Goal: Task Accomplishment & Management: Manage account settings

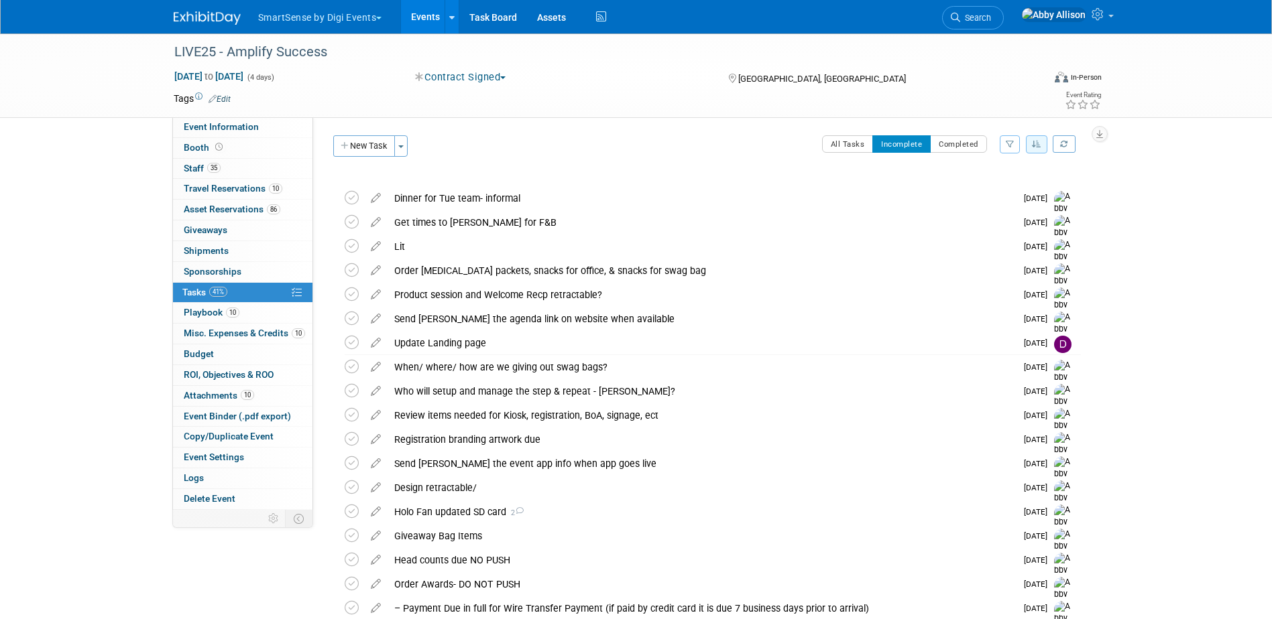
click at [1035, 140] on icon "button" at bounding box center [1036, 144] width 9 height 8
click at [989, 206] on link "By Due Date" at bounding box center [999, 205] width 96 height 19
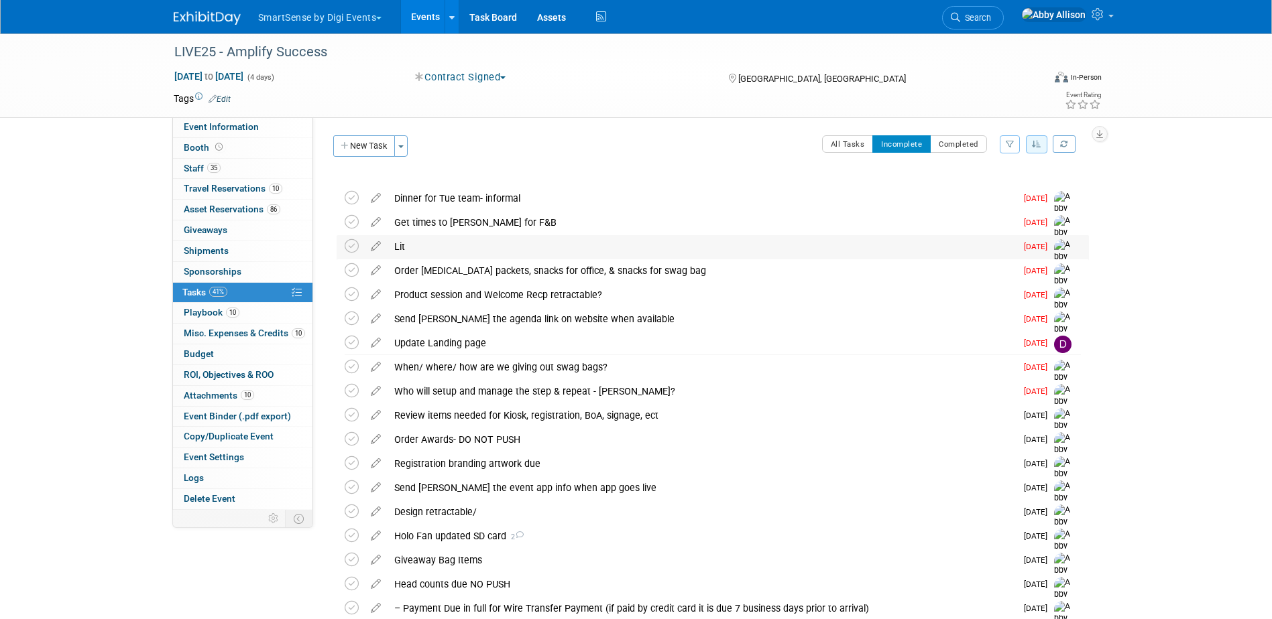
click at [398, 251] on div "Lit" at bounding box center [702, 246] width 628 height 23
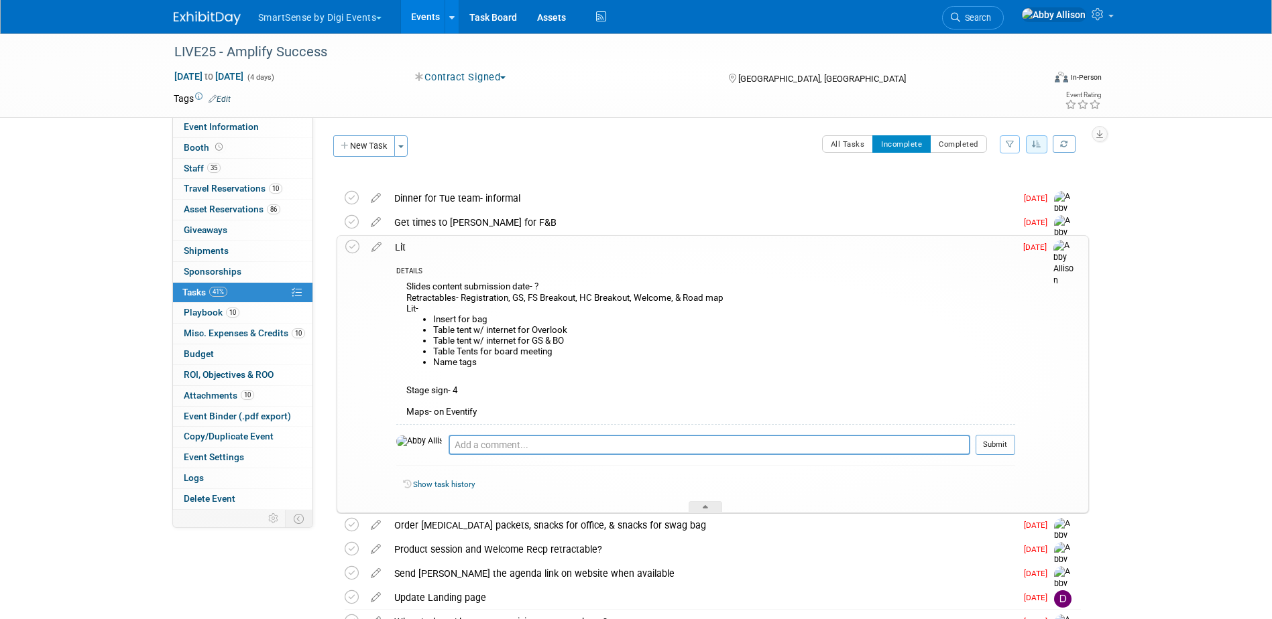
click at [398, 251] on div "Lit" at bounding box center [701, 247] width 627 height 23
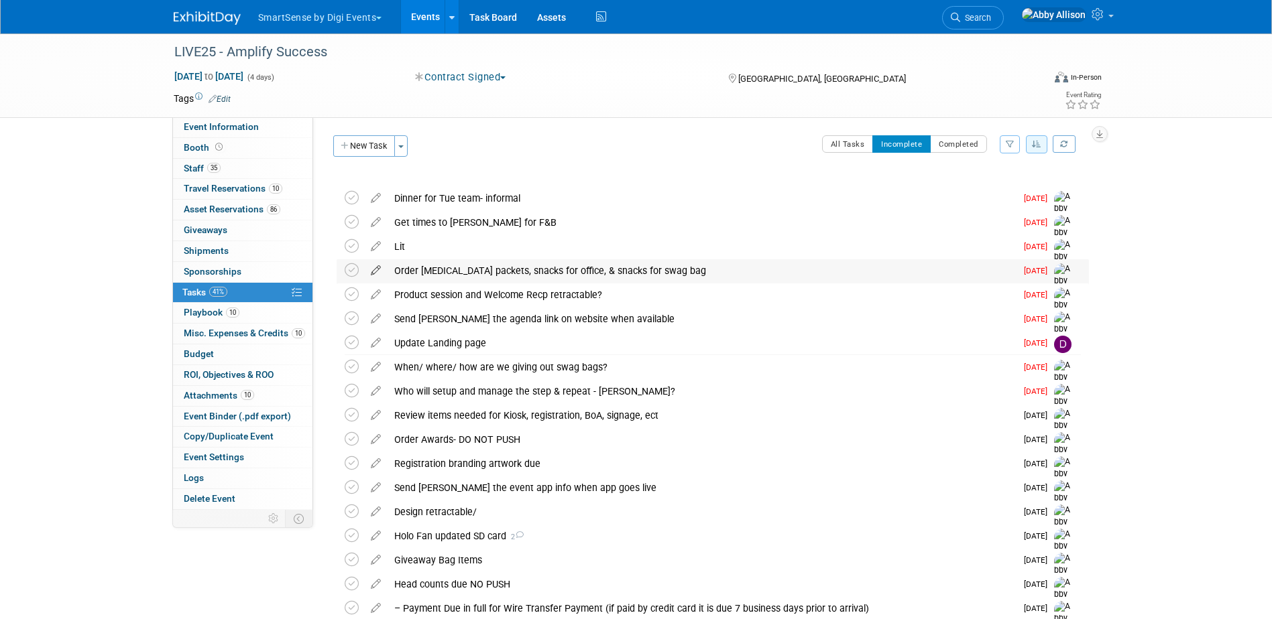
click at [373, 272] on icon at bounding box center [375, 267] width 23 height 17
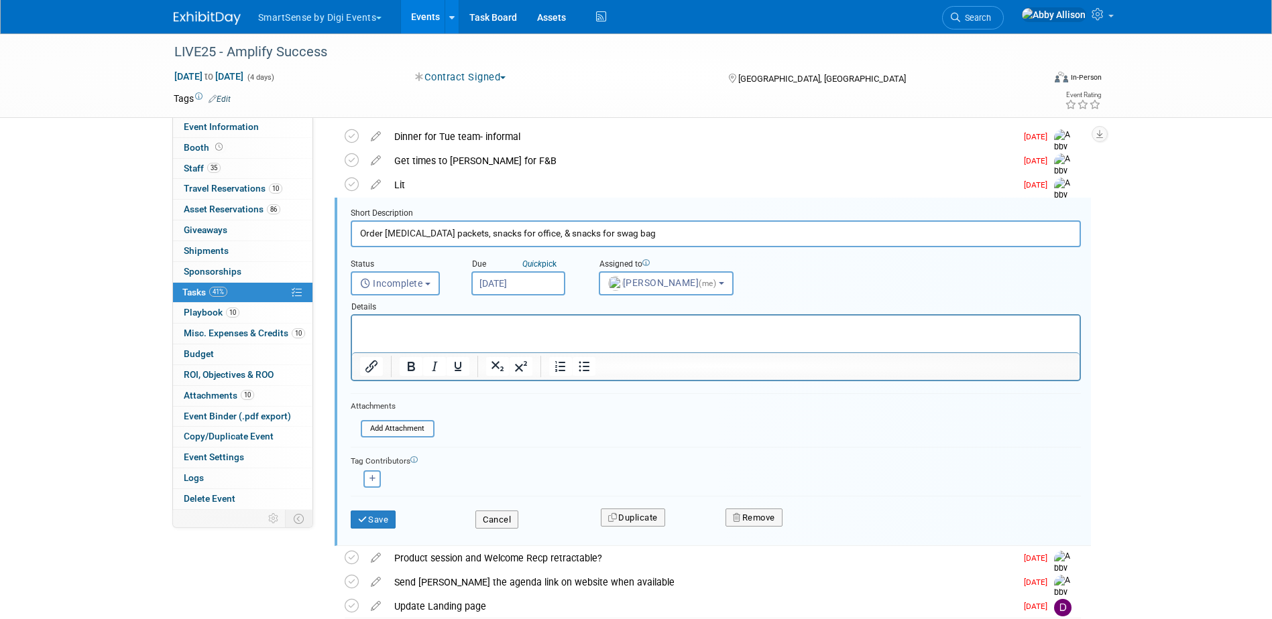
scroll to position [63, 0]
click at [526, 290] on input "Sep 15, 2025" at bounding box center [518, 282] width 94 height 24
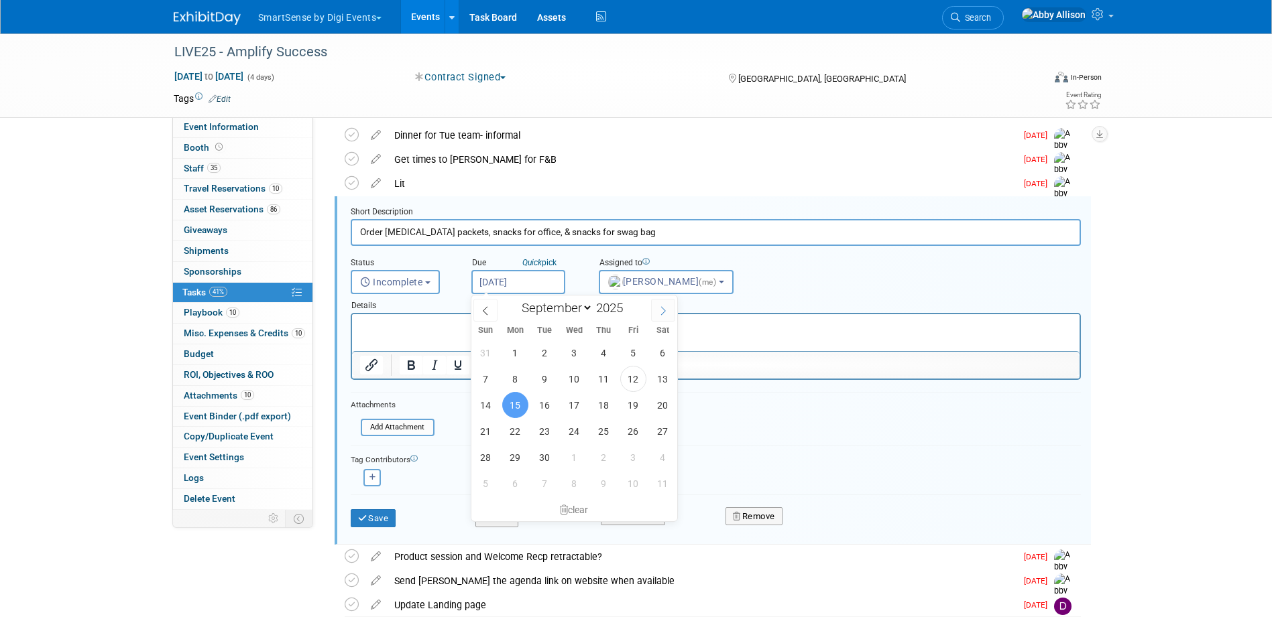
click at [657, 316] on span at bounding box center [663, 310] width 24 height 23
select select "9"
drag, startPoint x: 552, startPoint y: 363, endPoint x: 541, endPoint y: 365, distance: 11.7
click at [541, 365] on div "28 29 30 1 2 3 4 5 6 7 8 9 10 11 12 13 14 15 16 17 18 19 20 21 22 23 24 25 26 2…" at bounding box center [574, 418] width 206 height 157
drag, startPoint x: 541, startPoint y: 365, endPoint x: 516, endPoint y: 379, distance: 29.1
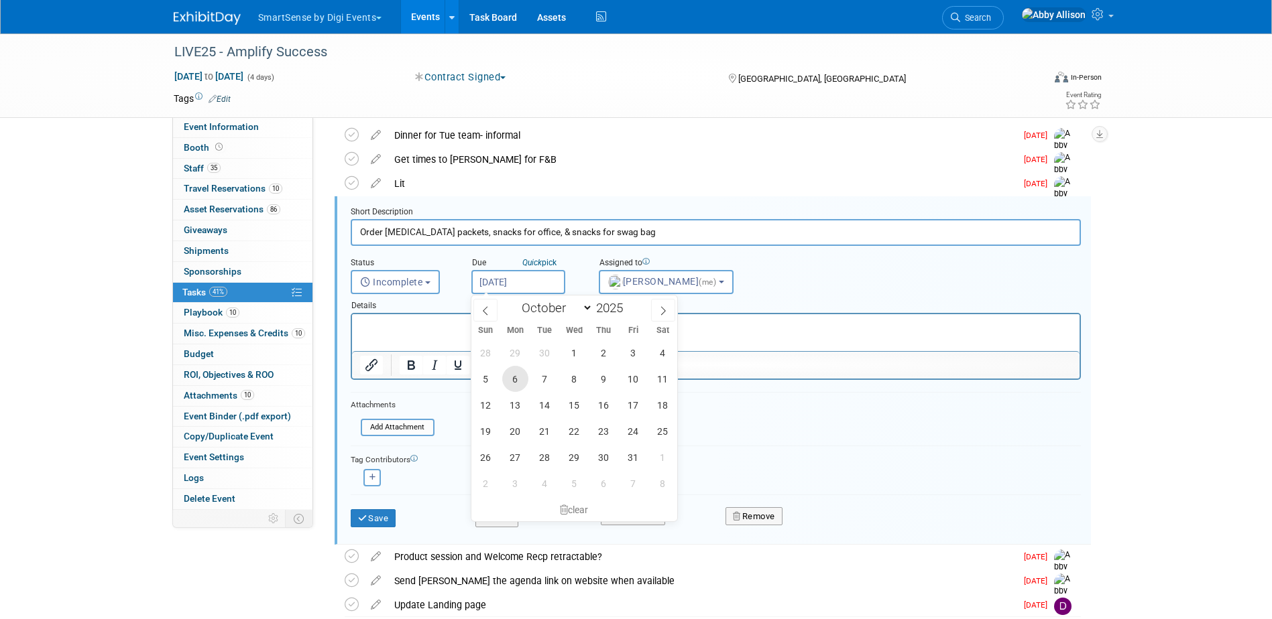
click at [516, 379] on span "6" at bounding box center [515, 379] width 26 height 26
type input "Oct 6, 2025"
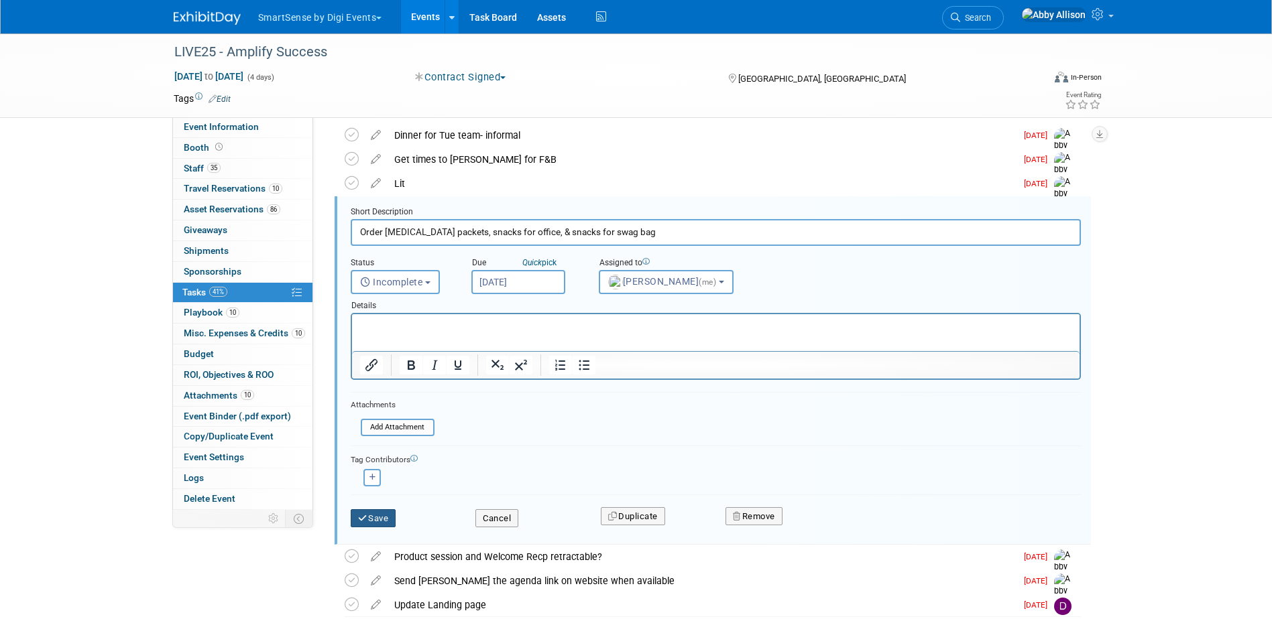
click at [368, 527] on button "Save" at bounding box center [374, 519] width 46 height 19
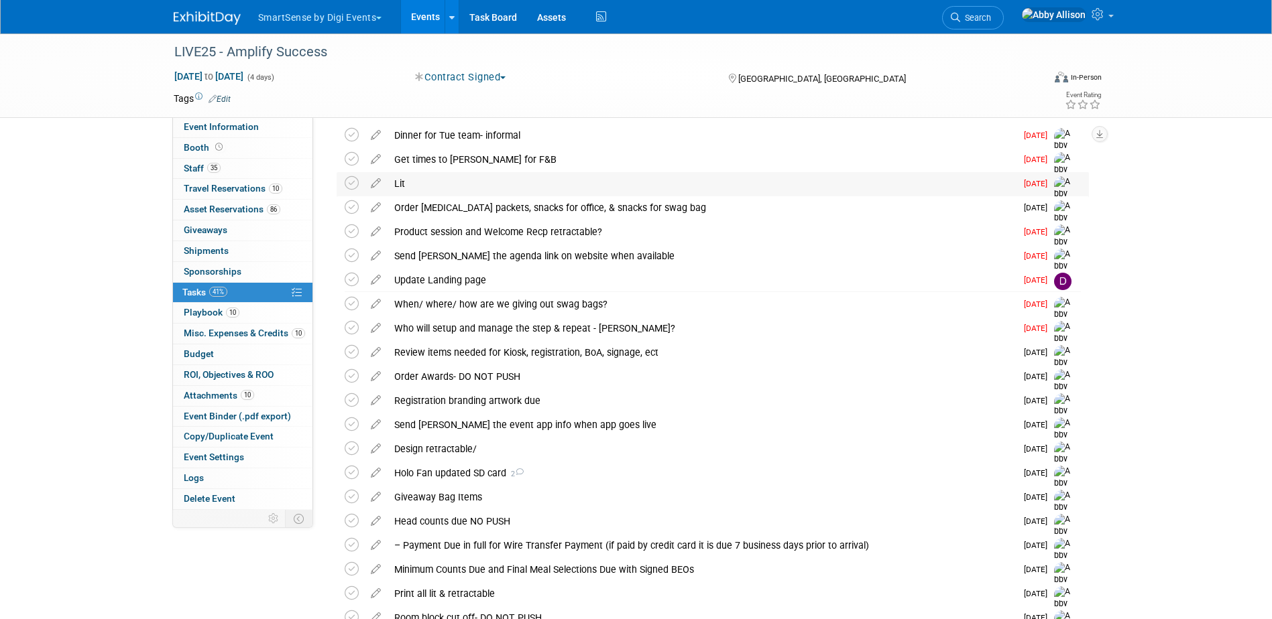
click at [401, 177] on div "Lit" at bounding box center [702, 183] width 628 height 23
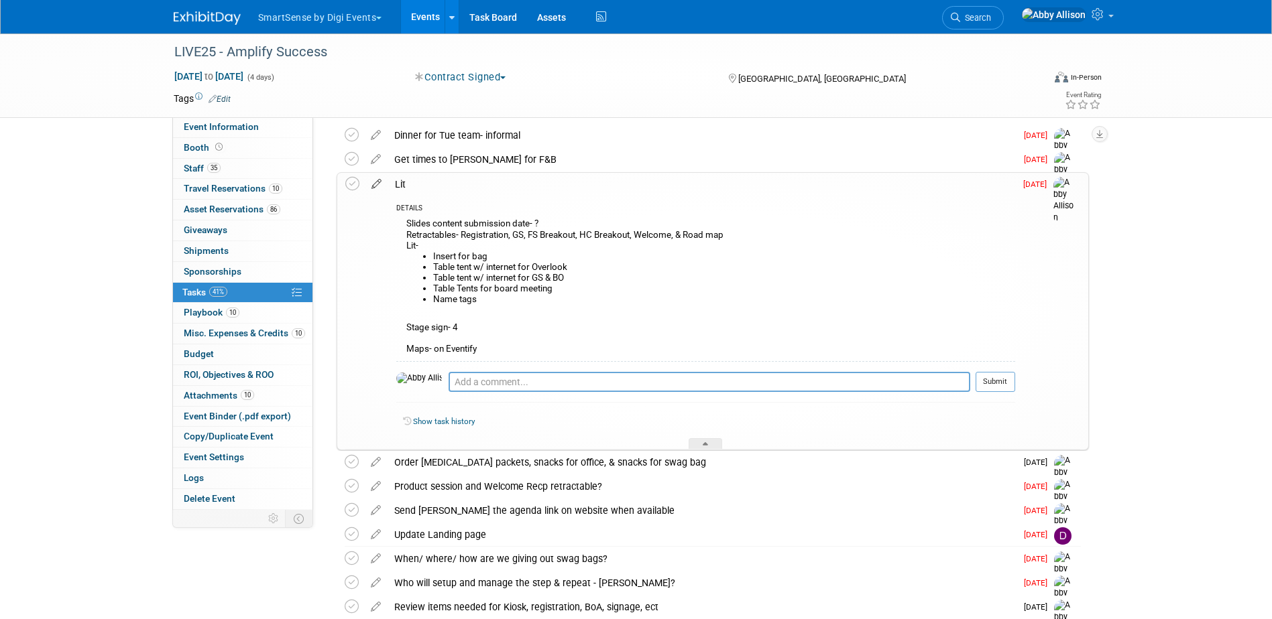
click at [373, 184] on icon at bounding box center [376, 181] width 23 height 17
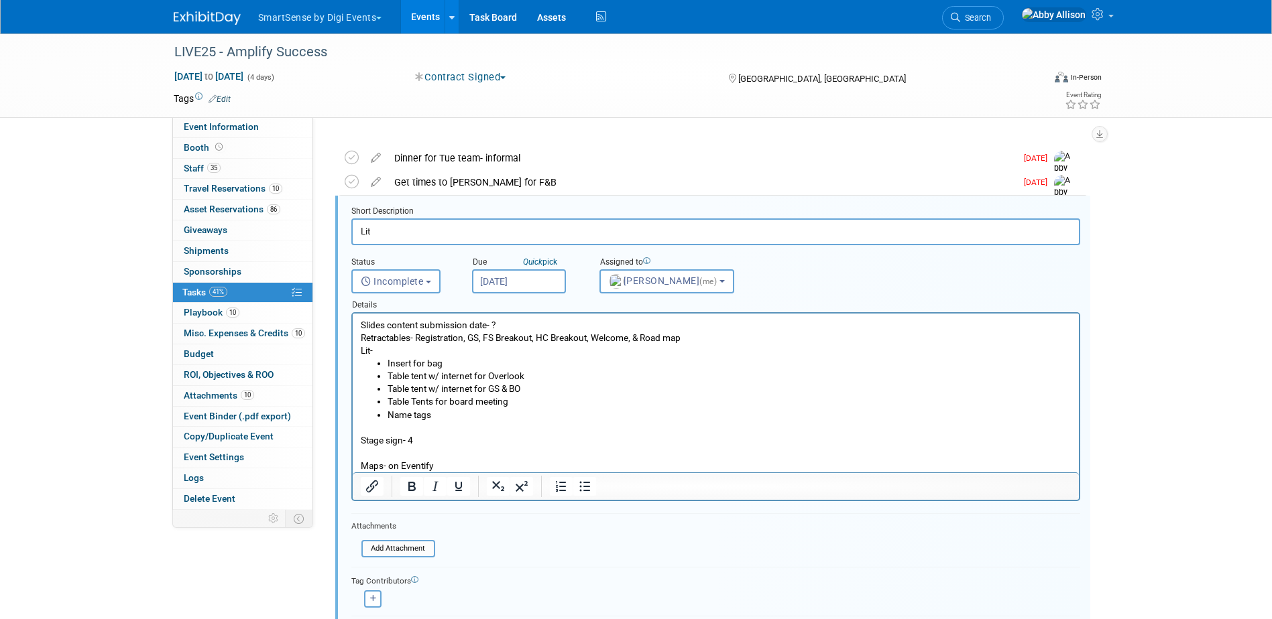
scroll to position [40, 0]
click at [455, 419] on li "Name tags" at bounding box center [729, 416] width 684 height 13
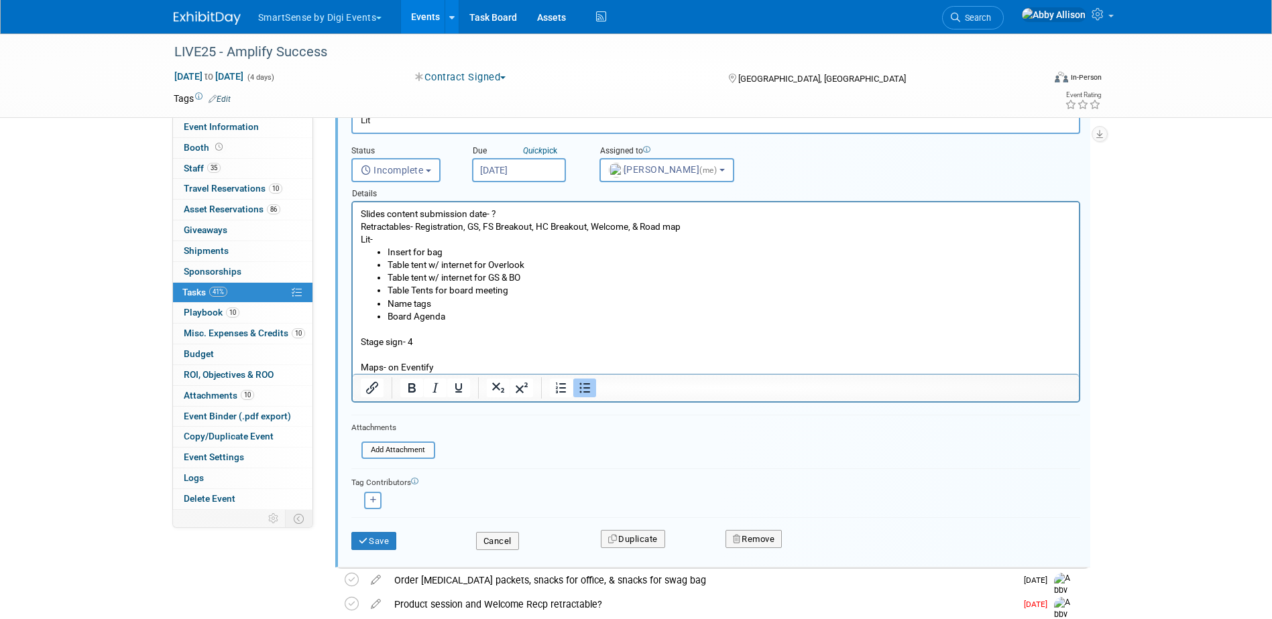
scroll to position [174, 0]
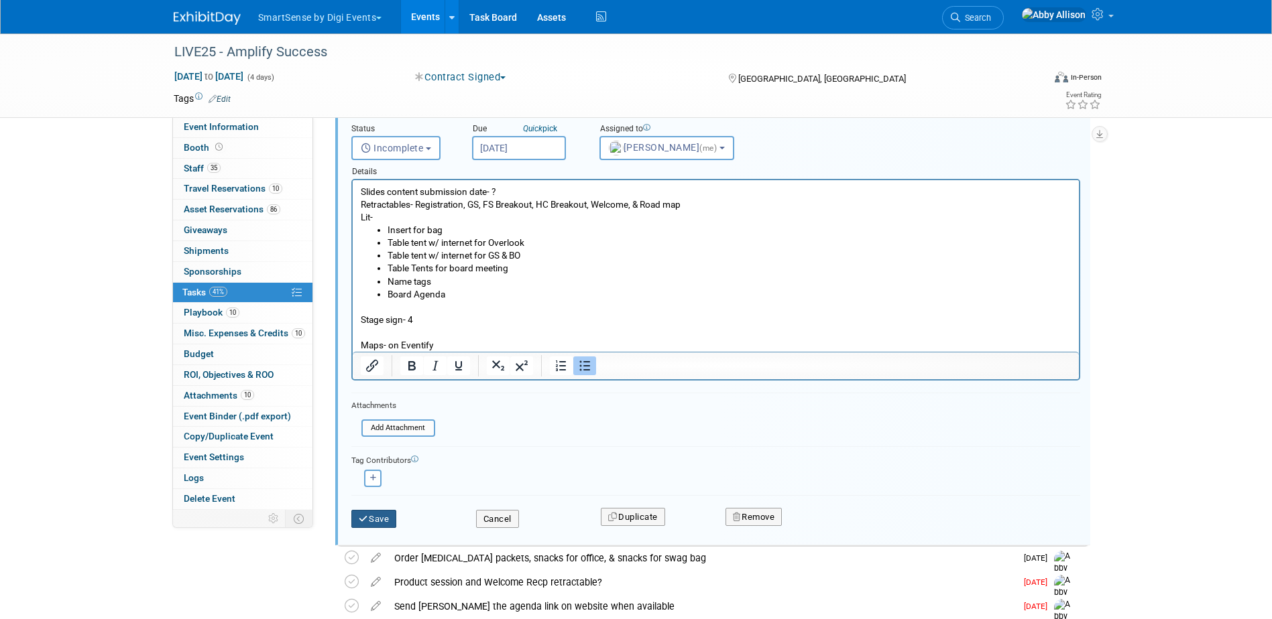
click at [367, 523] on icon "submit" at bounding box center [364, 519] width 11 height 9
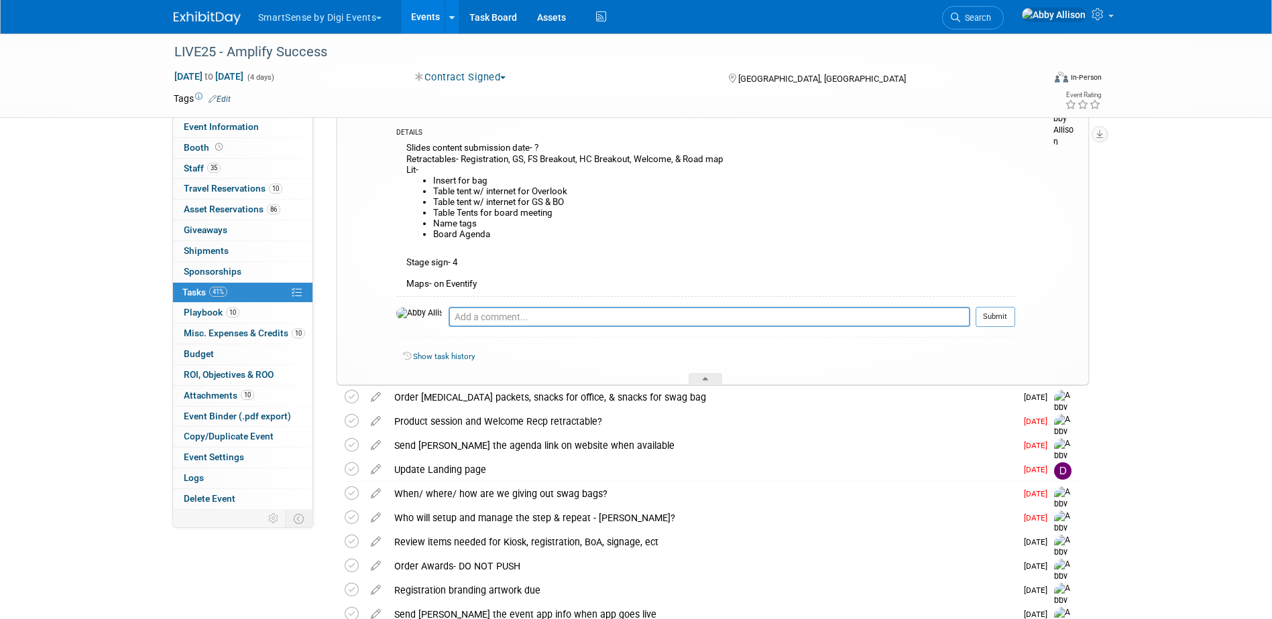
scroll to position [0, 0]
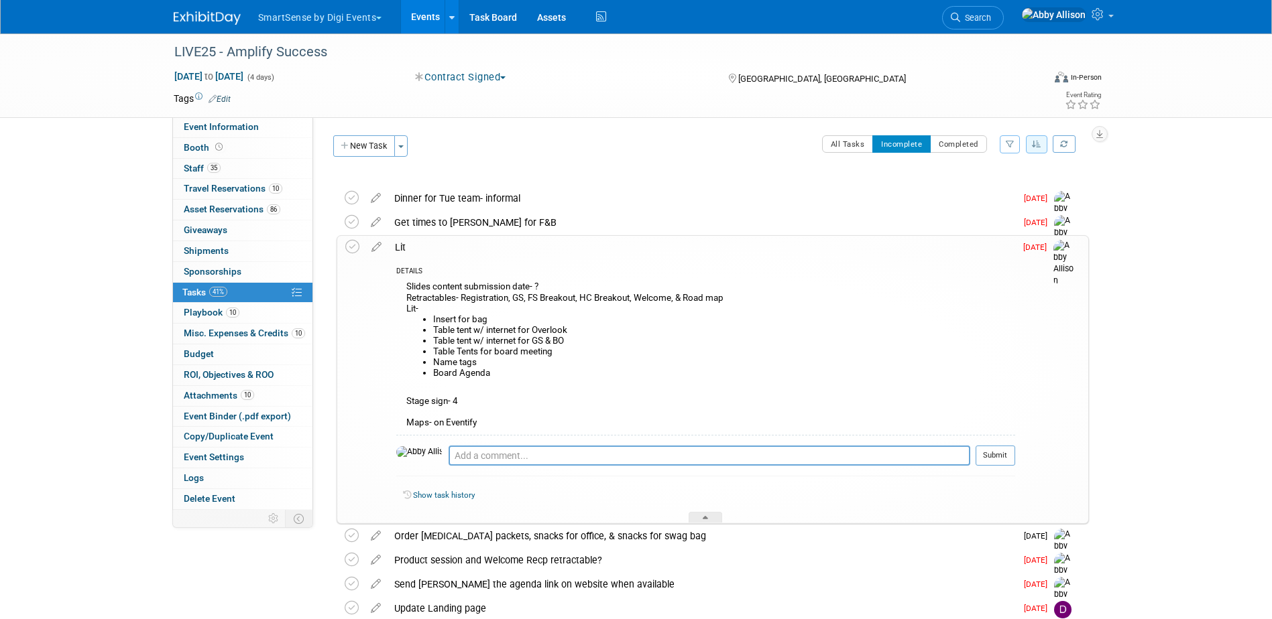
click at [1032, 146] on icon "button" at bounding box center [1036, 144] width 9 height 8
click at [980, 206] on link "By Due Date" at bounding box center [999, 205] width 96 height 19
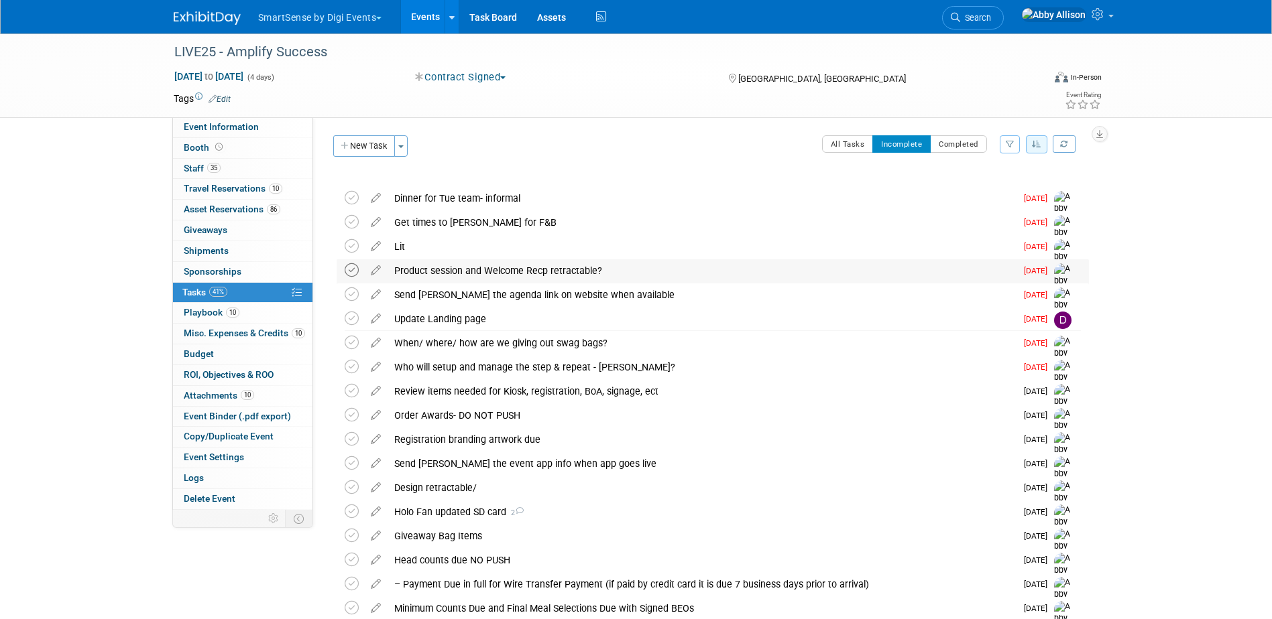
click at [351, 268] on icon at bounding box center [352, 270] width 14 height 14
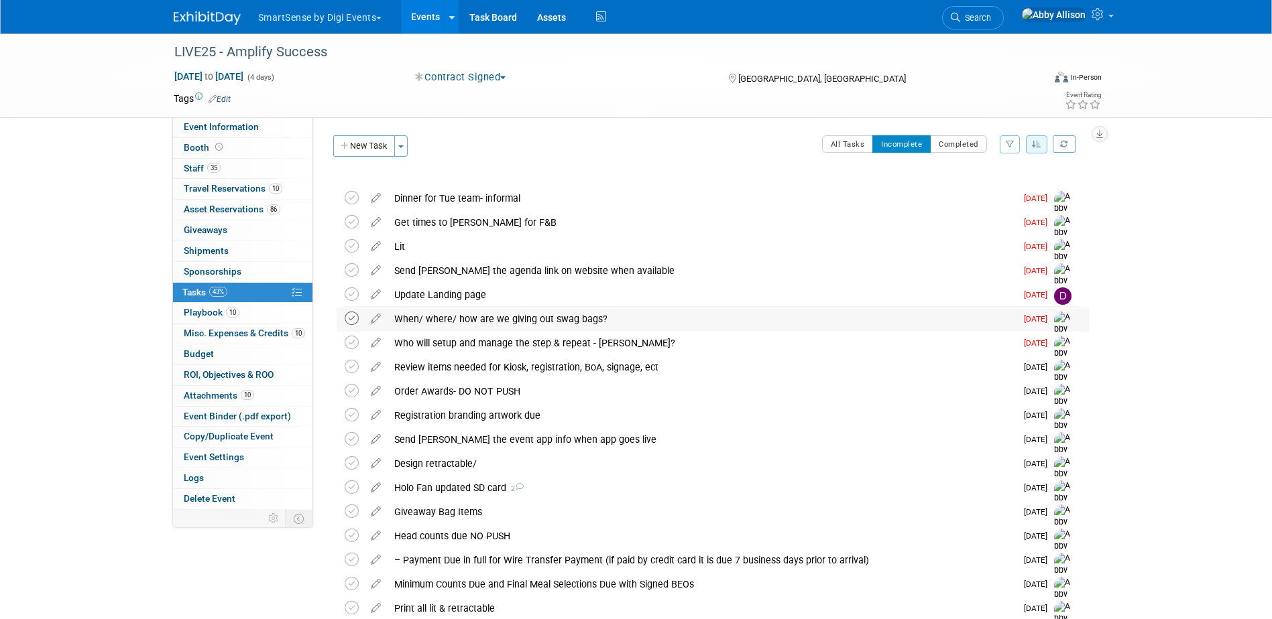
click at [351, 320] on icon at bounding box center [352, 319] width 14 height 14
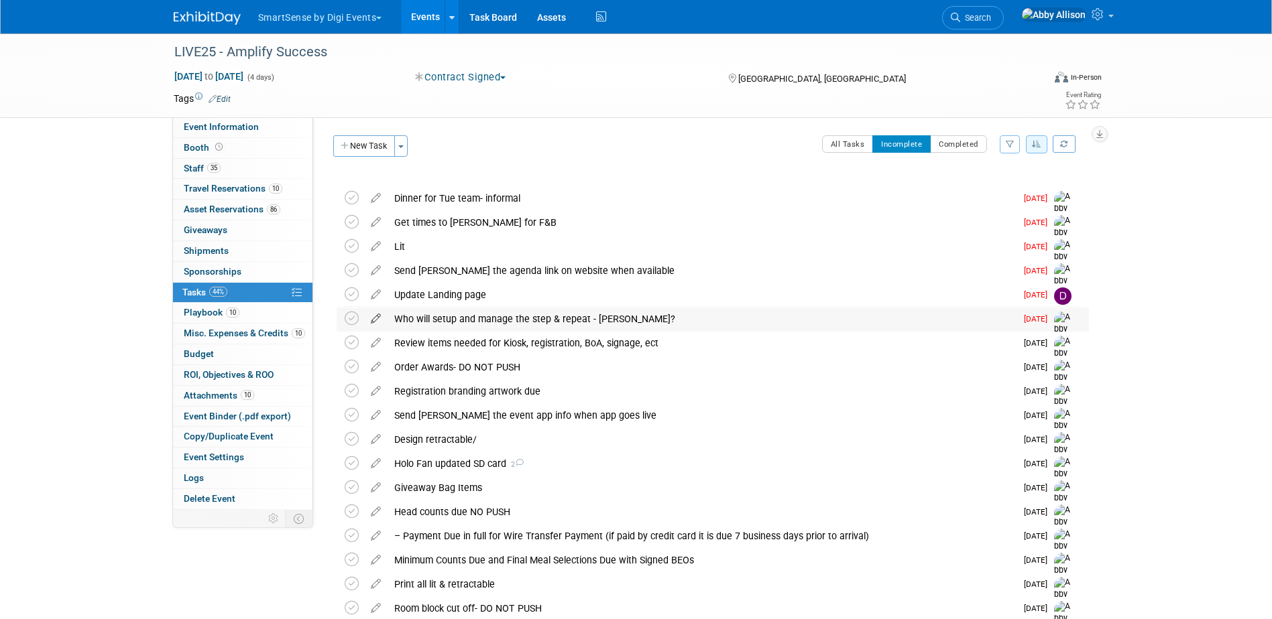
click at [373, 316] on icon at bounding box center [375, 316] width 23 height 17
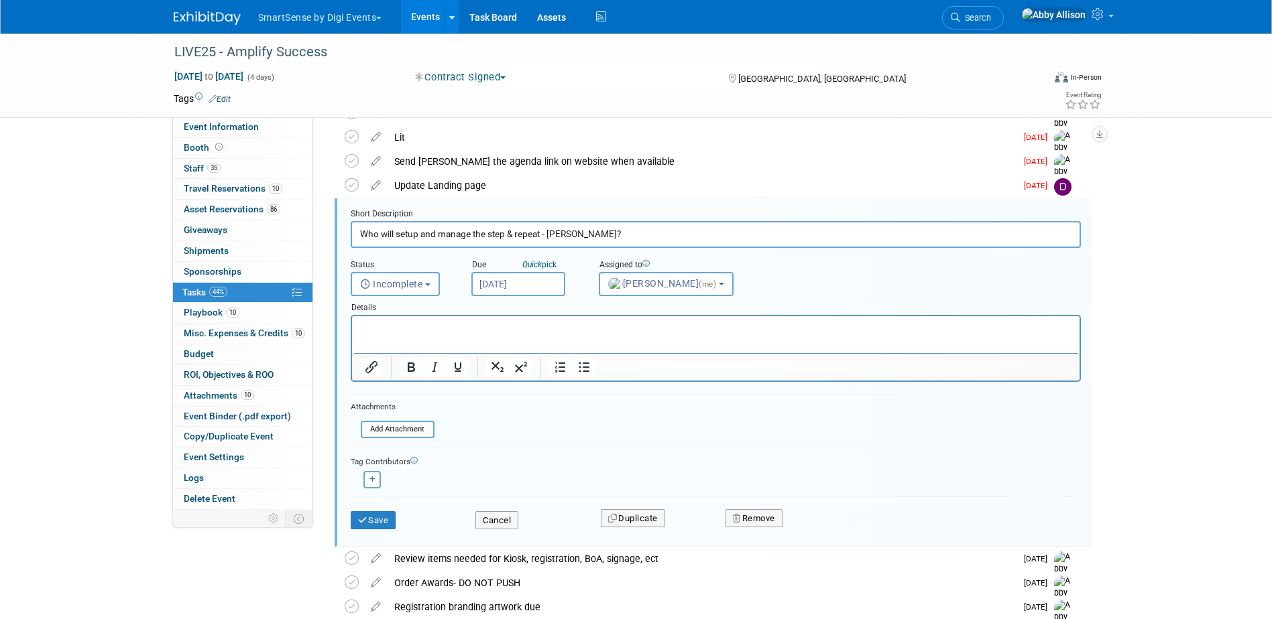
scroll to position [111, 0]
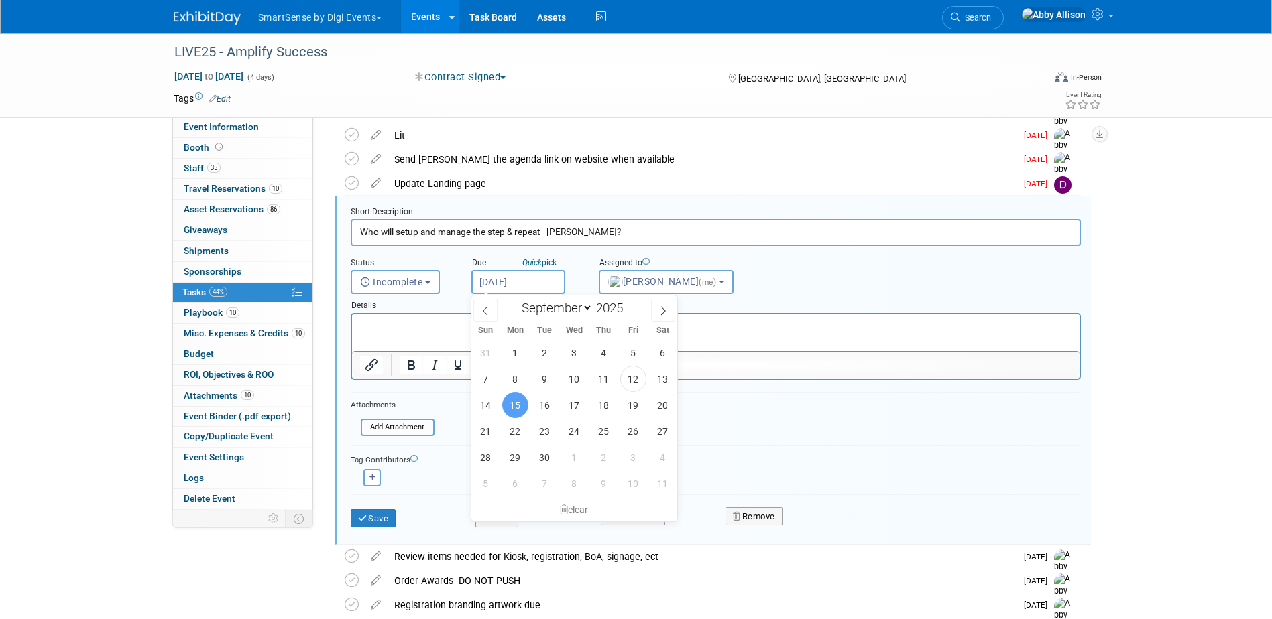
click at [516, 288] on input "Sep 15, 2025" at bounding box center [518, 282] width 94 height 24
click at [605, 404] on span "18" at bounding box center [604, 405] width 26 height 26
type input "Sep 18, 2025"
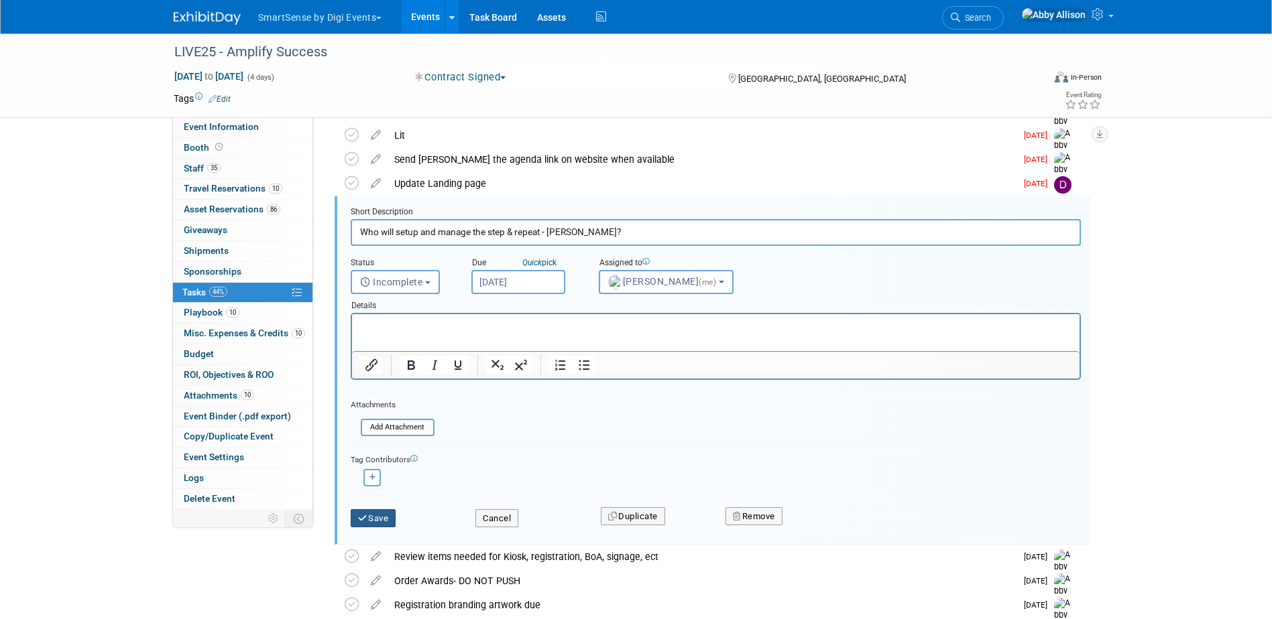
click at [375, 519] on button "Save" at bounding box center [374, 519] width 46 height 19
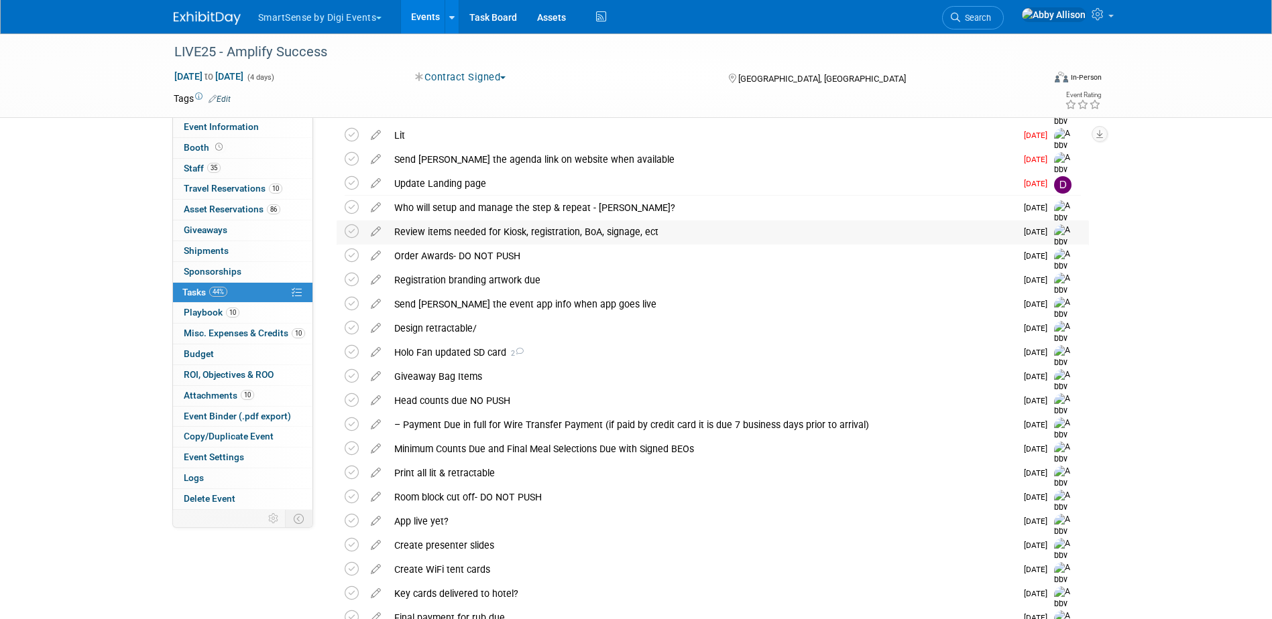
click at [450, 233] on div "Review items needed for Kiosk, registration, BoA, signage, ect" at bounding box center [702, 232] width 628 height 23
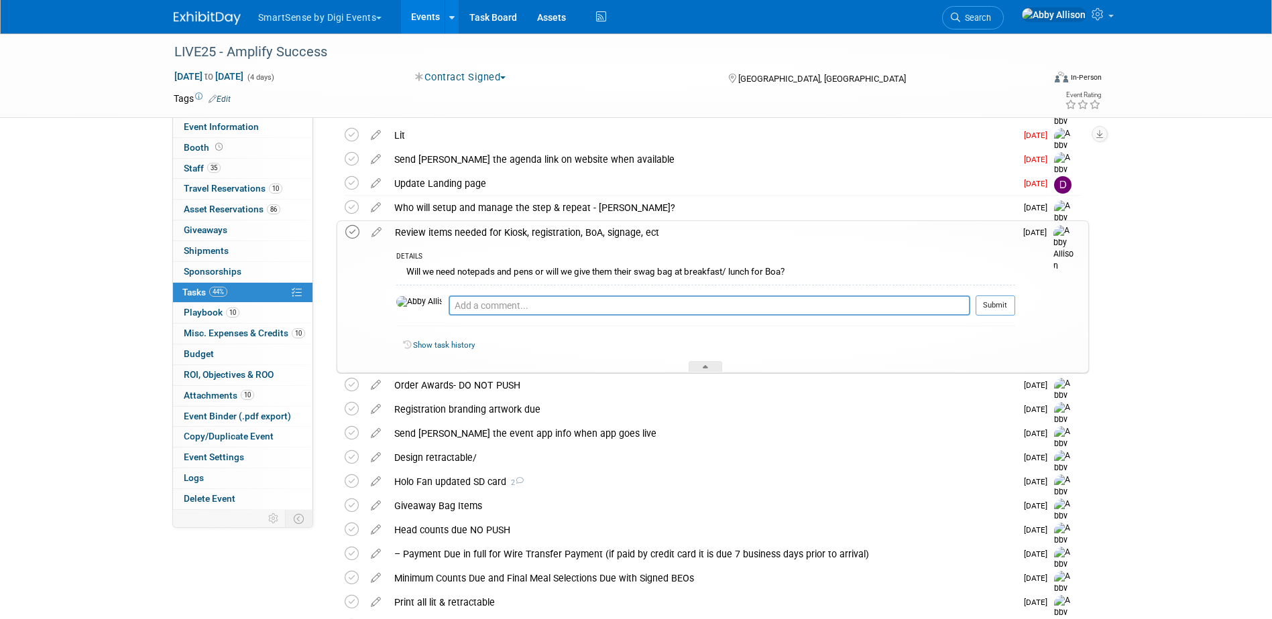
click at [348, 235] on icon at bounding box center [352, 232] width 14 height 14
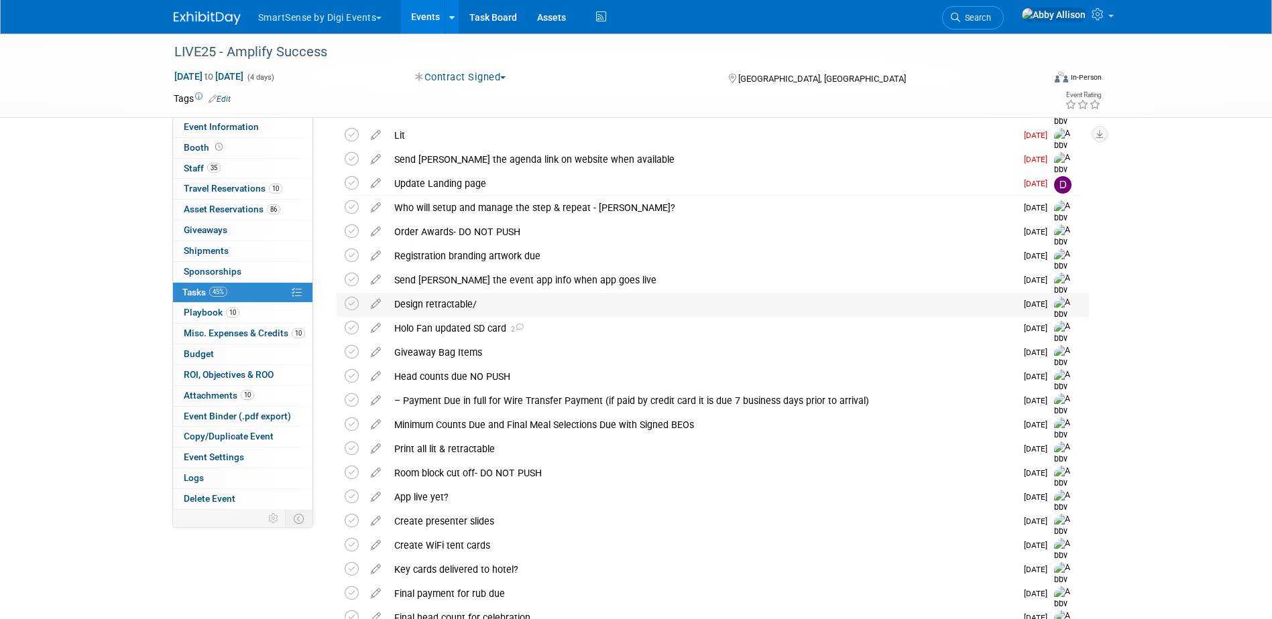
click at [422, 306] on div "Design retractable/" at bounding box center [702, 304] width 628 height 23
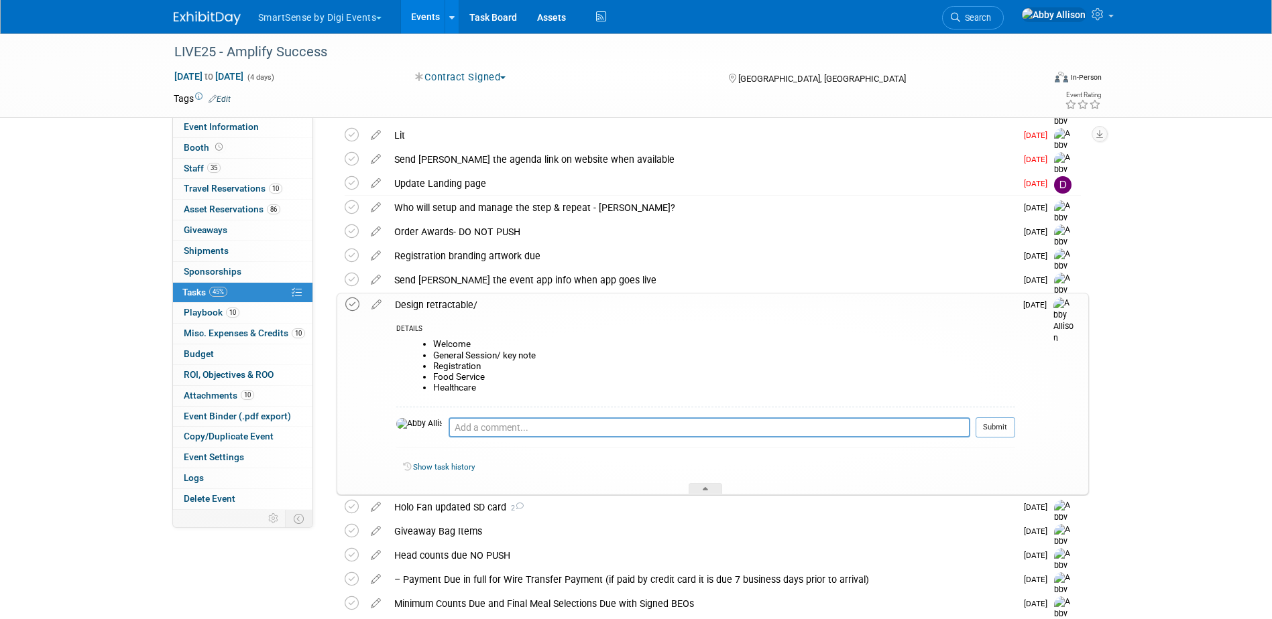
click at [352, 306] on icon at bounding box center [352, 305] width 14 height 14
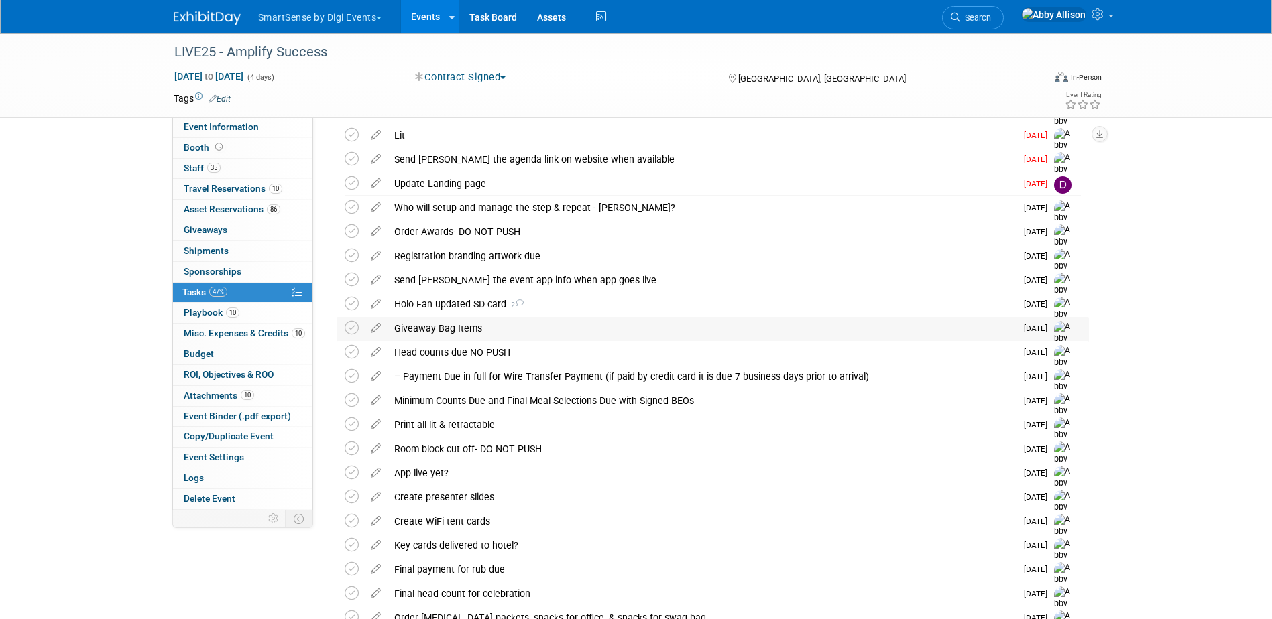
click at [414, 327] on div "Giveaway Bag Items" at bounding box center [702, 328] width 628 height 23
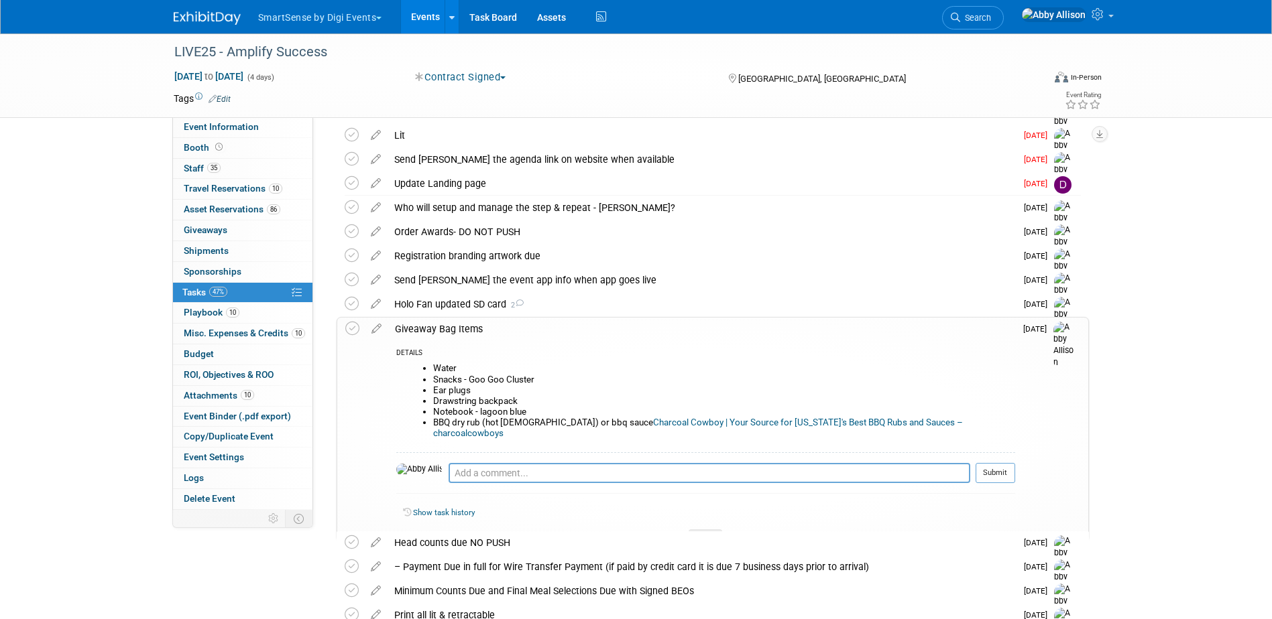
click at [465, 390] on li "Ear plugs" at bounding box center [724, 391] width 582 height 11
click at [377, 328] on icon at bounding box center [376, 326] width 23 height 17
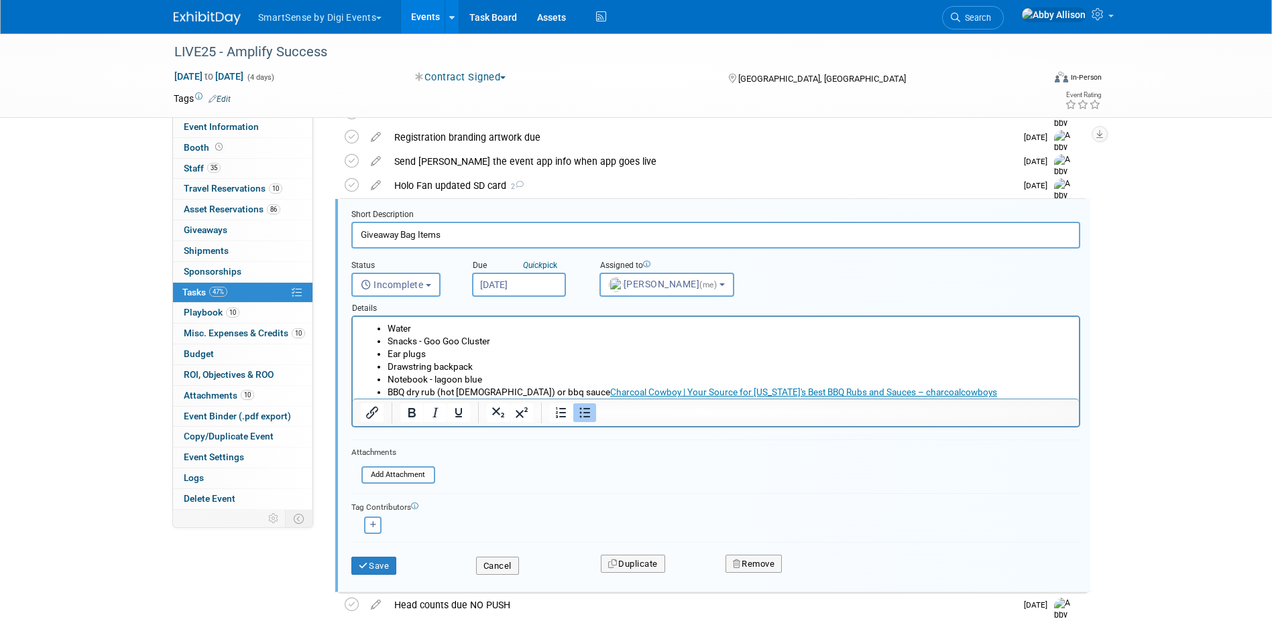
scroll to position [233, 0]
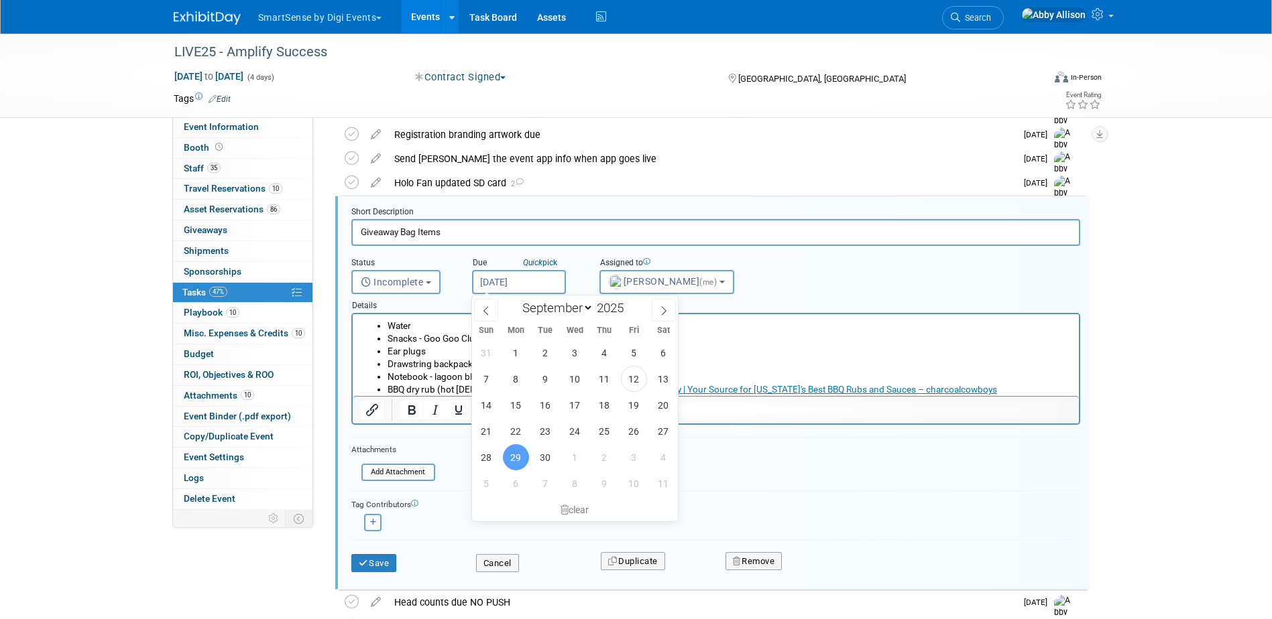
click at [538, 284] on input "Sep 29, 2025" at bounding box center [519, 282] width 94 height 24
click at [666, 306] on icon at bounding box center [663, 310] width 9 height 9
select select "9"
click at [518, 379] on span "6" at bounding box center [516, 379] width 26 height 26
type input "Oct 6, 2025"
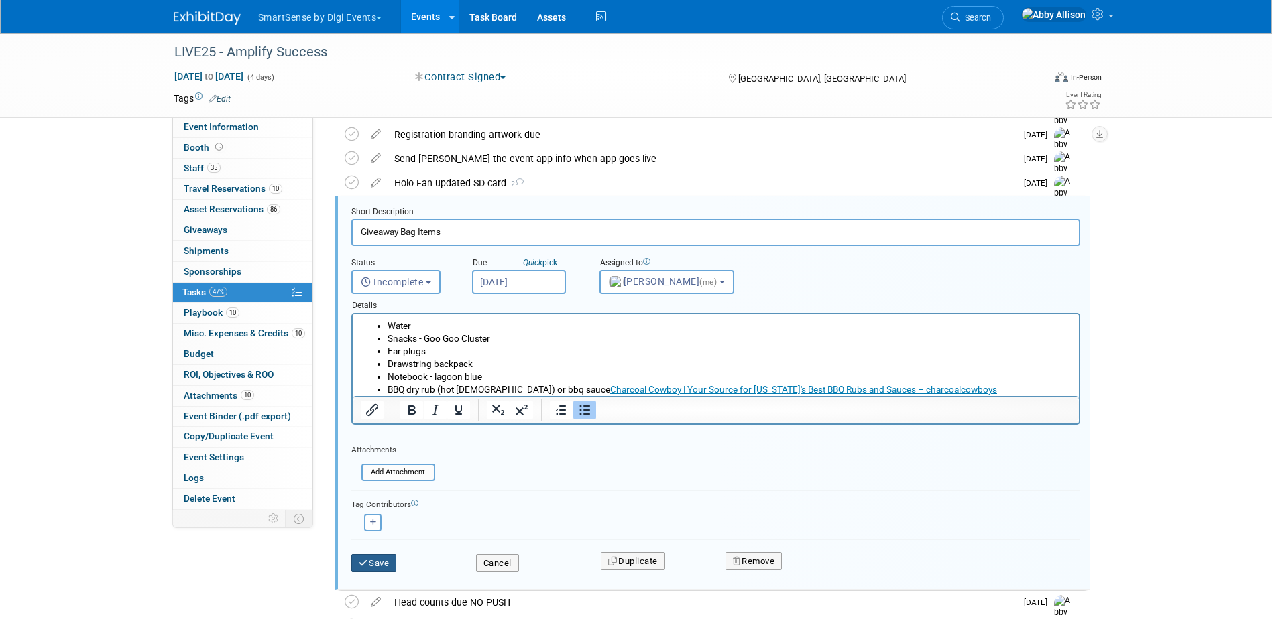
click at [371, 565] on button "Save" at bounding box center [374, 563] width 46 height 19
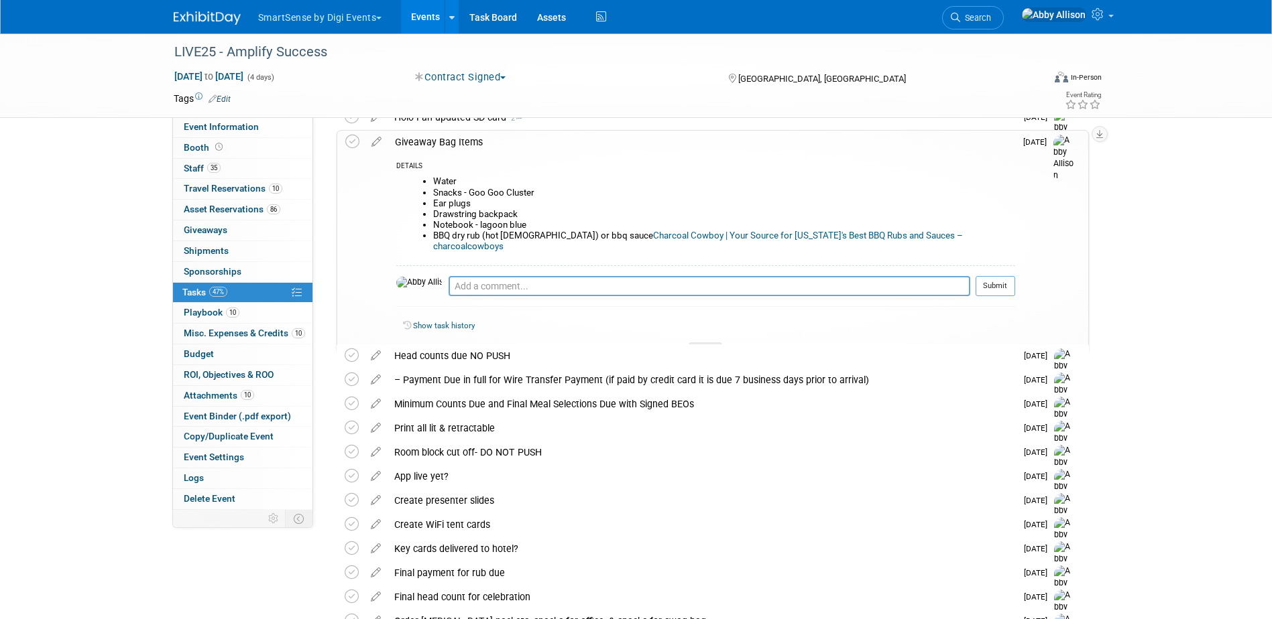
scroll to position [300, 0]
click at [1004, 16] on link "Search" at bounding box center [973, 17] width 62 height 23
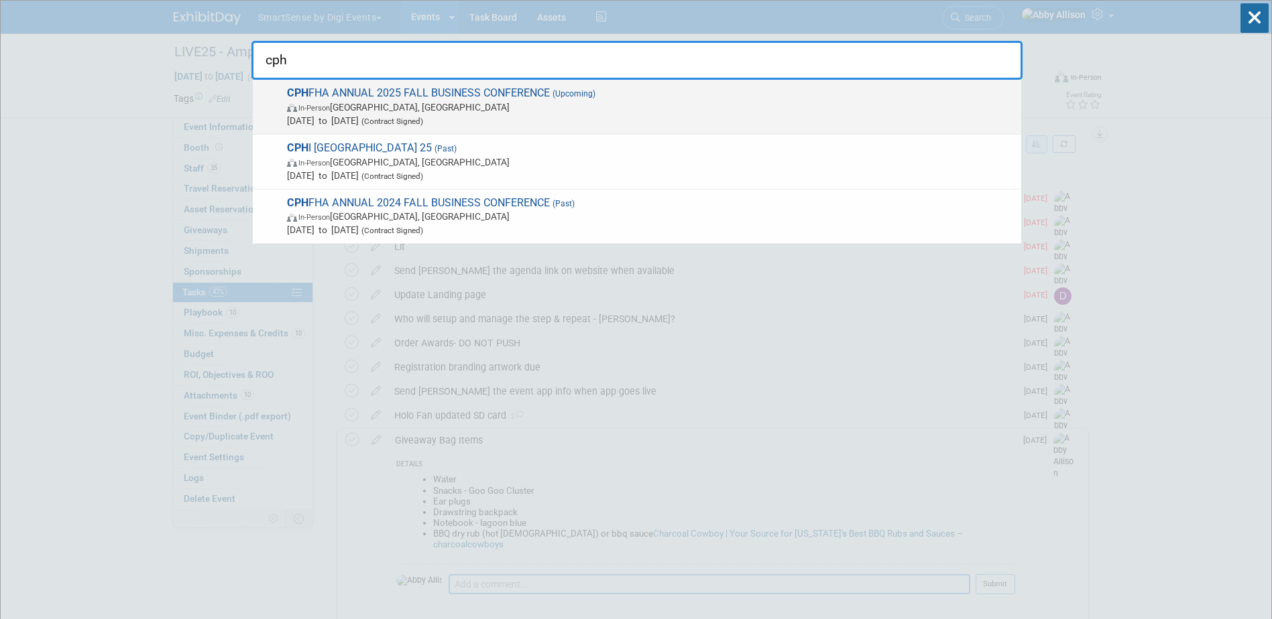
type input "cph"
click at [313, 94] on span "CPH FHA ANNUAL 2025 FALL BUSINESS CONFERENCE (Upcoming) In-Person Gatineau, Can…" at bounding box center [648, 106] width 731 height 41
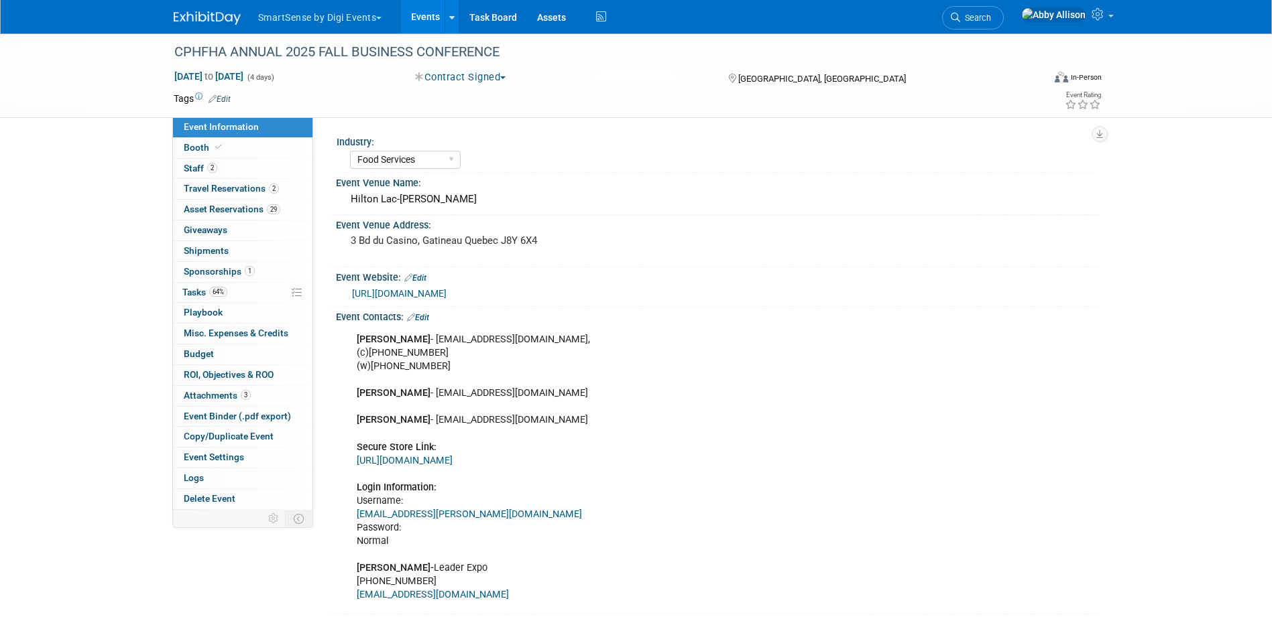
select select "Food Services"
click at [195, 294] on span "Tasks 64%" at bounding box center [204, 292] width 45 height 11
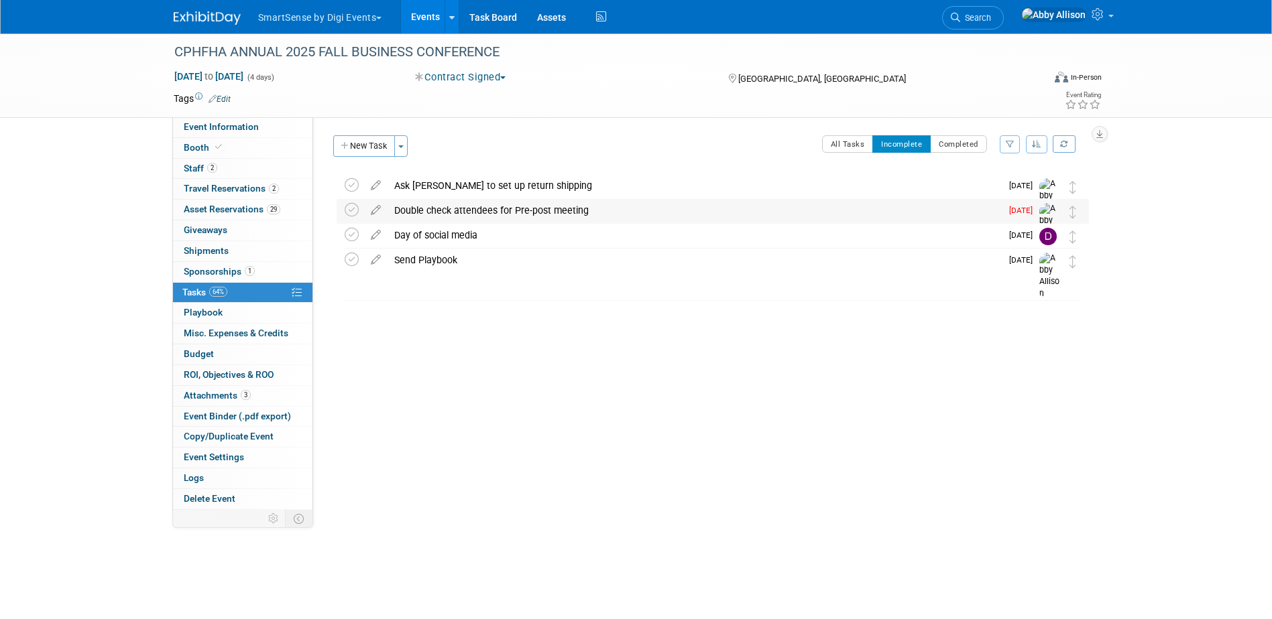
click at [437, 215] on div "Double check attendees for Pre-post meeting" at bounding box center [694, 210] width 613 height 23
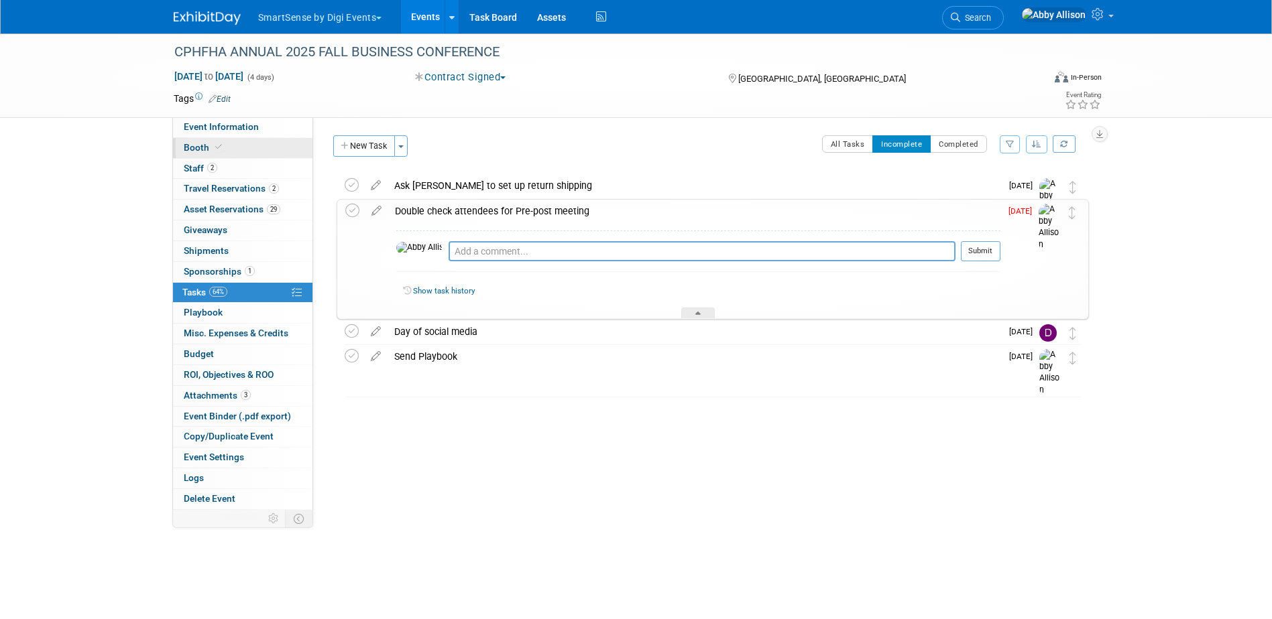
click at [200, 147] on span "Booth" at bounding box center [204, 147] width 41 height 11
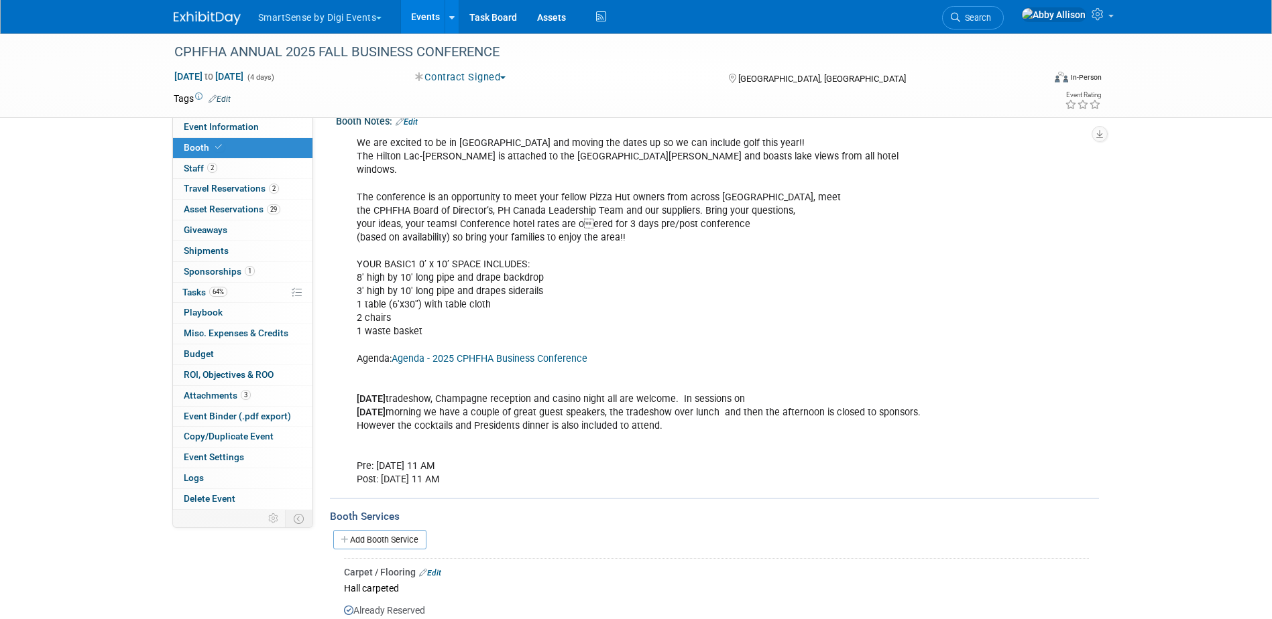
scroll to position [268, 0]
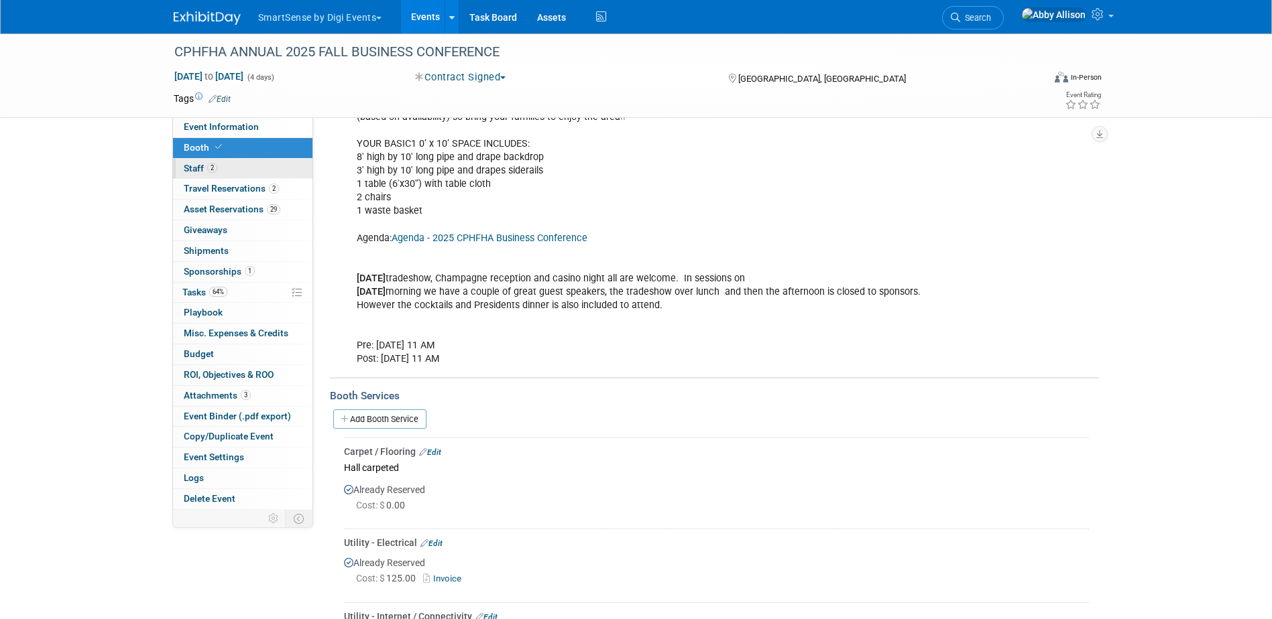
click at [192, 170] on span "Staff 2" at bounding box center [201, 168] width 34 height 11
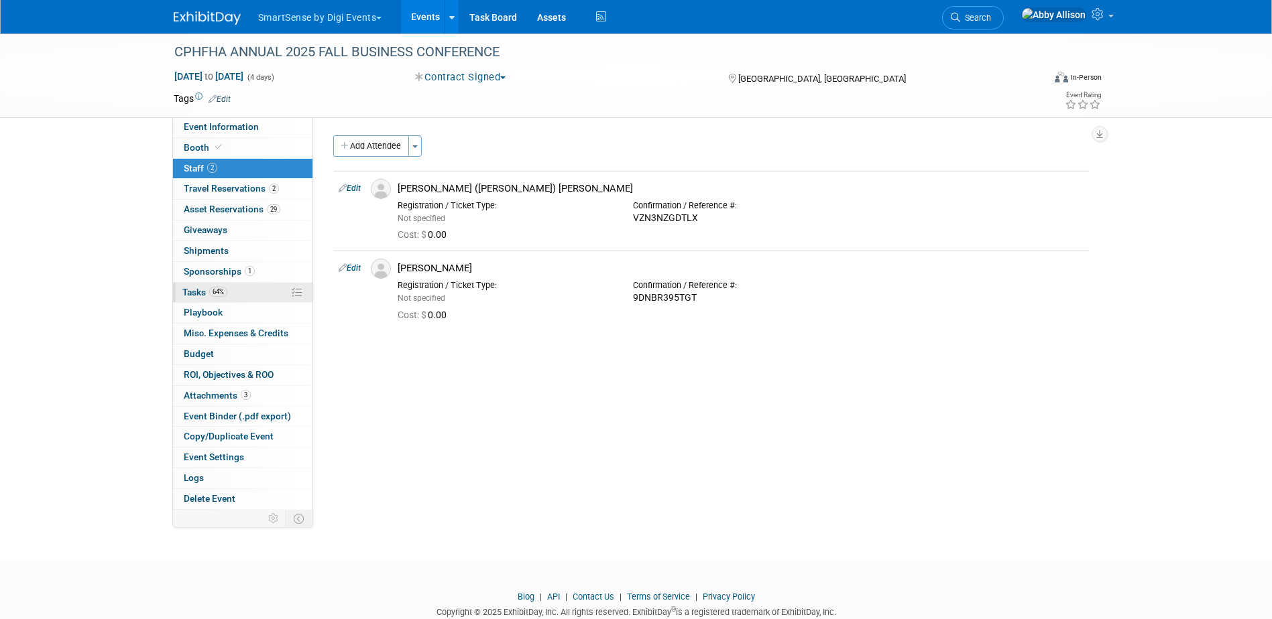
click at [205, 291] on span "Tasks 64%" at bounding box center [204, 292] width 45 height 11
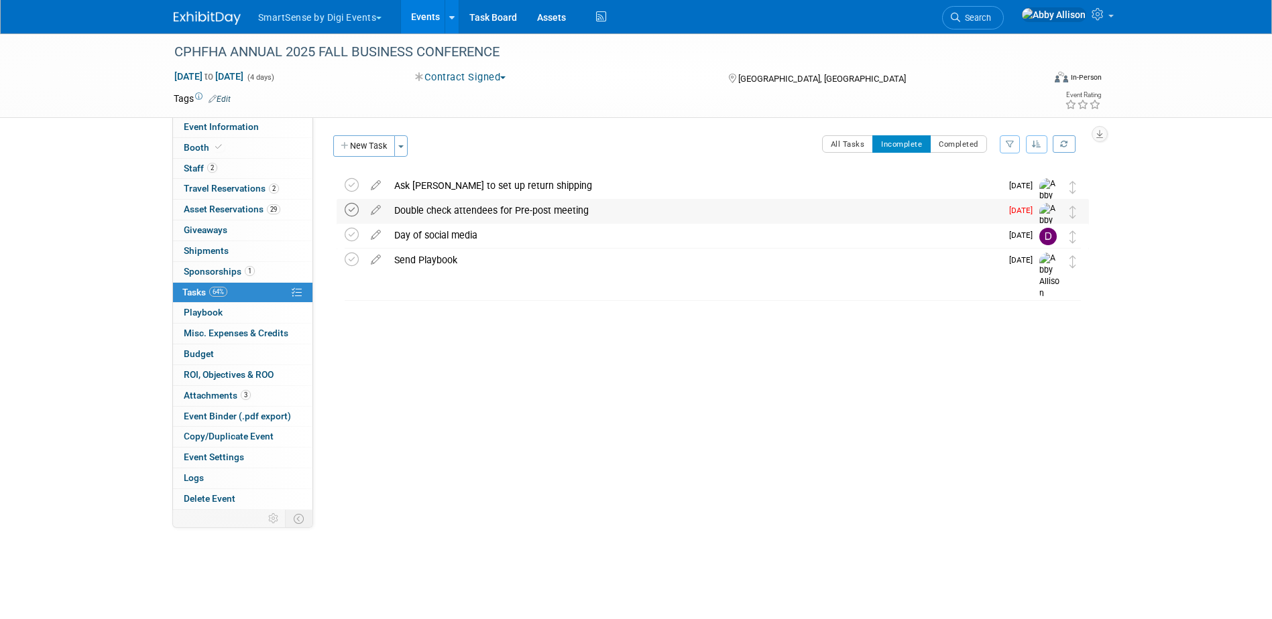
click at [355, 210] on icon at bounding box center [352, 210] width 14 height 14
click at [1004, 27] on link "Search" at bounding box center [973, 17] width 62 height 23
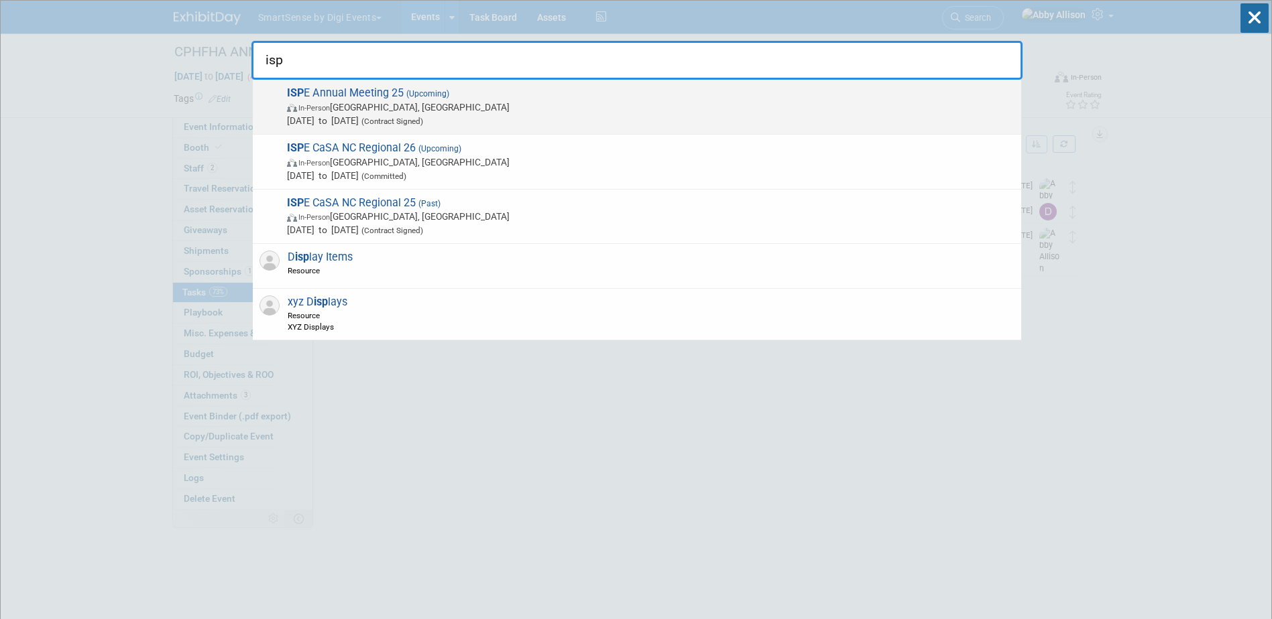
type input "isp"
click at [370, 101] on span "In-Person Charlotte, NC" at bounding box center [650, 107] width 727 height 13
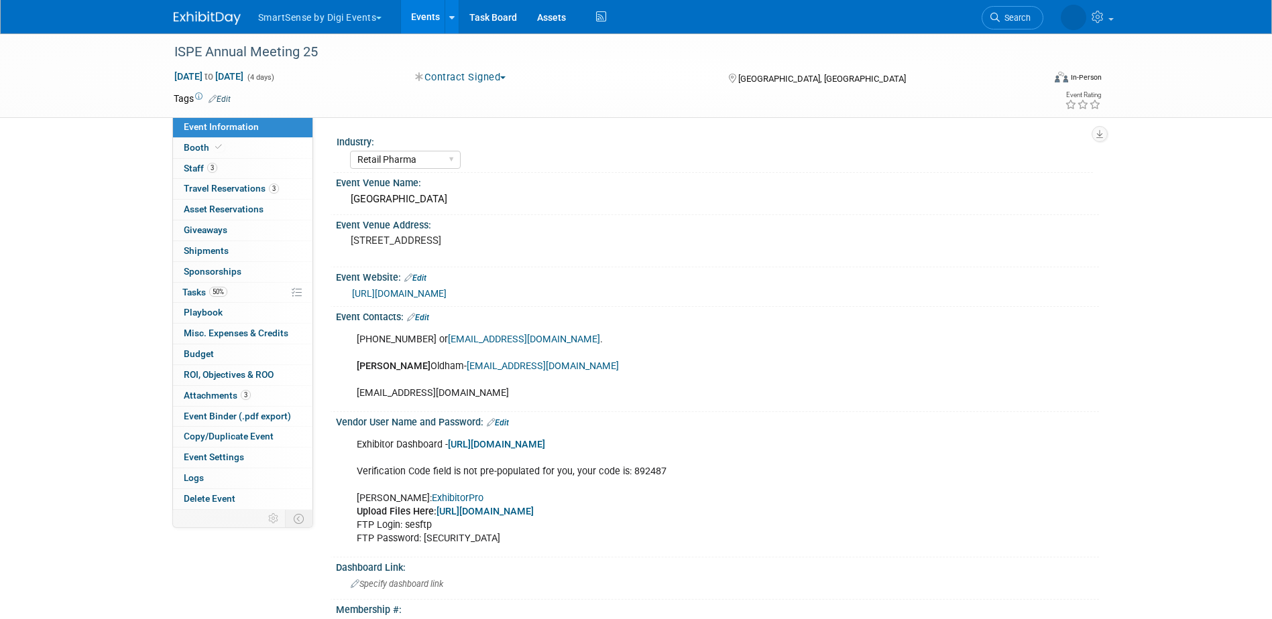
select select "Retail Pharma"
click at [233, 190] on span "Travel Reservations 3" at bounding box center [231, 188] width 95 height 11
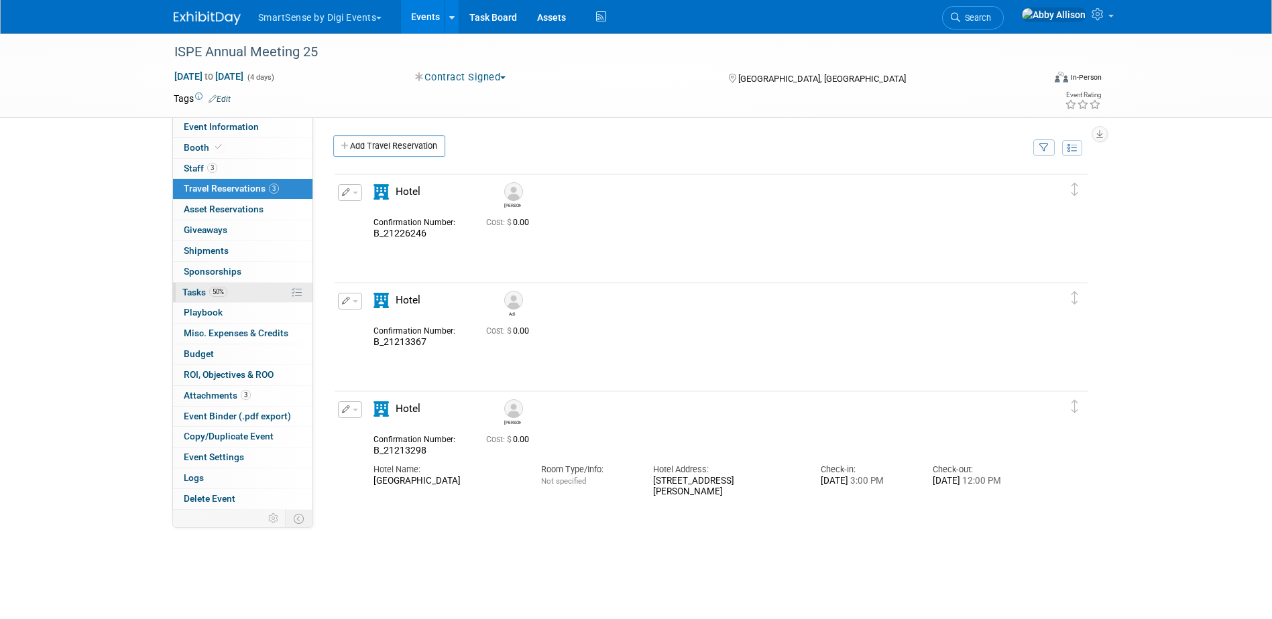
click at [190, 296] on span "Tasks 50%" at bounding box center [204, 292] width 45 height 11
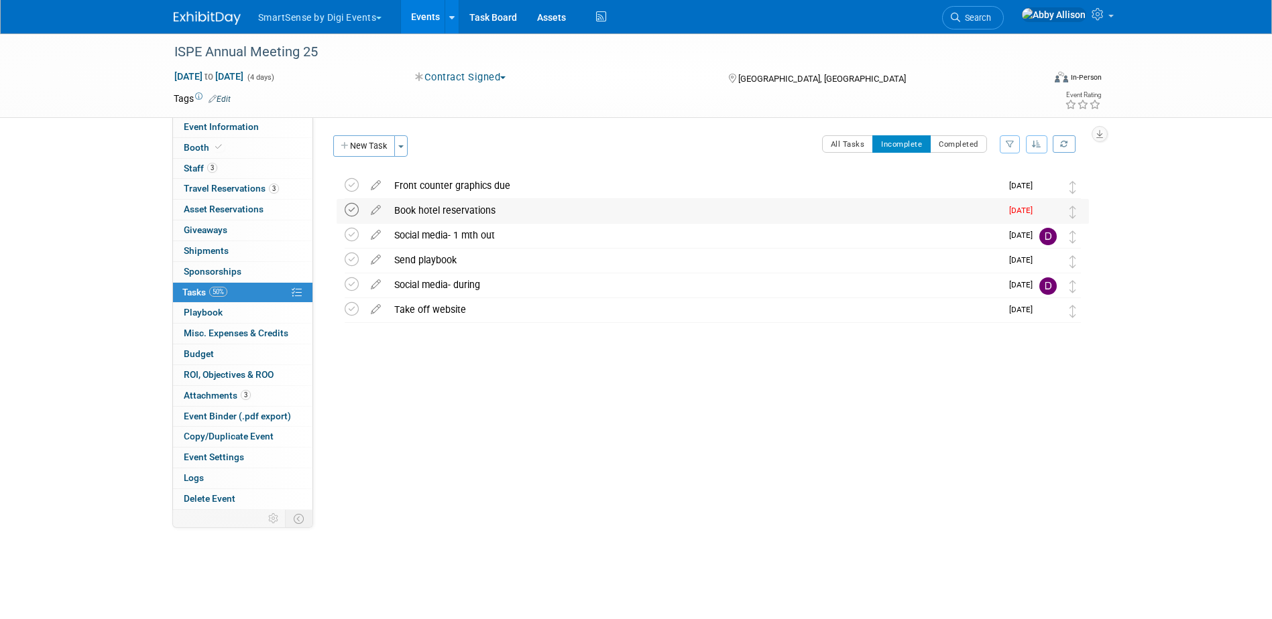
click at [351, 210] on icon at bounding box center [352, 210] width 14 height 14
click at [1003, 24] on link "Search" at bounding box center [973, 17] width 62 height 23
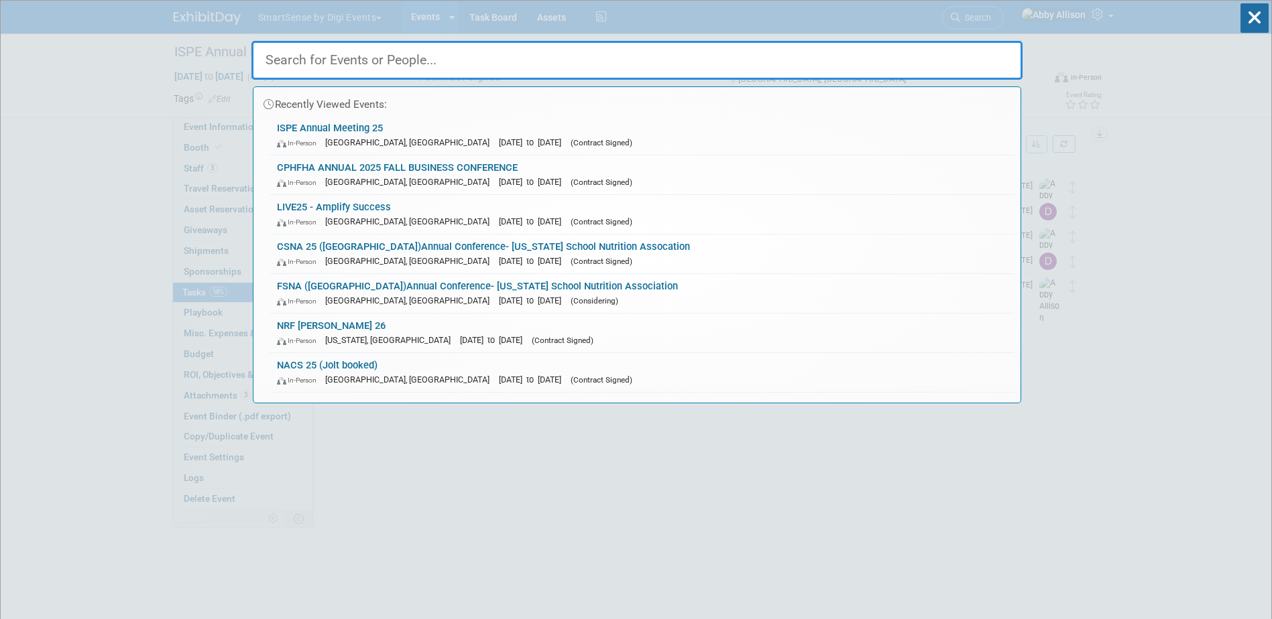
click at [462, 256] on div "In-Person Pasadena, CA Oct 29, 2025 to Nov 1, 2025 (Contract Signed)" at bounding box center [642, 261] width 730 height 14
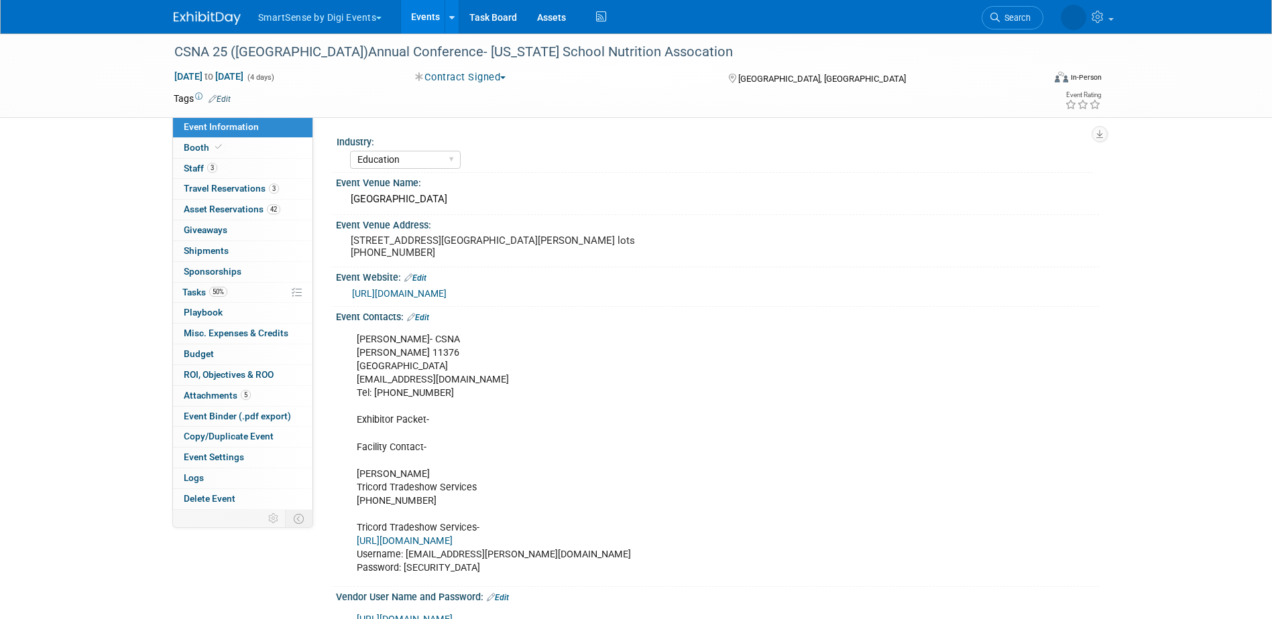
select select "Education"
click at [991, 16] on span "Search" at bounding box center [975, 18] width 31 height 10
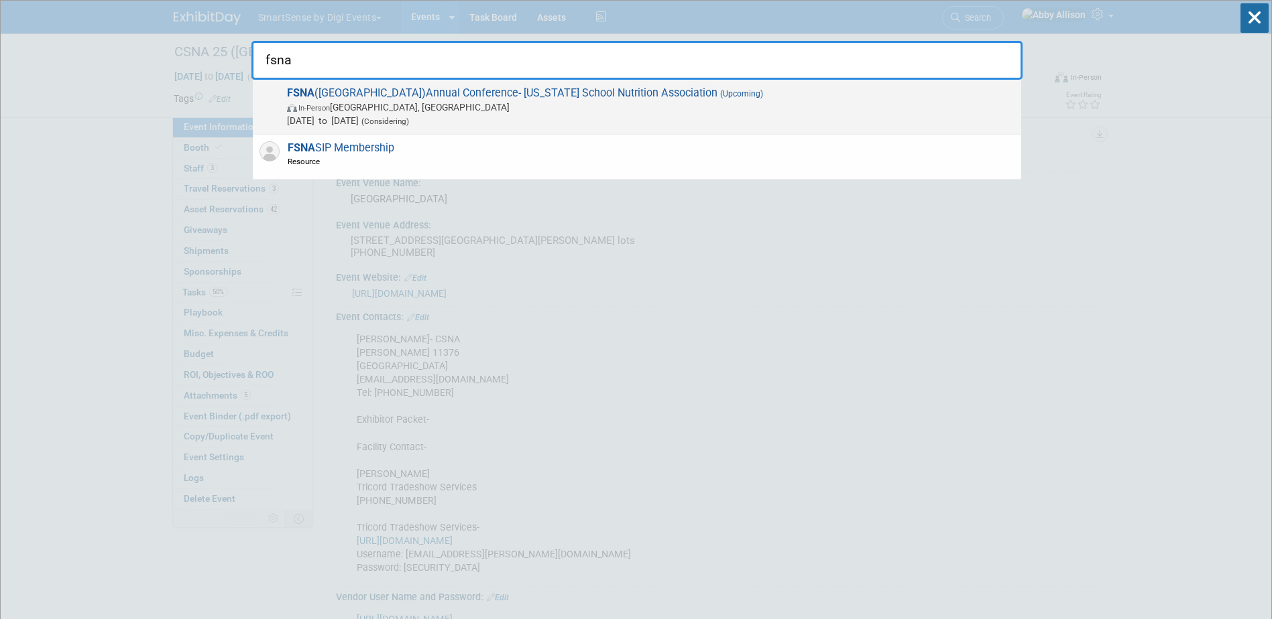
type input "fsna"
click at [379, 101] on span "In-Person Daytona Beach, FL" at bounding box center [650, 107] width 727 height 13
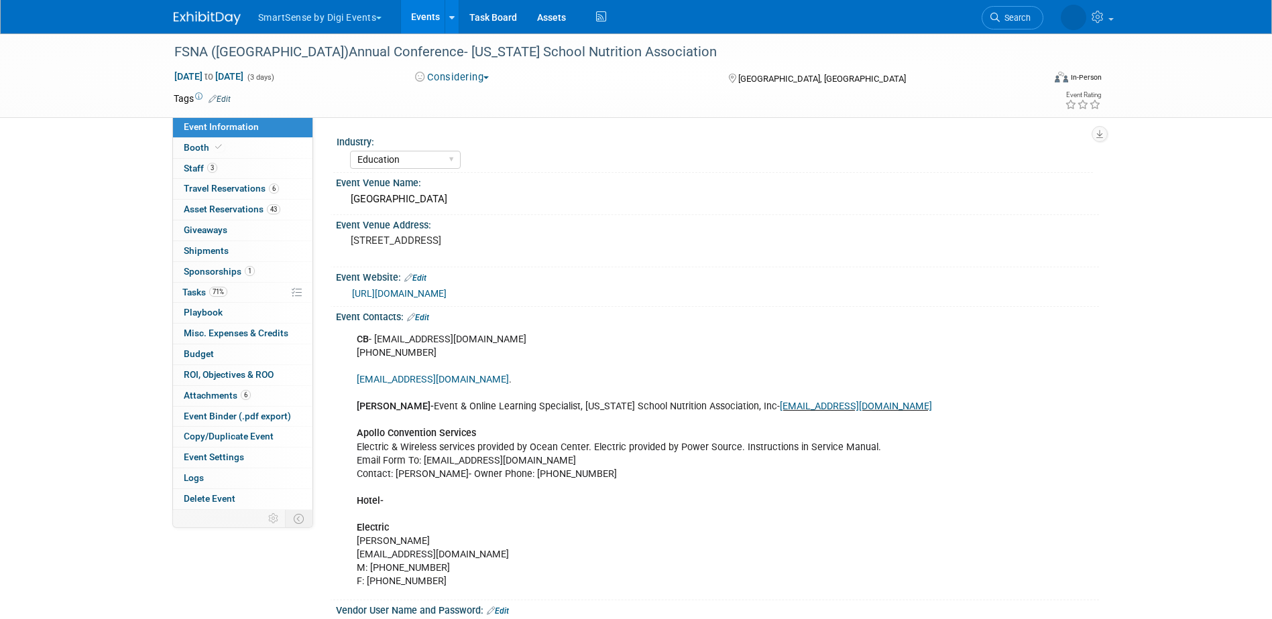
select select "Education"
drag, startPoint x: 512, startPoint y: 198, endPoint x: 278, endPoint y: 192, distance: 234.0
drag, startPoint x: 278, startPoint y: 192, endPoint x: 412, endPoint y: 198, distance: 134.9
click at [412, 198] on div "Ocean Center Convention Center" at bounding box center [717, 199] width 743 height 21
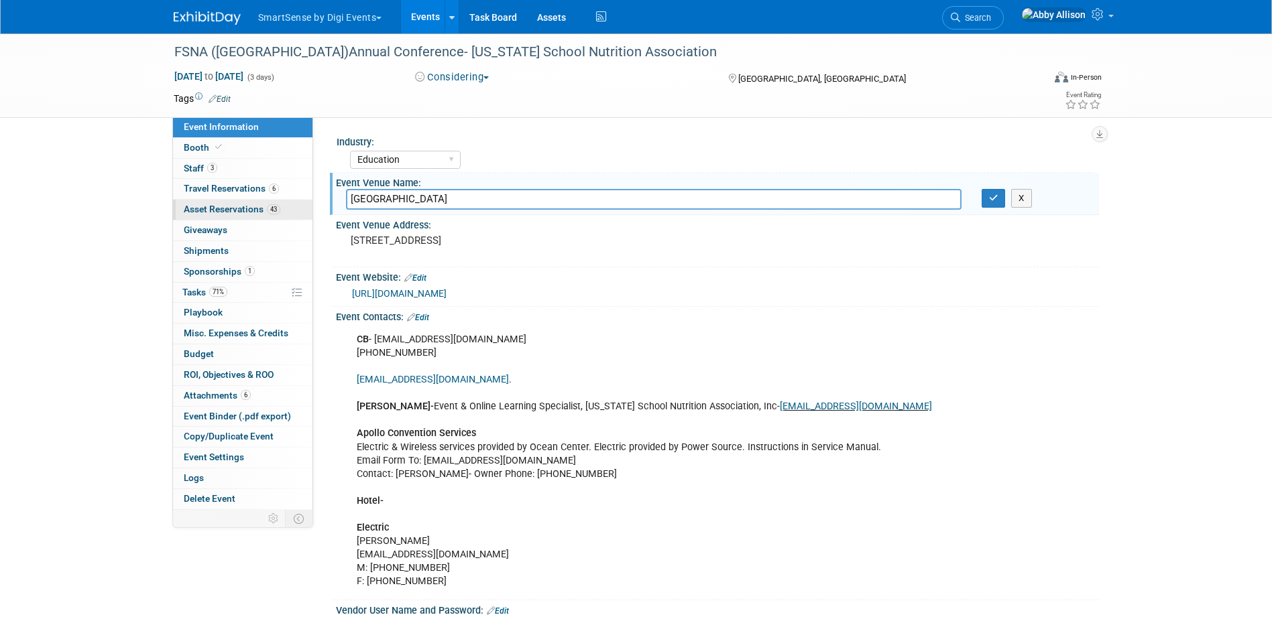
drag, startPoint x: 514, startPoint y: 192, endPoint x: 294, endPoint y: 211, distance: 220.7
click at [990, 207] on button "button" at bounding box center [994, 198] width 24 height 19
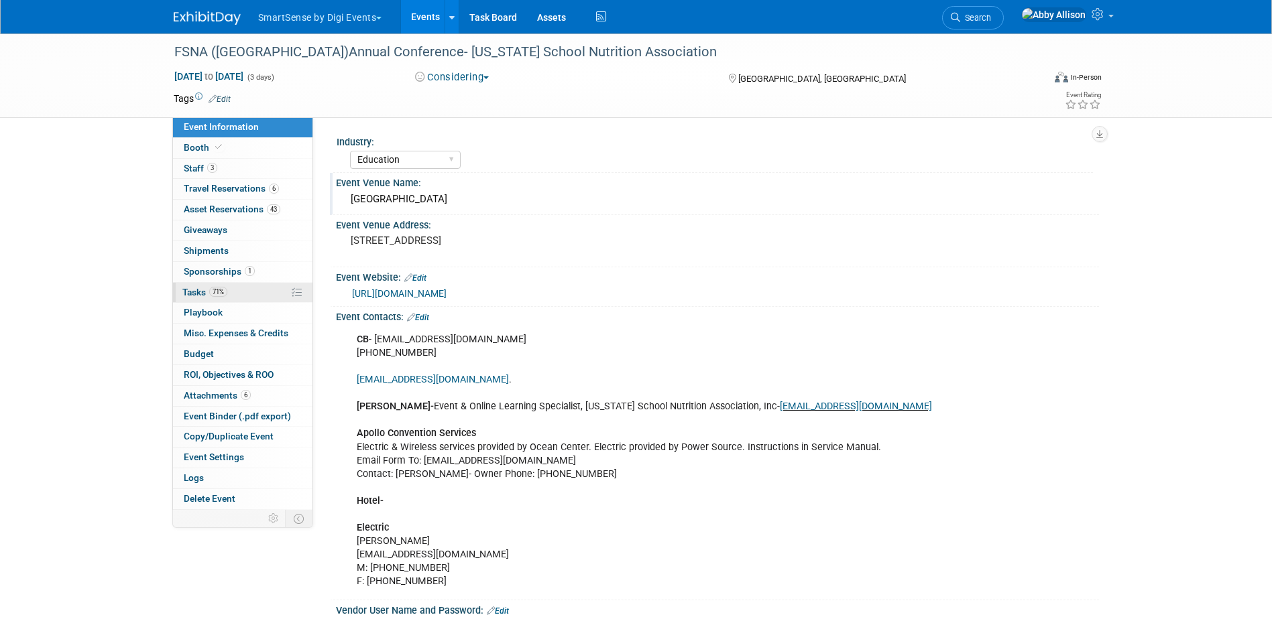
click at [198, 291] on span "Tasks 71%" at bounding box center [204, 292] width 45 height 11
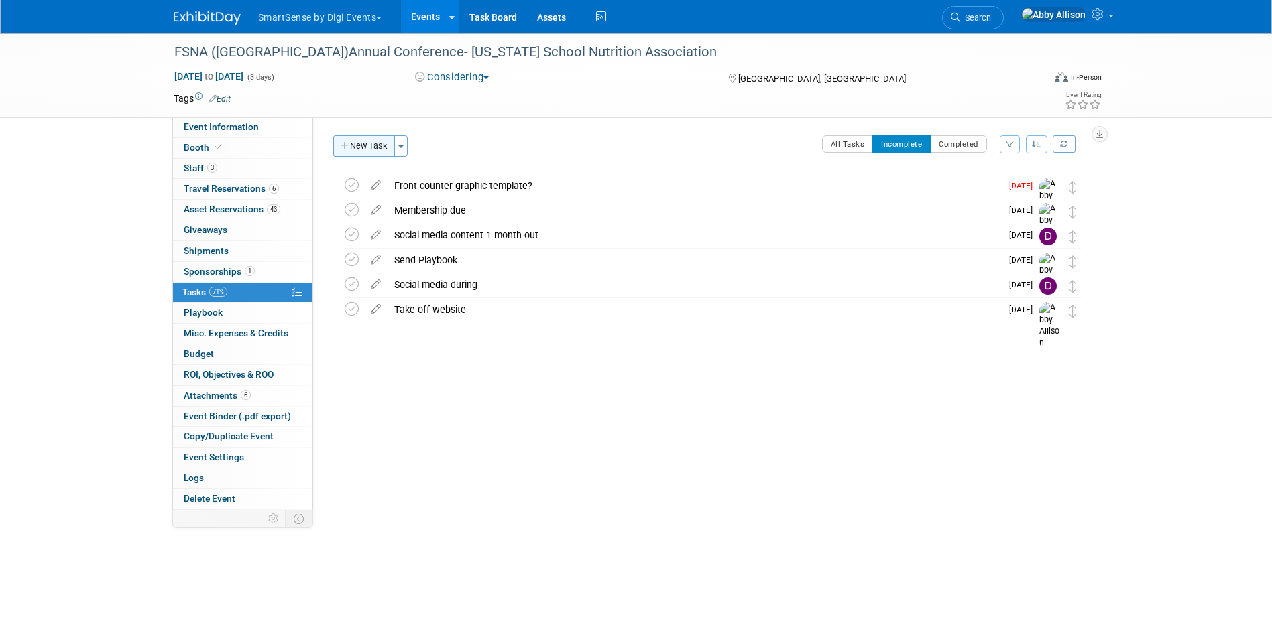
click at [365, 141] on button "New Task" at bounding box center [364, 145] width 62 height 21
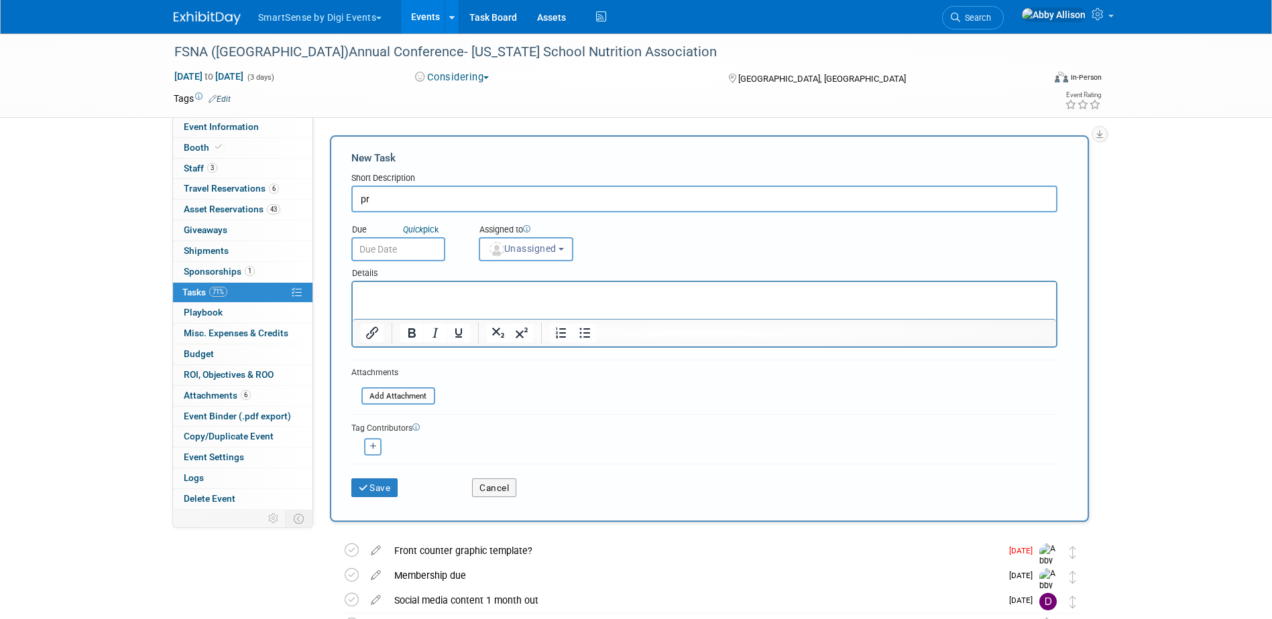
type input "p"
type input "Print label for XVI300 to send to CSNA"
click at [381, 296] on p "Rich Text Area. Press ALT-0 for help." at bounding box center [704, 294] width 688 height 13
click at [592, 200] on input "Print label for XVI300 to send to CSNA" at bounding box center [704, 199] width 706 height 27
type input "Print label for XVI300 to send to CSNA"
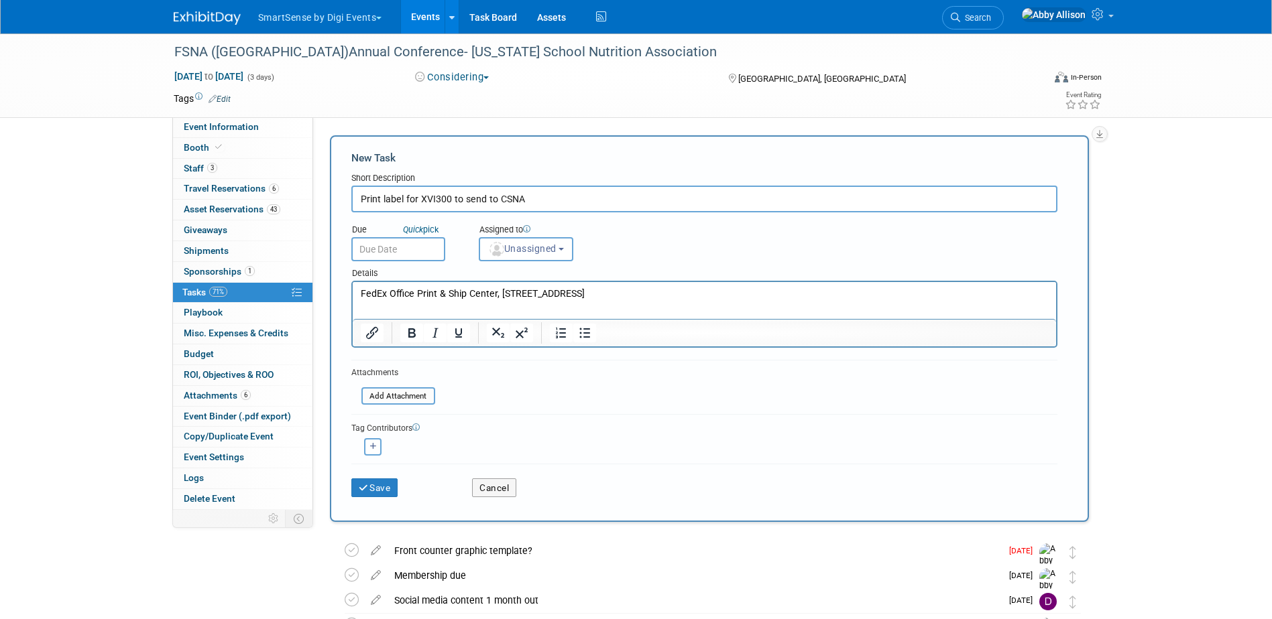
drag, startPoint x: 746, startPoint y: 294, endPoint x: 296, endPoint y: 298, distance: 449.9
click at [352, 298] on html "FedEx Office Print & Ship Center, 2274 W International Speedway, Daytona Beach,…" at bounding box center [703, 291] width 703 height 19
click at [383, 494] on button "Save" at bounding box center [374, 488] width 47 height 19
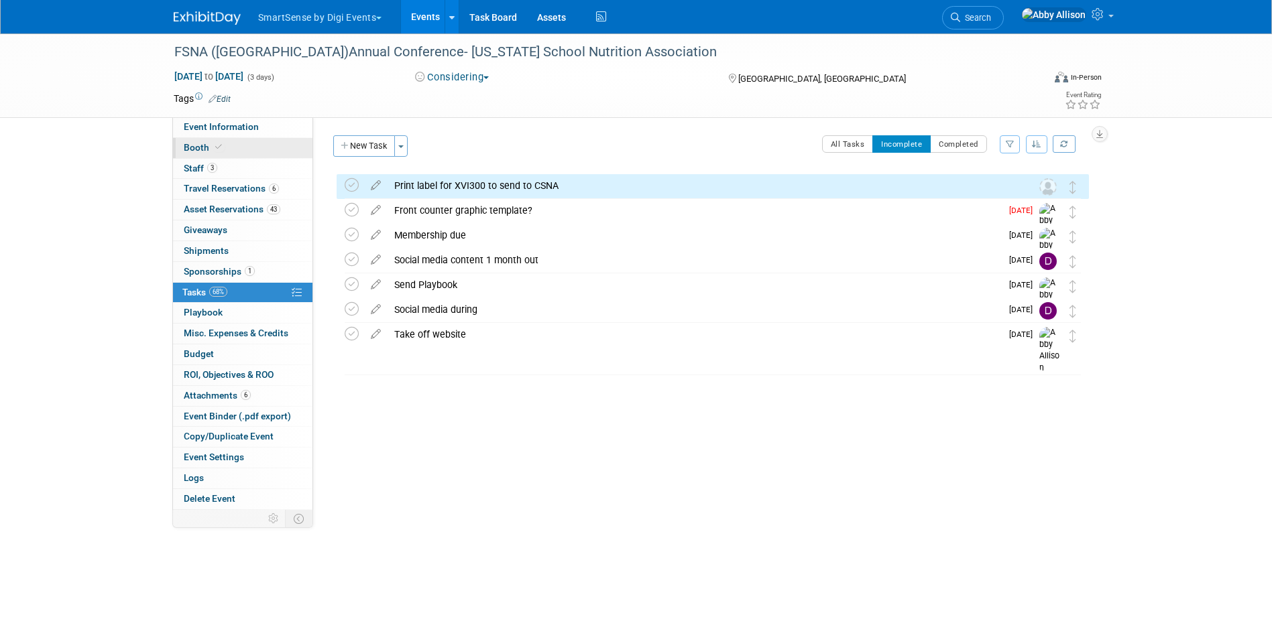
click at [190, 147] on span "Booth" at bounding box center [204, 147] width 41 height 11
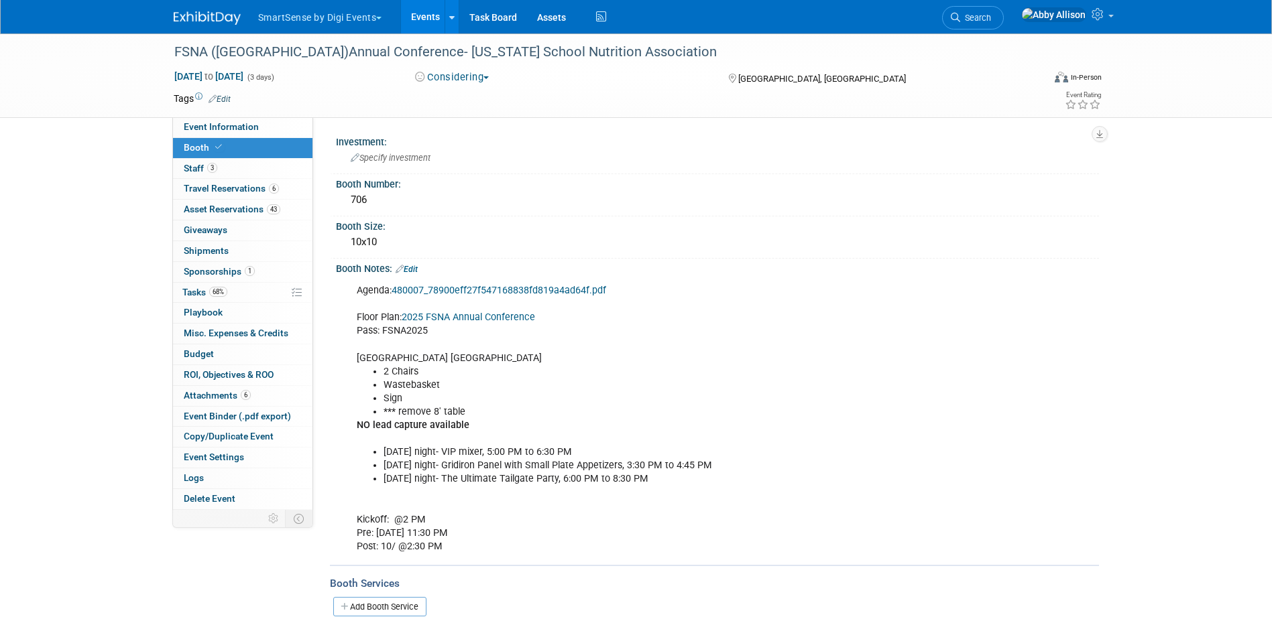
click at [408, 271] on link "Edit" at bounding box center [407, 269] width 22 height 9
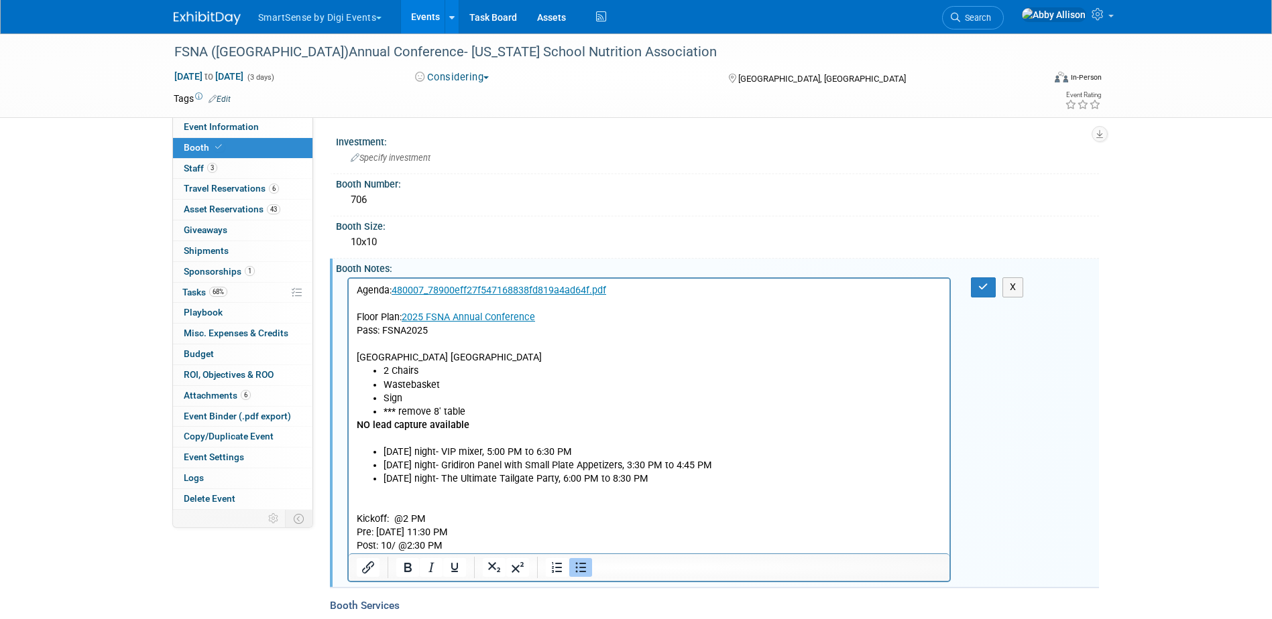
click at [682, 485] on li "Friday night- The Ultimate Tailgate Party, 6:00 PM to 8:30 PM" at bounding box center [662, 479] width 559 height 13
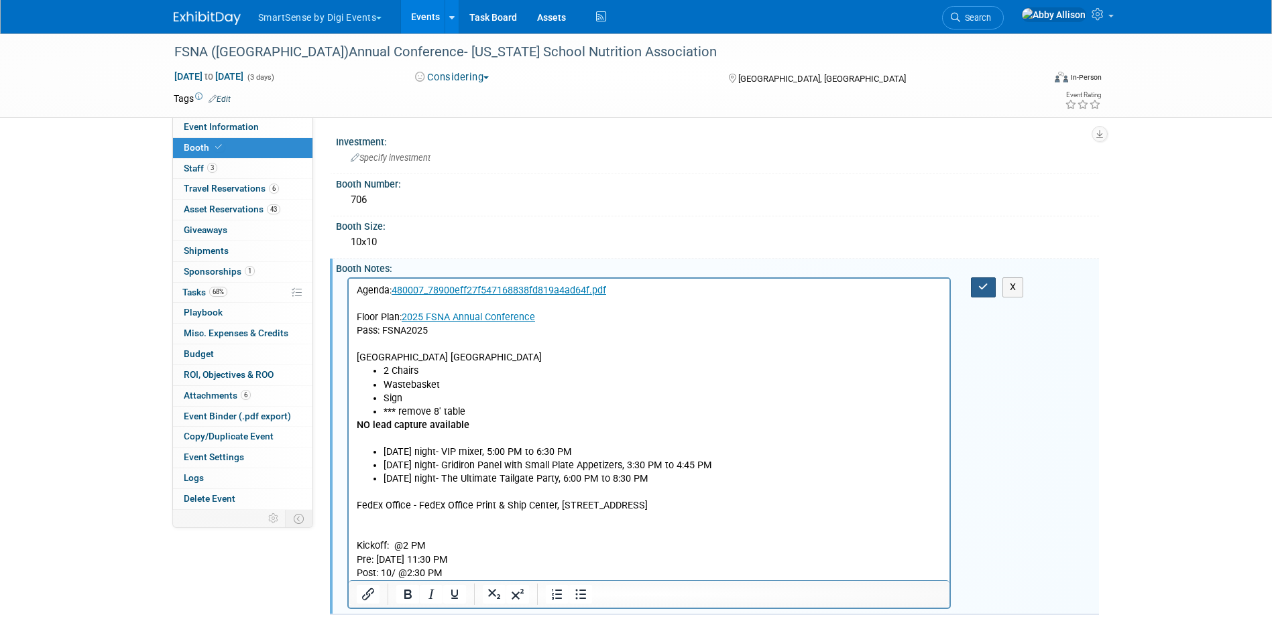
click at [978, 292] on button "button" at bounding box center [983, 287] width 25 height 19
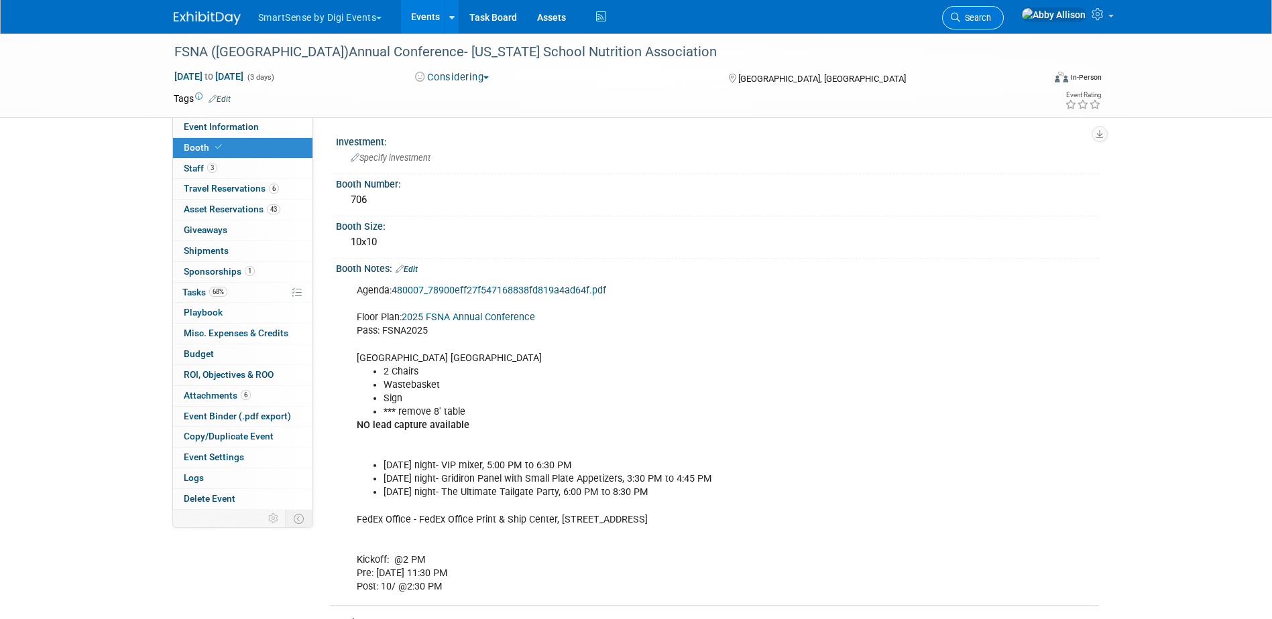
click at [1004, 27] on link "Search" at bounding box center [973, 17] width 62 height 23
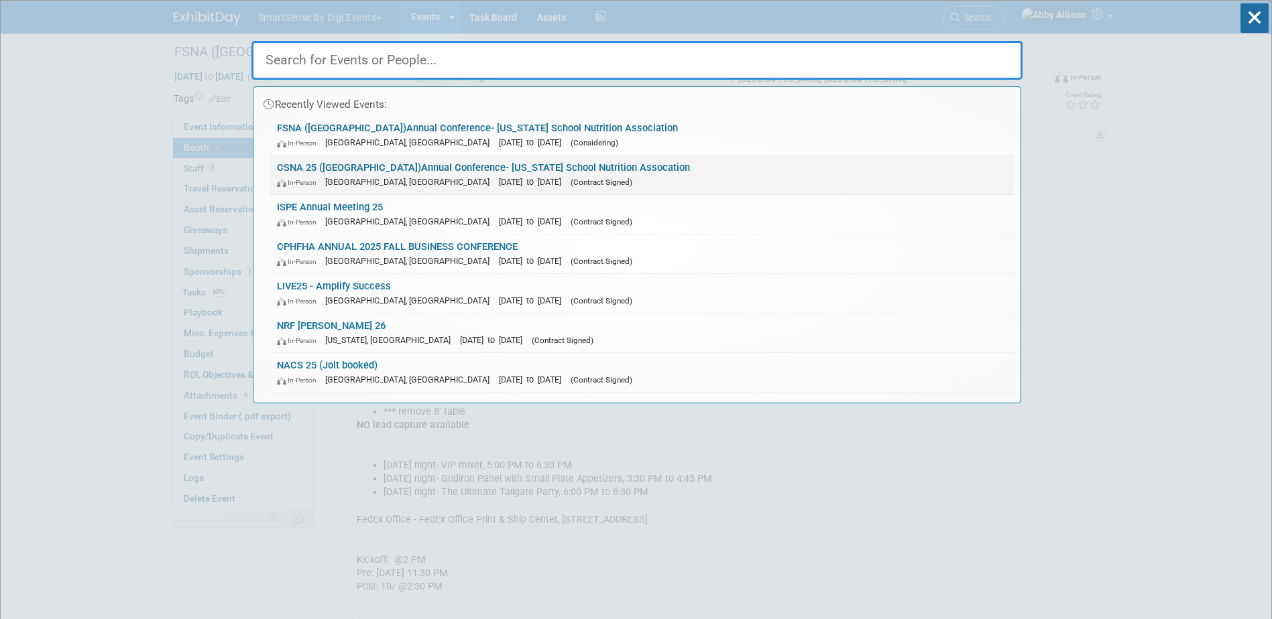
click at [414, 171] on link "CSNA 25 (CA)Annual Conference- California School Nutrition Assocation In-Person…" at bounding box center [642, 175] width 744 height 39
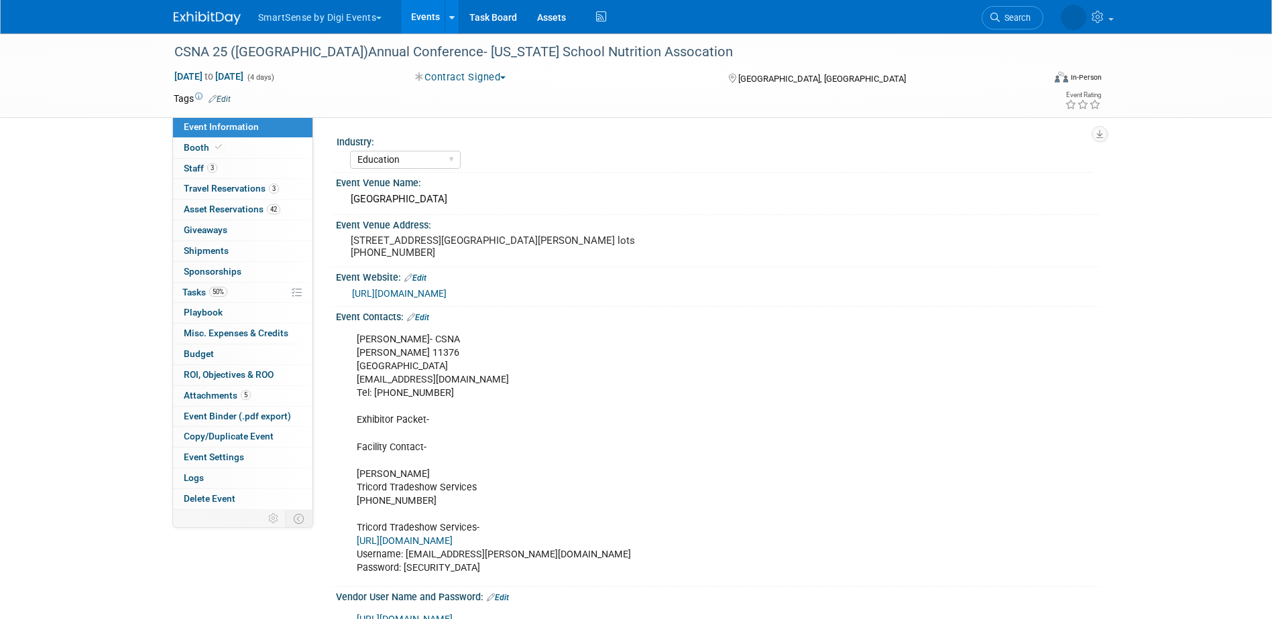
select select "Education"
click at [192, 294] on span "Tasks 50%" at bounding box center [204, 292] width 45 height 11
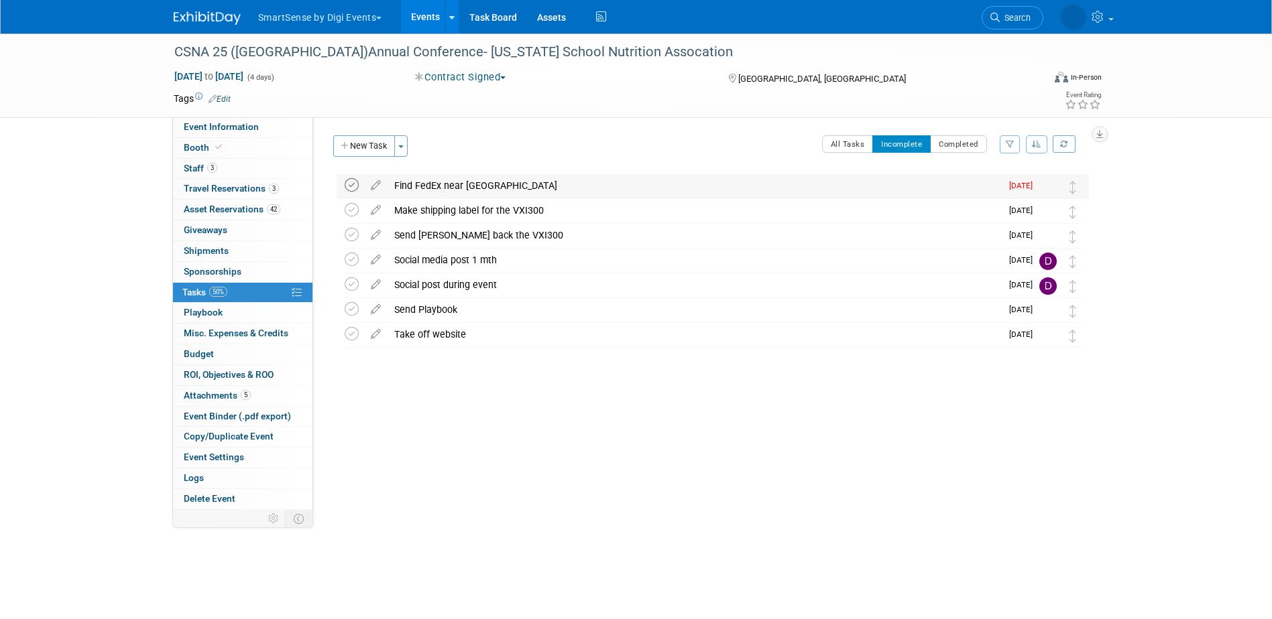
click at [345, 188] on icon at bounding box center [352, 185] width 14 height 14
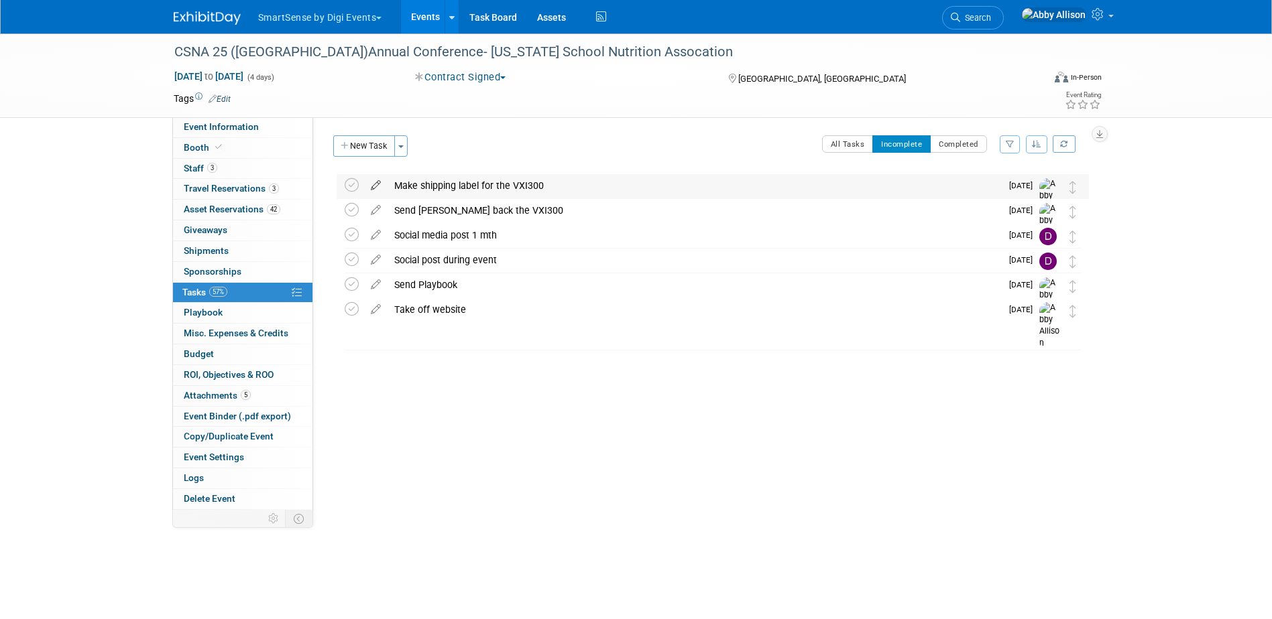
click at [371, 182] on icon at bounding box center [375, 182] width 23 height 17
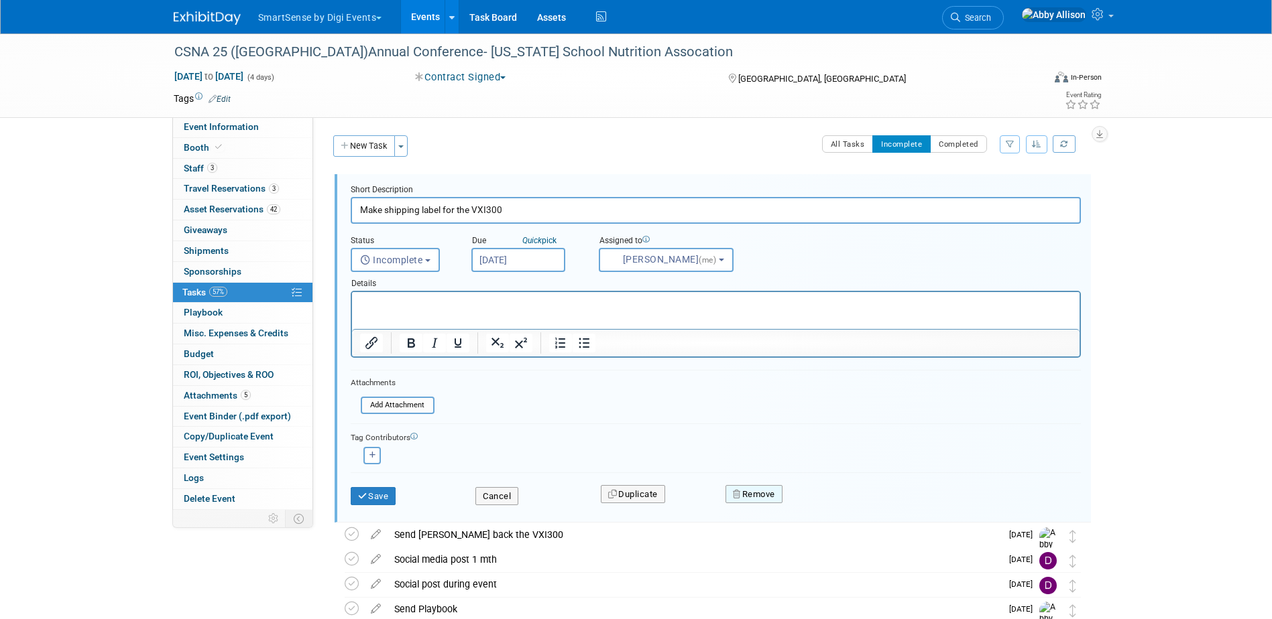
click at [732, 486] on button "Remove" at bounding box center [753, 494] width 57 height 19
click at [820, 511] on link "Yes" at bounding box center [829, 505] width 39 height 21
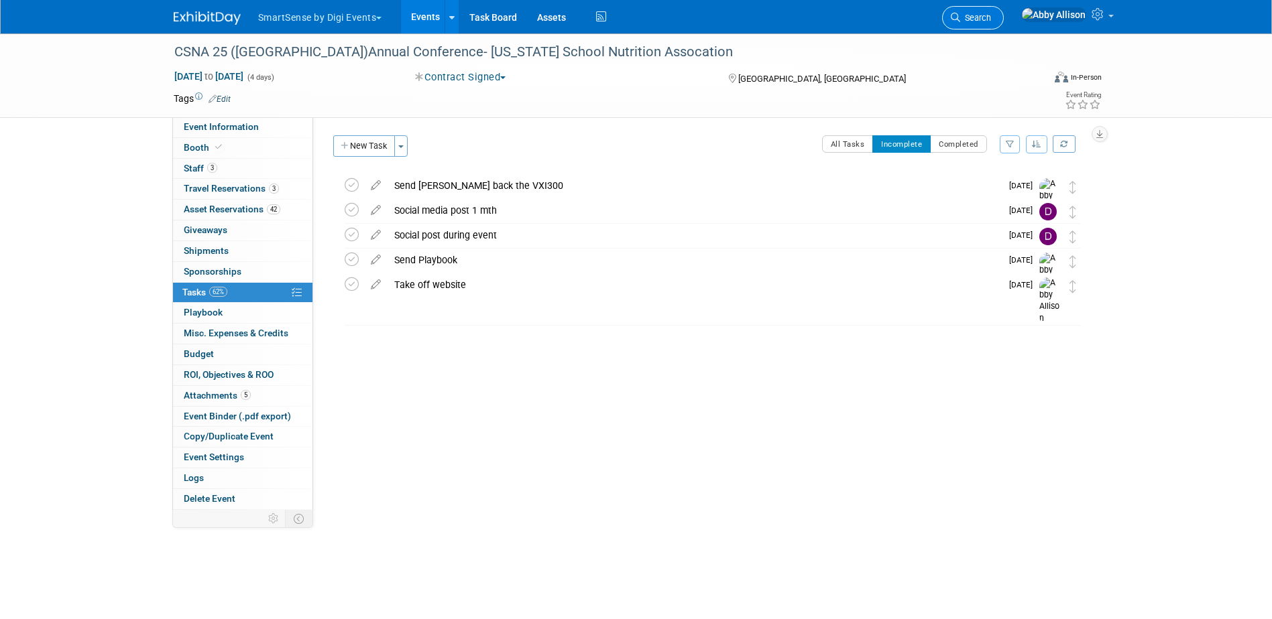
click at [991, 21] on span "Search" at bounding box center [975, 18] width 31 height 10
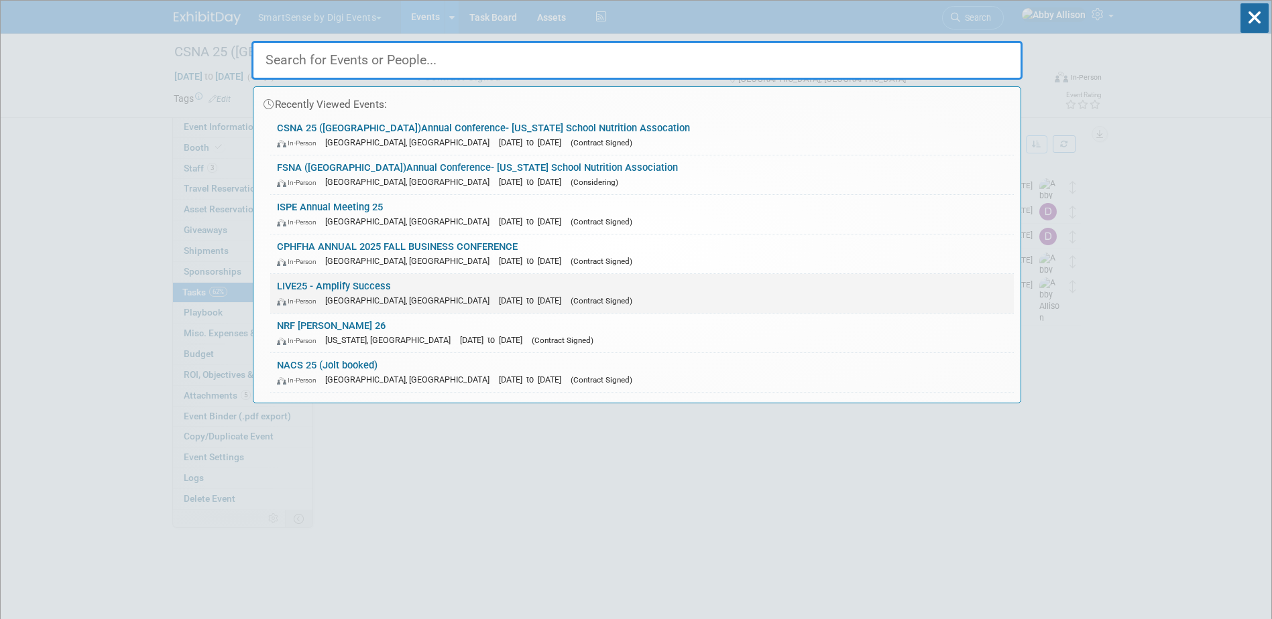
click at [325, 287] on link "LIVE25 - Amplify Success In-Person [GEOGRAPHIC_DATA], [GEOGRAPHIC_DATA] [DATE] …" at bounding box center [642, 293] width 744 height 39
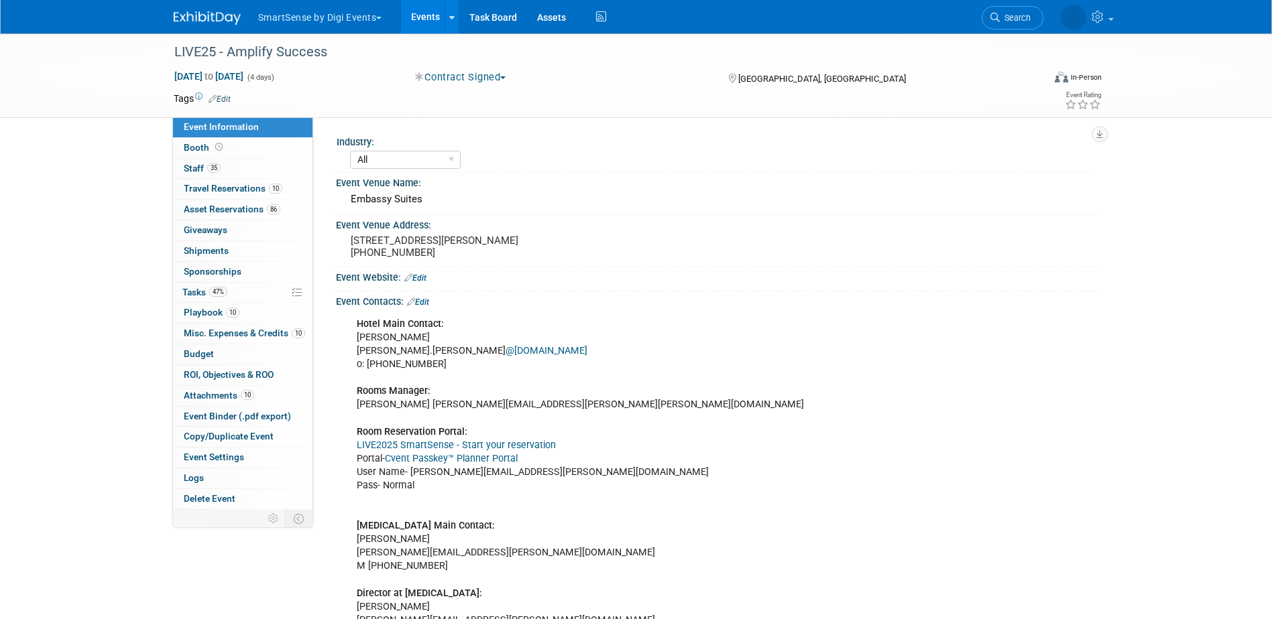
select select "All"
click at [437, 464] on link "Cvent Passkey™ Planner Portal" at bounding box center [451, 458] width 133 height 11
click at [225, 184] on span "Travel Reservations 10" at bounding box center [233, 188] width 99 height 11
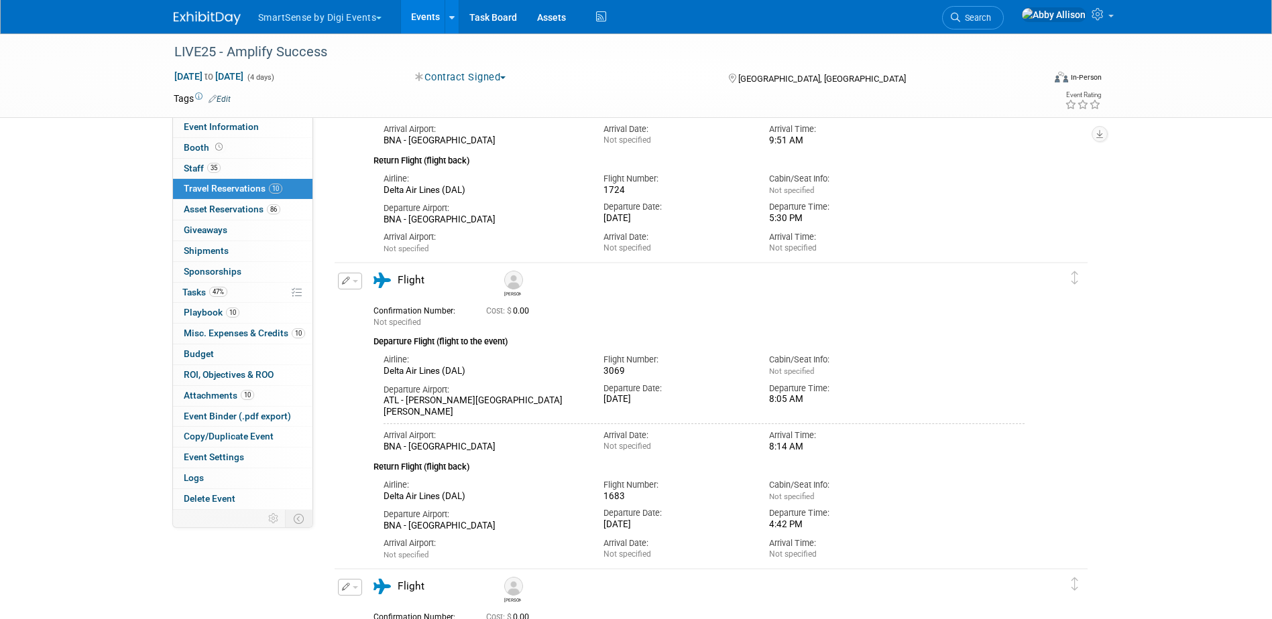
scroll to position [190, 0]
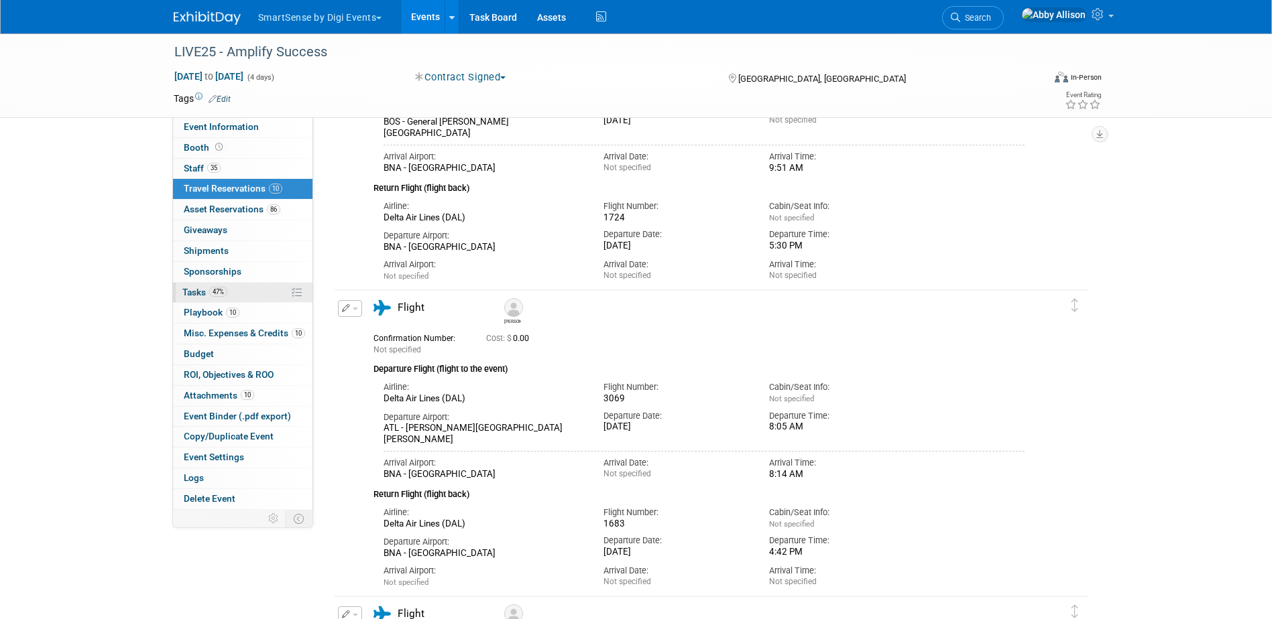
click at [191, 300] on link "47% Tasks 47%" at bounding box center [242, 293] width 139 height 20
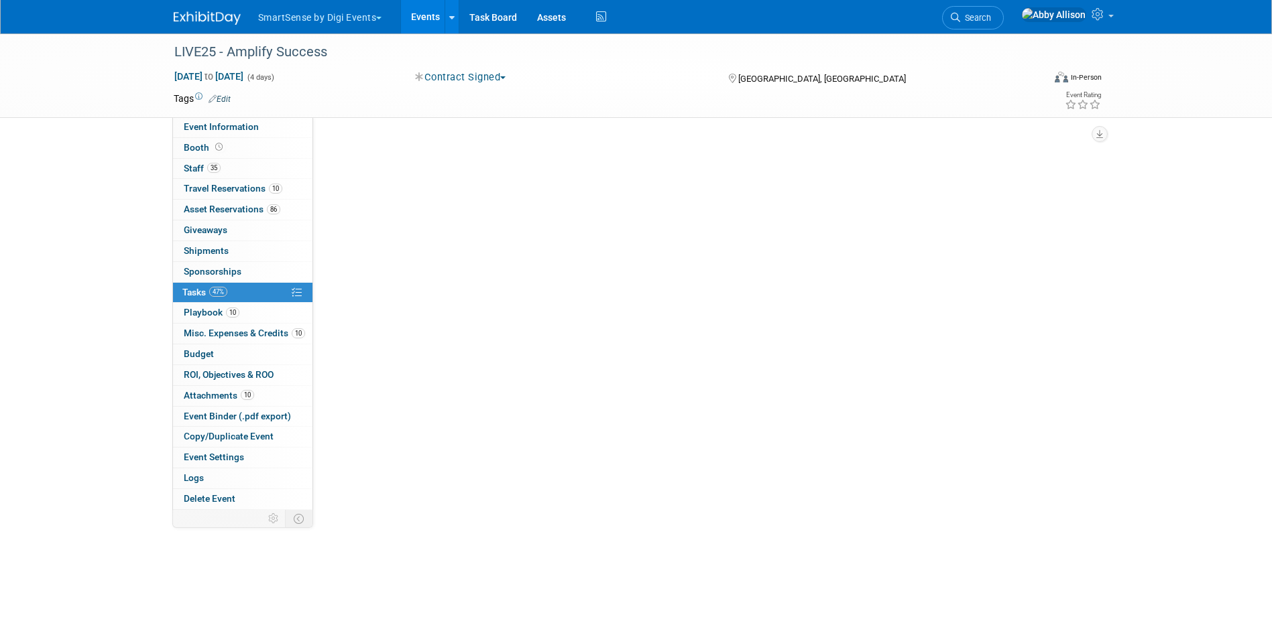
scroll to position [0, 0]
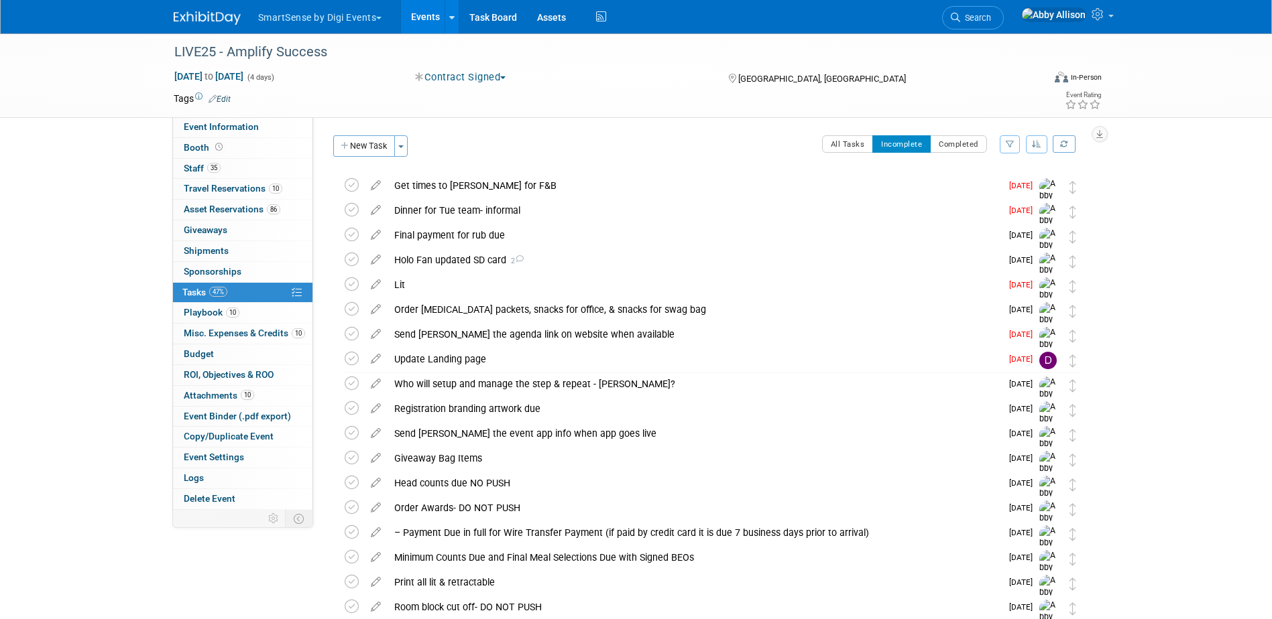
click at [1034, 141] on icon "button" at bounding box center [1036, 144] width 9 height 8
click at [991, 202] on link "By Due Date" at bounding box center [999, 205] width 96 height 19
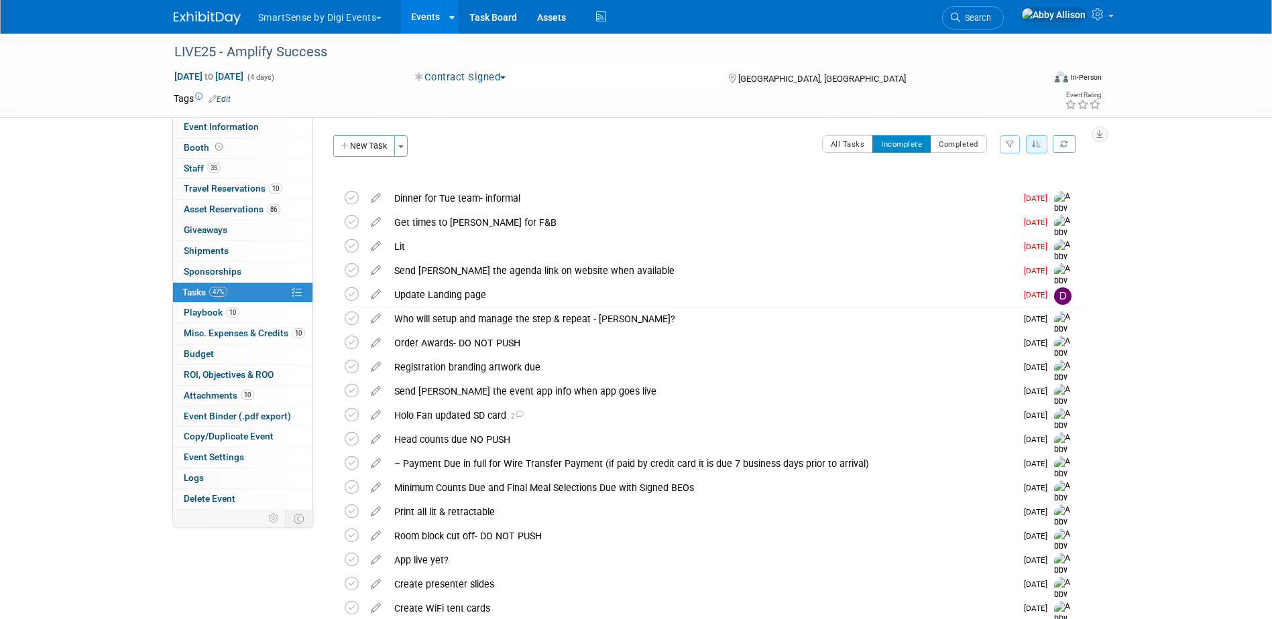
click at [1033, 145] on icon "button" at bounding box center [1036, 144] width 9 height 8
click at [1014, 204] on link "By Due Date" at bounding box center [999, 205] width 96 height 19
click at [1003, 23] on link "Search" at bounding box center [973, 17] width 62 height 23
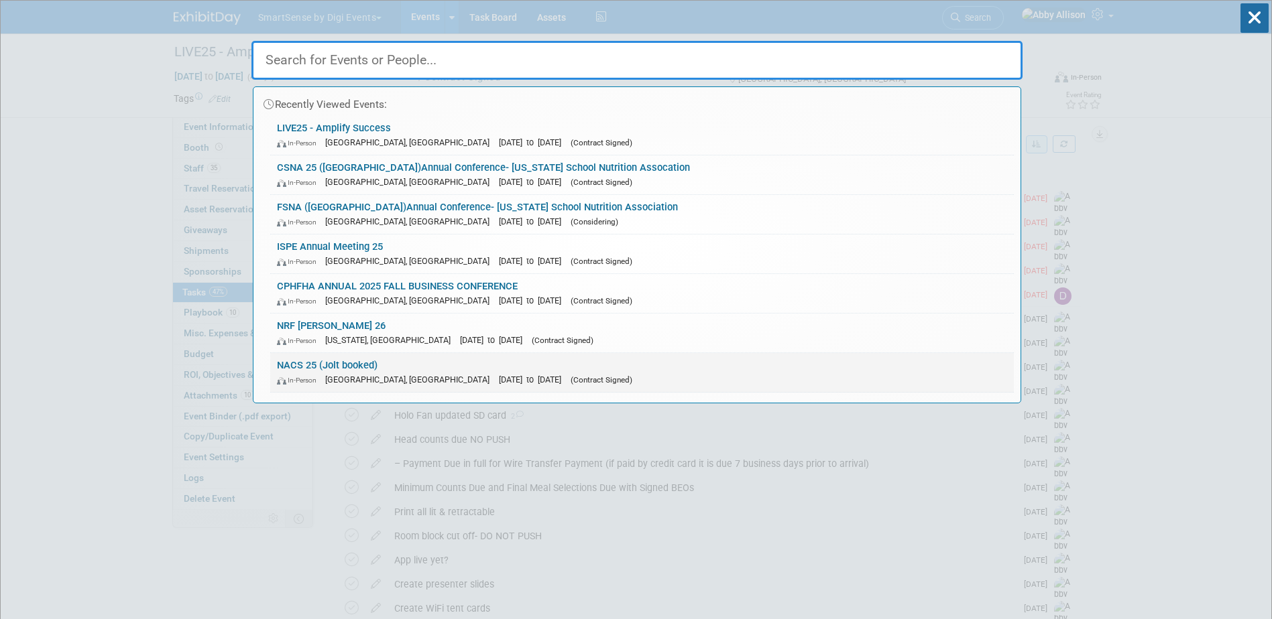
click at [360, 374] on div "In-Person [GEOGRAPHIC_DATA], [GEOGRAPHIC_DATA] [DATE] to [DATE] (Contract Signe…" at bounding box center [642, 380] width 730 height 14
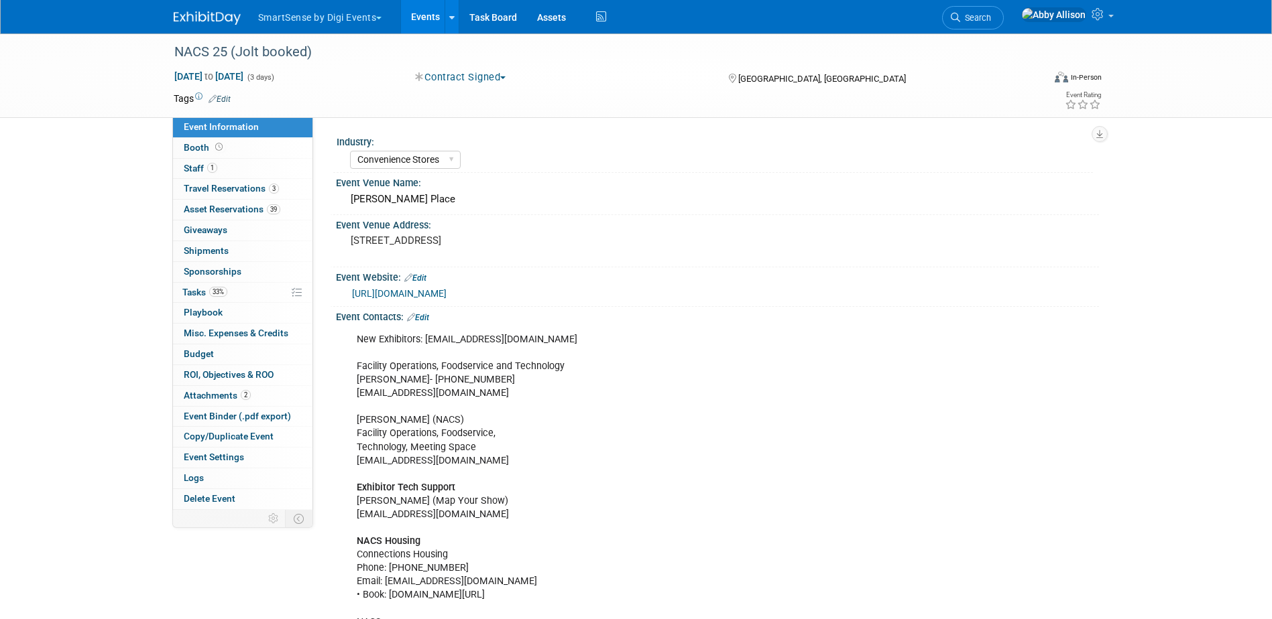
select select "Convenience Stores"
click at [188, 166] on span "Staff 1" at bounding box center [201, 168] width 34 height 11
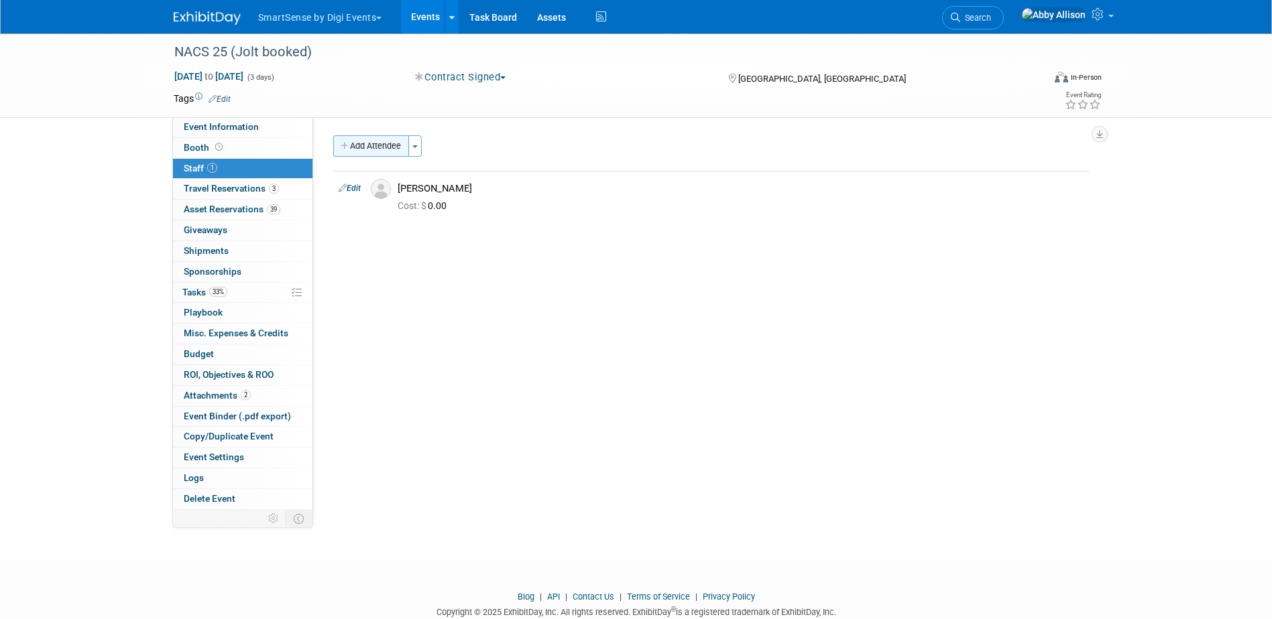
click at [375, 147] on button "Add Attendee" at bounding box center [371, 145] width 76 height 21
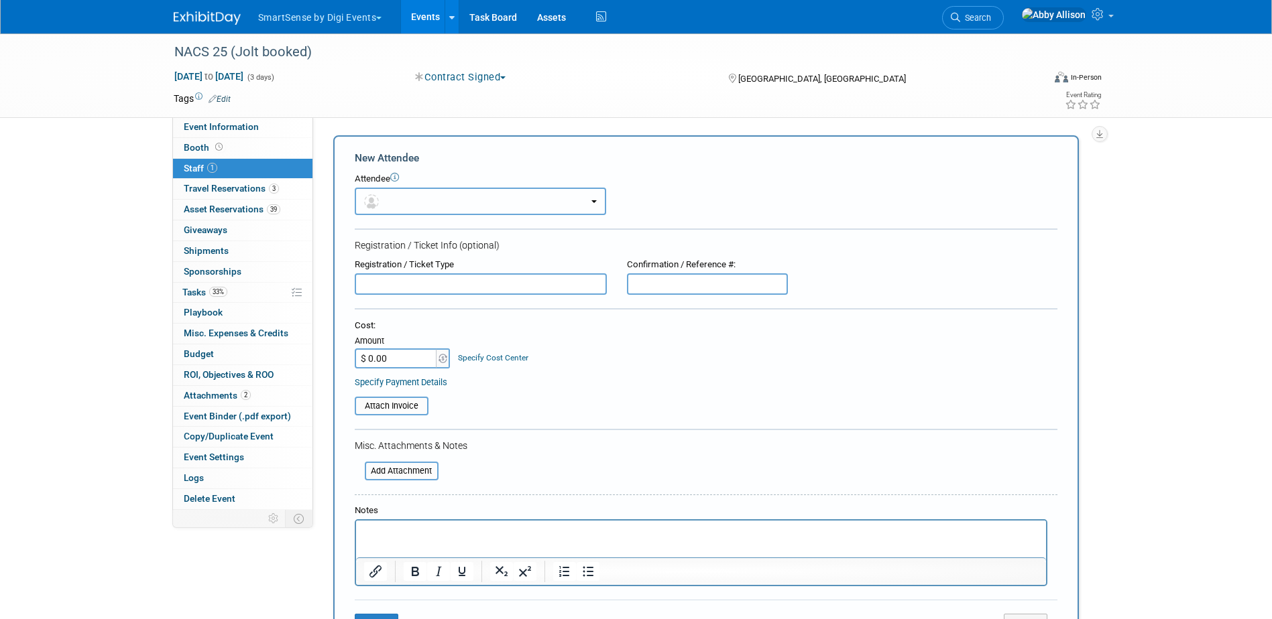
click at [373, 197] on img "button" at bounding box center [371, 201] width 15 height 15
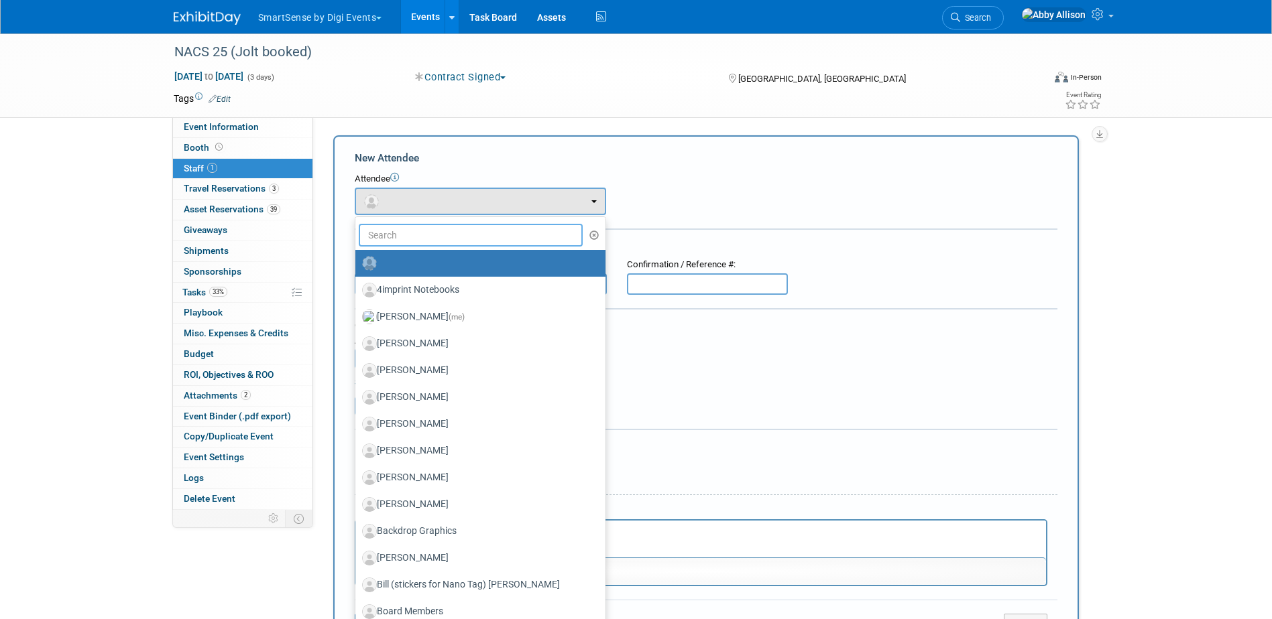
click at [410, 241] on input "text" at bounding box center [471, 235] width 225 height 23
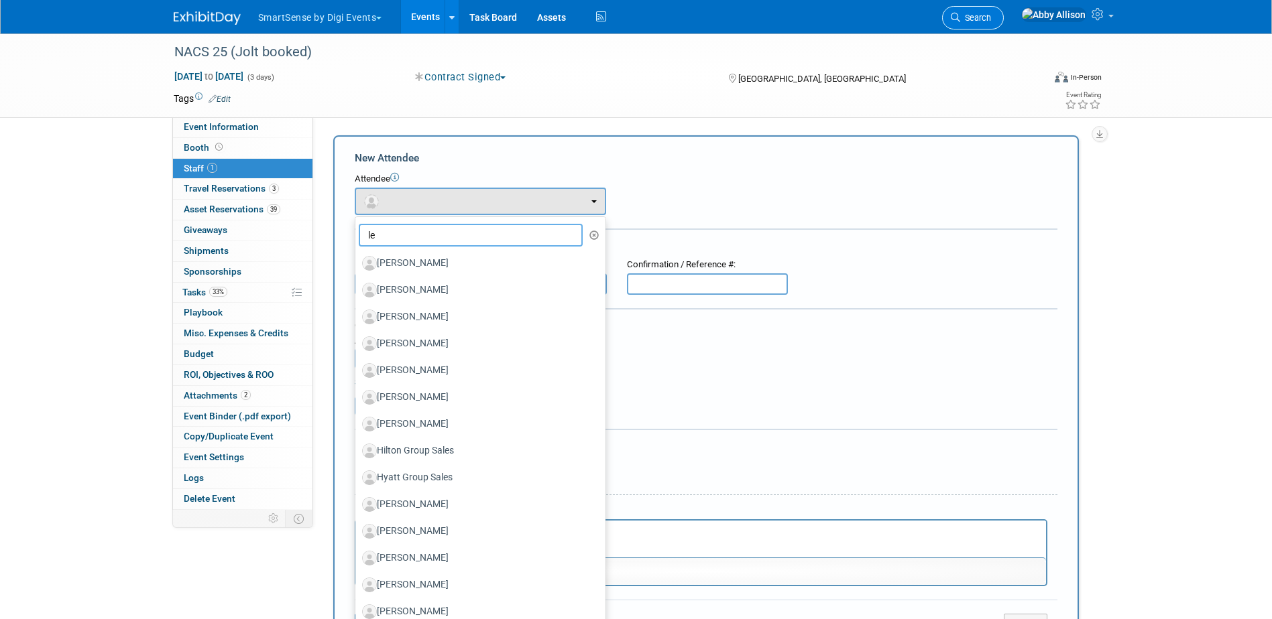
type input "l"
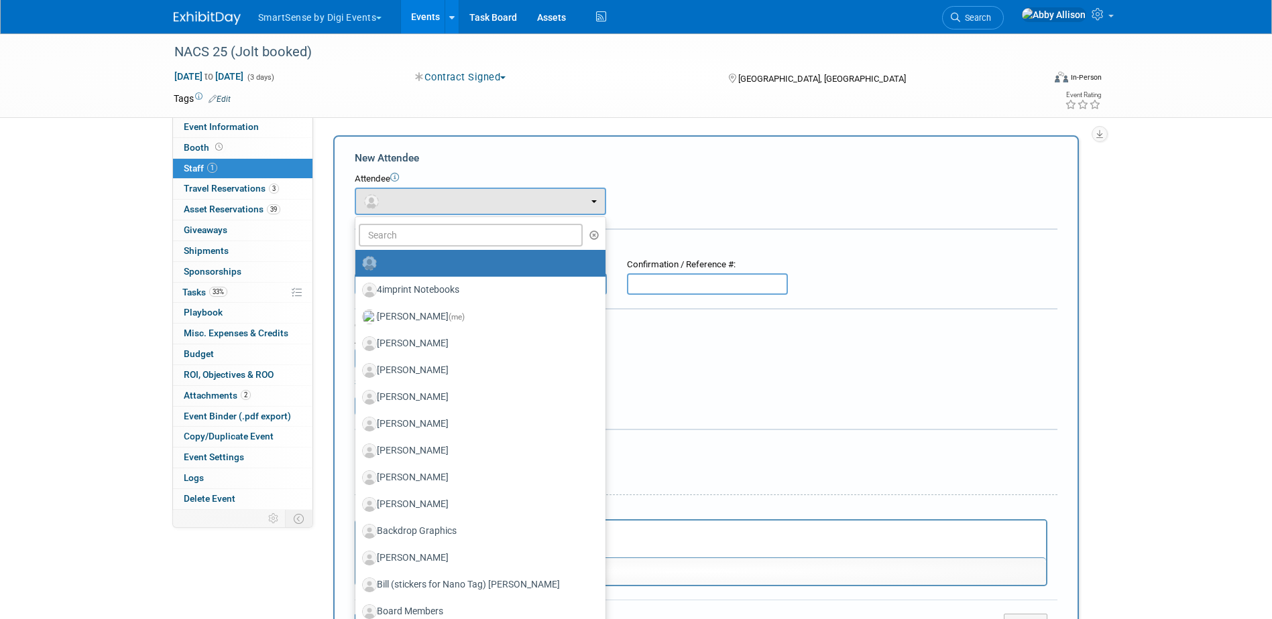
click at [1127, 251] on div "NACS 25 (Jolt booked) [DATE] to [DATE] (3 days) [DATE] to [DATE] Contract Signe…" at bounding box center [636, 399] width 1272 height 730
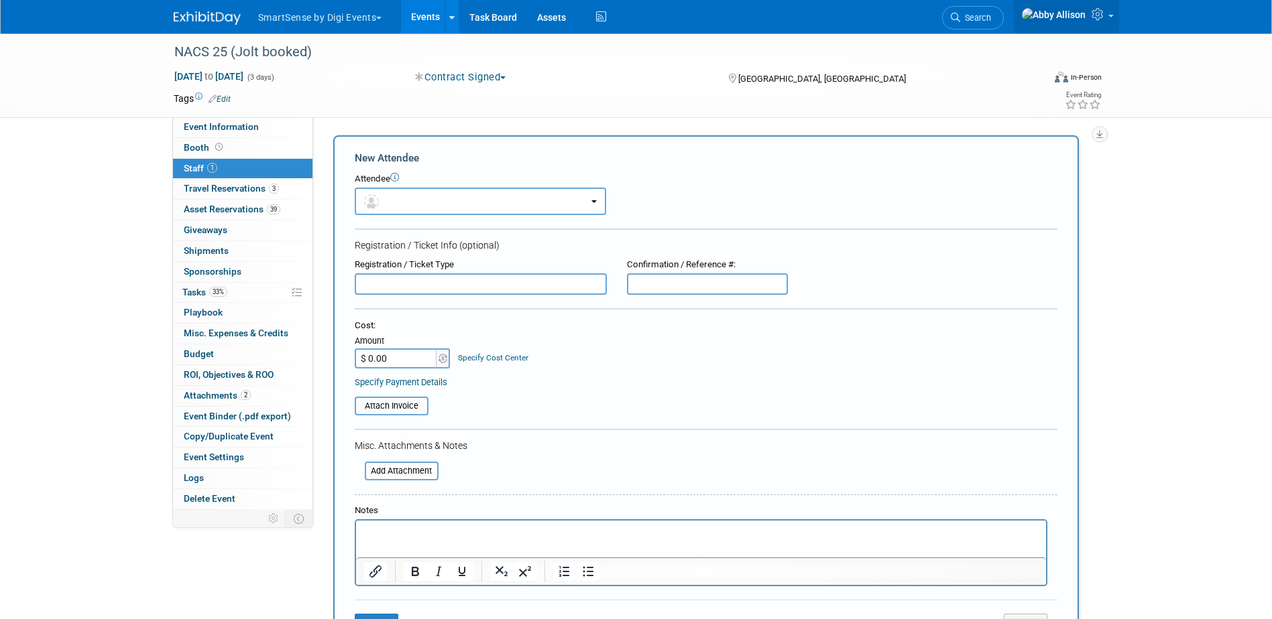
click at [1108, 21] on link at bounding box center [1066, 17] width 105 height 34
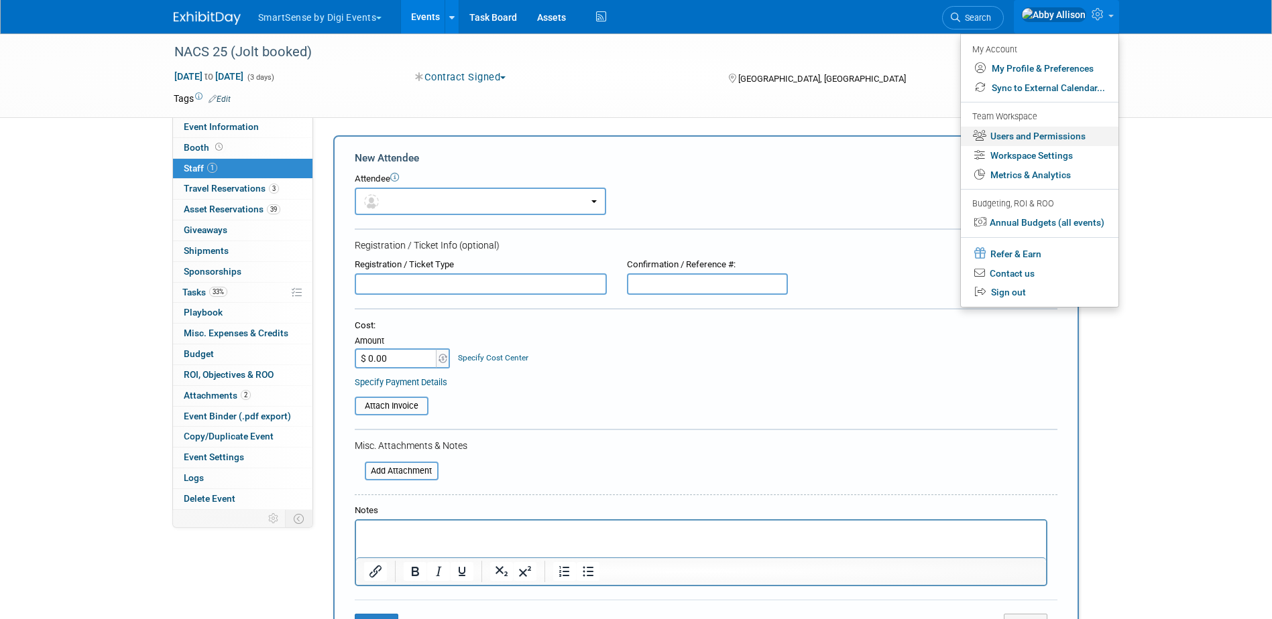
click at [1051, 138] on link "Users and Permissions" at bounding box center [1040, 136] width 158 height 19
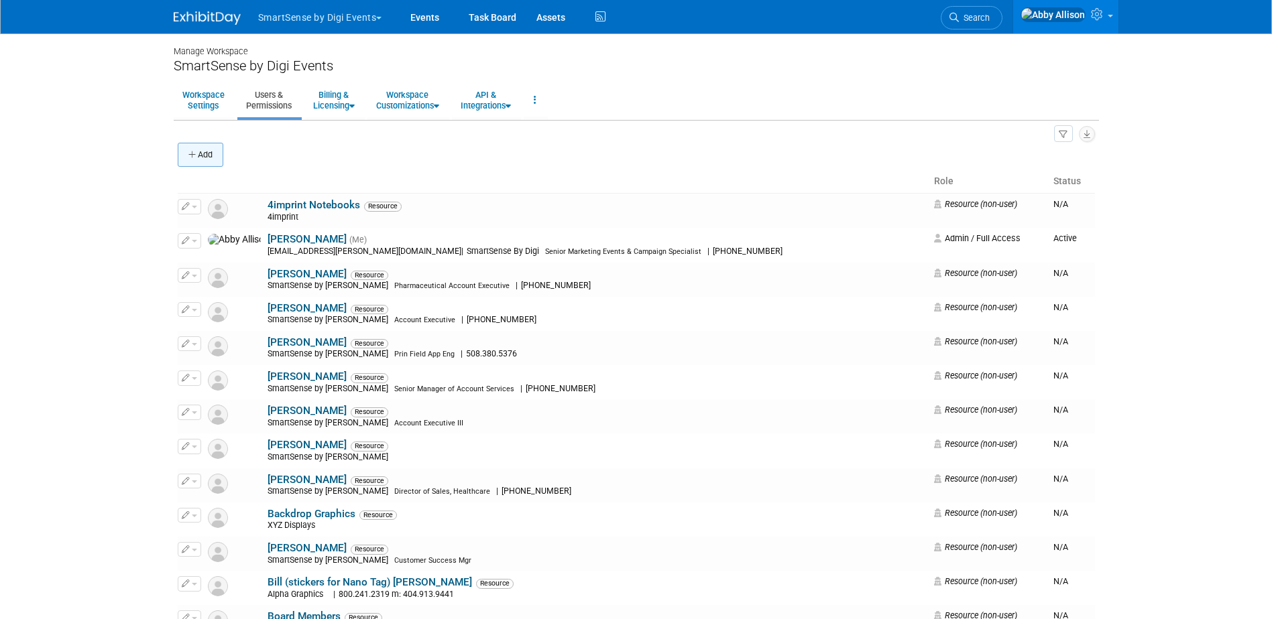
click at [190, 155] on icon "button" at bounding box center [192, 155] width 9 height 9
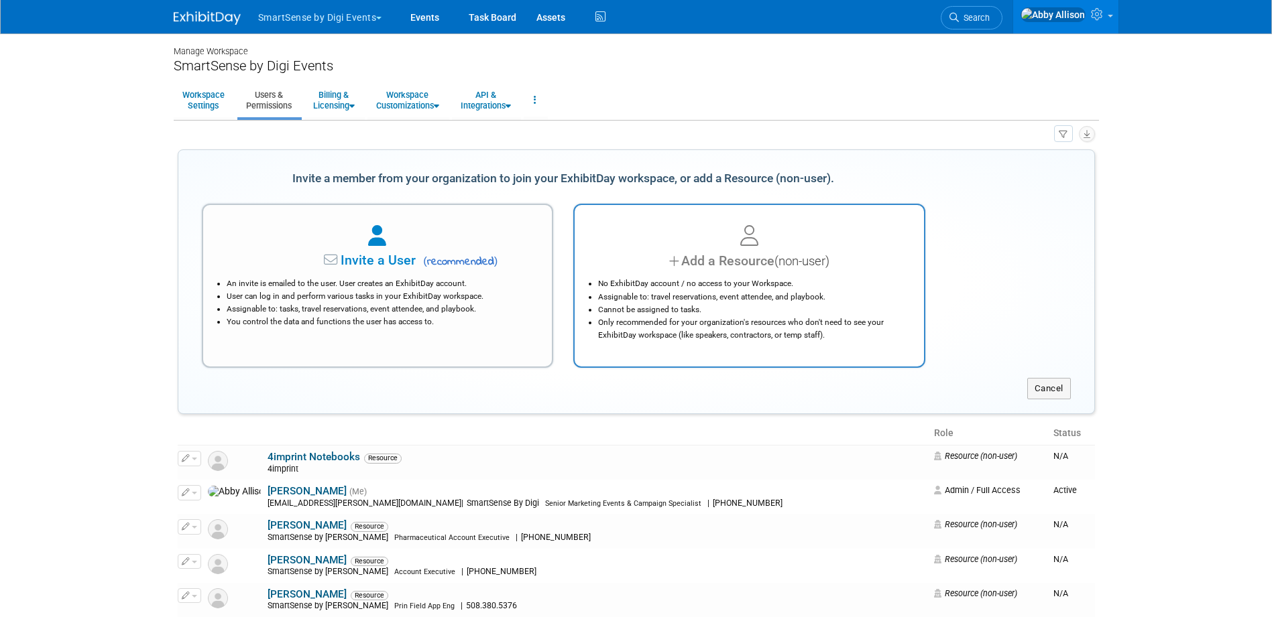
click at [740, 302] on li "Assignable to: travel reservations, event attendee, and playbook." at bounding box center [752, 297] width 309 height 13
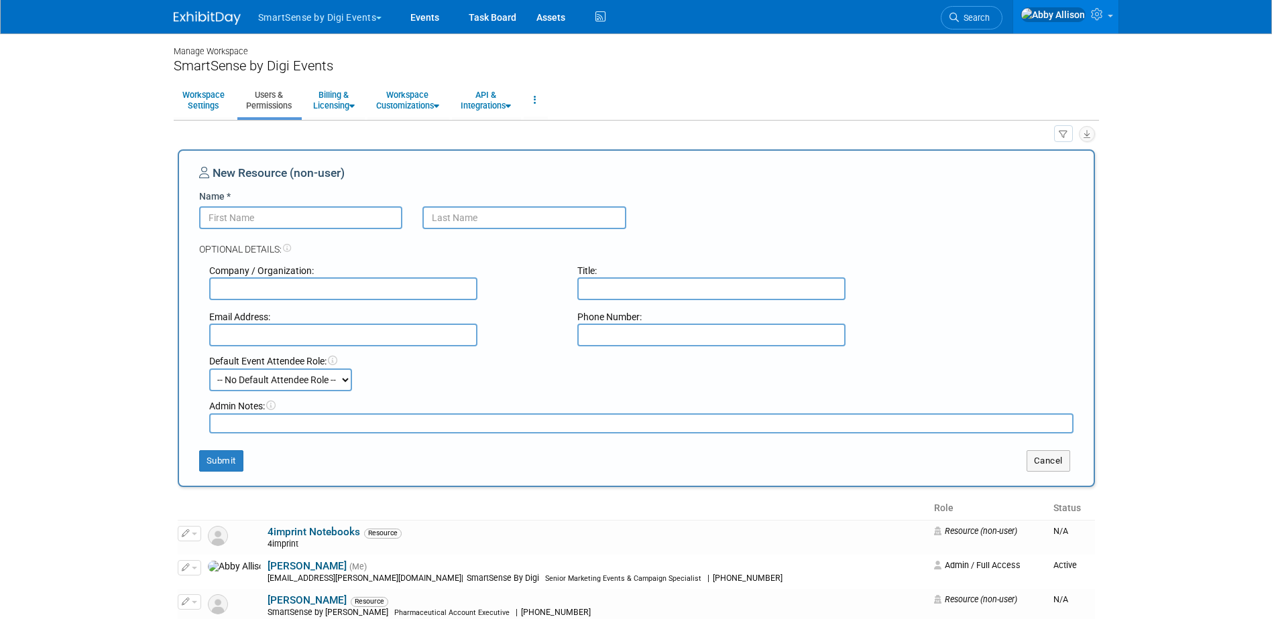
click at [234, 217] on input "Name *" at bounding box center [301, 217] width 204 height 23
type input "CJ"
type input "Lewis"
type input "SmartSense by [PERSON_NAME]"
click at [231, 336] on input "text" at bounding box center [343, 335] width 268 height 23
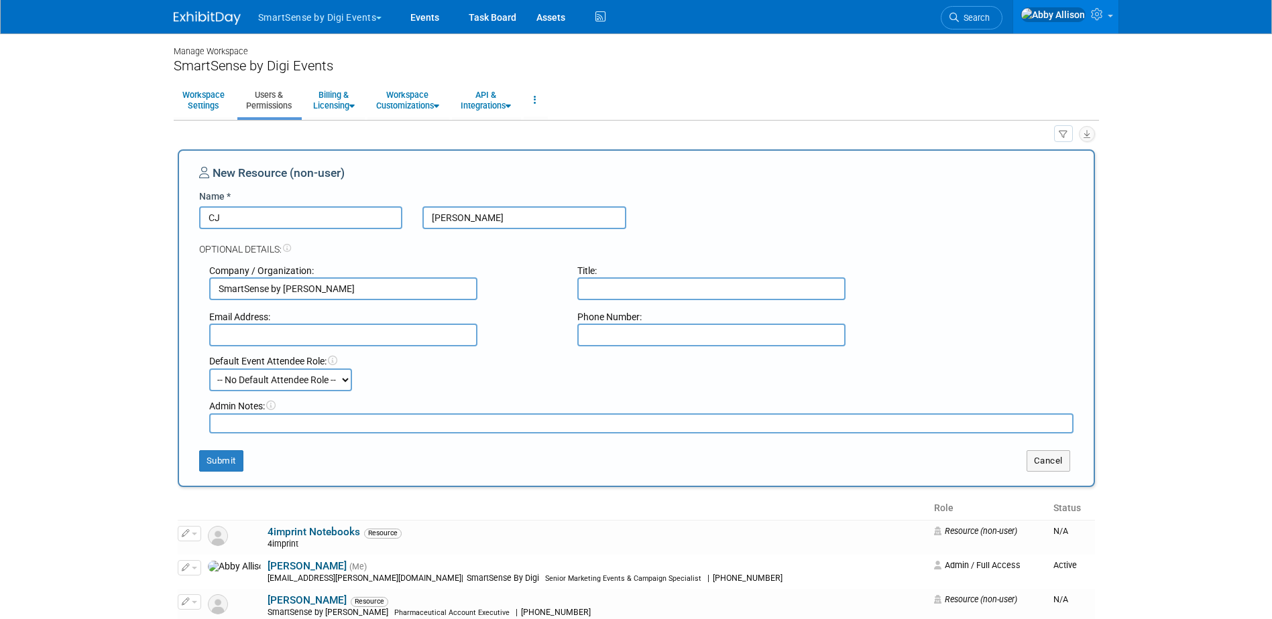
paste input "CJ.Lewis@digi.com"
type input "CJ.Lewis@digi.com"
click at [636, 332] on input "text" at bounding box center [711, 335] width 268 height 23
paste input "877-396-4112"
type input "877-396-4112"
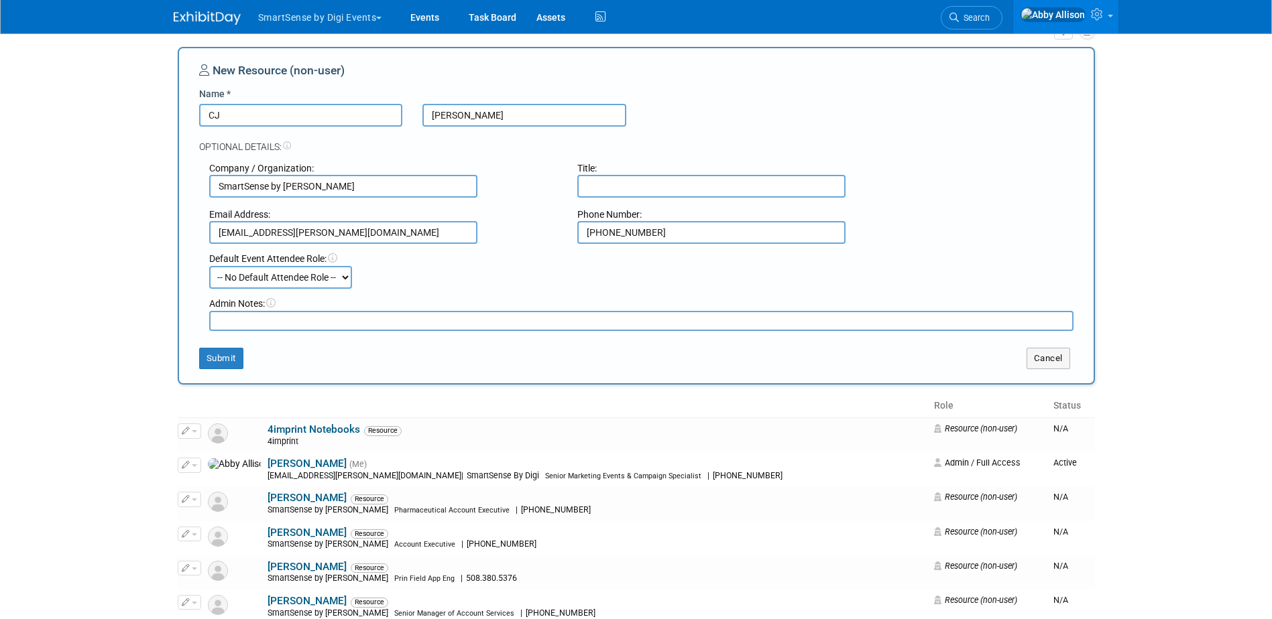
scroll to position [134, 0]
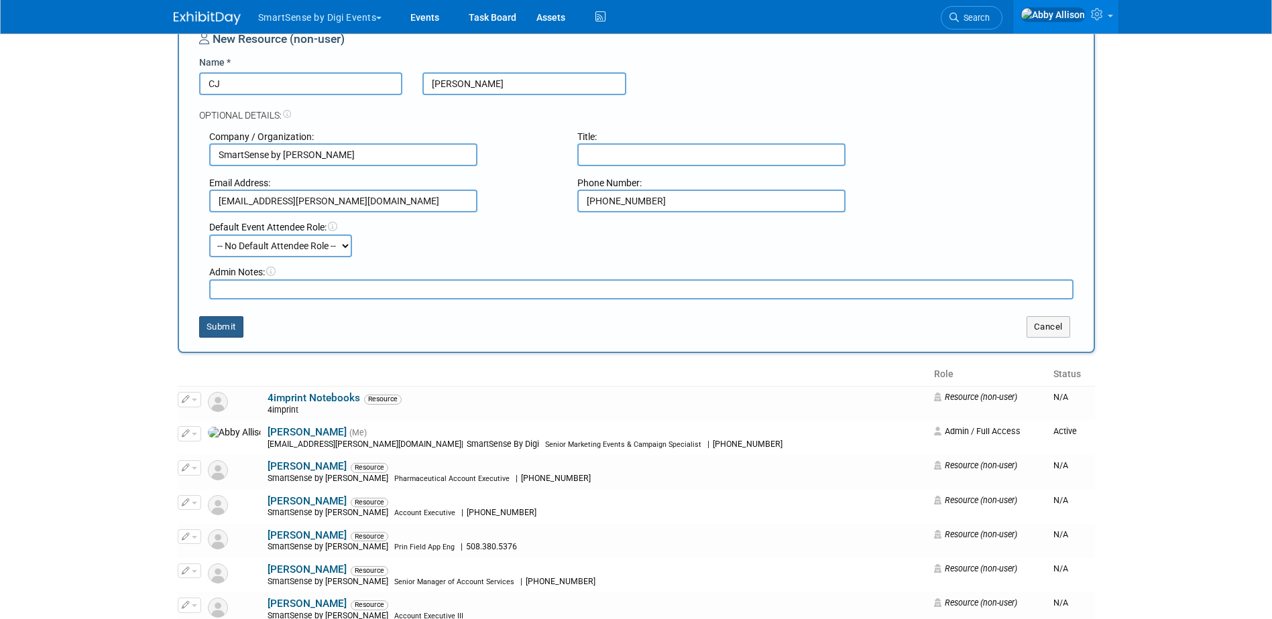
click at [235, 326] on button "Submit" at bounding box center [221, 326] width 44 height 21
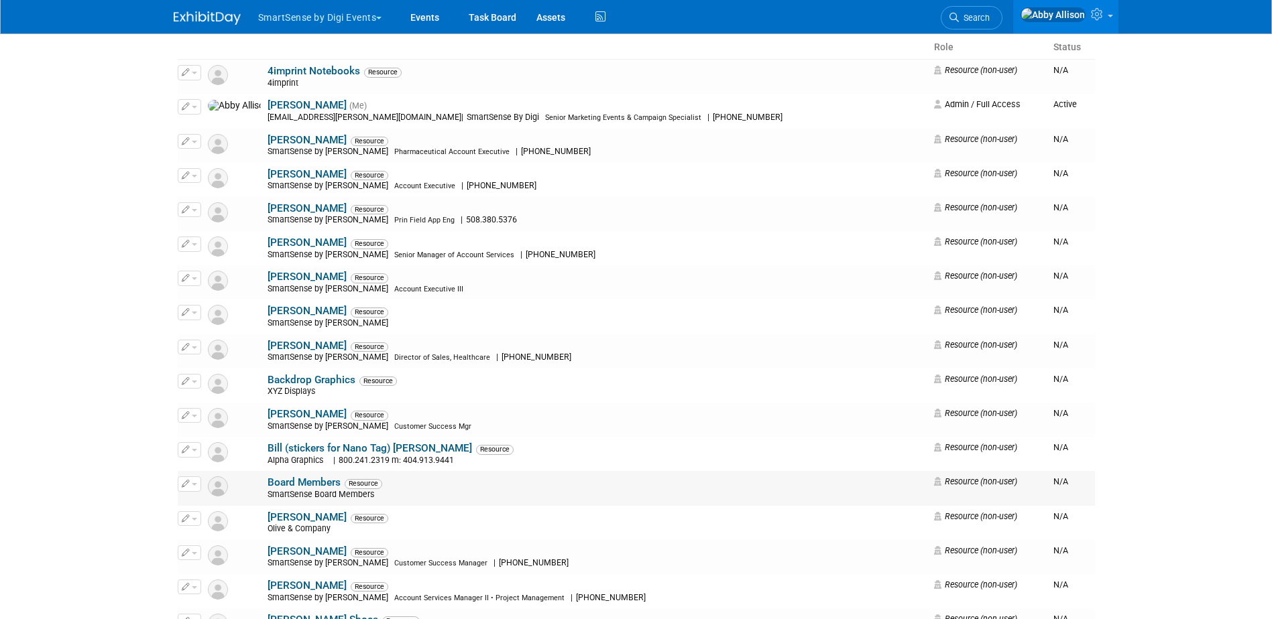
scroll to position [0, 0]
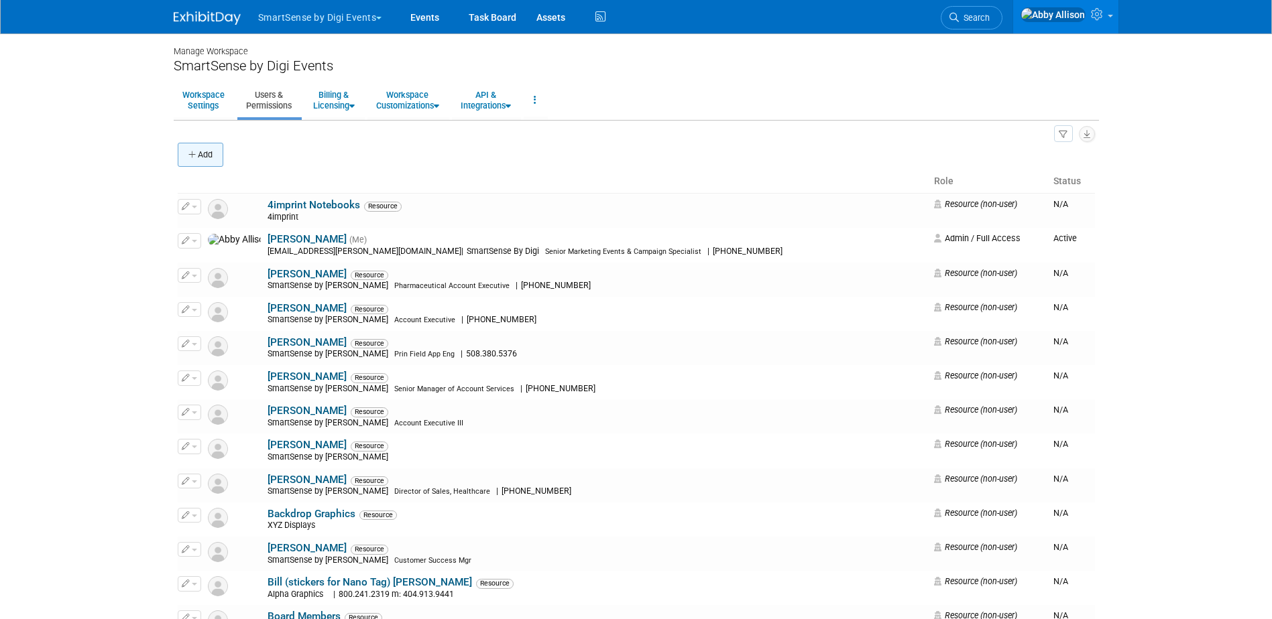
click at [200, 162] on button "Add" at bounding box center [201, 155] width 46 height 24
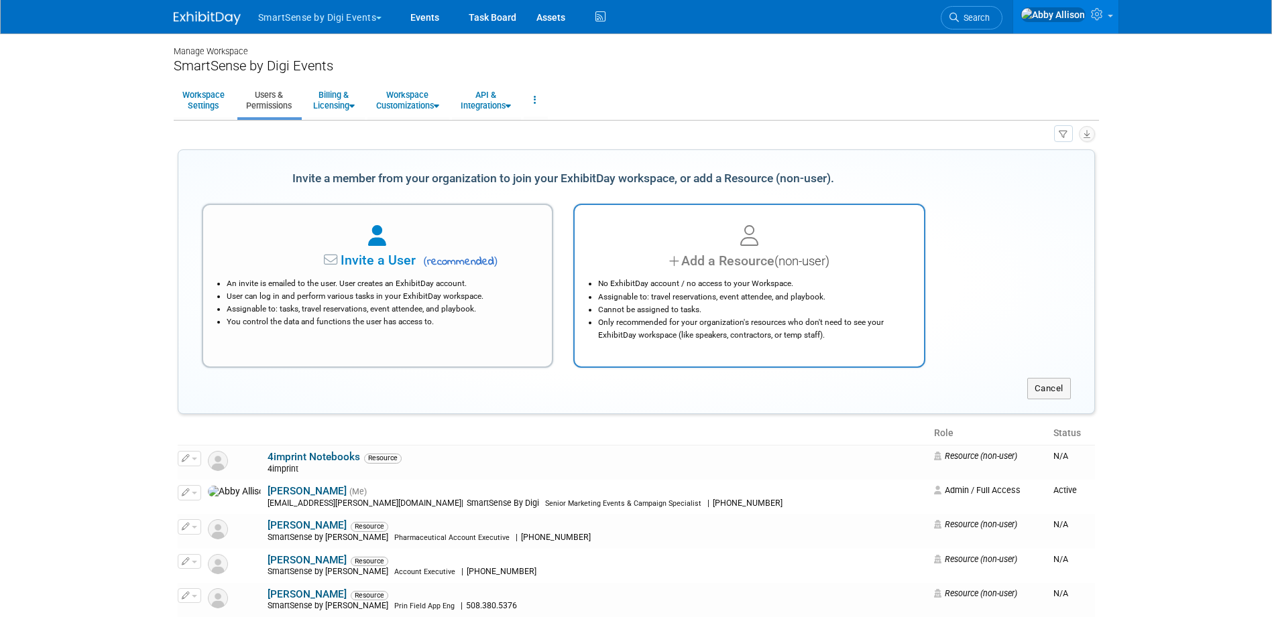
click at [740, 293] on li "Assignable to: travel reservations, event attendee, and playbook." at bounding box center [752, 297] width 309 height 13
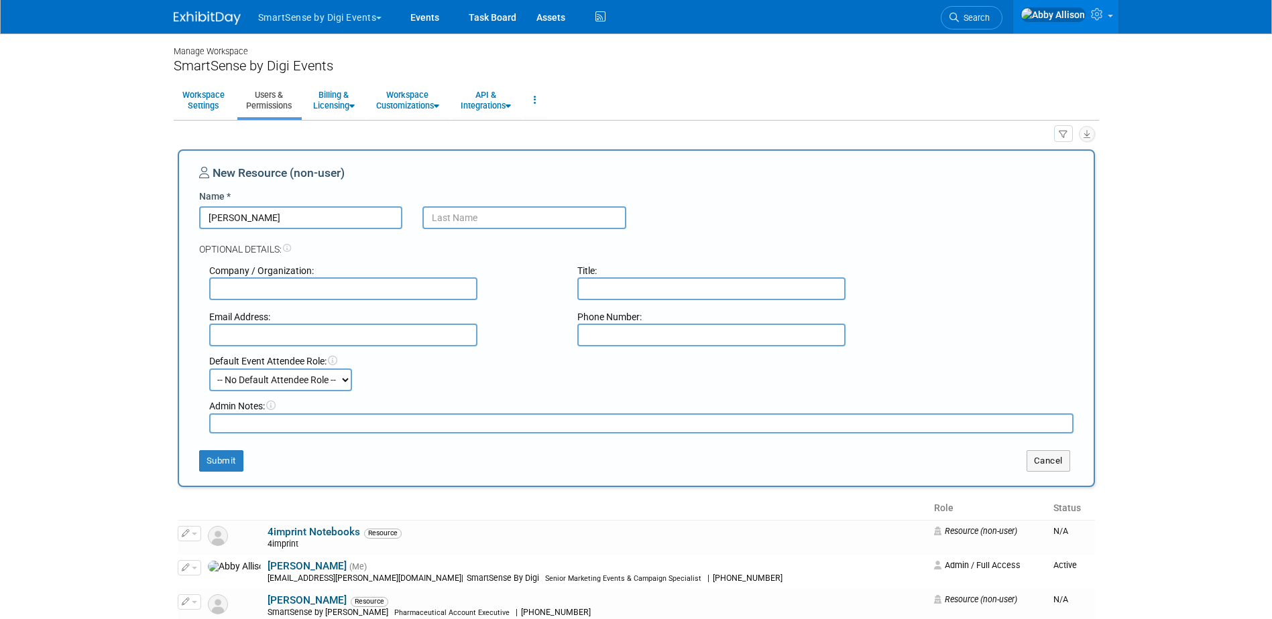
type input "Chris"
type input "Ashley"
type input "SmartSense by Digi"
click at [294, 337] on input "text" at bounding box center [343, 335] width 268 height 23
paste input "Chris.Ashley@digi.com"
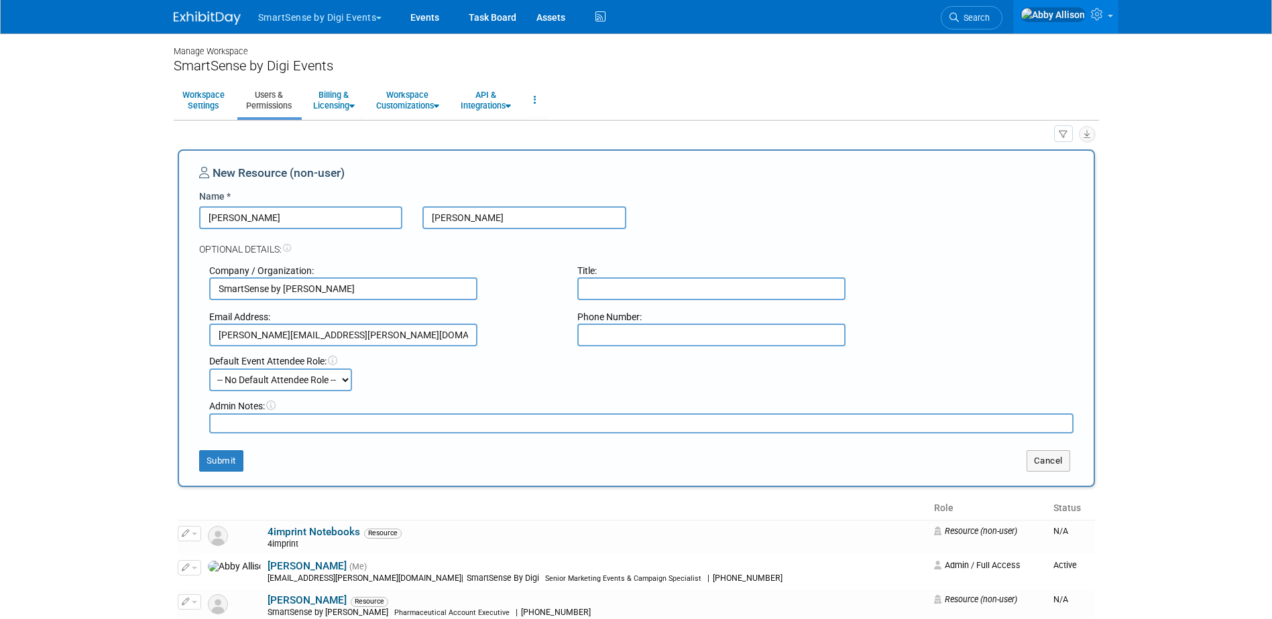
type input "Chris.Ashley@digi.com"
click at [609, 340] on input "text" at bounding box center [711, 335] width 268 height 23
paste input "877-396-4112"
type input "877-396-4112"
click at [599, 286] on input "text" at bounding box center [711, 289] width 268 height 23
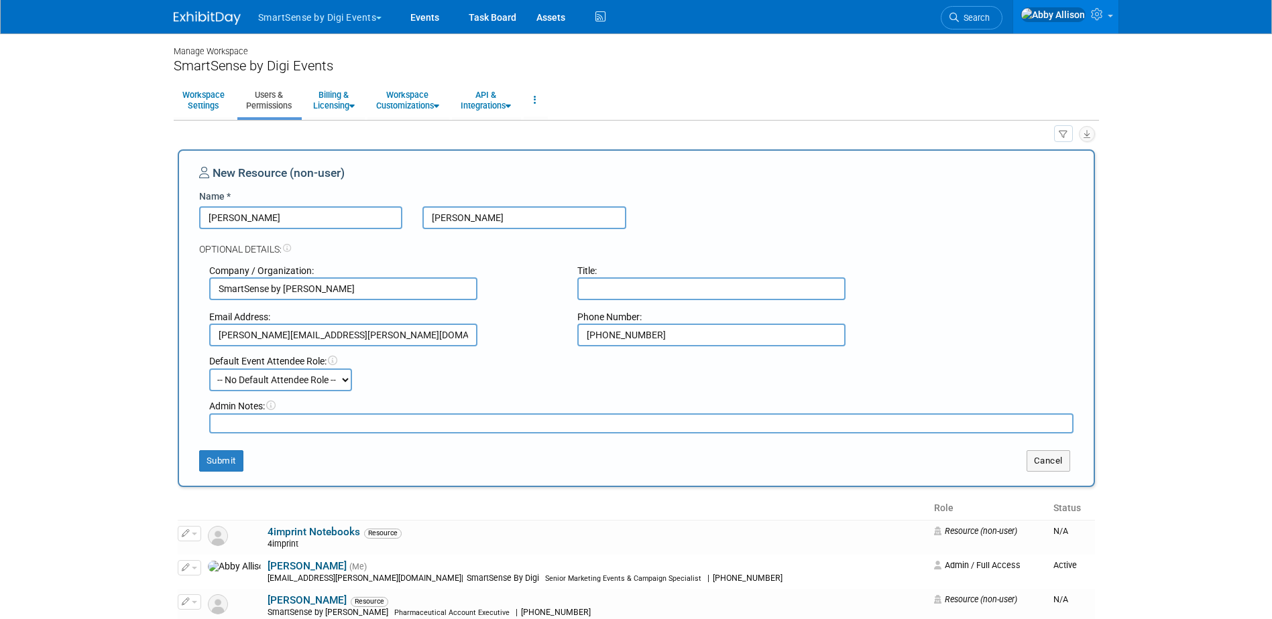
type input "S"
type input "Account Executive"
click at [200, 475] on div "New Resource (non-user) Name * Chris Ashley Optional Details: Company / Organiz…" at bounding box center [636, 319] width 917 height 338
click at [213, 459] on button "Submit" at bounding box center [221, 461] width 44 height 21
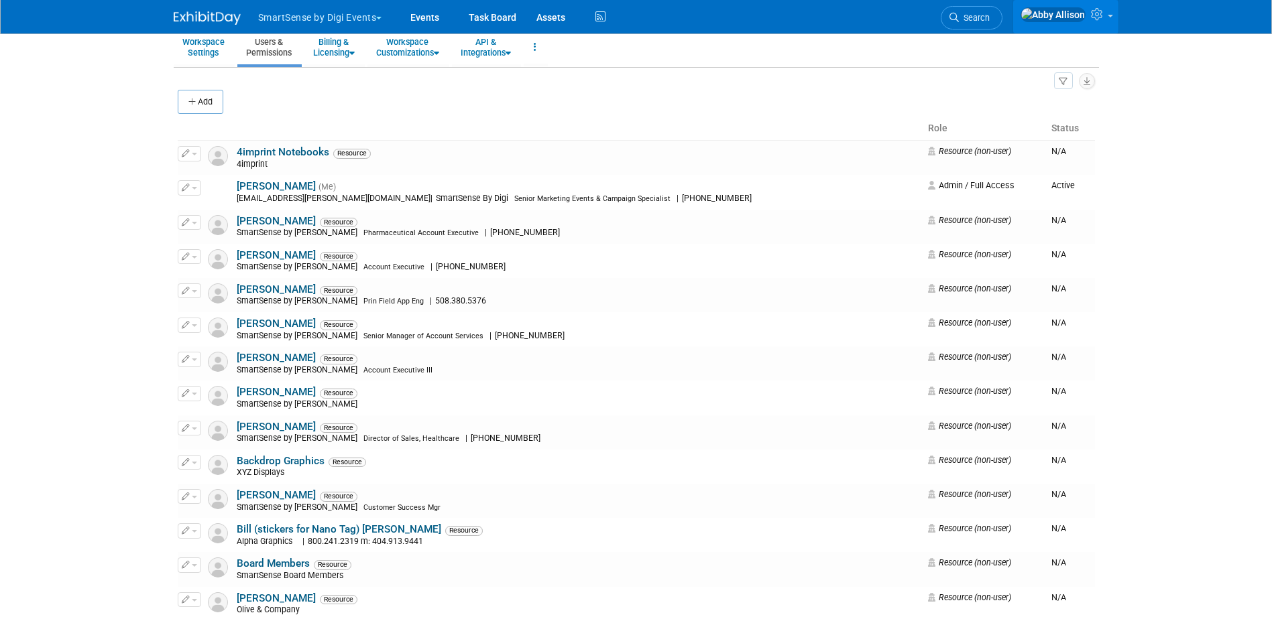
scroll to position [67, 0]
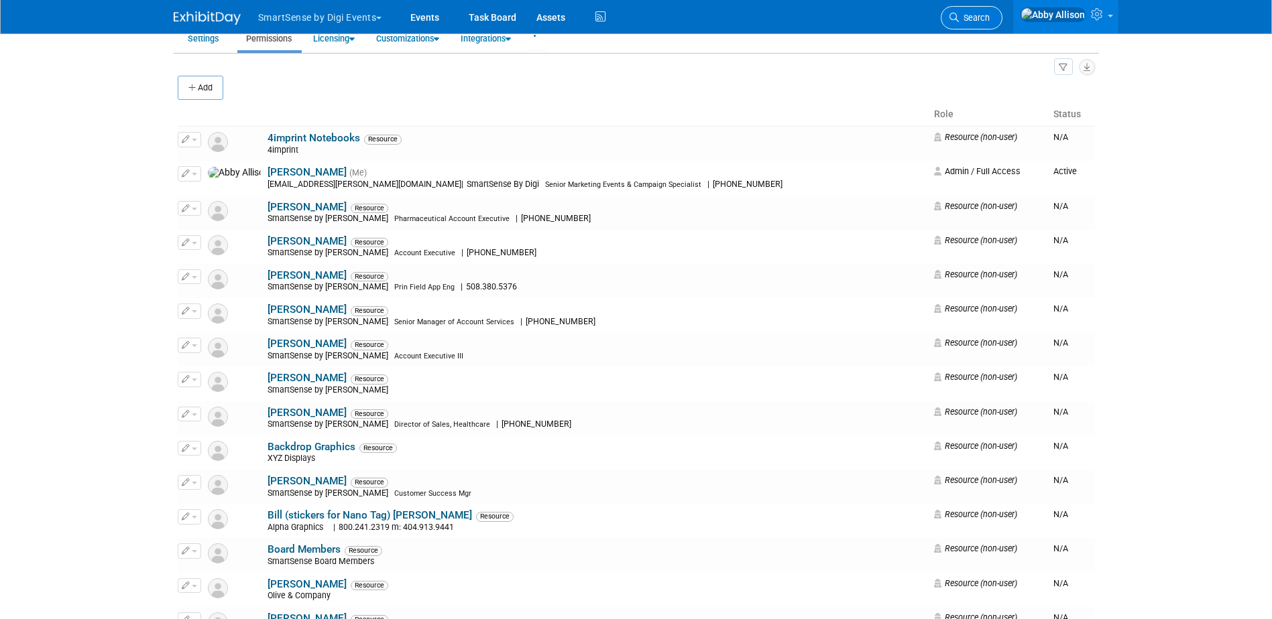
click at [1002, 24] on link "Search" at bounding box center [972, 17] width 62 height 23
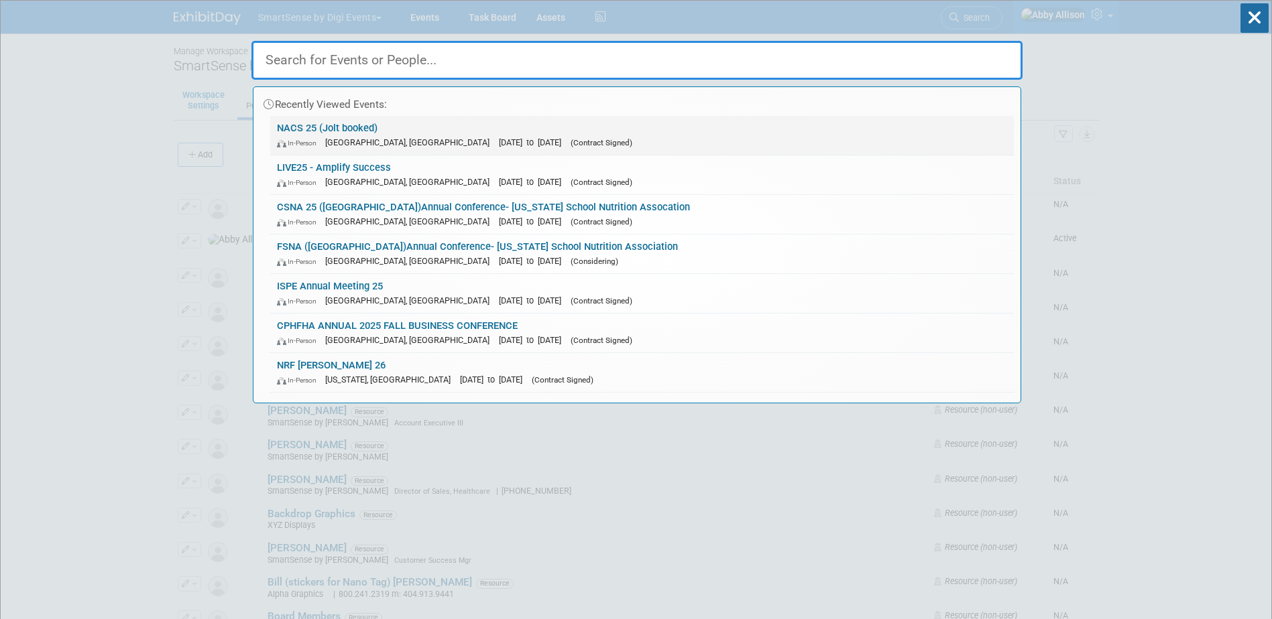
click at [322, 139] on span "In-Person" at bounding box center [300, 143] width 46 height 9
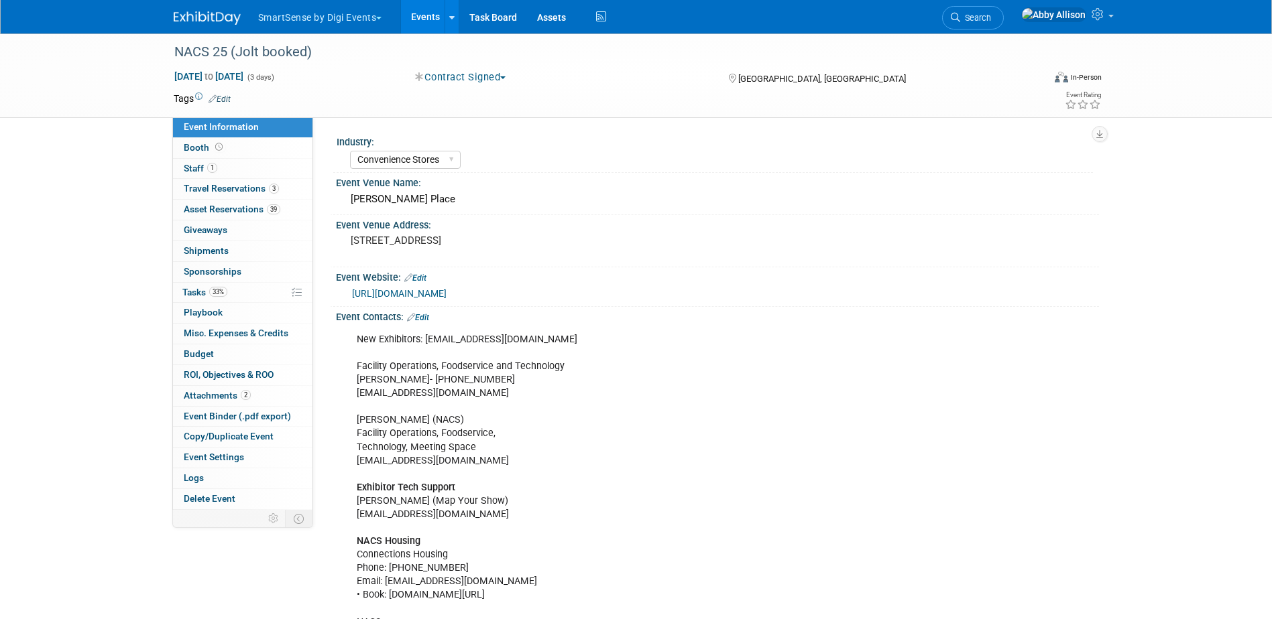
select select "Convenience Stores"
click at [202, 173] on span "Staff 1" at bounding box center [201, 168] width 34 height 11
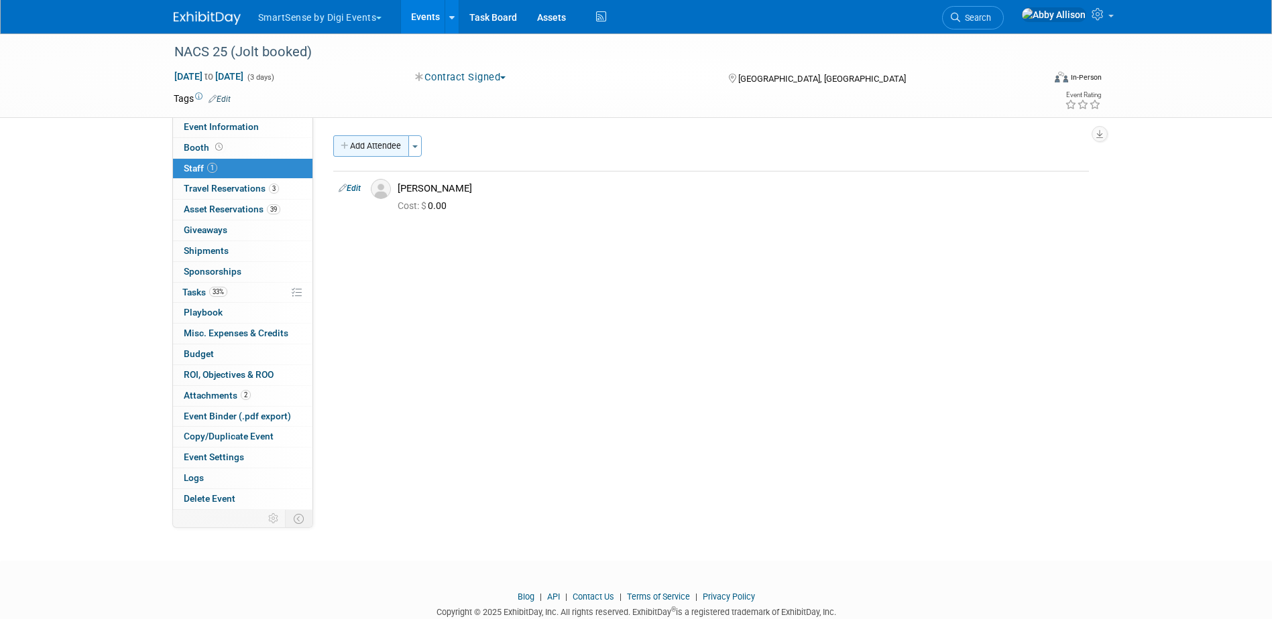
click at [406, 150] on button "Add Attendee" at bounding box center [371, 145] width 76 height 21
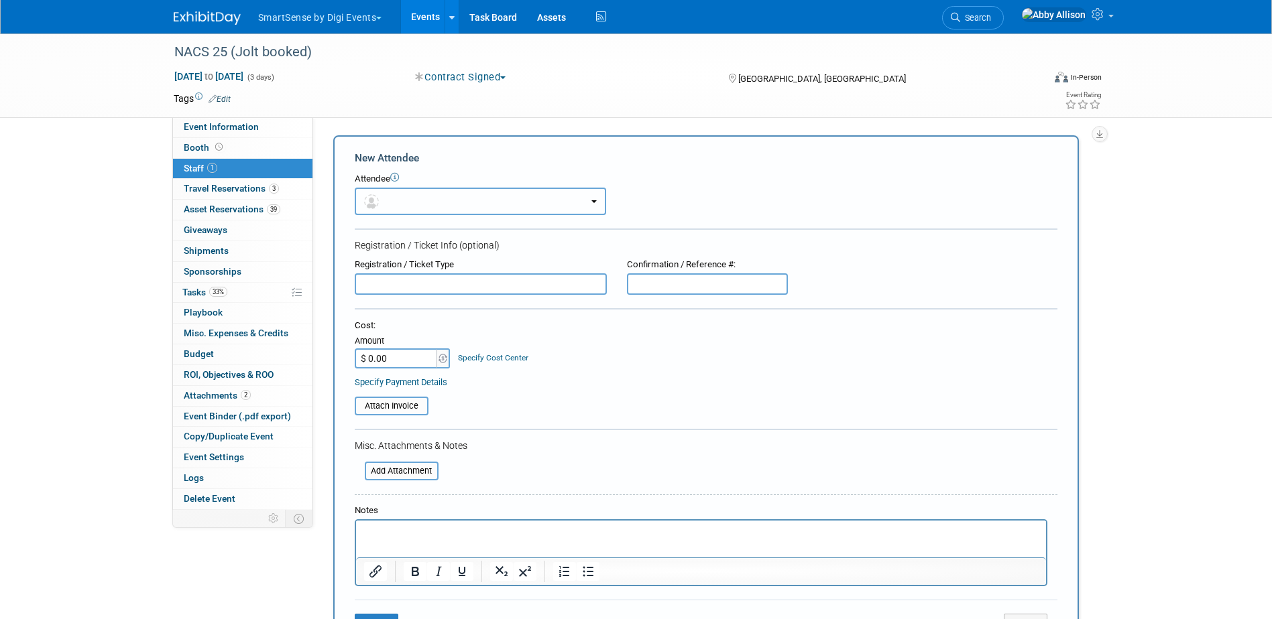
click at [412, 204] on button "button" at bounding box center [480, 201] width 251 height 27
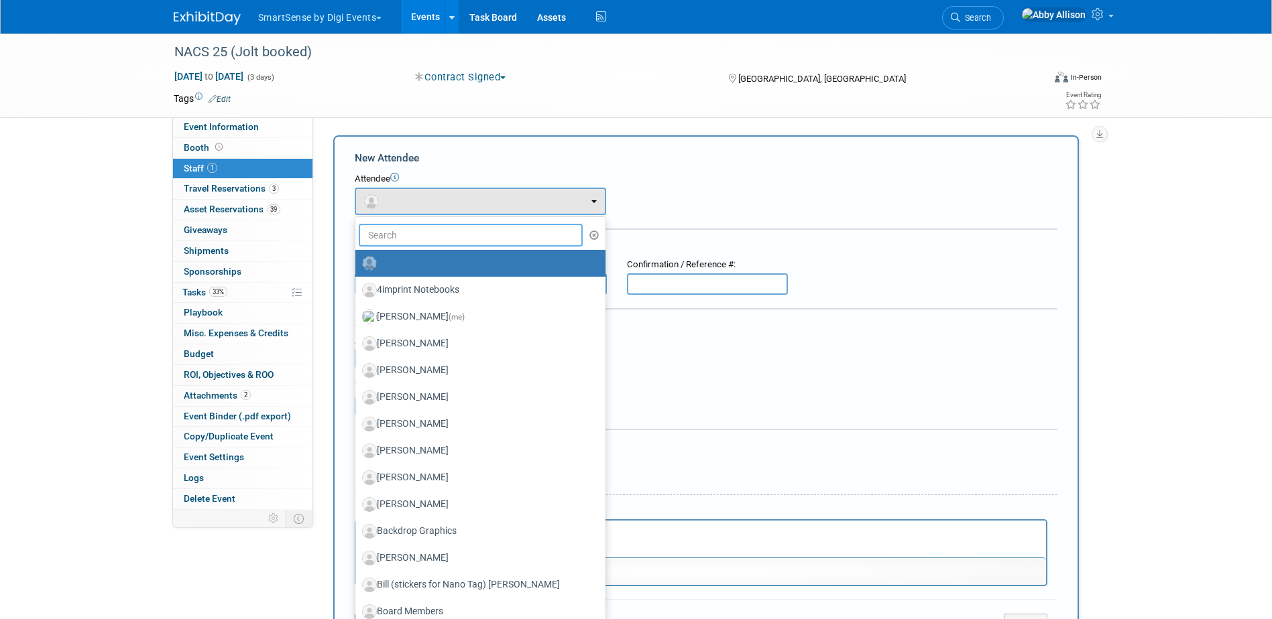
click at [446, 242] on input "text" at bounding box center [471, 235] width 225 height 23
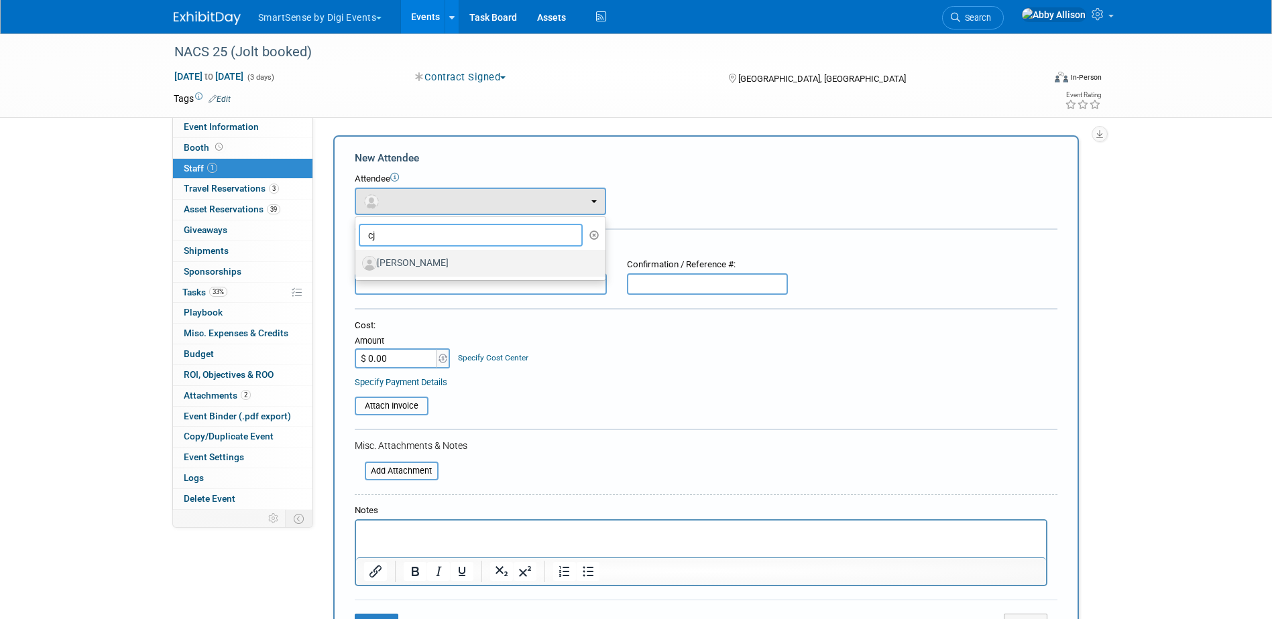
type input "cj"
click at [426, 259] on label "[PERSON_NAME]" at bounding box center [477, 263] width 230 height 21
click at [357, 259] on input "[PERSON_NAME]" at bounding box center [353, 261] width 9 height 9
select select "b0f6a17a-bbc1-4694-944f-9f6ea8a55a03"
select select "1"
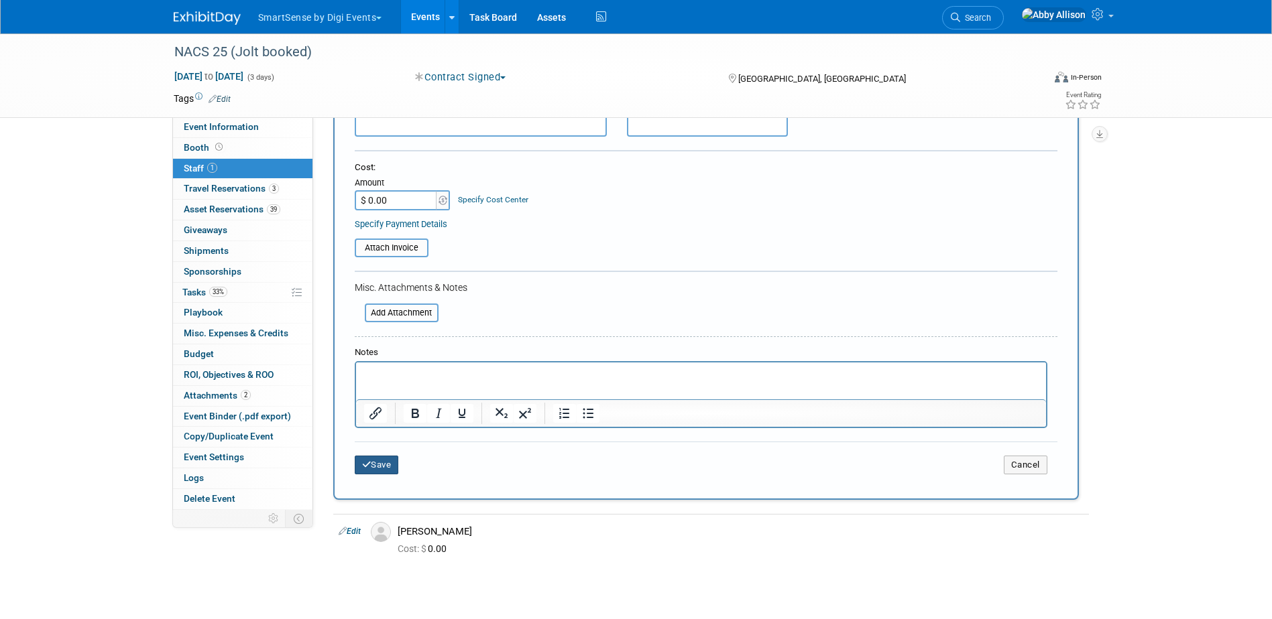
click at [377, 473] on button "Save" at bounding box center [377, 465] width 44 height 19
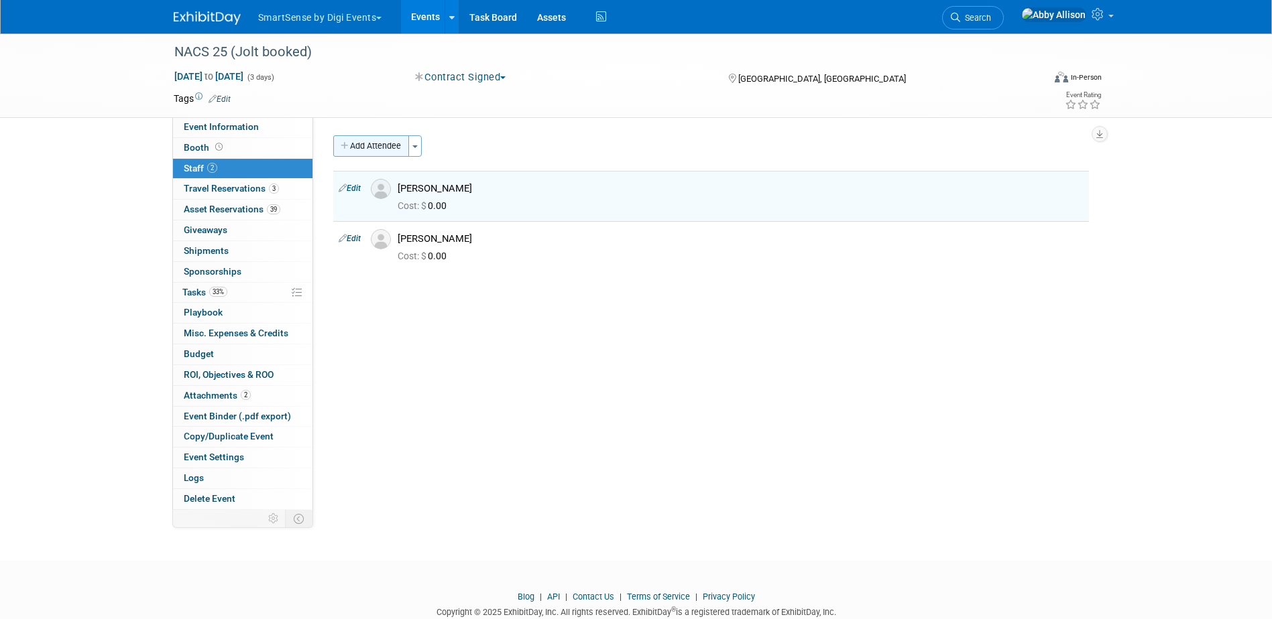
click at [369, 150] on button "Add Attendee" at bounding box center [371, 145] width 76 height 21
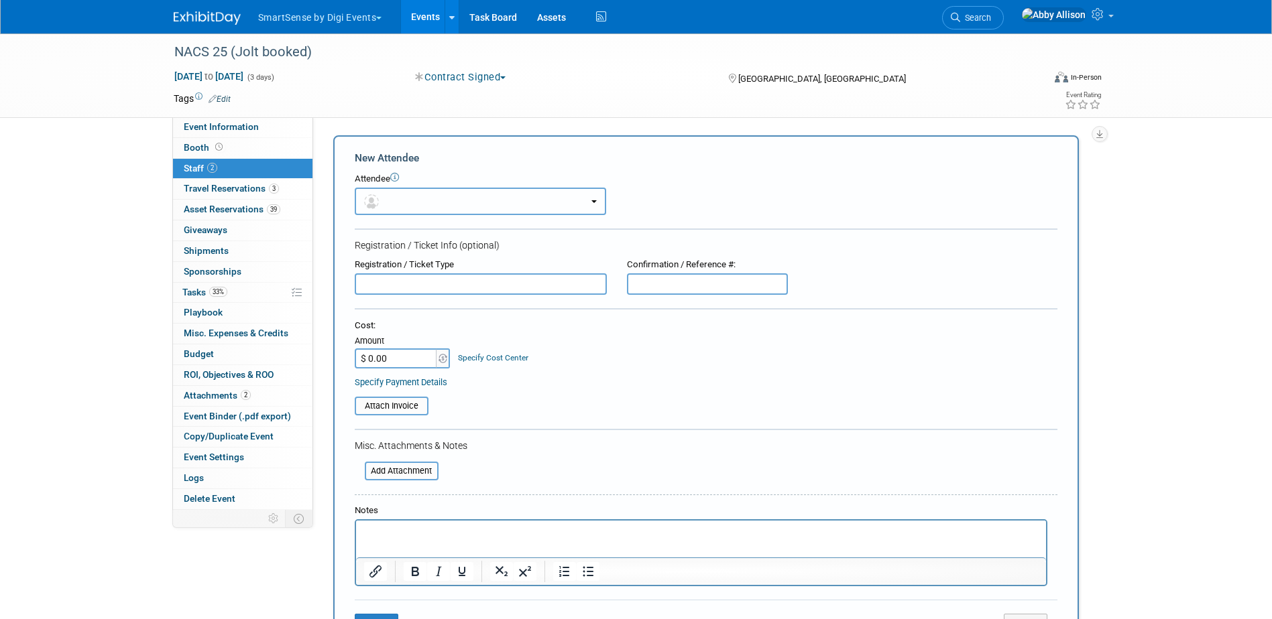
click at [470, 204] on button "button" at bounding box center [480, 201] width 251 height 27
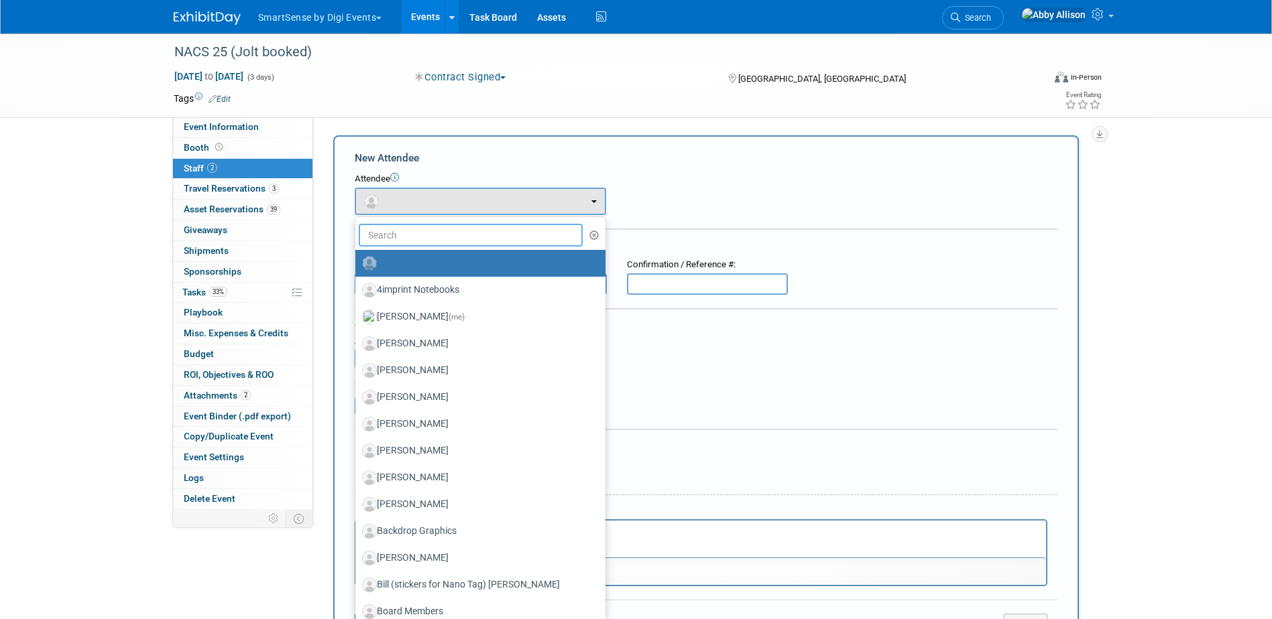
click at [467, 239] on input "text" at bounding box center [471, 235] width 225 height 23
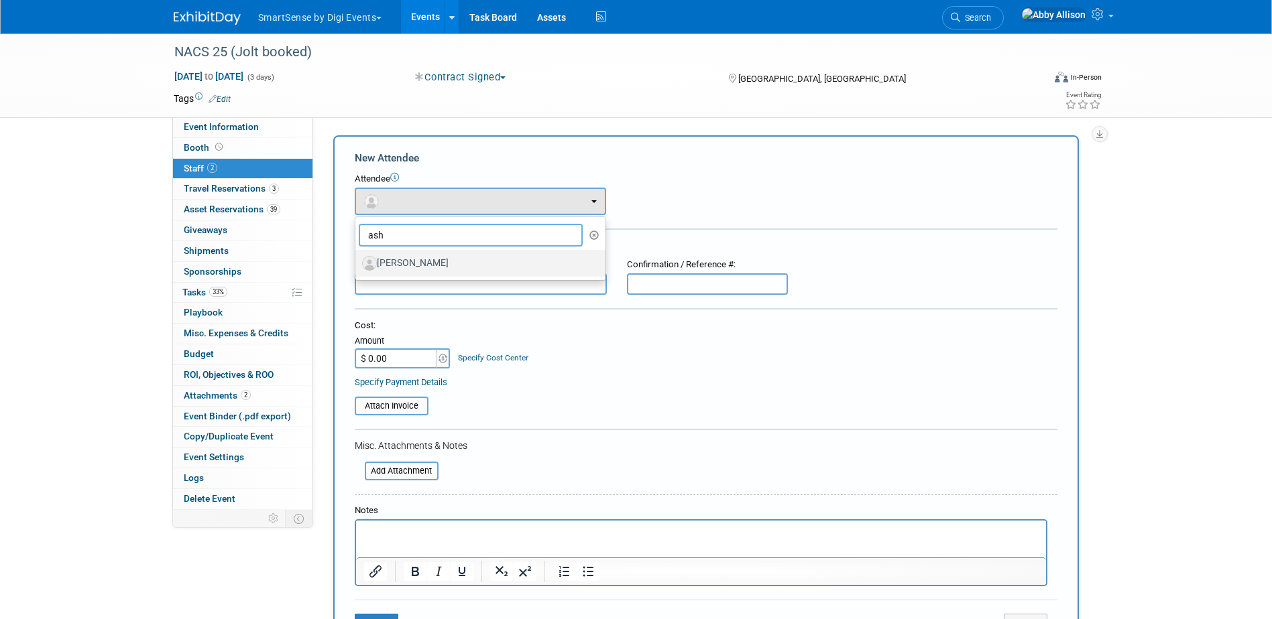
type input "ash"
click at [407, 268] on label "[PERSON_NAME]" at bounding box center [477, 263] width 230 height 21
click at [357, 266] on input "[PERSON_NAME]" at bounding box center [353, 261] width 9 height 9
select select "b4e32641-ad8d-4e42-8fe0-ecaaea0bed34"
select select "1"
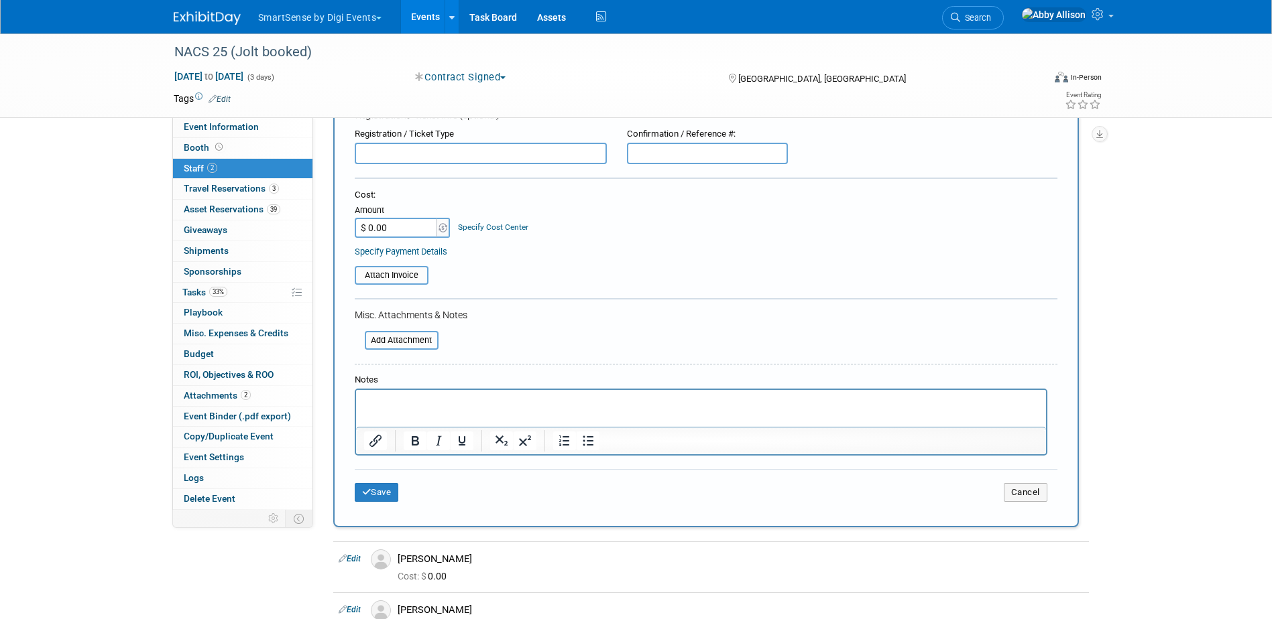
scroll to position [201, 0]
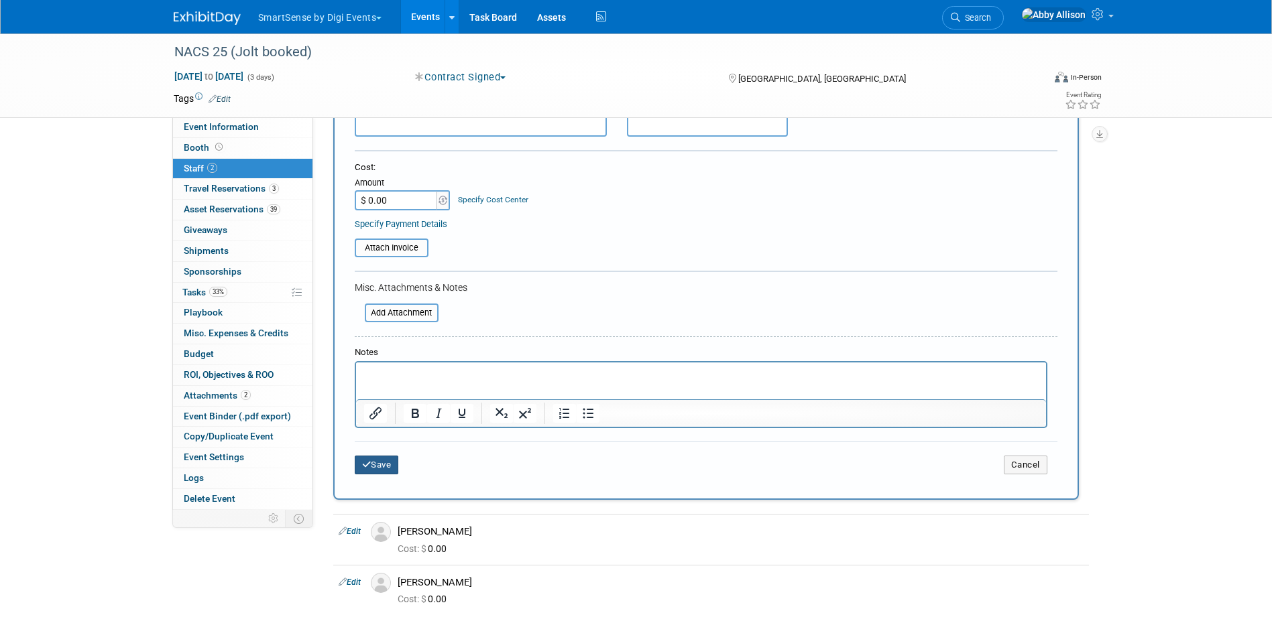
click at [386, 462] on button "Save" at bounding box center [377, 465] width 44 height 19
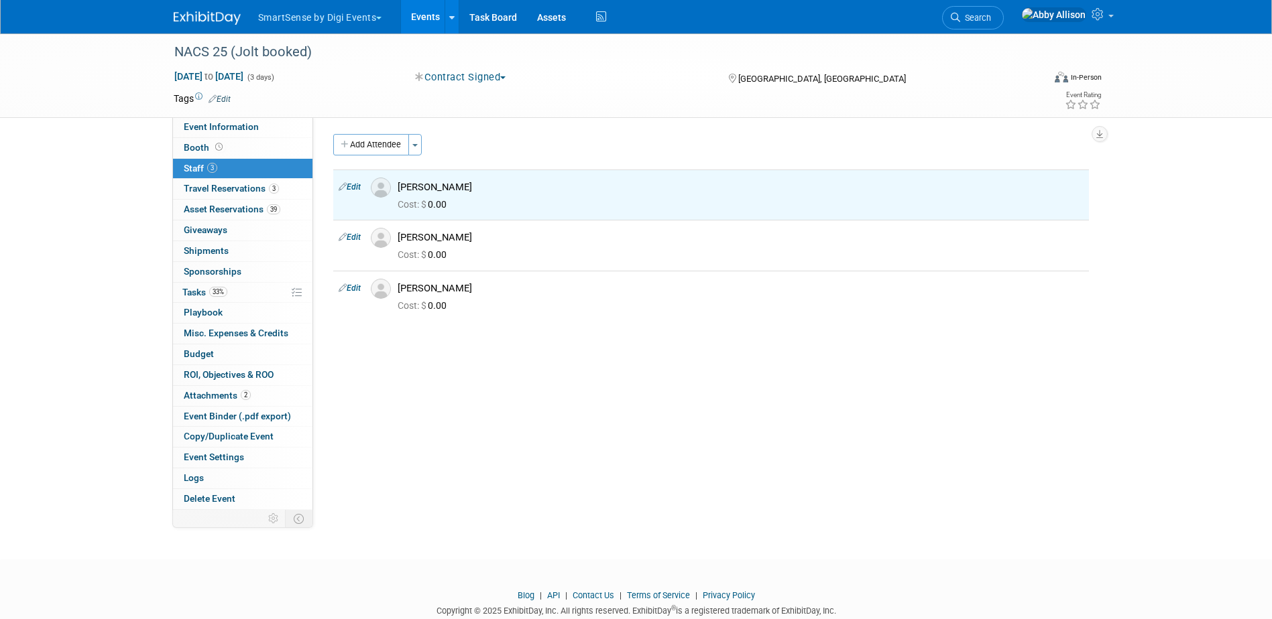
scroll to position [0, 0]
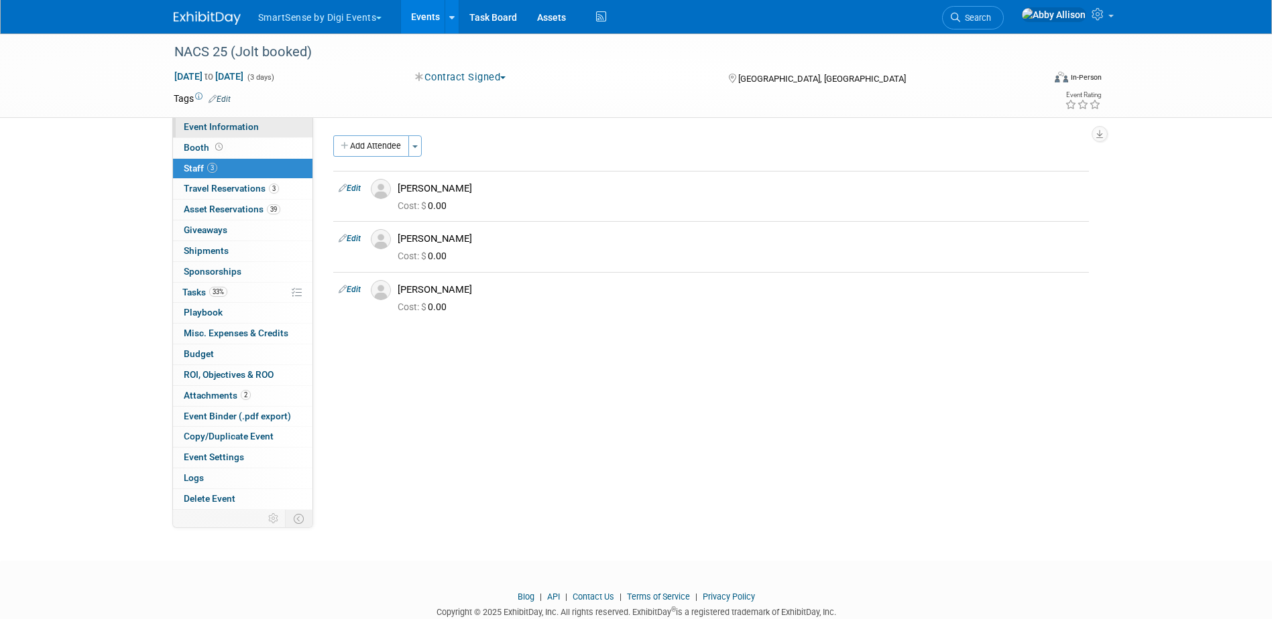
click at [209, 133] on link "Event Information" at bounding box center [242, 127] width 139 height 20
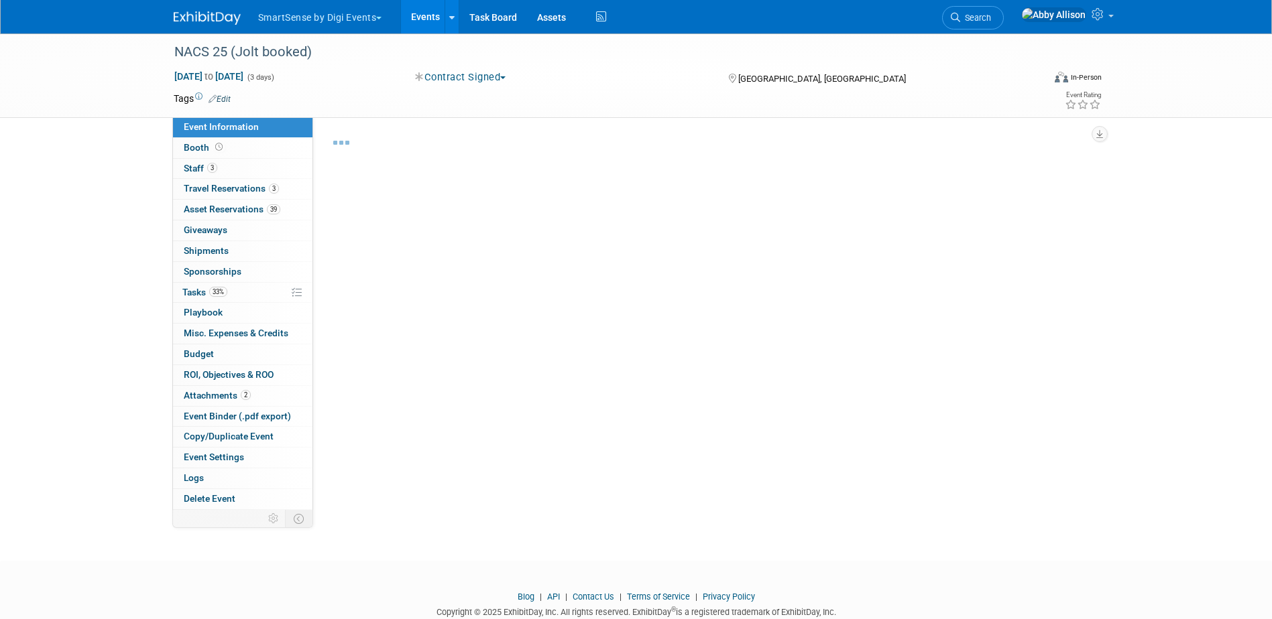
select select "Convenience Stores"
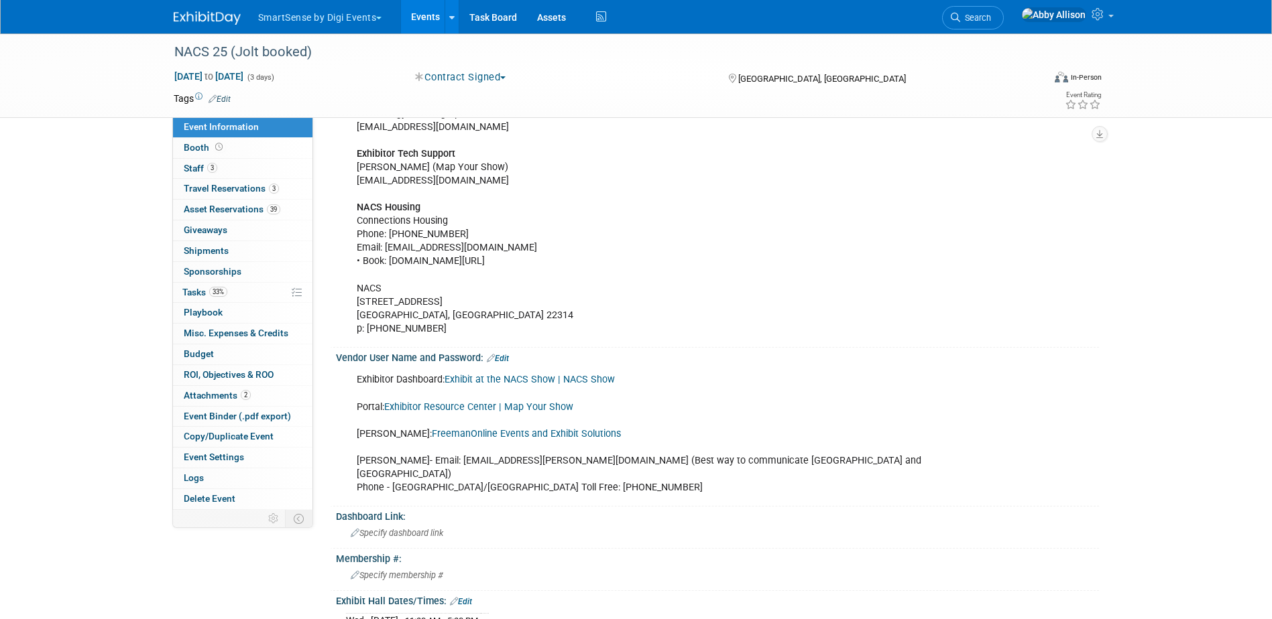
scroll to position [335, 0]
click at [448, 412] on link "Exhibitor Resource Center | Map Your Show" at bounding box center [478, 405] width 189 height 11
click at [991, 15] on span "Search" at bounding box center [975, 18] width 31 height 10
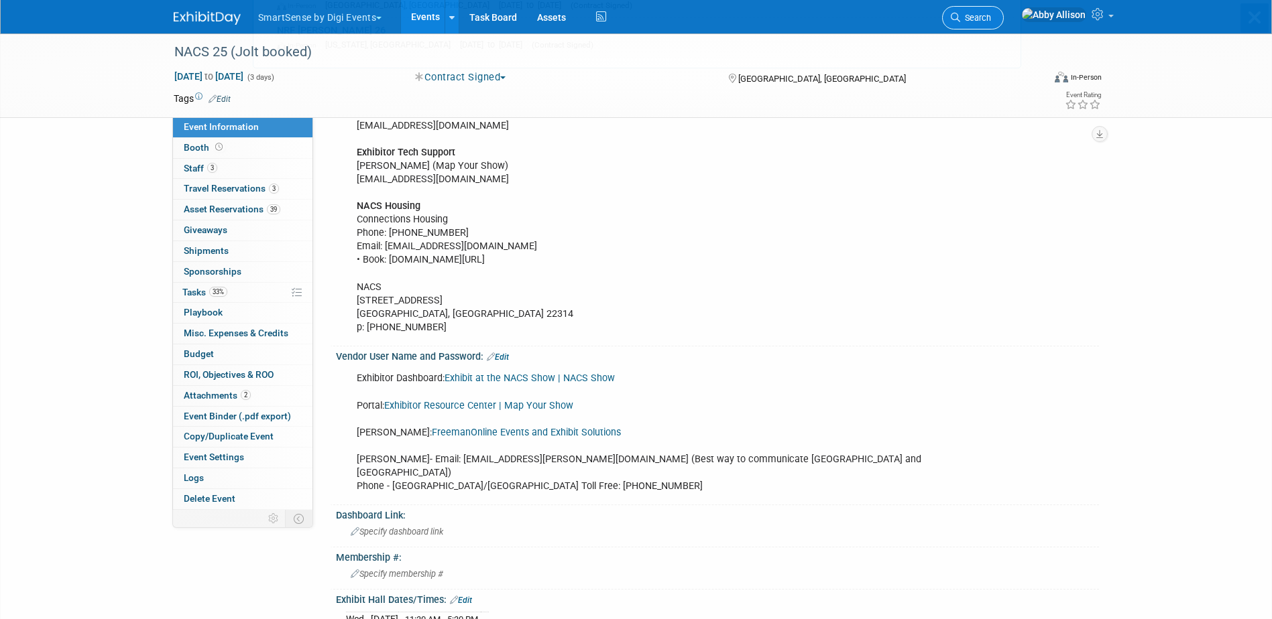
scroll to position [0, 0]
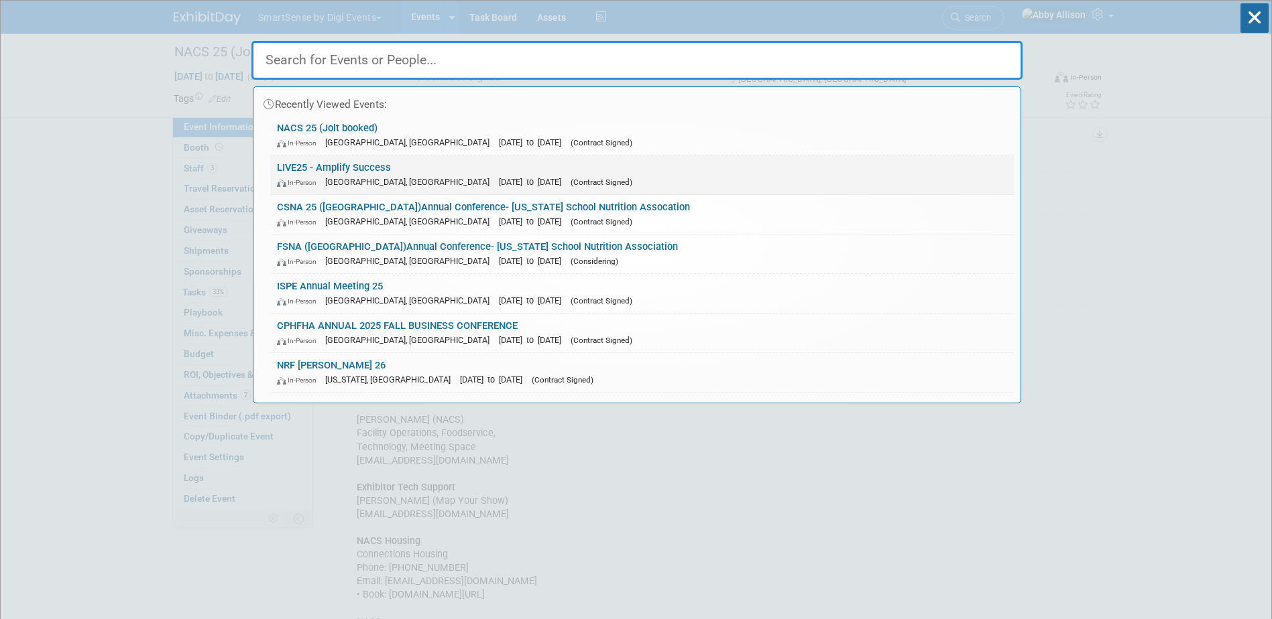
click at [301, 177] on div "In-Person Nashville, TN Oct 21, 2025 to Oct 24, 2025 (Contract Signed)" at bounding box center [642, 182] width 730 height 14
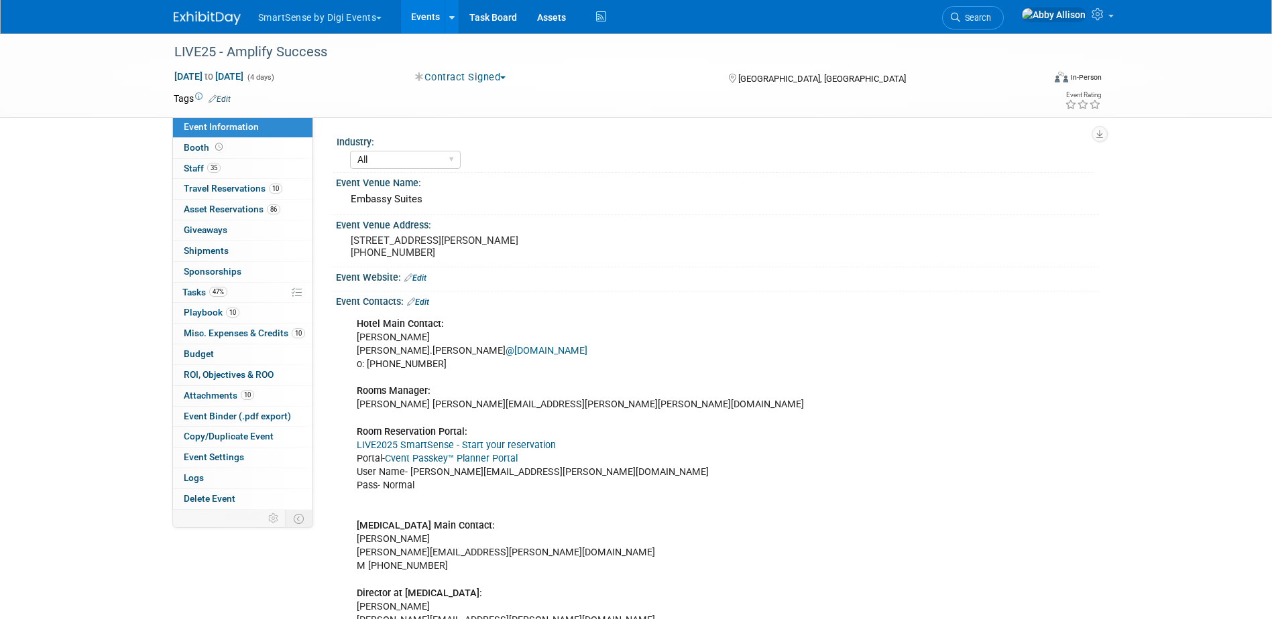
select select "All"
click at [204, 185] on span "Travel Reservations 10" at bounding box center [233, 188] width 99 height 11
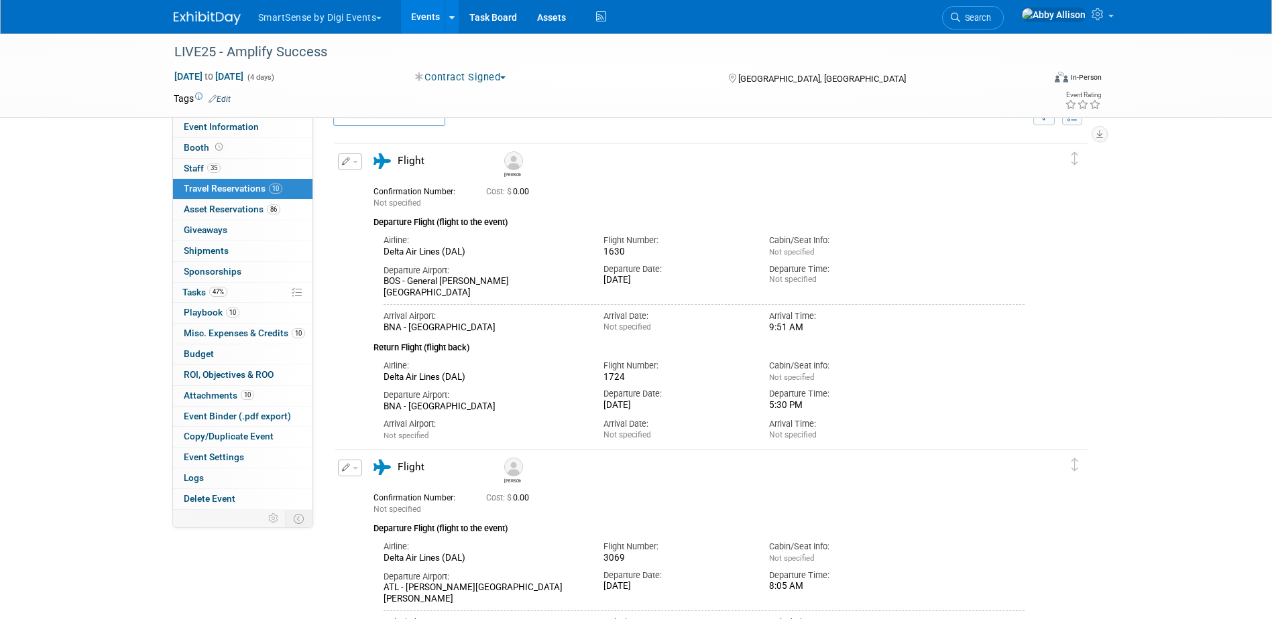
scroll to position [67, 0]
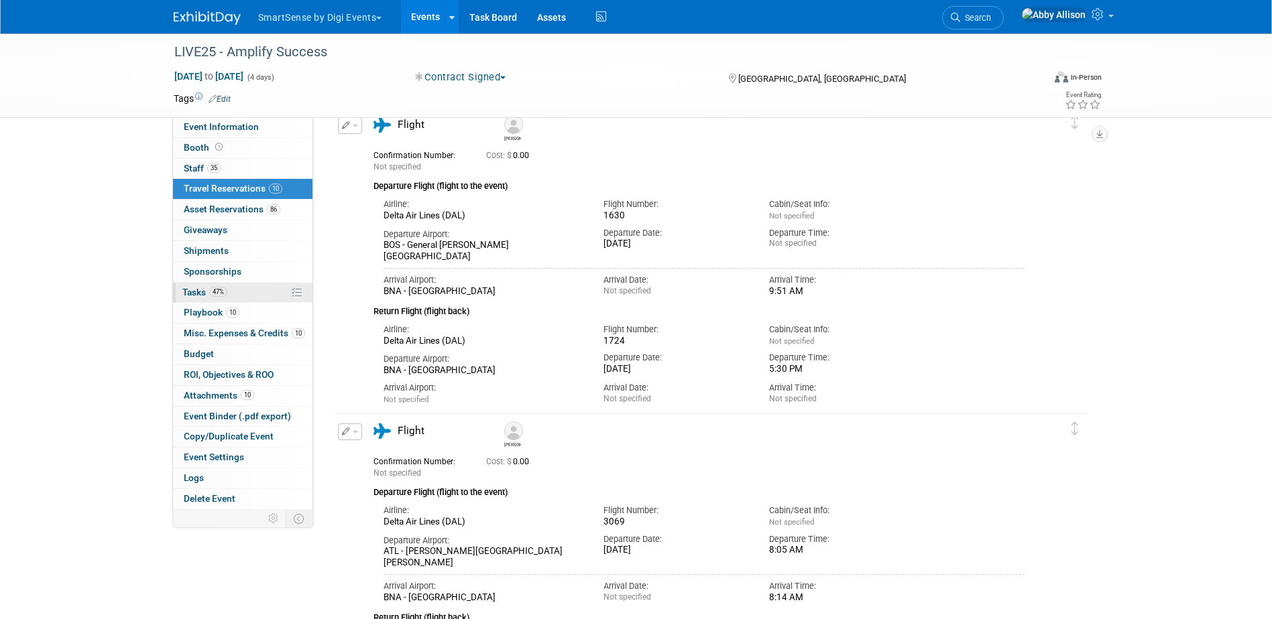
click at [196, 292] on span "Tasks 47%" at bounding box center [204, 292] width 45 height 11
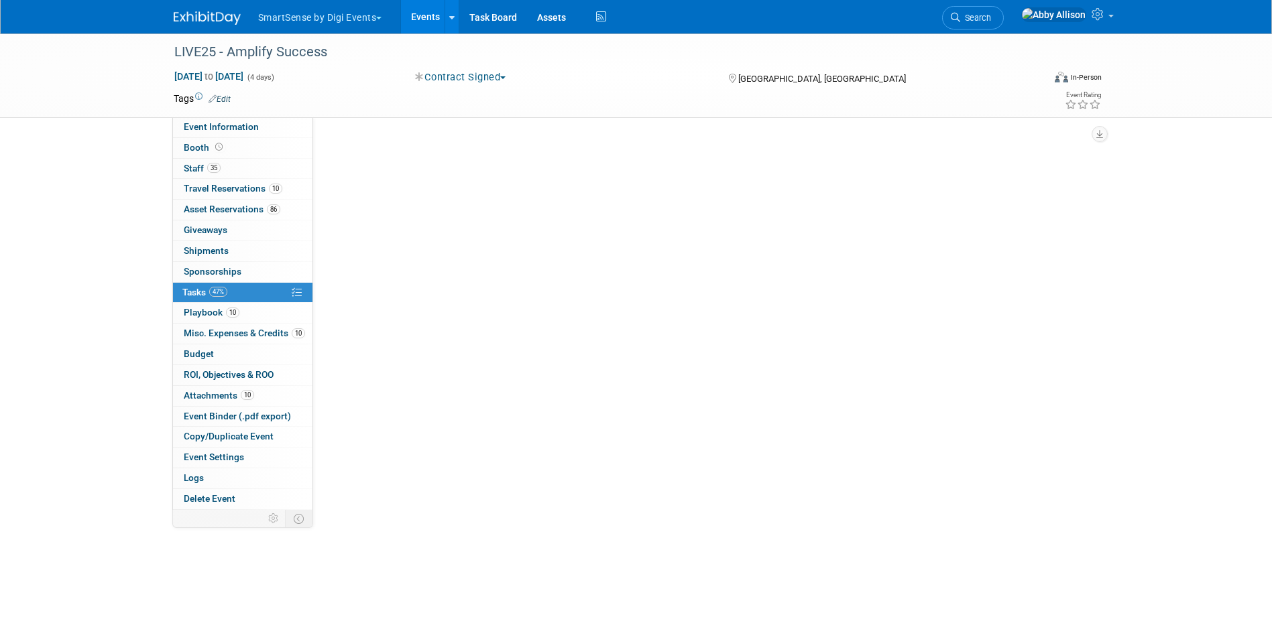
scroll to position [0, 0]
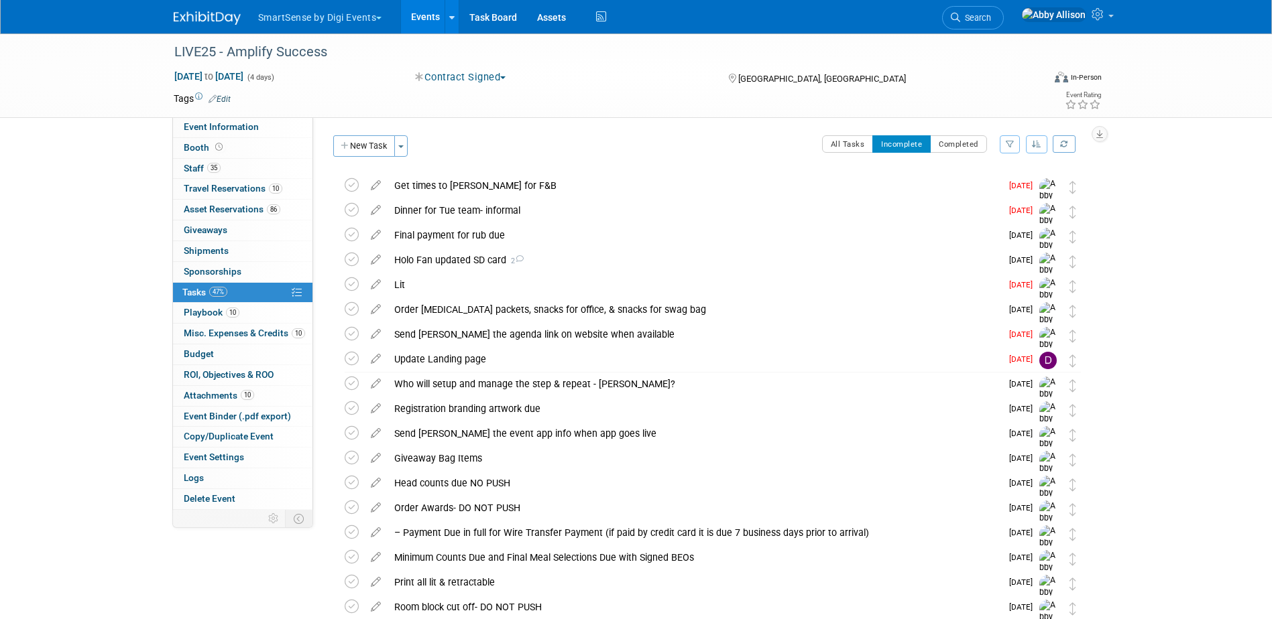
click at [1032, 143] on icon "button" at bounding box center [1036, 144] width 9 height 8
click at [990, 188] on link "Default" at bounding box center [999, 187] width 96 height 19
click at [1035, 149] on button "button" at bounding box center [1036, 144] width 21 height 18
click at [998, 211] on link "By Due Date" at bounding box center [999, 205] width 96 height 19
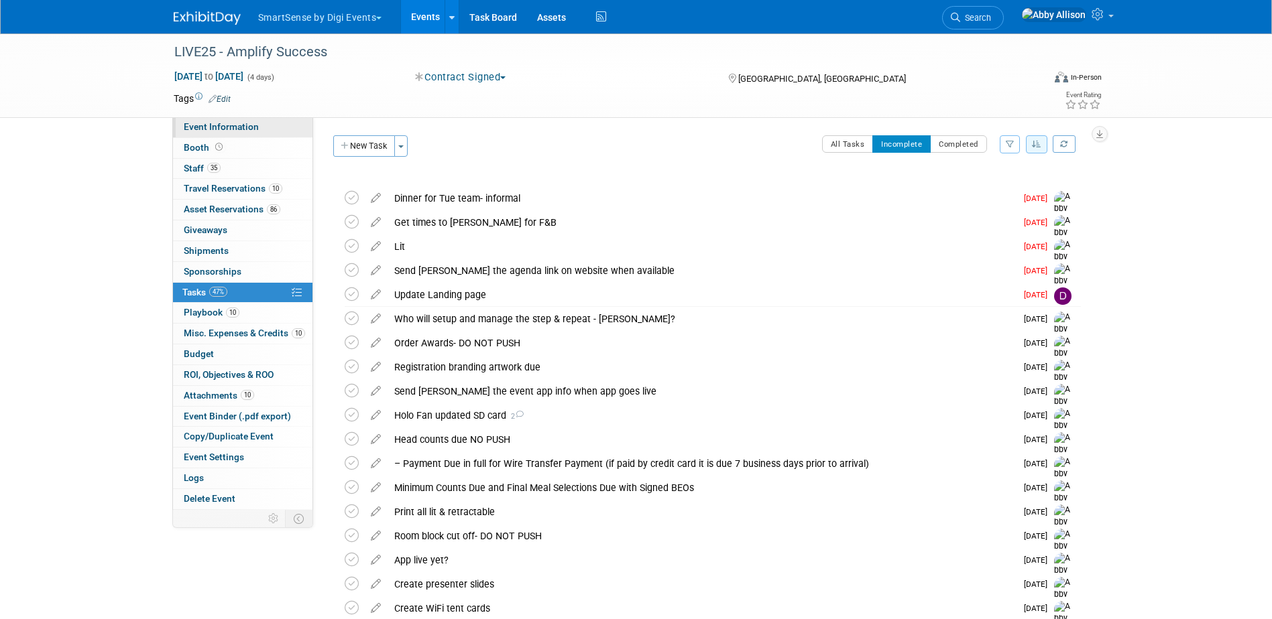
click at [213, 131] on span "Event Information" at bounding box center [221, 126] width 75 height 11
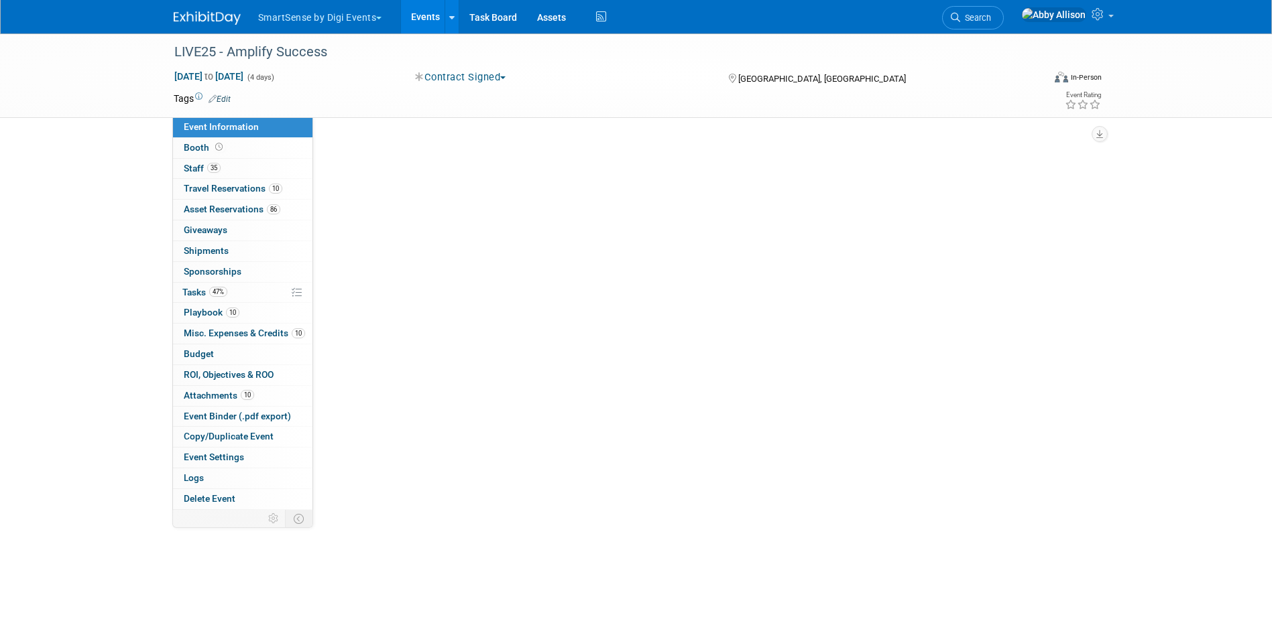
select select "All"
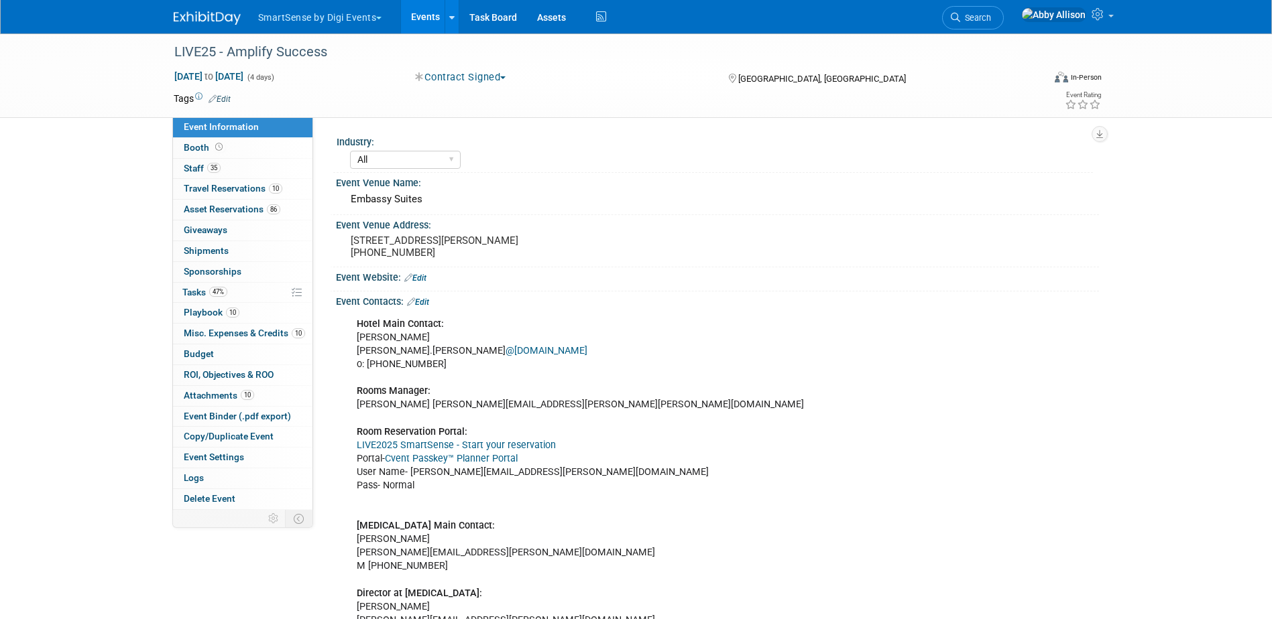
click at [460, 462] on link "Cvent Passkey™ Planner Portal" at bounding box center [451, 458] width 133 height 11
click at [196, 297] on span "Tasks 47%" at bounding box center [204, 292] width 45 height 11
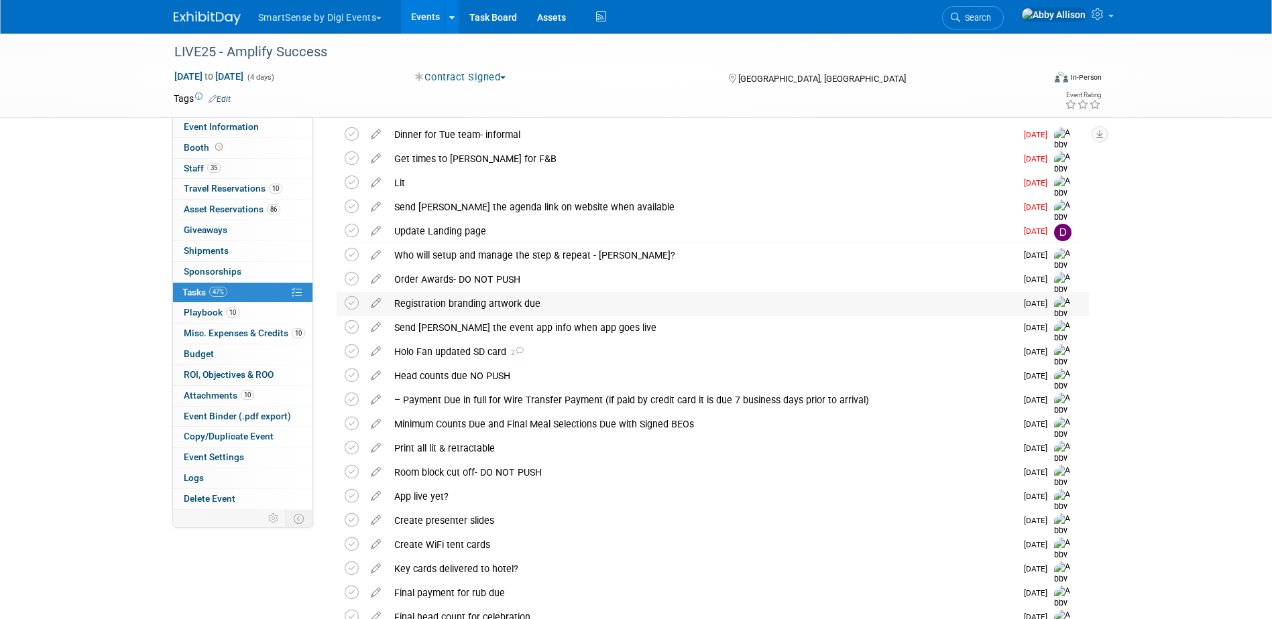
scroll to position [67, 0]
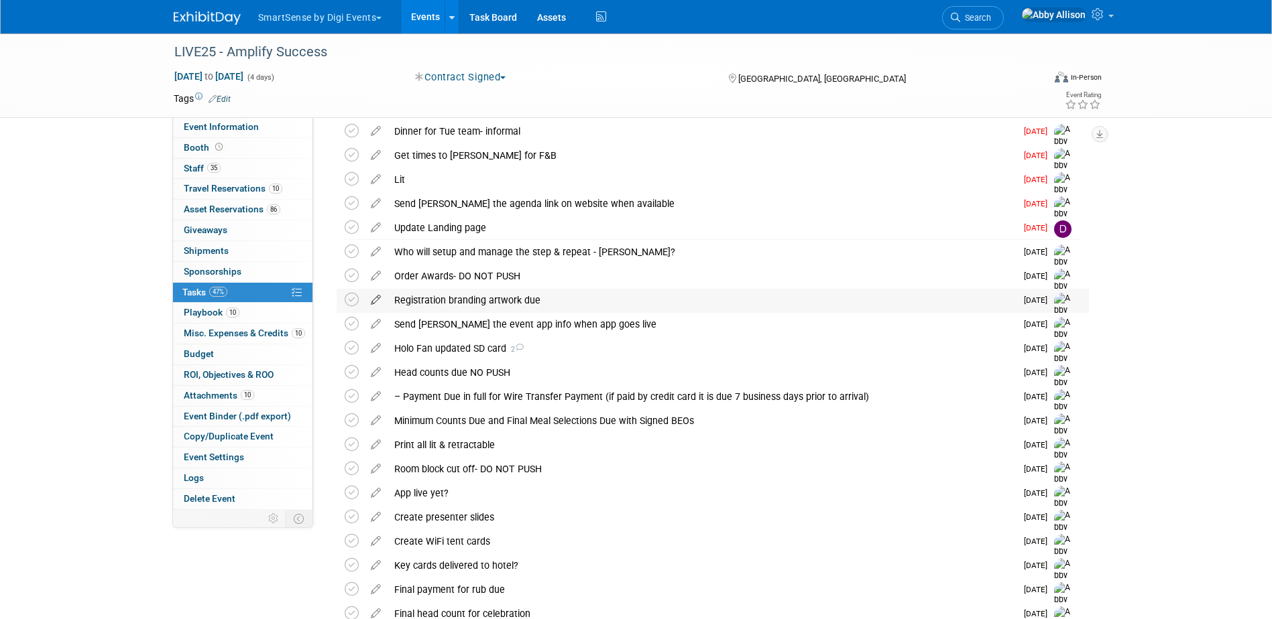
click at [377, 303] on icon at bounding box center [375, 297] width 23 height 17
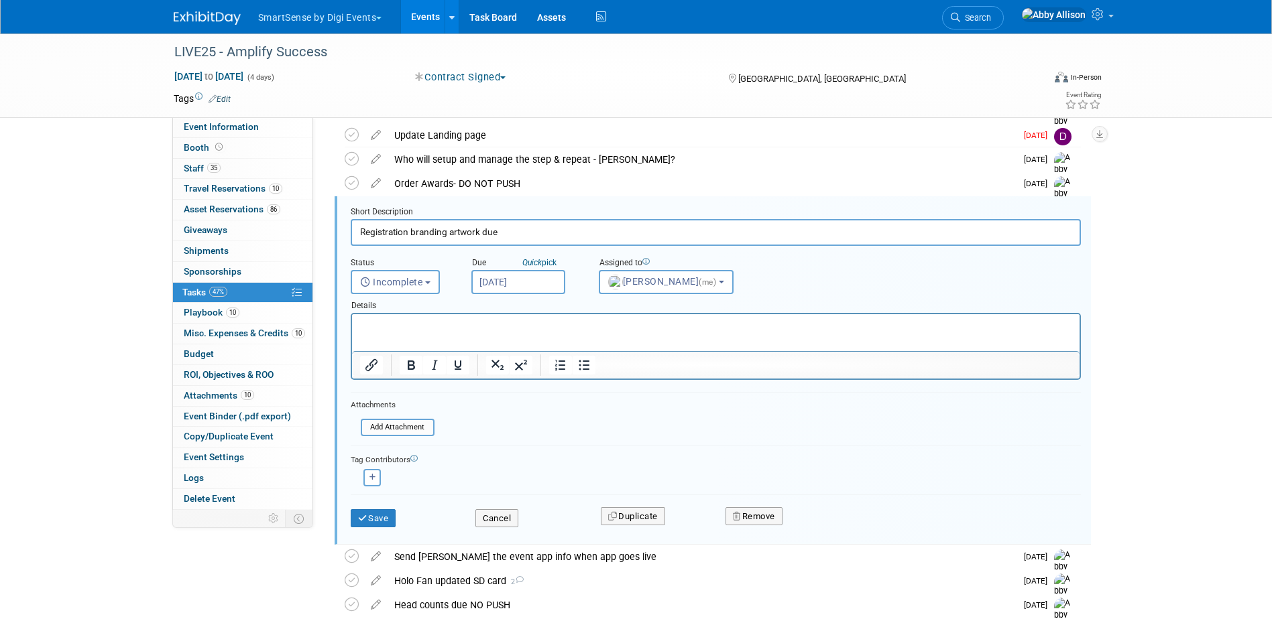
scroll to position [0, 0]
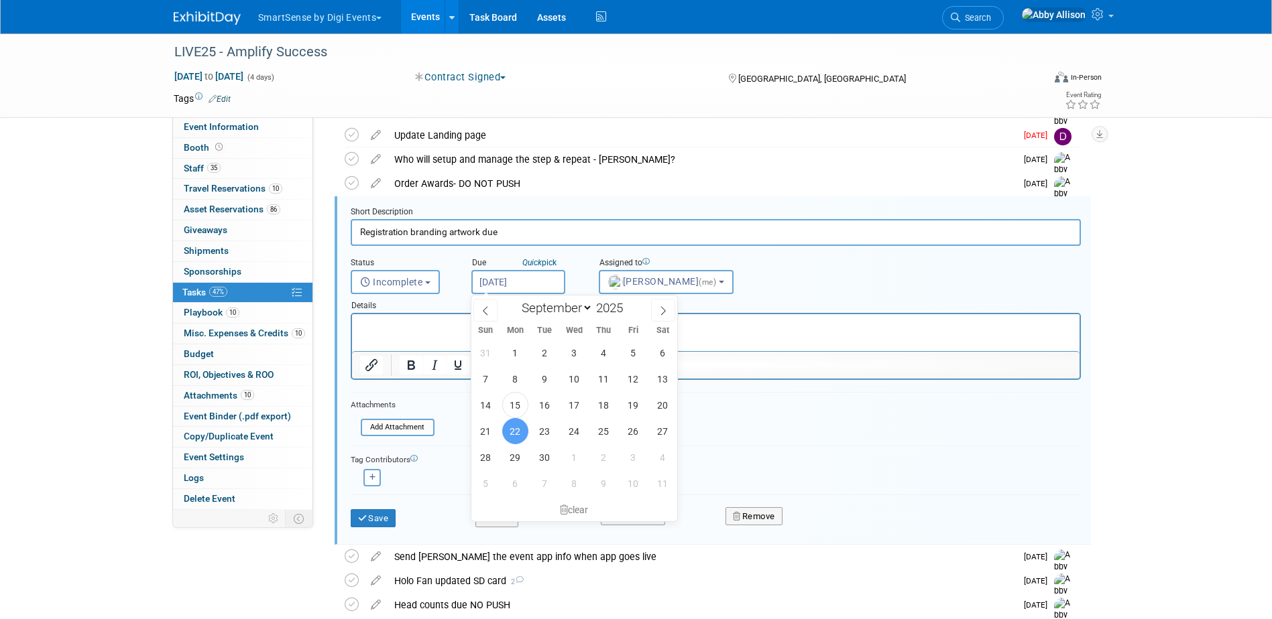
click at [529, 280] on input "Sep 22, 2025" at bounding box center [518, 282] width 94 height 24
click at [663, 310] on icon at bounding box center [662, 310] width 9 height 9
select select "9"
click at [577, 350] on span "1" at bounding box center [574, 353] width 26 height 26
type input "Oct 1, 2025"
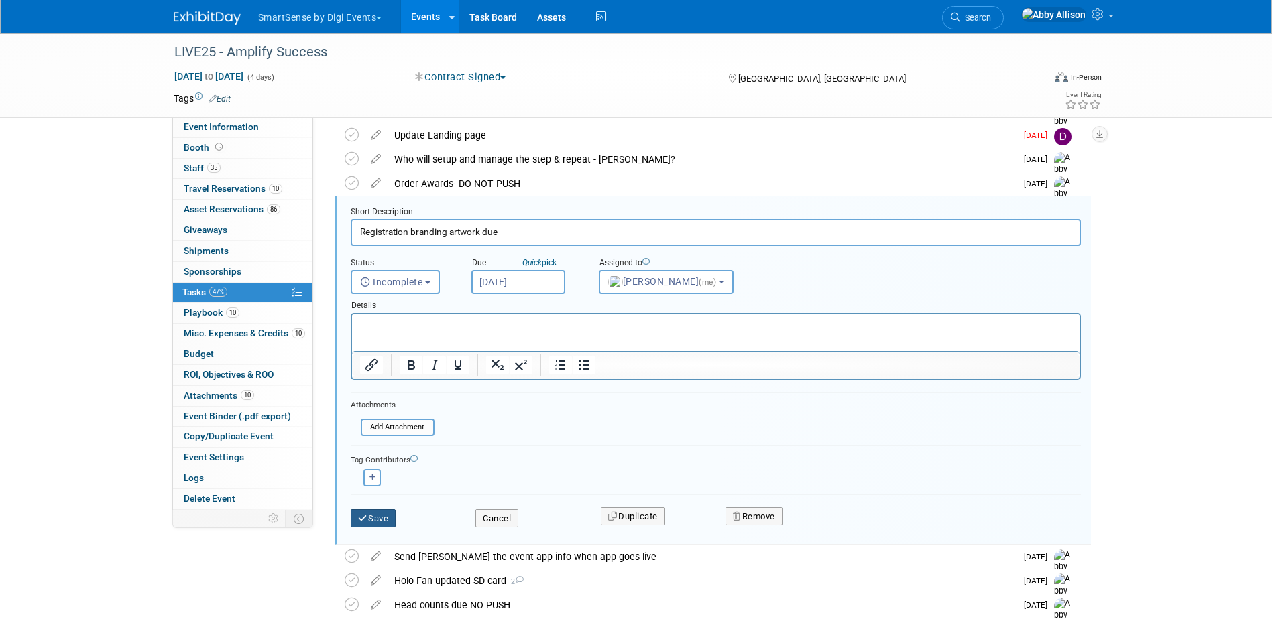
click at [379, 522] on button "Save" at bounding box center [374, 519] width 46 height 19
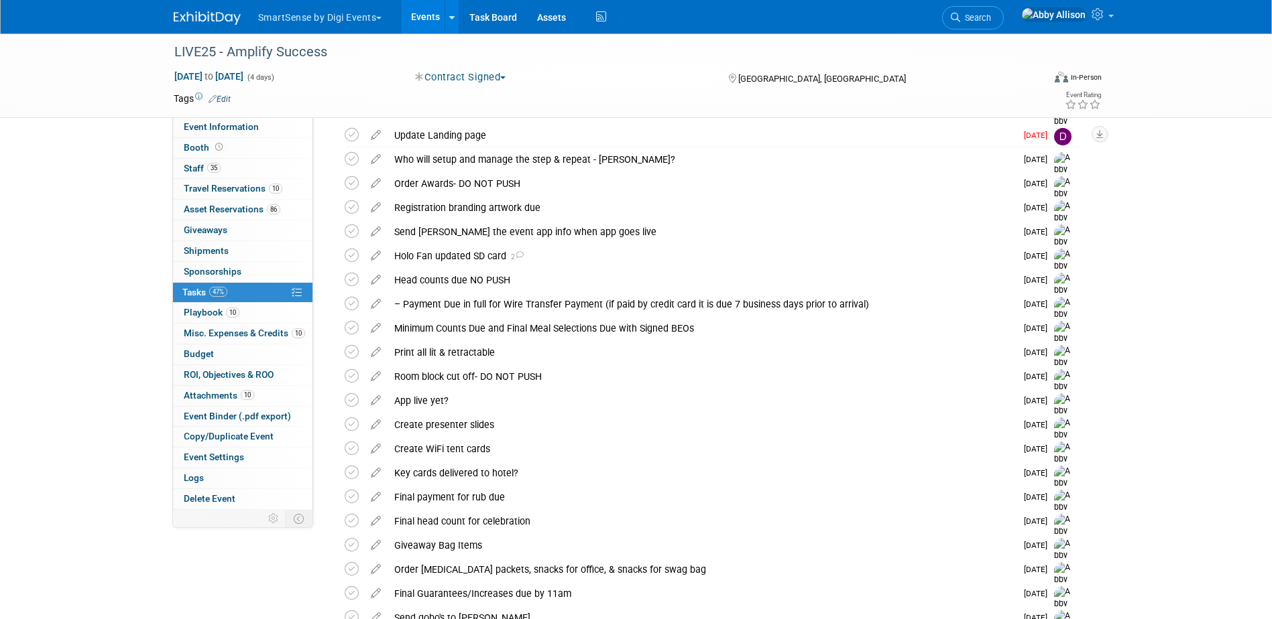
click at [489, 208] on div "Registration branding artwork due" at bounding box center [702, 207] width 628 height 23
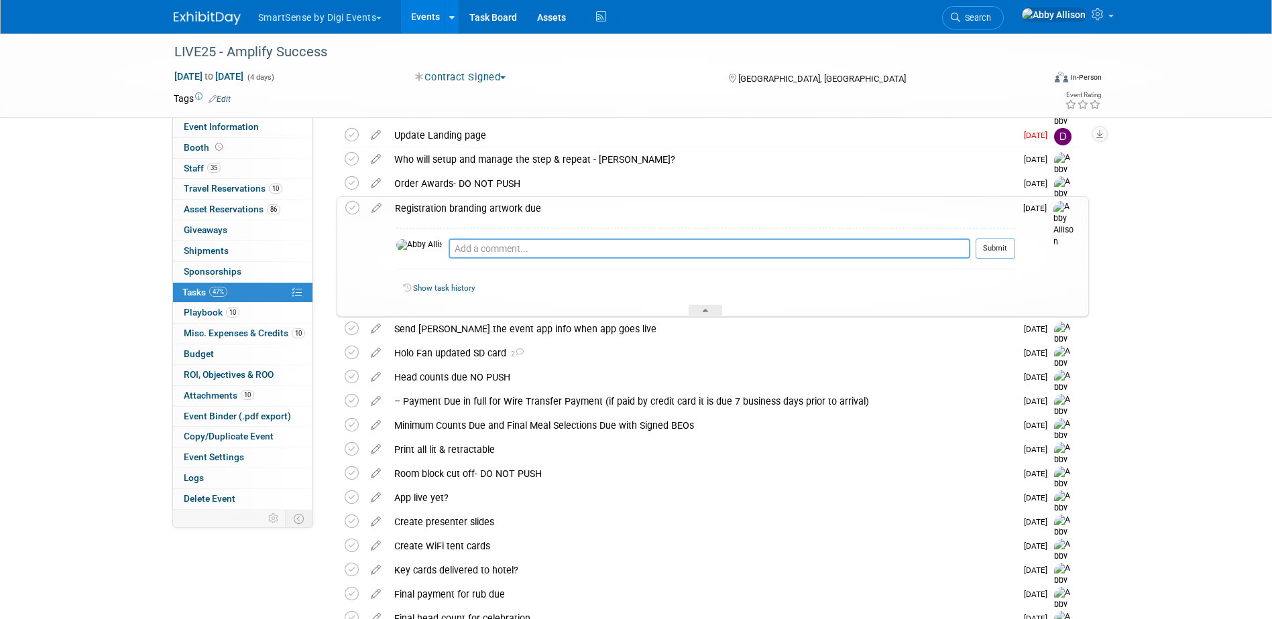
click at [478, 249] on textarea at bounding box center [710, 249] width 522 height 20
type textarea "Due the 6th"
click at [1174, 316] on div "LIVE25 - Amplify Success Oct 21, 2025 to Oct 24, 2025 (4 days) Oct 21, 2025 to …" at bounding box center [636, 523] width 1272 height 1298
click at [960, 17] on icon at bounding box center [955, 17] width 9 height 9
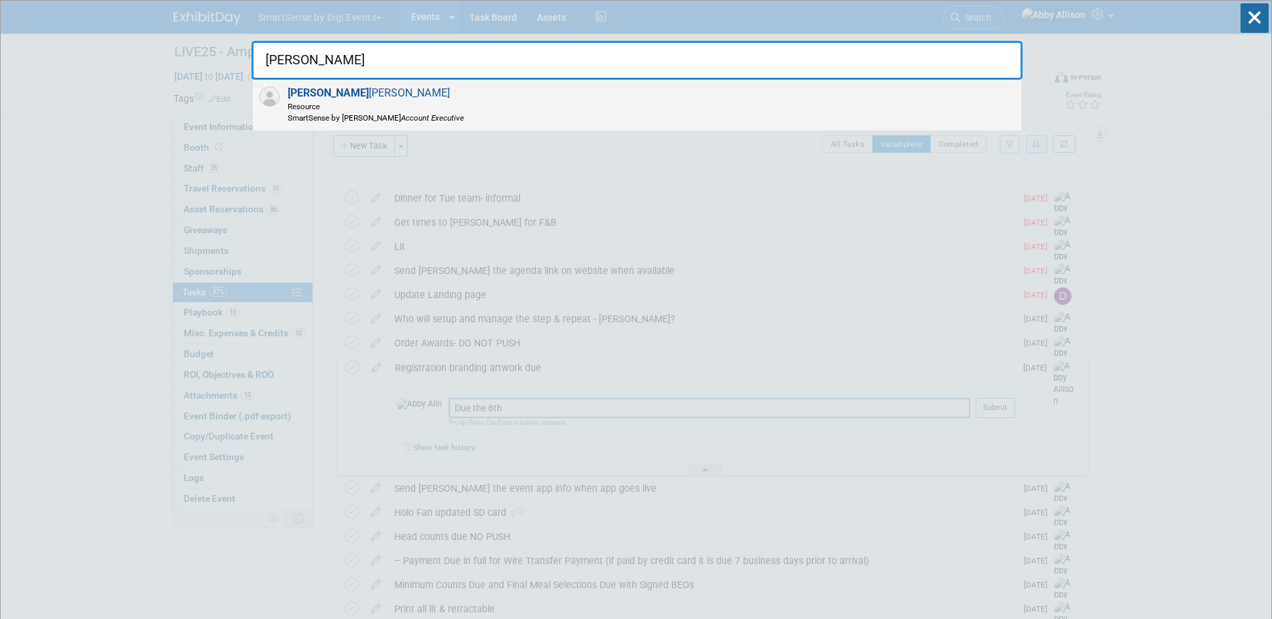
type input "chris"
click at [334, 92] on span "Chris Ashley Resource SmartSense by Digi Account Executive" at bounding box center [374, 104] width 180 height 37
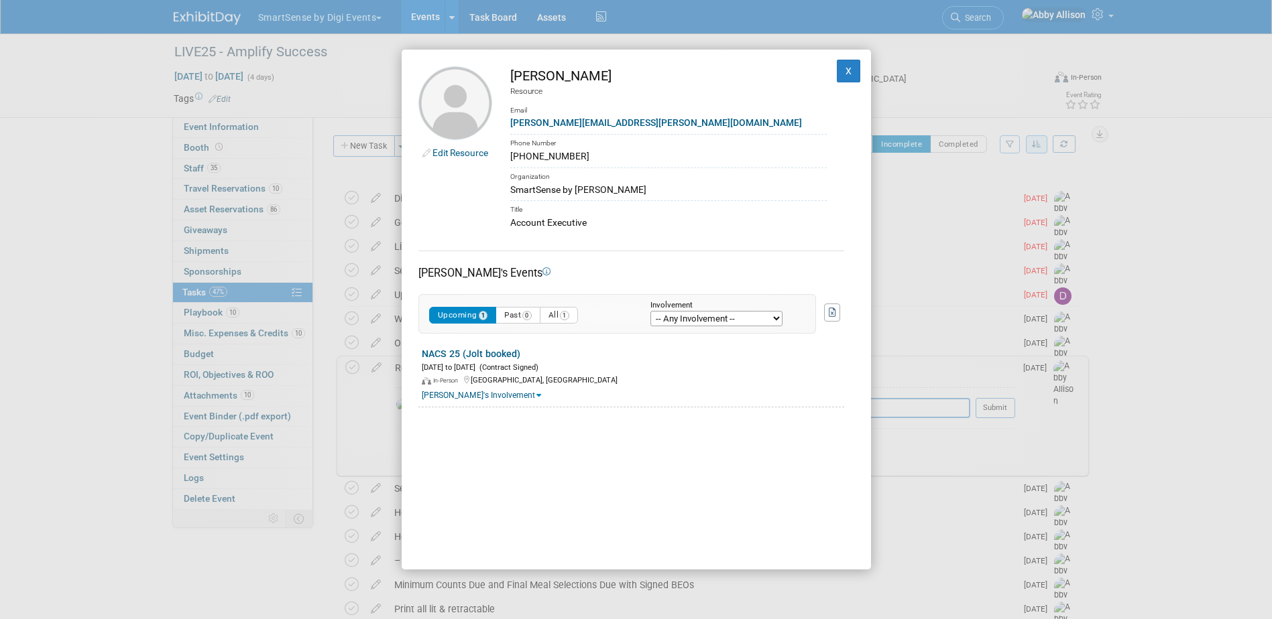
click at [430, 152] on div "Edit Resource" at bounding box center [455, 150] width 74 height 20
click at [420, 152] on div "Edit Resource" at bounding box center [455, 150] width 74 height 20
click at [445, 153] on link "Edit Resource" at bounding box center [460, 152] width 56 height 11
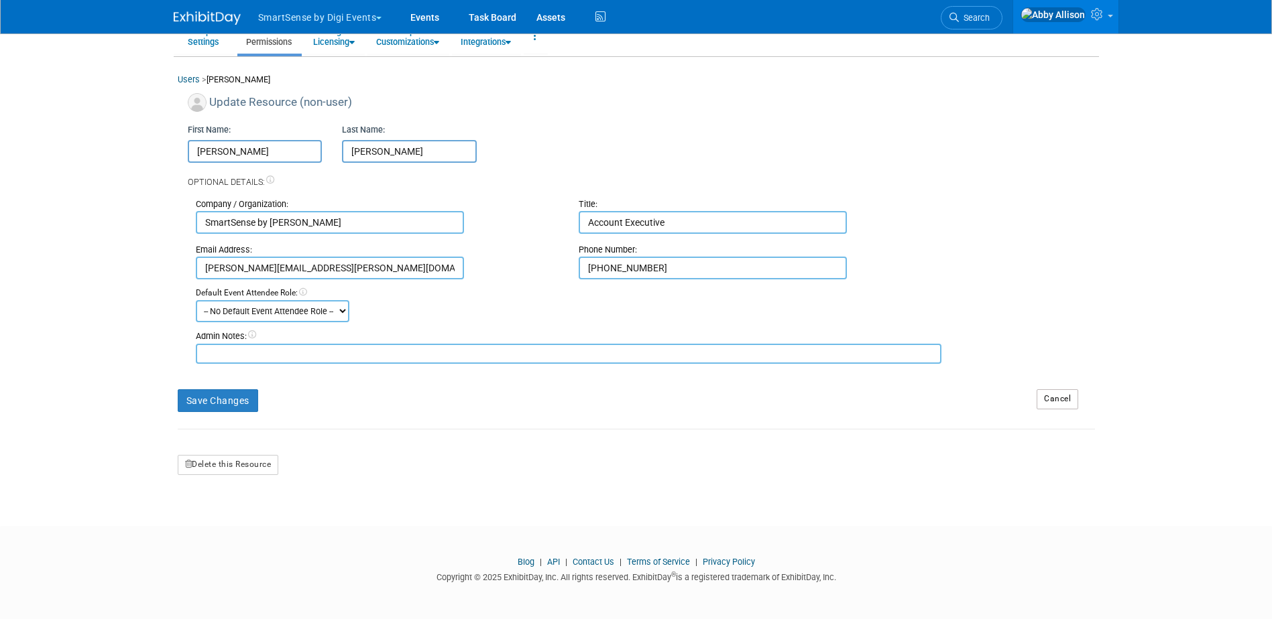
scroll to position [64, 0]
click at [213, 349] on textarea at bounding box center [569, 353] width 746 height 20
paste textarea "no [MEDICAL_DATA] or dietary restrictions"
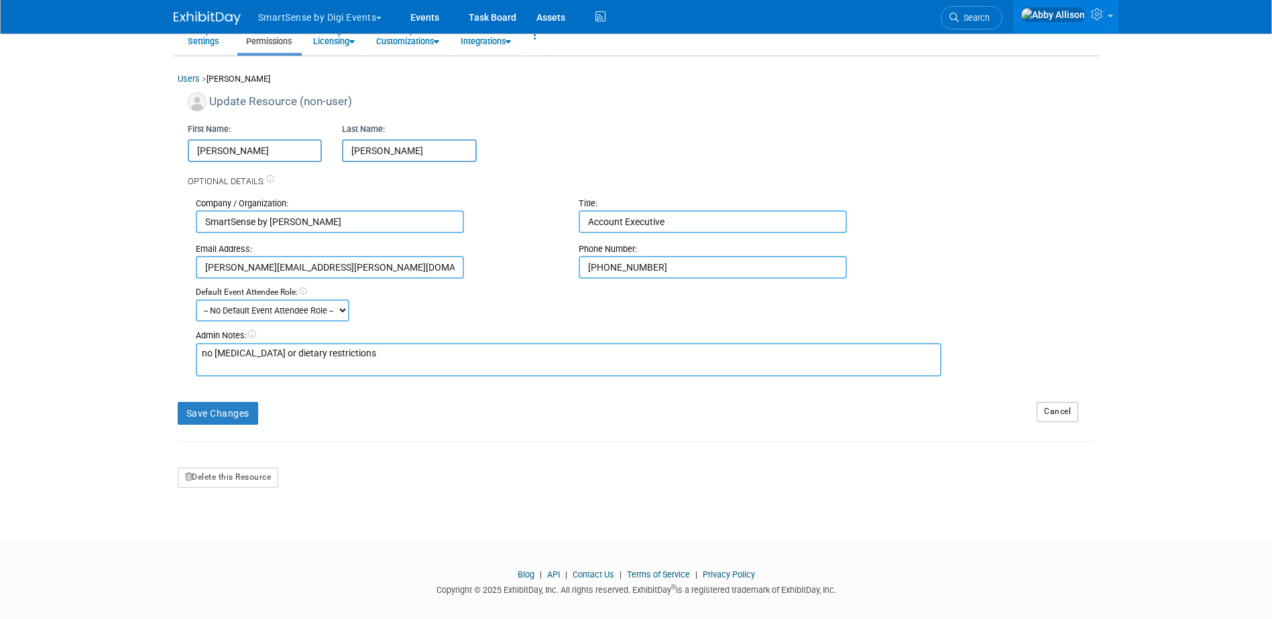
click at [199, 353] on textarea "no [MEDICAL_DATA] or dietary restrictions" at bounding box center [569, 360] width 746 height 34
paste textarea "cell is [PHONE_NUMBER]"
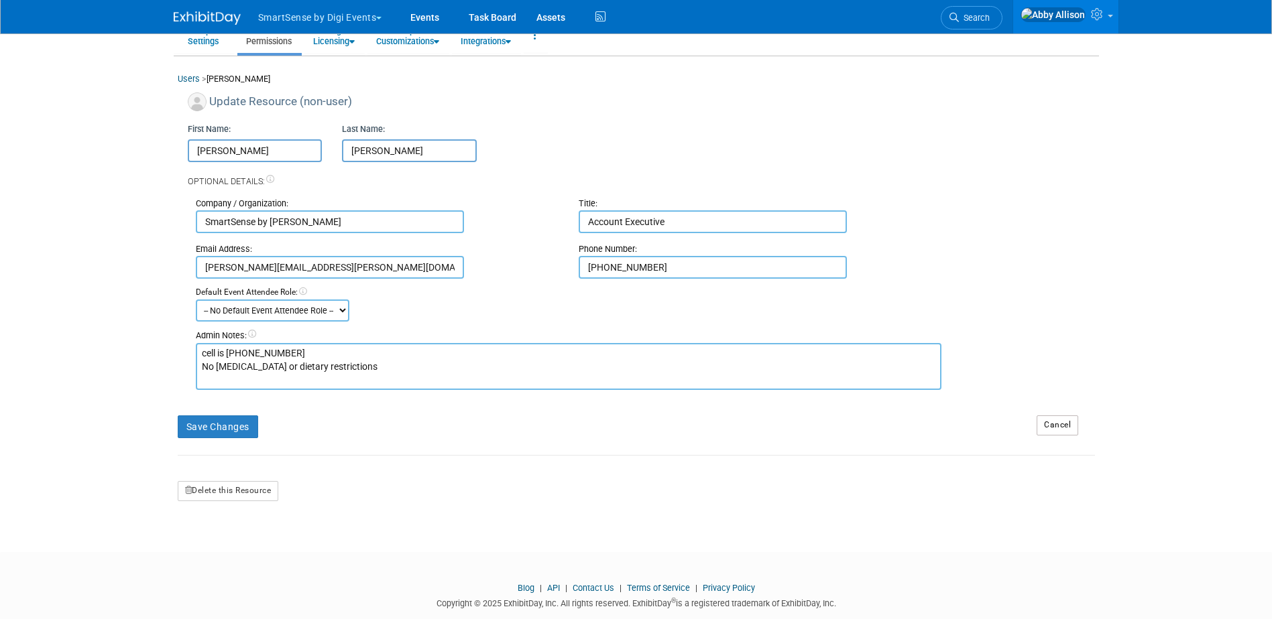
click at [412, 368] on textarea "cell is [PHONE_NUMBER] No [MEDICAL_DATA] or dietary restrictions" at bounding box center [569, 366] width 746 height 47
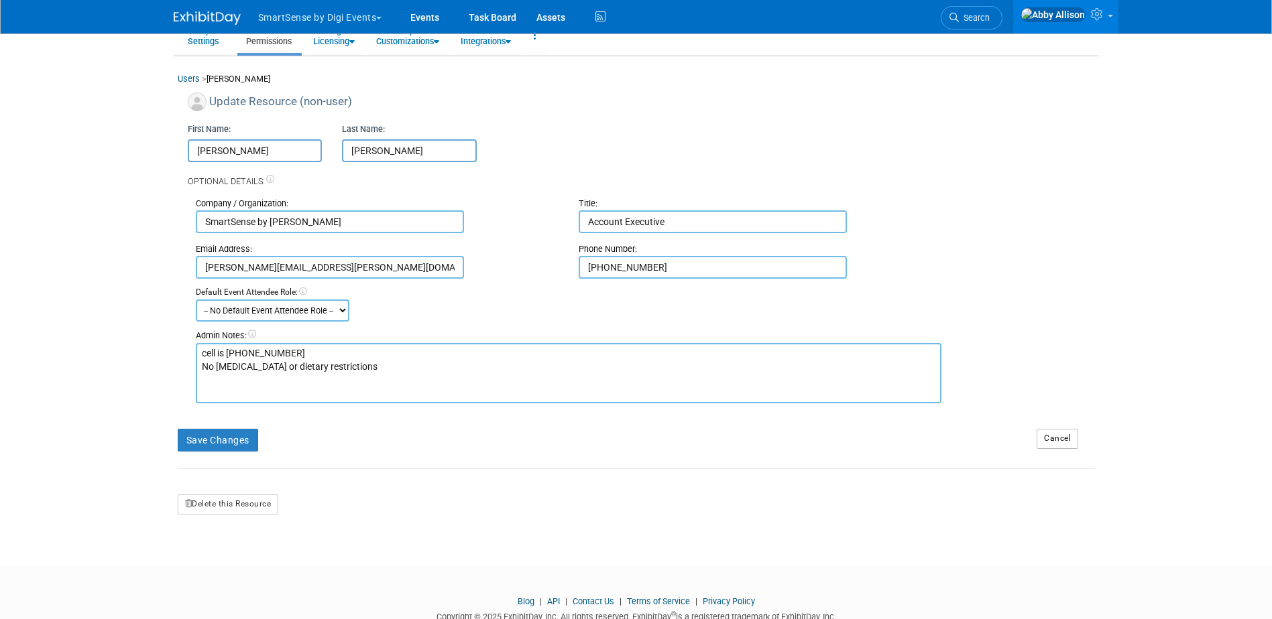
click at [215, 390] on textarea "cell is [PHONE_NUMBER] No [MEDICAL_DATA] or dietary restrictions" at bounding box center [569, 373] width 746 height 60
click at [211, 376] on textarea "cell is [PHONE_NUMBER] No [MEDICAL_DATA] or dietary restrictions" at bounding box center [569, 373] width 746 height 60
paste textarea "Marriot Bonvoy: #109476633"
type textarea "cell is [PHONE_NUMBER] No [MEDICAL_DATA] or dietary restrictions Marriot Bonvoy…"
click at [221, 444] on button "Save Changes" at bounding box center [218, 440] width 80 height 23
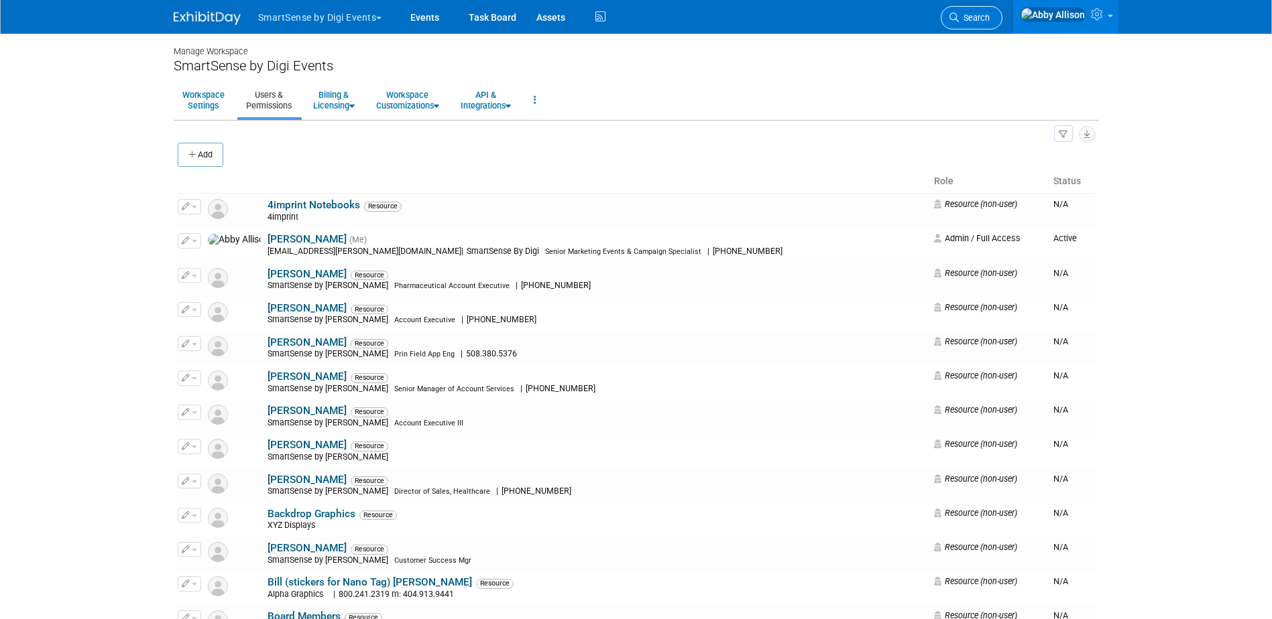
click at [990, 16] on span "Search" at bounding box center [974, 18] width 31 height 10
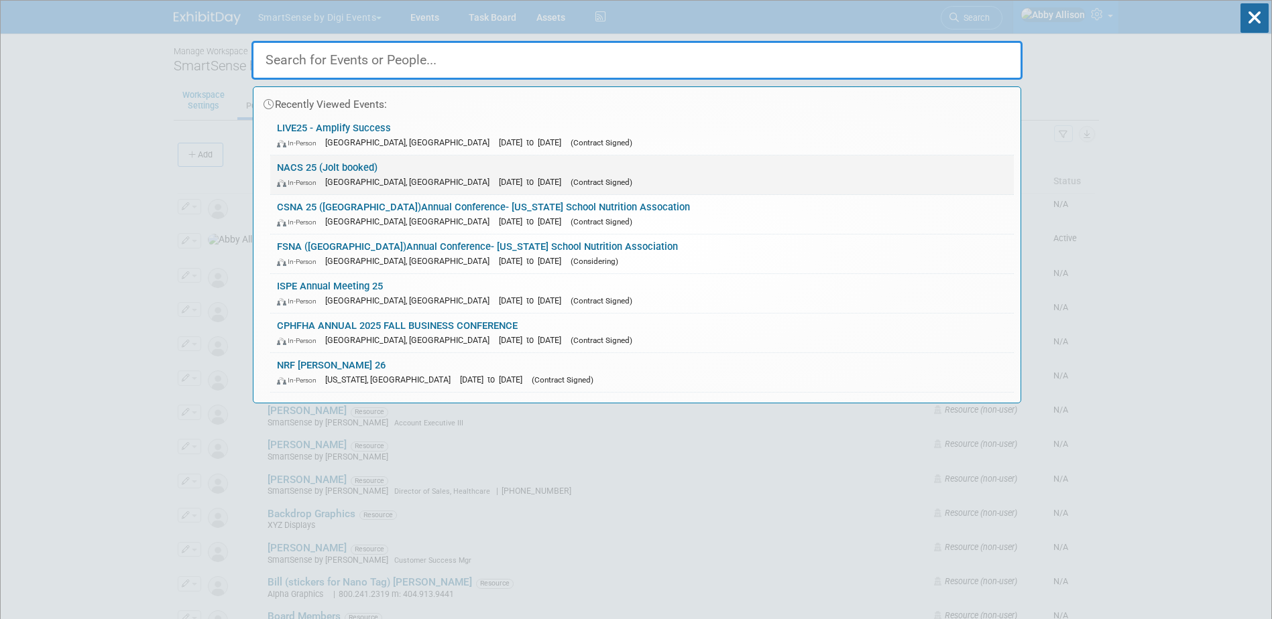
click at [306, 173] on link "NACS 25 (Jolt booked) In-Person [GEOGRAPHIC_DATA], [GEOGRAPHIC_DATA] [DATE] to …" at bounding box center [642, 175] width 744 height 39
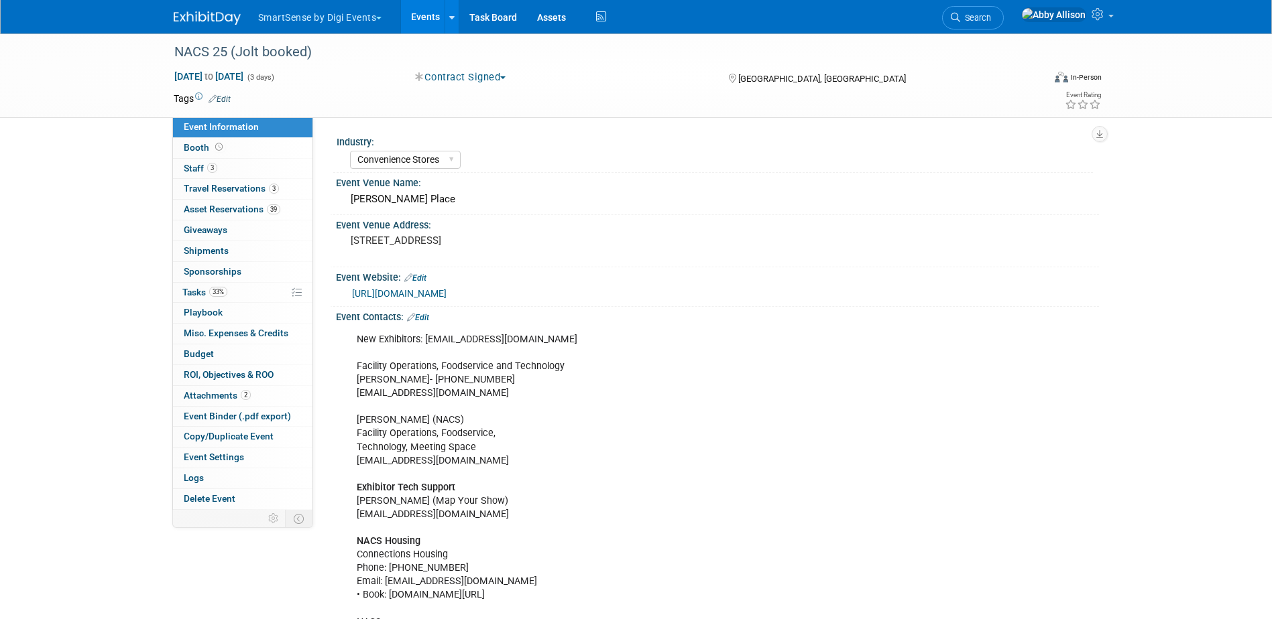
select select "Convenience Stores"
click at [219, 194] on link "3 Travel Reservations 3" at bounding box center [242, 189] width 139 height 20
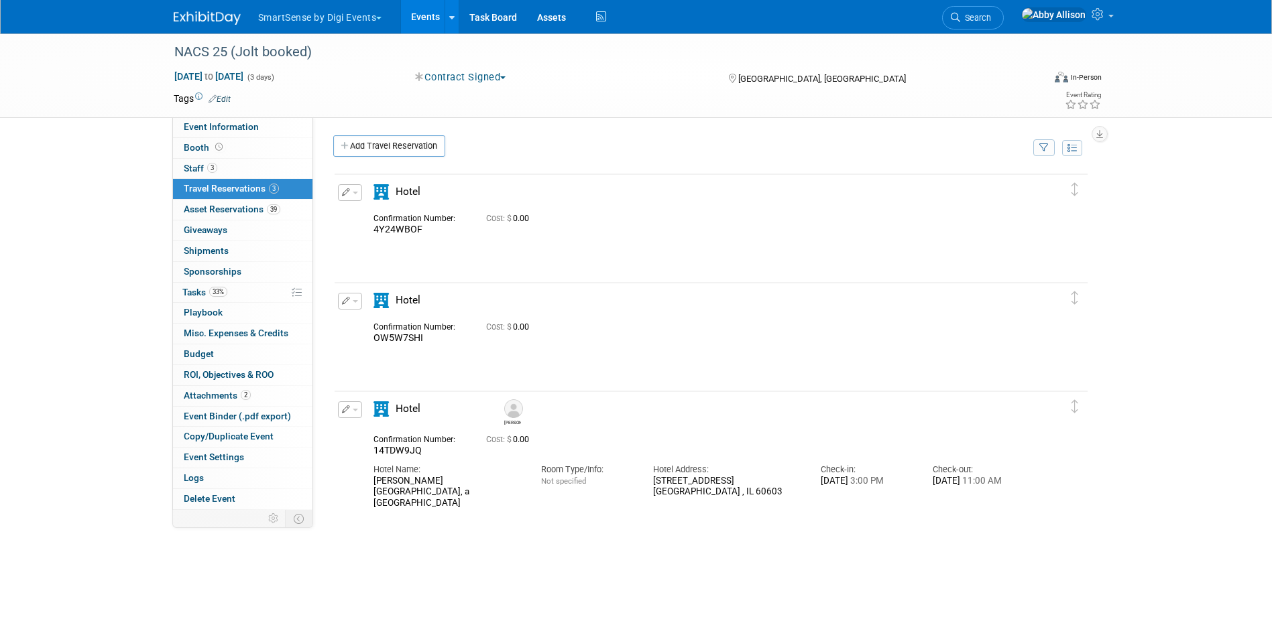
click at [381, 17] on span "button" at bounding box center [378, 18] width 5 height 3
click at [304, 79] on link "Jolt" at bounding box center [324, 80] width 134 height 19
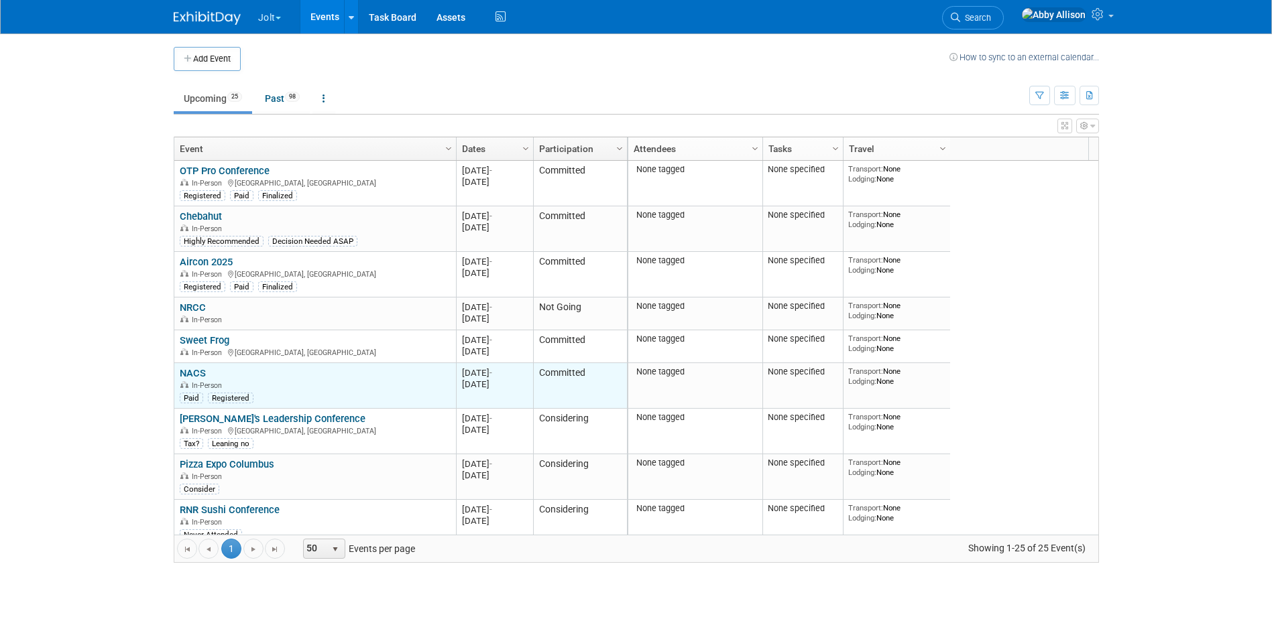
click at [195, 370] on link "NACS" at bounding box center [193, 373] width 26 height 12
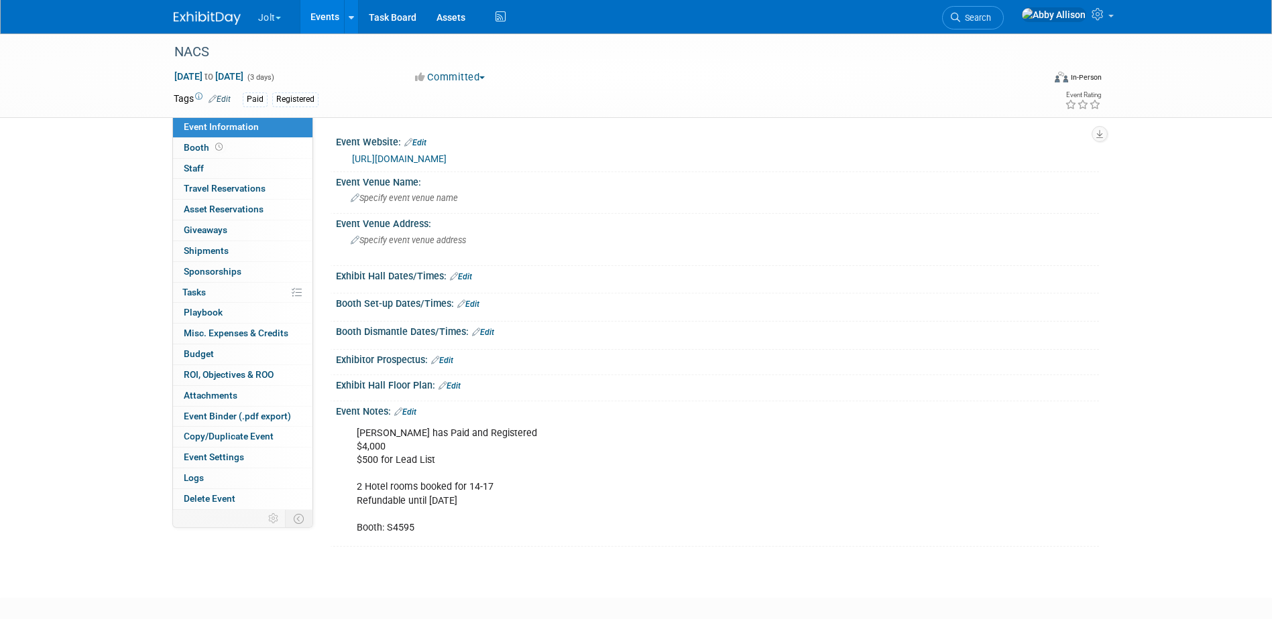
click at [280, 11] on button "Jolt" at bounding box center [277, 14] width 41 height 29
click at [288, 95] on link "SmartSense by Digi Events" at bounding box center [324, 99] width 135 height 19
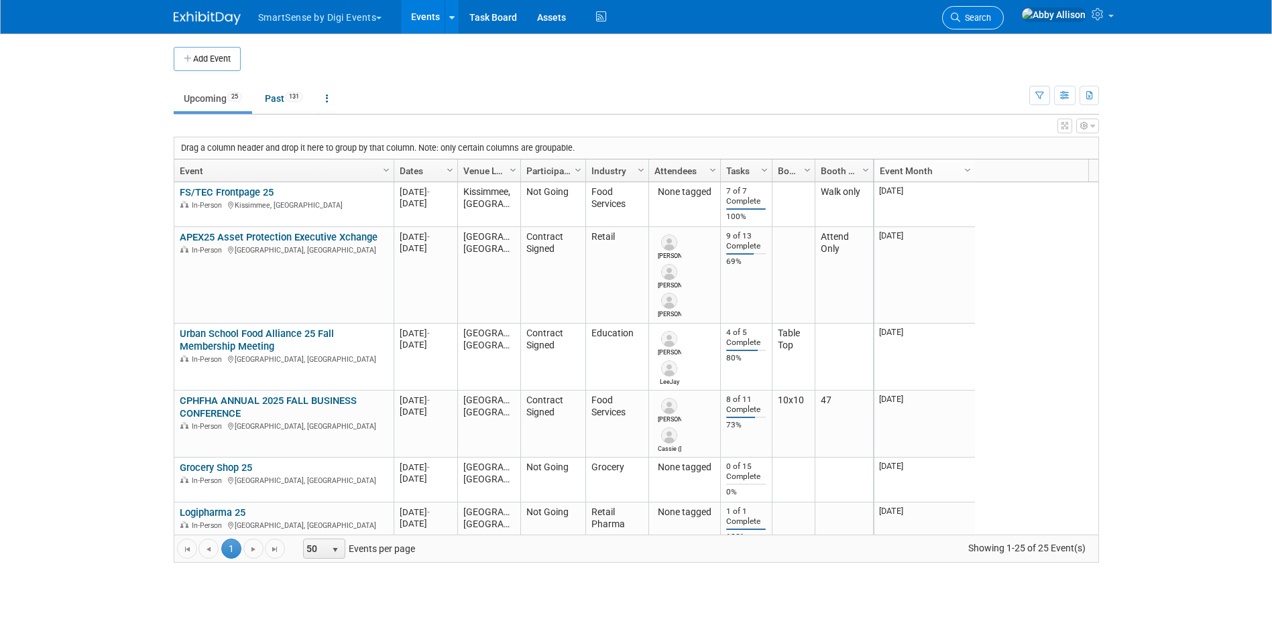
click at [991, 21] on span "Search" at bounding box center [975, 18] width 31 height 10
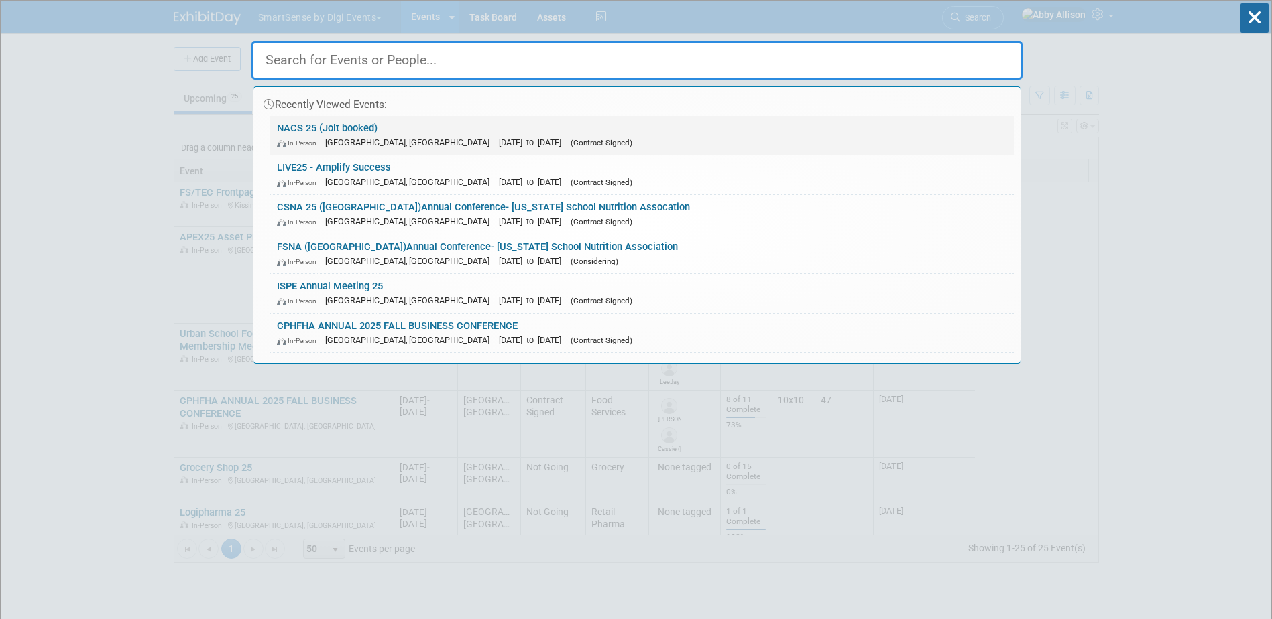
click at [324, 129] on link "NACS 25 (Jolt booked) In-Person Chicago, IL Oct 15, 2025 to Oct 17, 2025 (Contr…" at bounding box center [642, 135] width 744 height 39
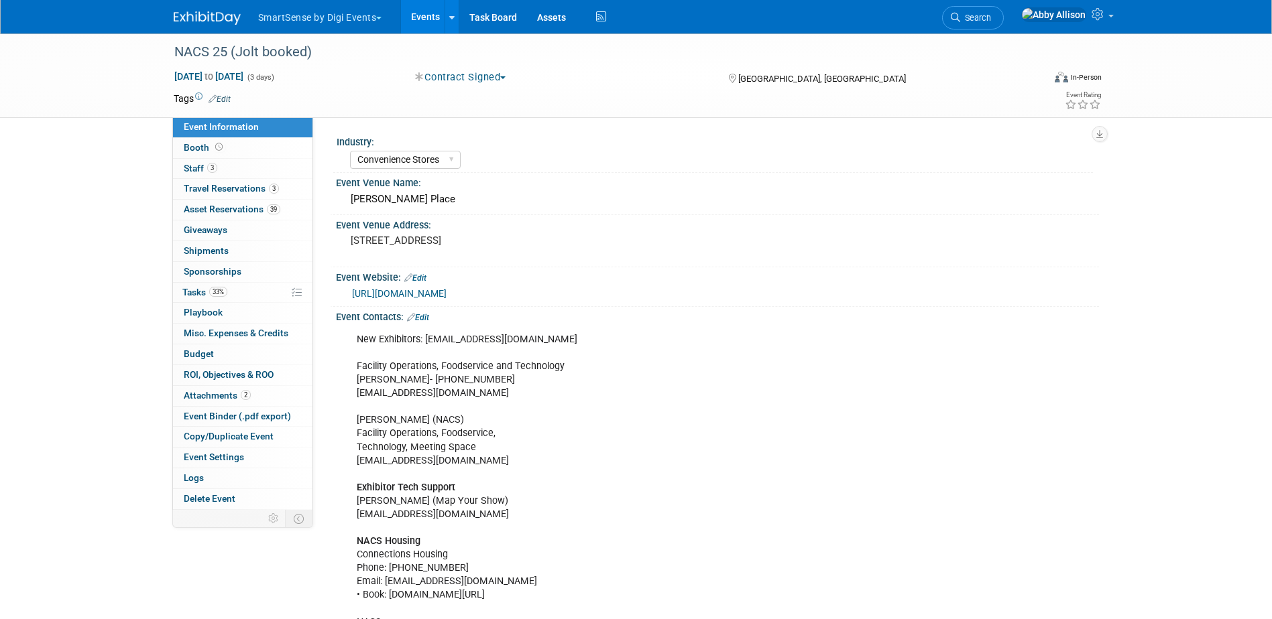
select select "Convenience Stores"
click at [204, 202] on link "39 Asset Reservations 39" at bounding box center [242, 210] width 139 height 20
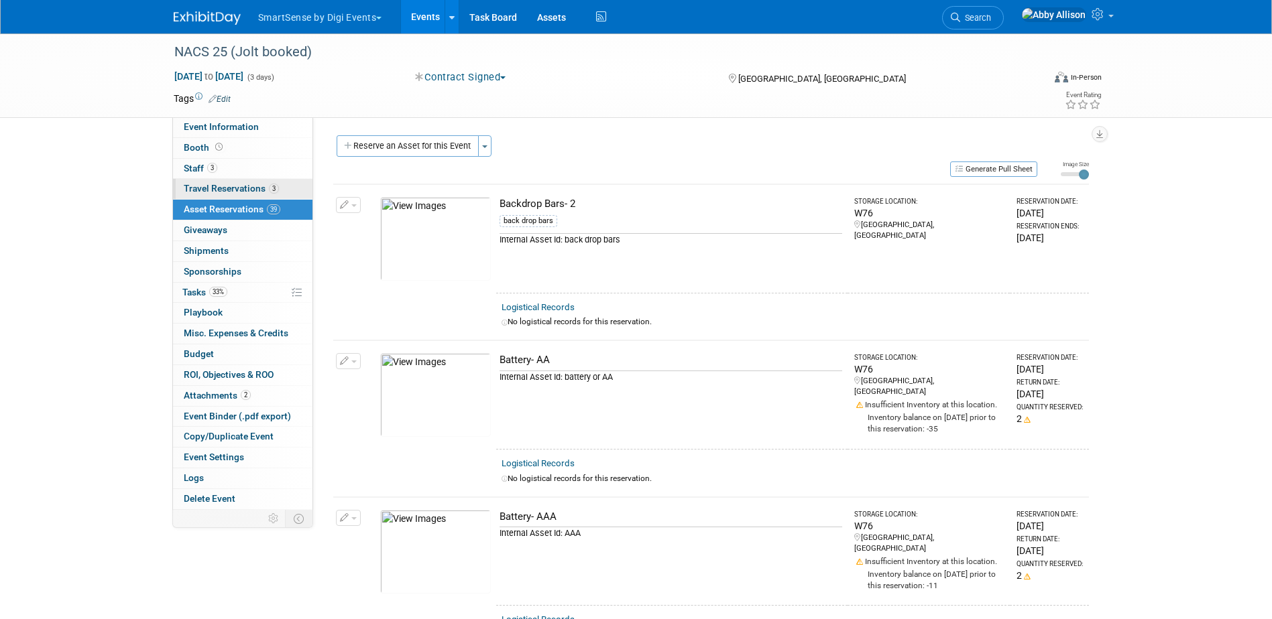
click at [206, 185] on span "Travel Reservations 3" at bounding box center [231, 188] width 95 height 11
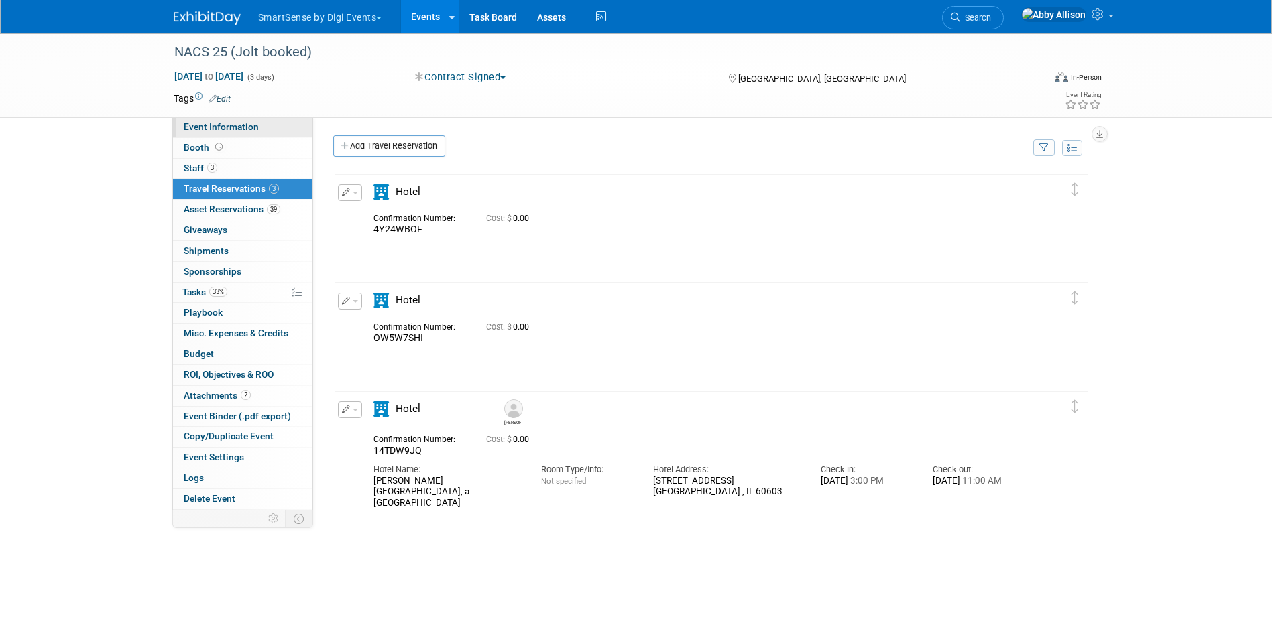
click at [200, 125] on span "Event Information" at bounding box center [221, 126] width 75 height 11
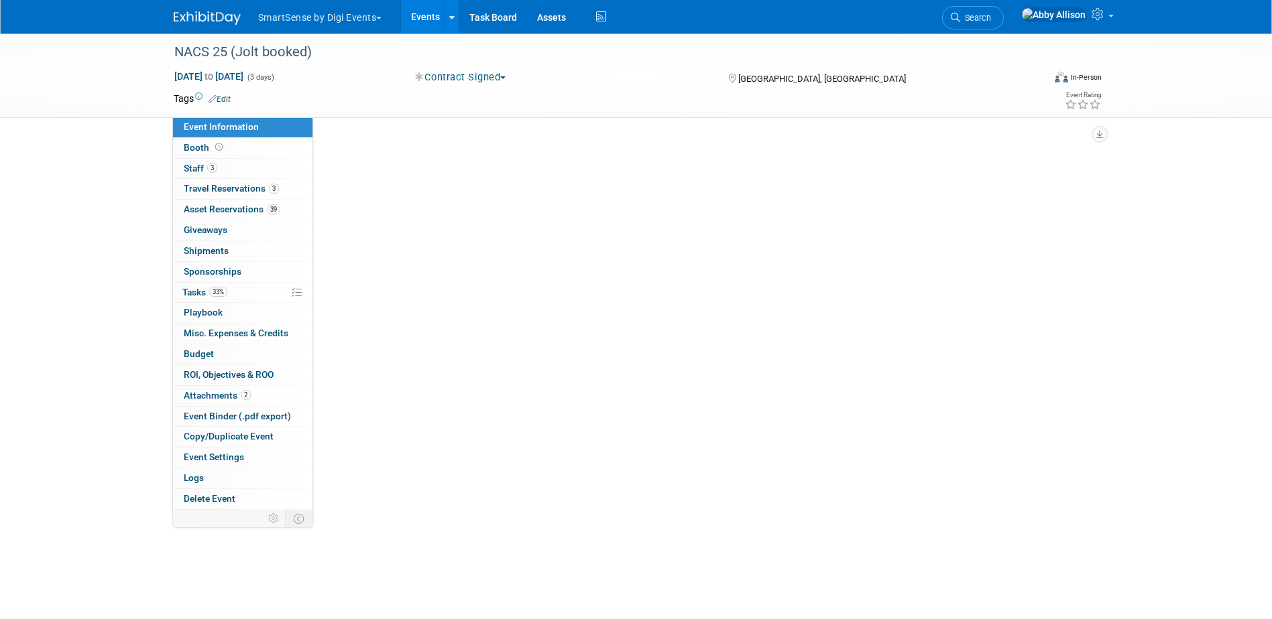
select select "Convenience Stores"
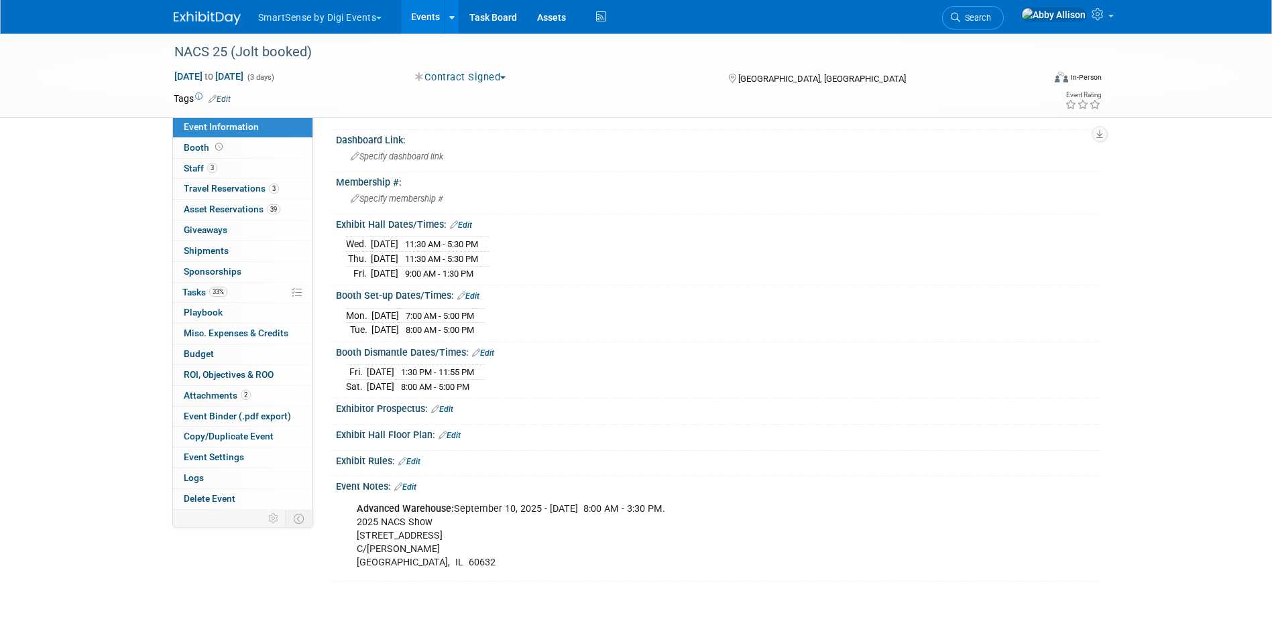
scroll to position [737, 0]
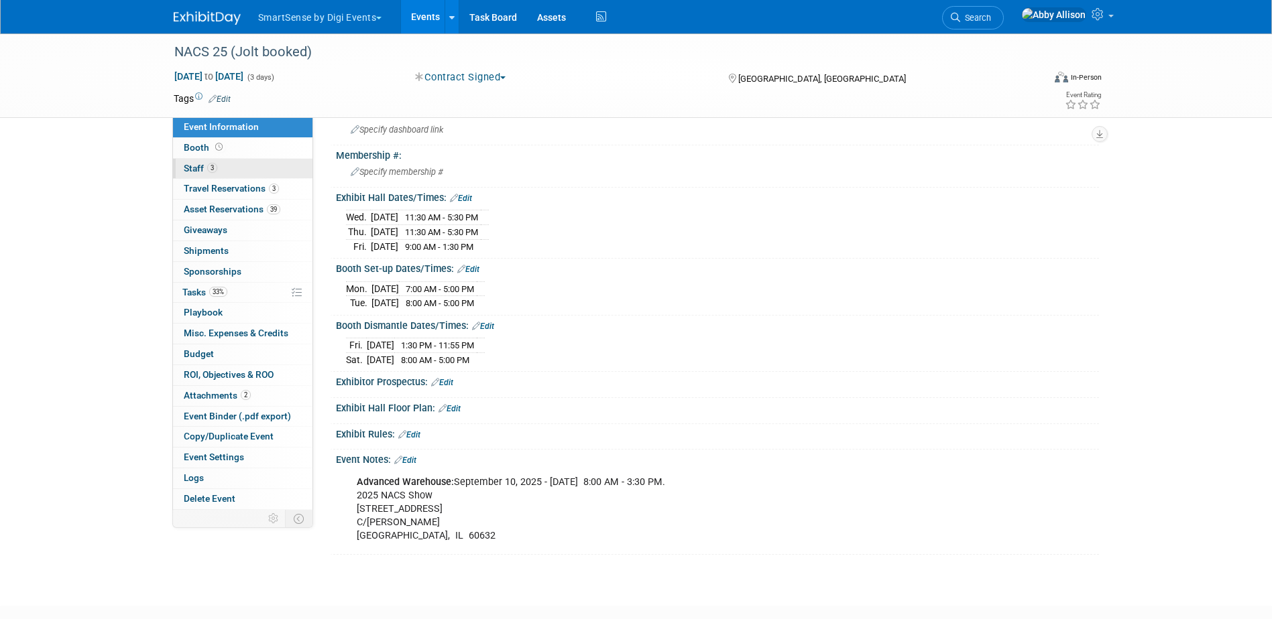
click at [197, 166] on span "Staff 3" at bounding box center [201, 168] width 34 height 11
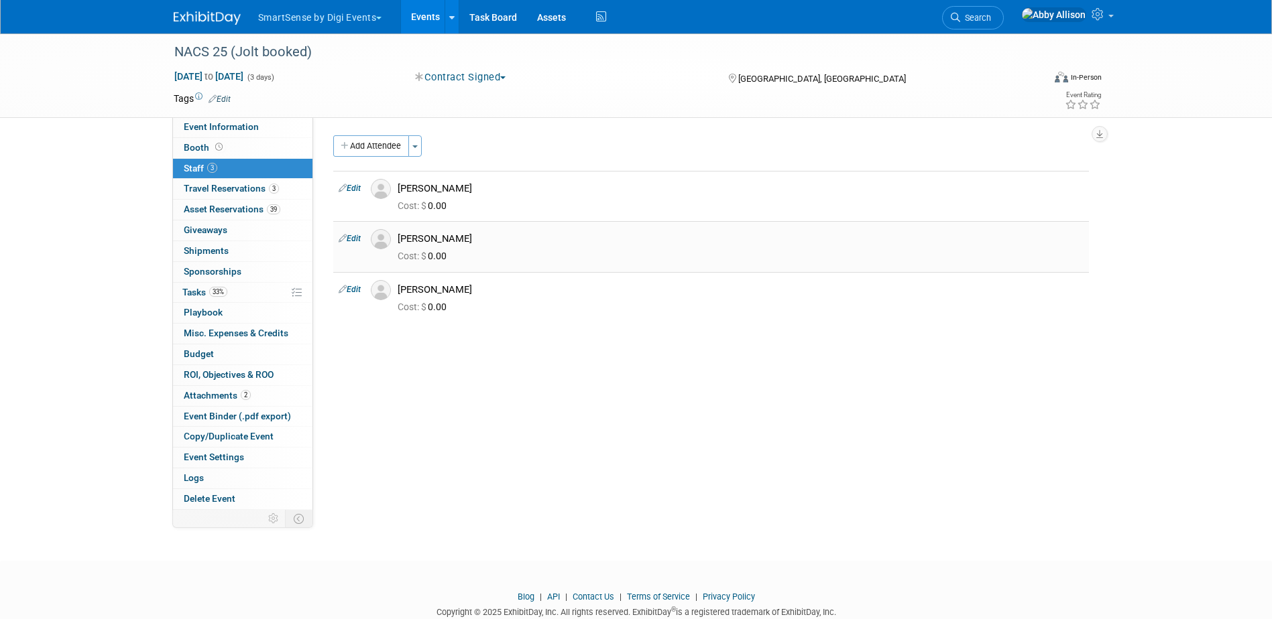
click at [354, 237] on link "Edit" at bounding box center [350, 238] width 22 height 9
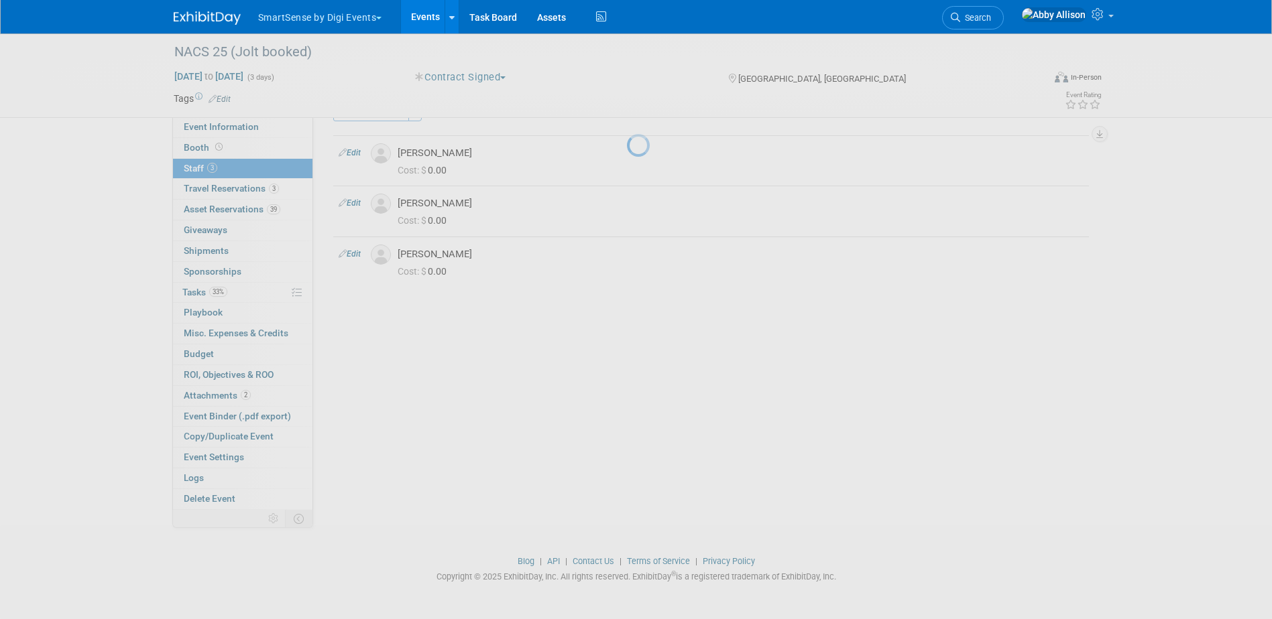
select select "b0f6a17a-bbc1-4694-944f-9f6ea8a55a03"
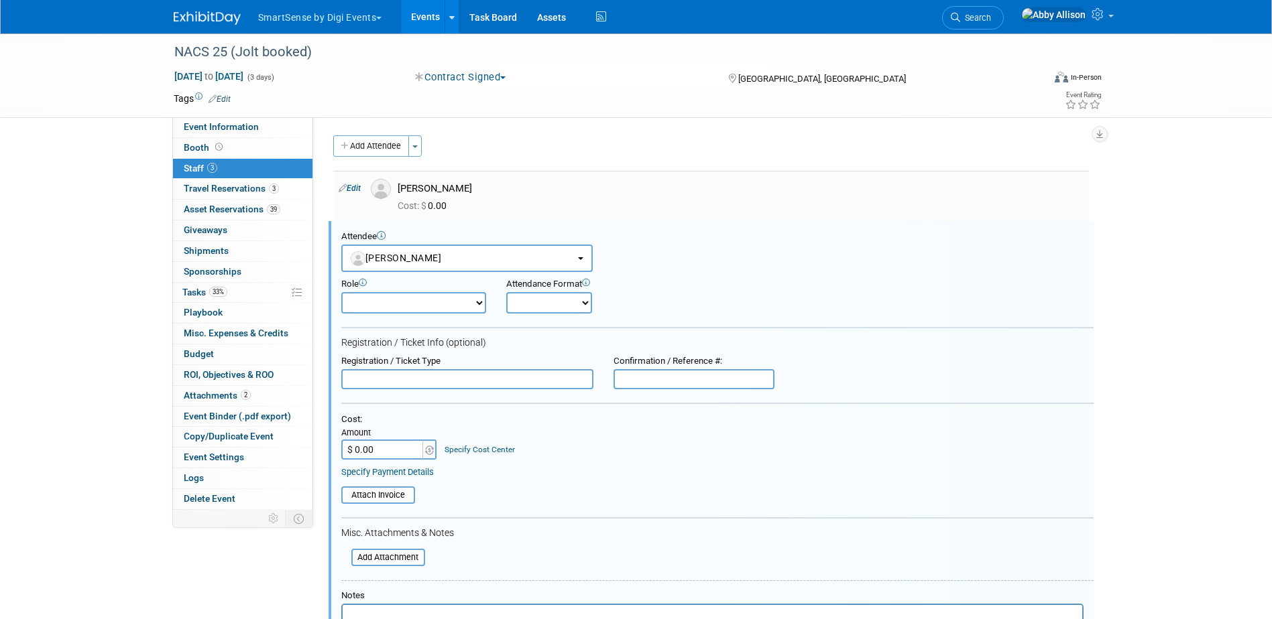
click at [350, 188] on link "Edit" at bounding box center [350, 188] width 22 height 9
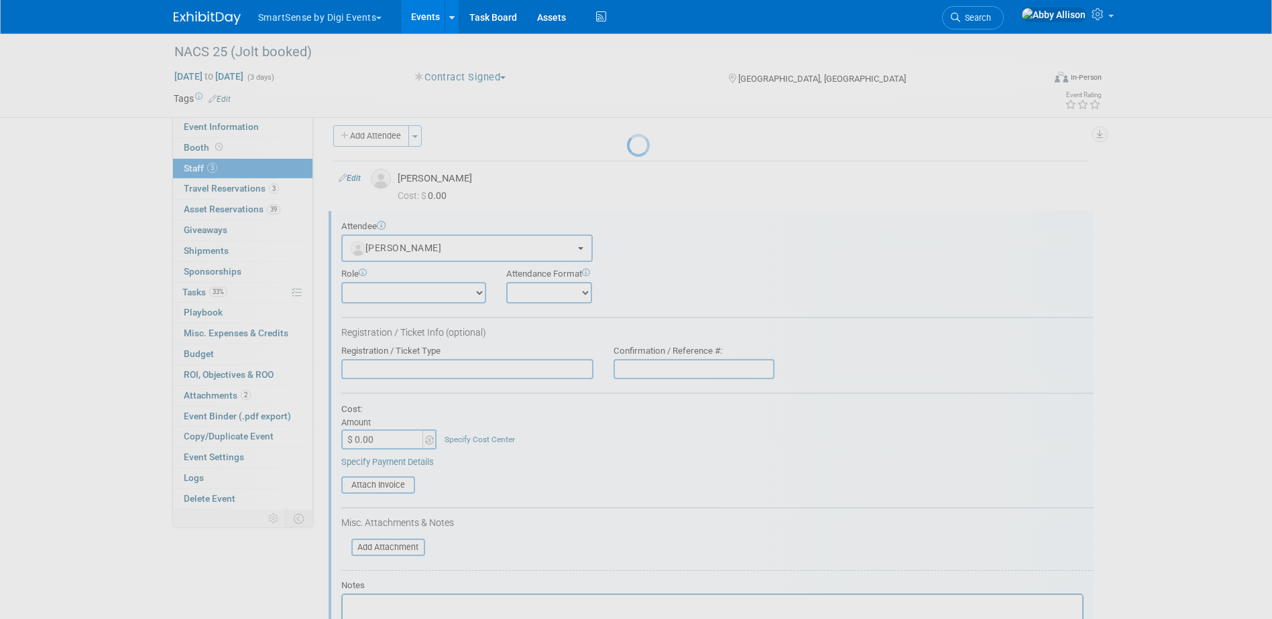
select select "b4e32641-ad8d-4e42-8fe0-ecaaea0bed34"
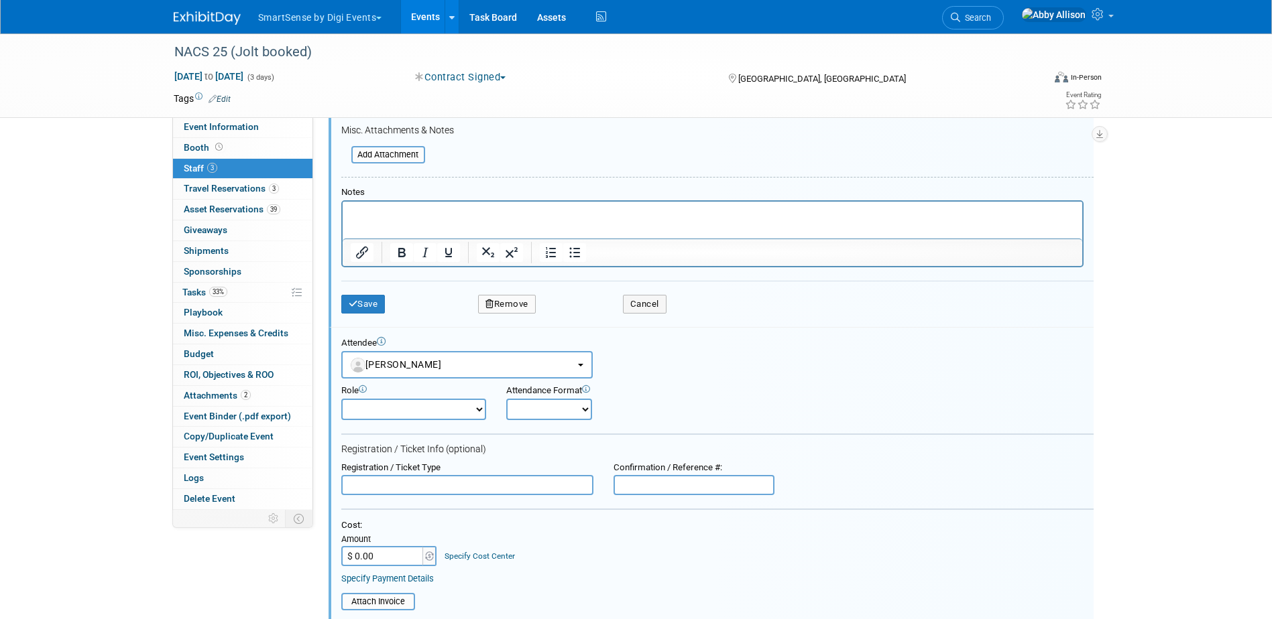
scroll to position [354, 0]
click at [654, 306] on button "Cancel" at bounding box center [645, 303] width 44 height 19
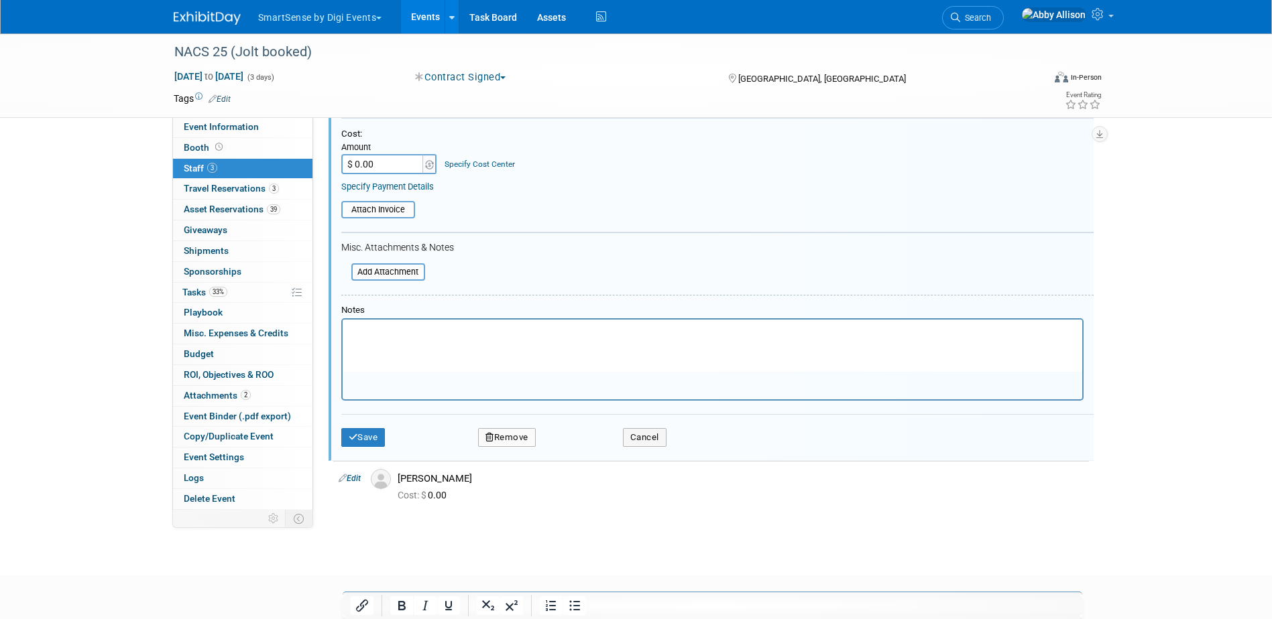
scroll to position [337, 0]
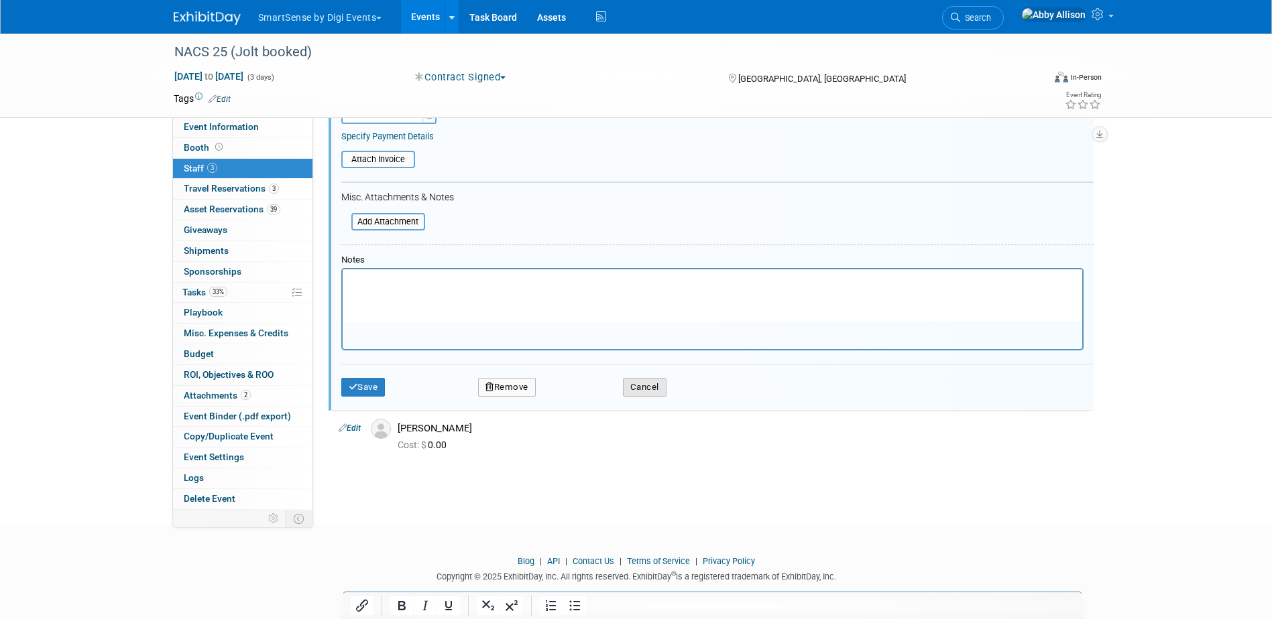
click at [641, 390] on button "Cancel" at bounding box center [645, 387] width 44 height 19
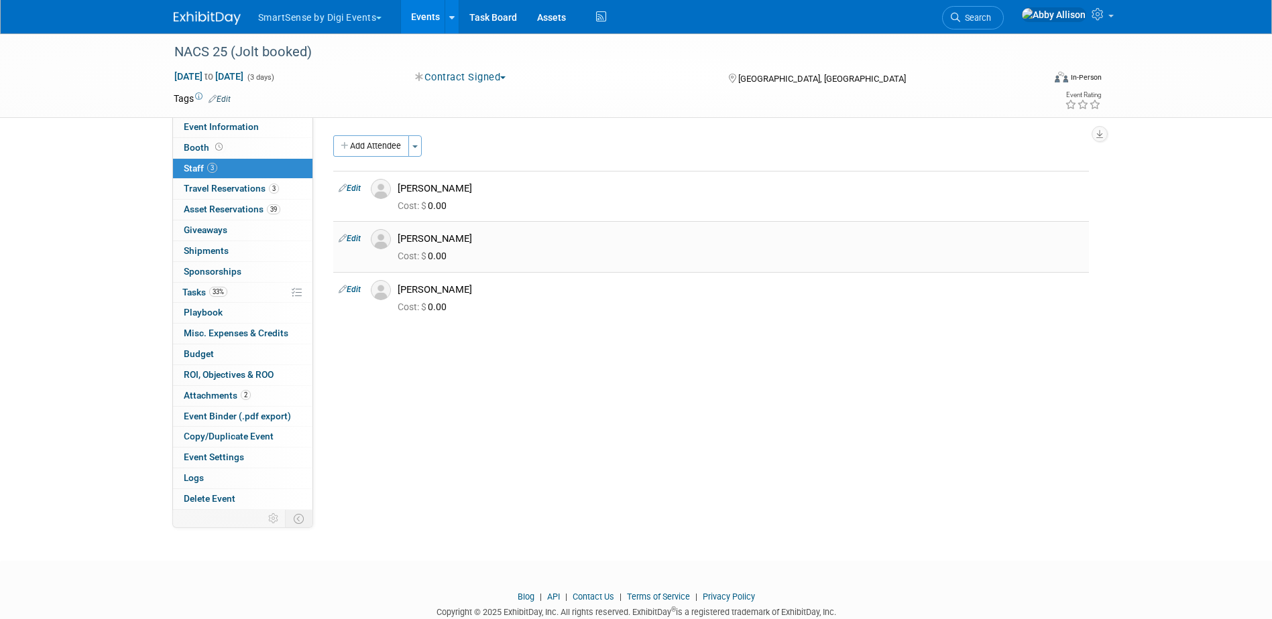
click at [351, 239] on link "Edit" at bounding box center [350, 238] width 22 height 9
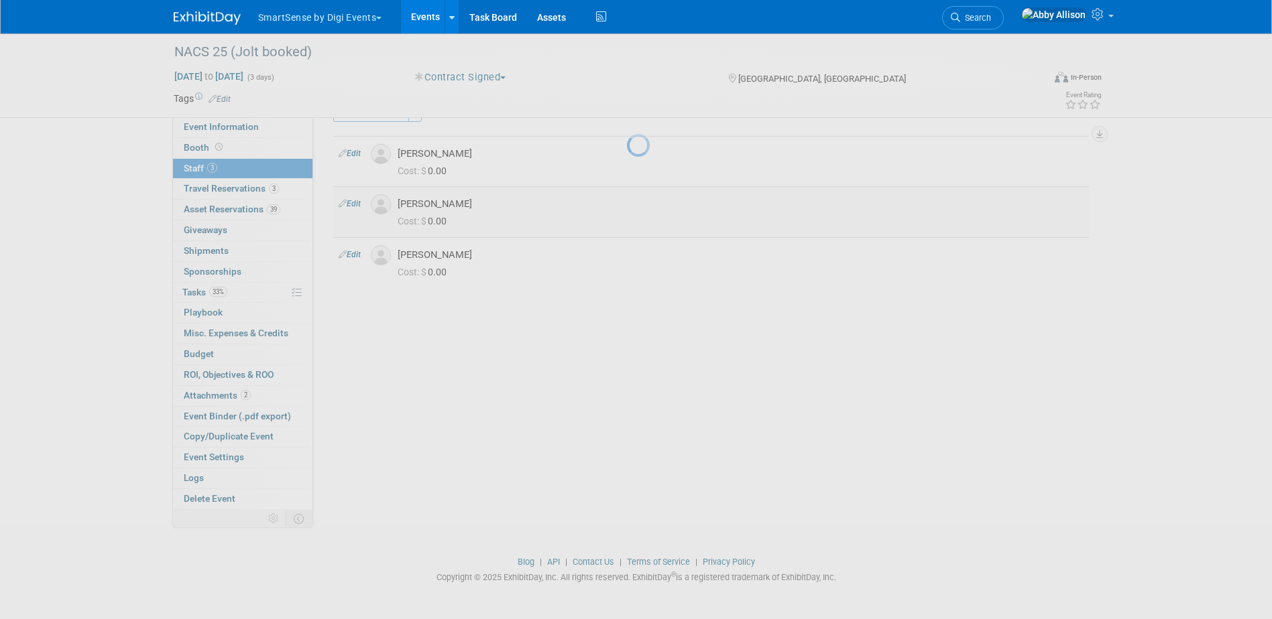
select select "b0f6a17a-bbc1-4694-944f-9f6ea8a55a03"
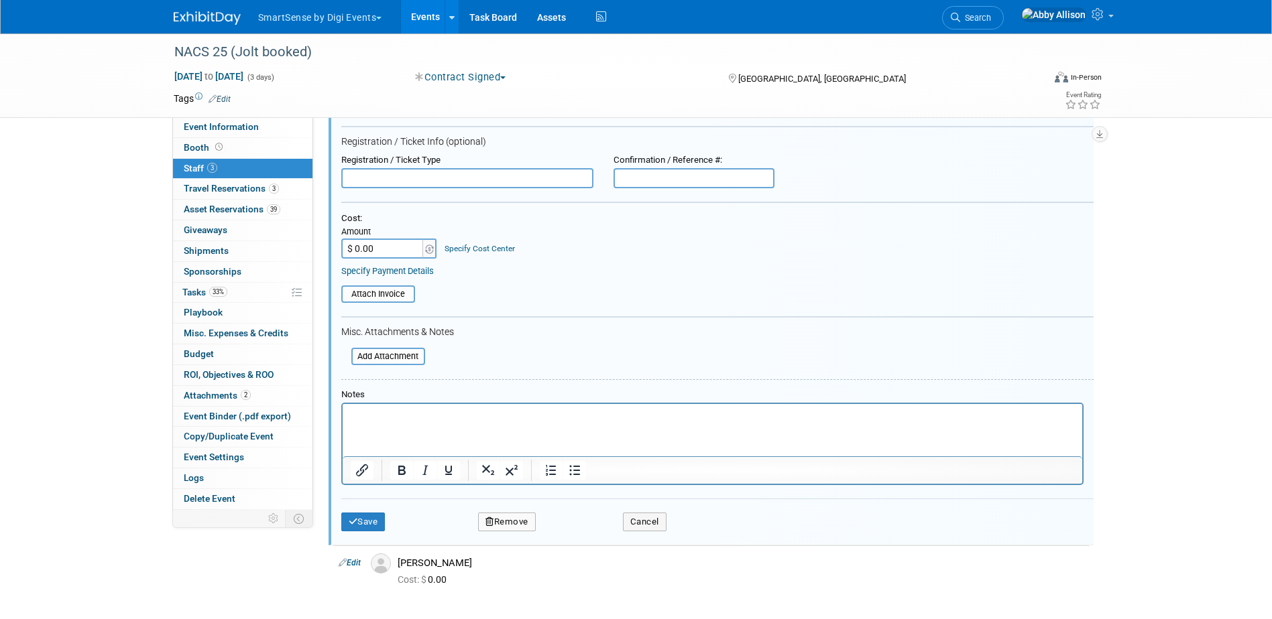
scroll to position [337, 0]
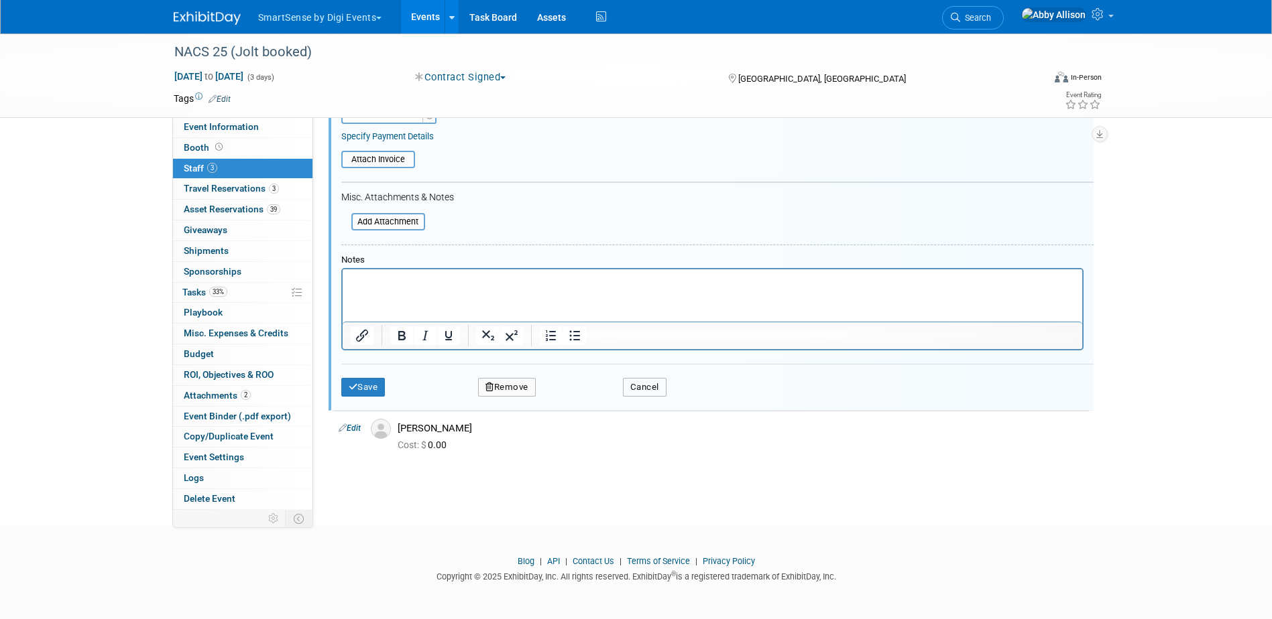
click at [655, 389] on button "Cancel" at bounding box center [645, 387] width 44 height 19
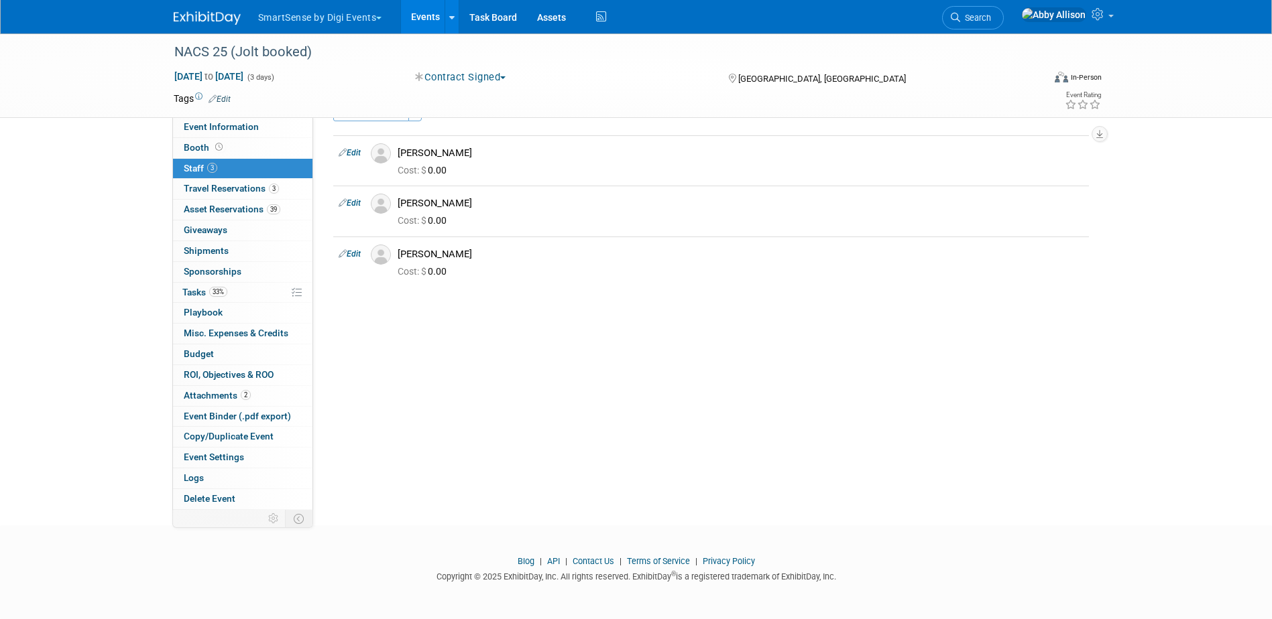
scroll to position [0, 0]
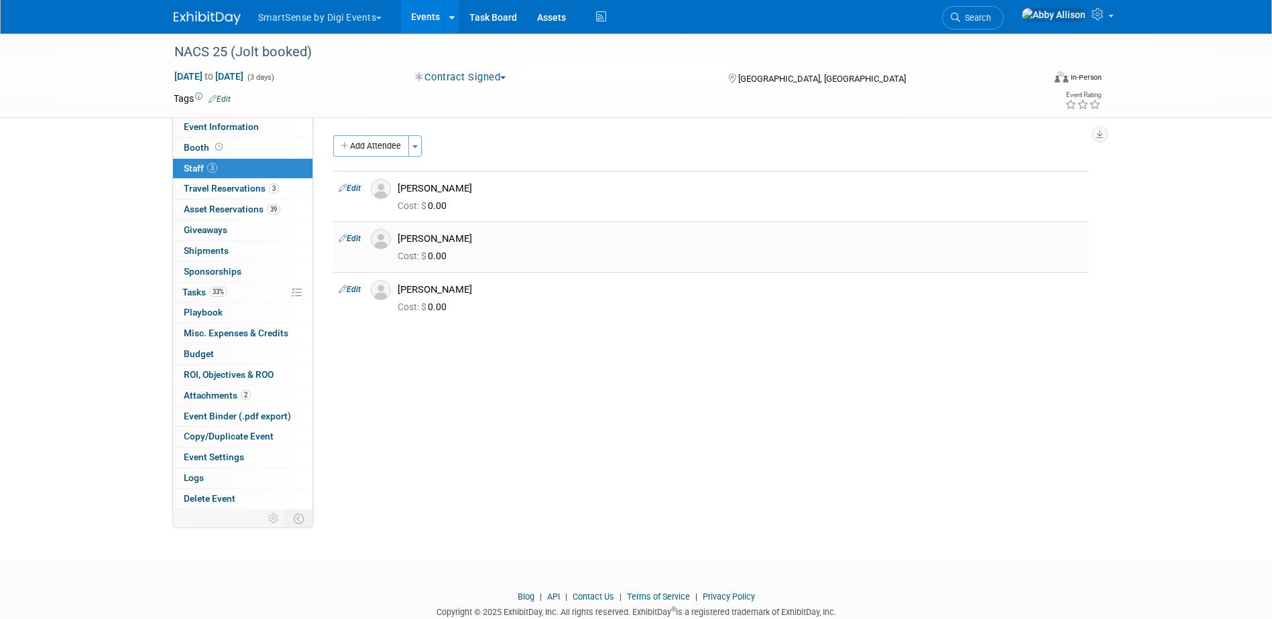
click at [383, 243] on img at bounding box center [381, 239] width 20 height 20
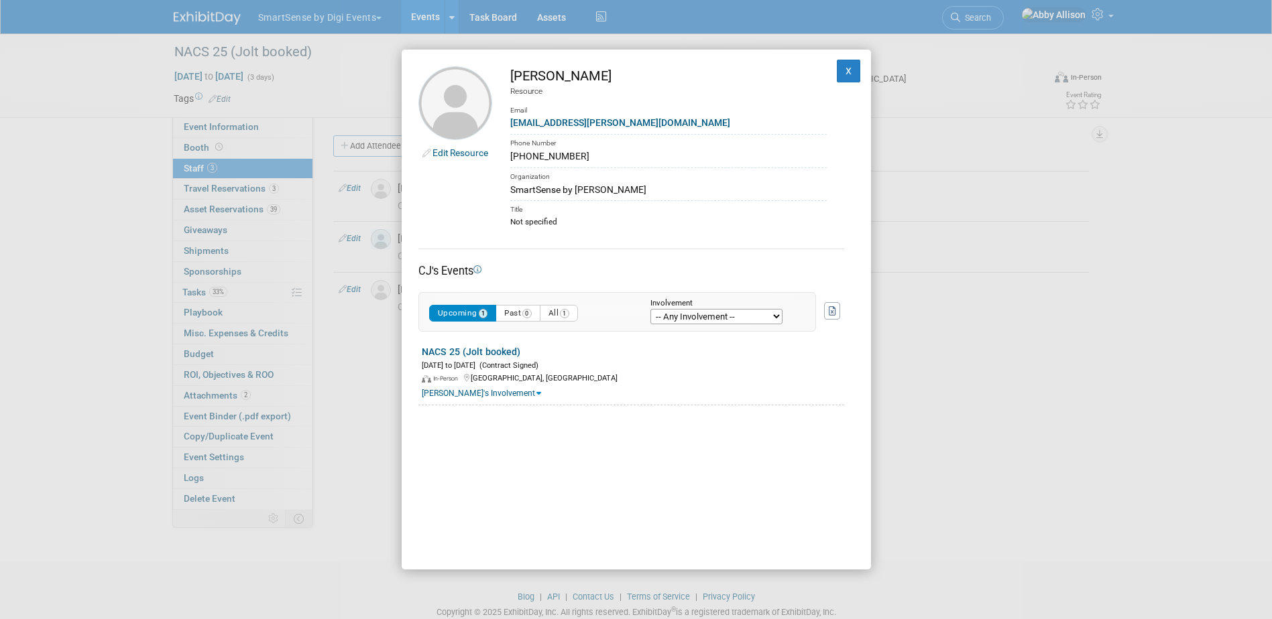
click at [451, 151] on link "Edit Resource" at bounding box center [460, 152] width 56 height 11
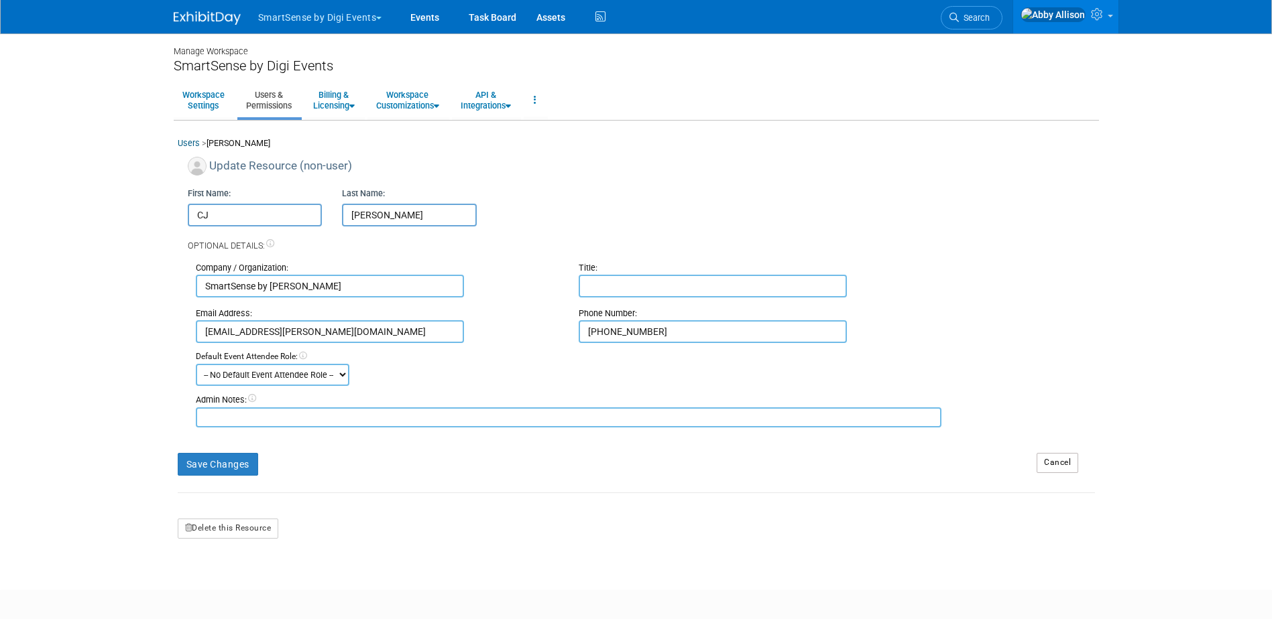
click at [373, 419] on textarea at bounding box center [569, 418] width 746 height 20
paste textarea "no allergies or dietary restrictions. My cell is [PHONE_NUMBER]."
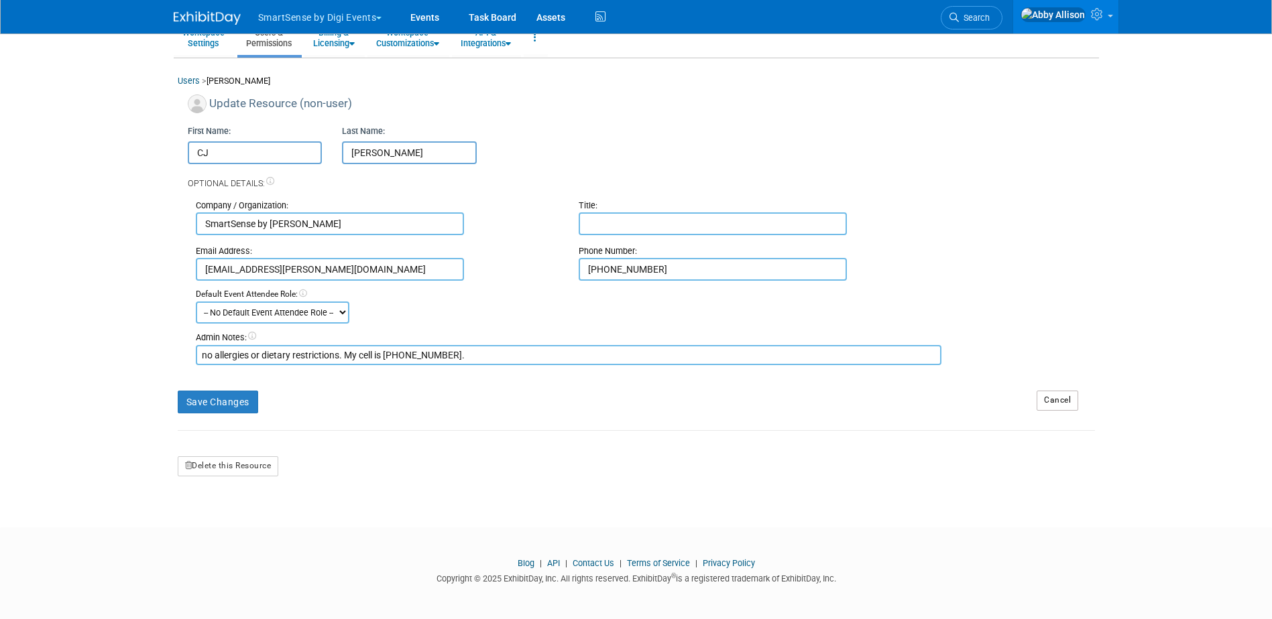
scroll to position [64, 0]
click at [206, 351] on textarea "no allergies or dietary restrictions. My cell is [PHONE_NUMBER]." at bounding box center [569, 353] width 746 height 20
drag, startPoint x: 455, startPoint y: 359, endPoint x: 349, endPoint y: 351, distance: 106.9
click at [349, 351] on textarea "No allergies or dietary restrictions. My cell is [PHONE_NUMBER]." at bounding box center [569, 353] width 746 height 20
click at [200, 349] on textarea "No allergies or dietary restrictions" at bounding box center [569, 353] width 746 height 20
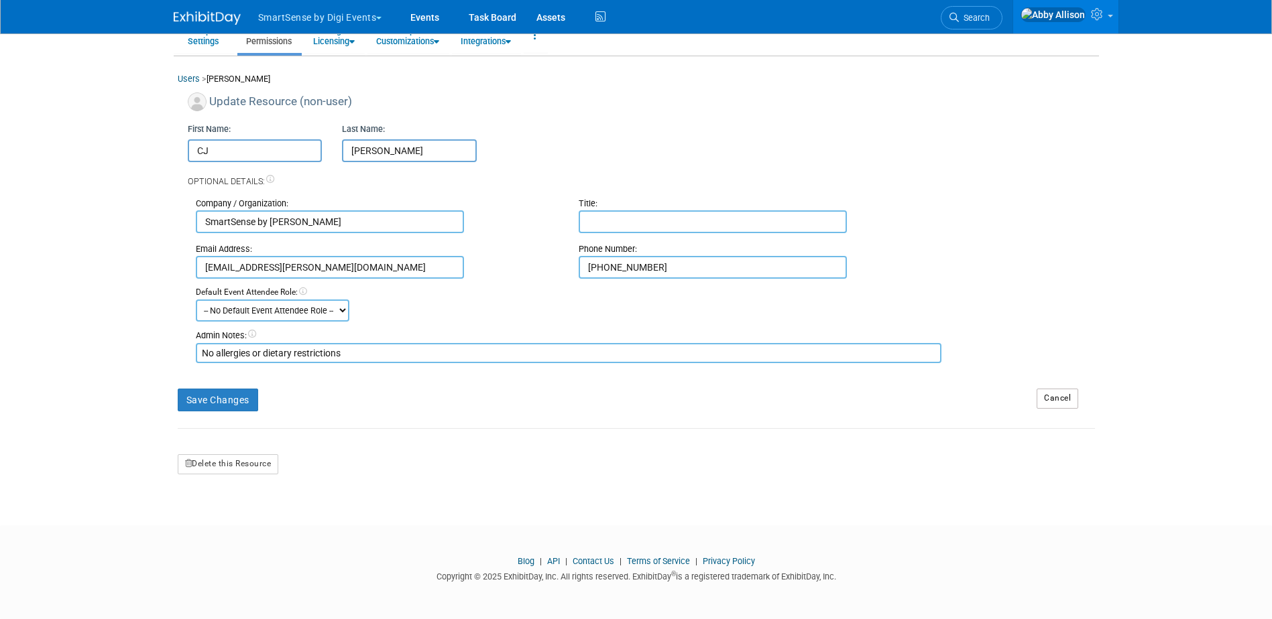
paste textarea "My cell is [PHONE_NUMBER]."
drag, startPoint x: 222, startPoint y: 355, endPoint x: 184, endPoint y: 356, distance: 38.2
click at [184, 356] on div "Update Resource (non-user) First Name: [PERSON_NAME] Last Name: [PERSON_NAME] O…" at bounding box center [636, 228] width 917 height 271
click at [290, 349] on textarea "Cell is [PHONE_NUMBER][DOMAIN_NAME] allergies or dietary restrictions" at bounding box center [569, 353] width 746 height 20
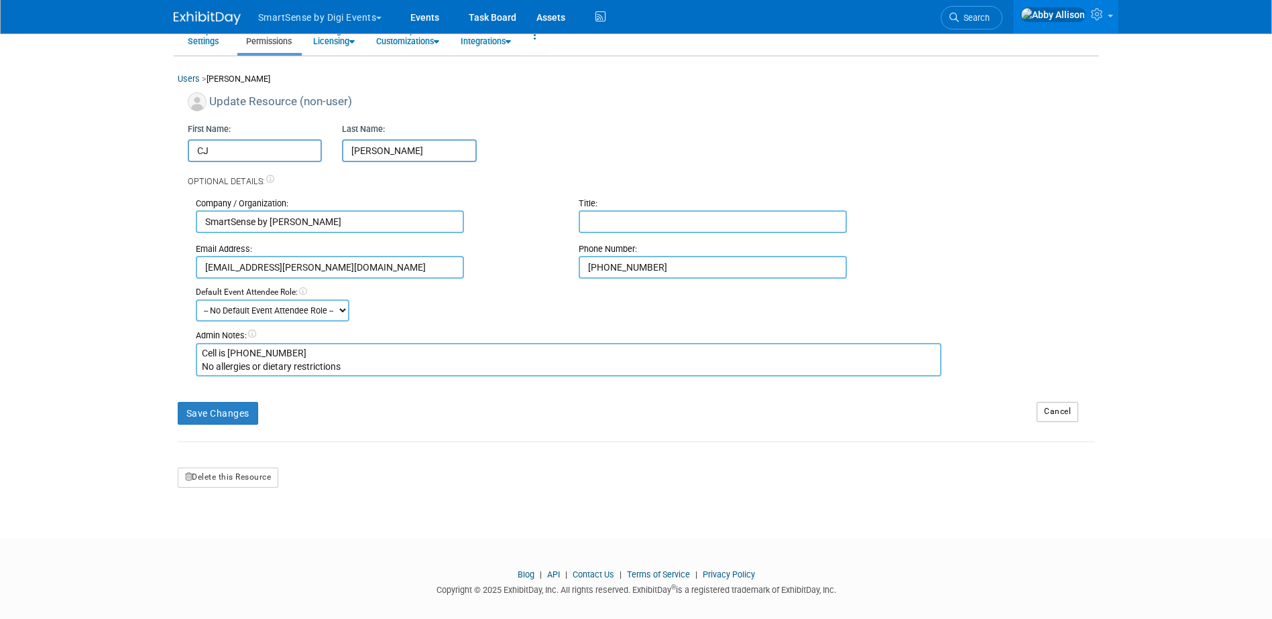
click at [360, 361] on textarea "Cell is [PHONE_NUMBER] No allergies or dietary restrictions" at bounding box center [569, 360] width 746 height 34
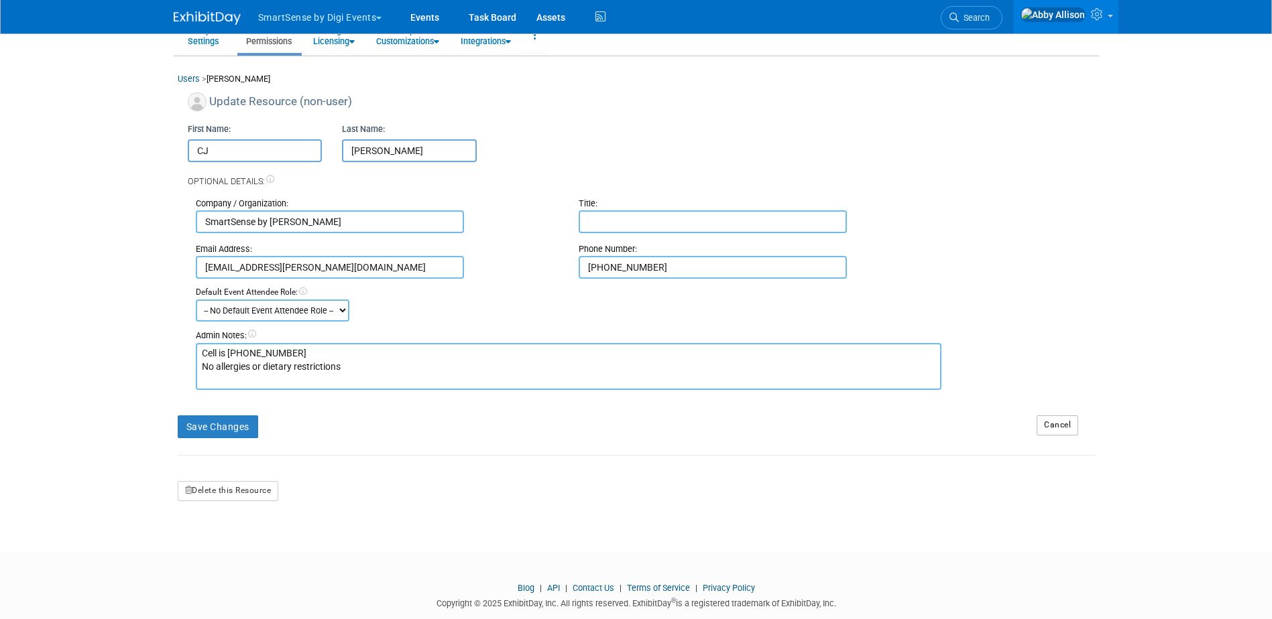
paste textarea "marriott bonvoy number 127266102"
type textarea "Cell is [PHONE_NUMBER] No allergies or dietary restrictions Marriott Bonvoy num…"
click at [240, 432] on button "Save Changes" at bounding box center [218, 427] width 80 height 23
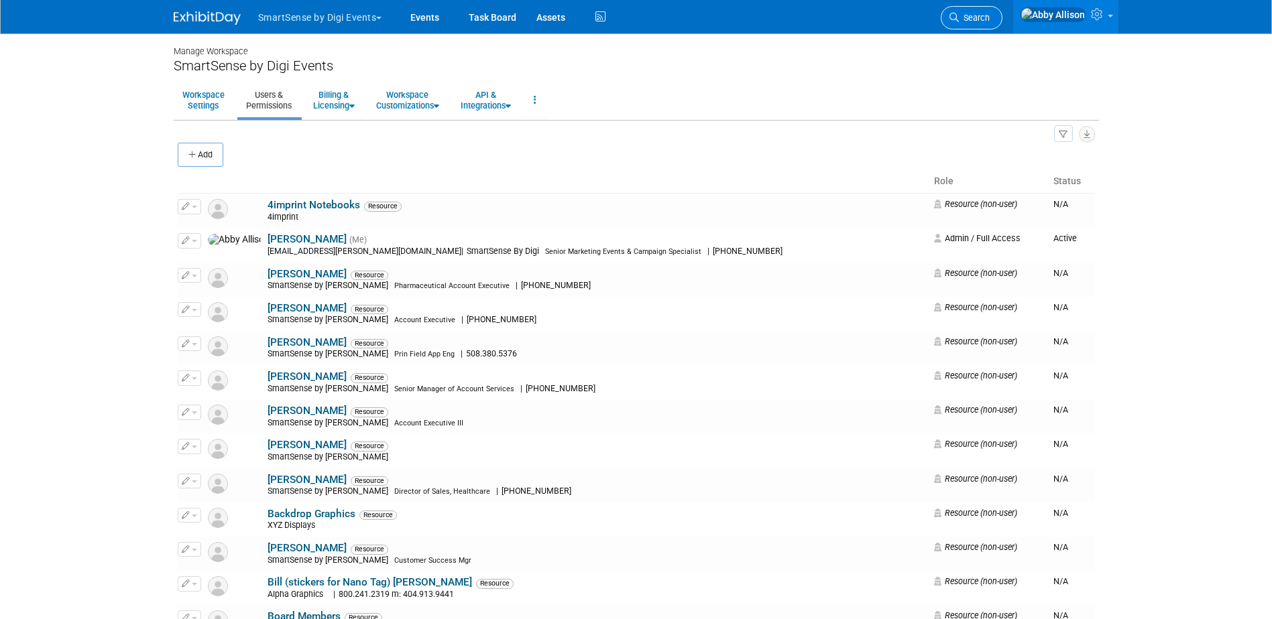
click at [990, 15] on span "Search" at bounding box center [974, 18] width 31 height 10
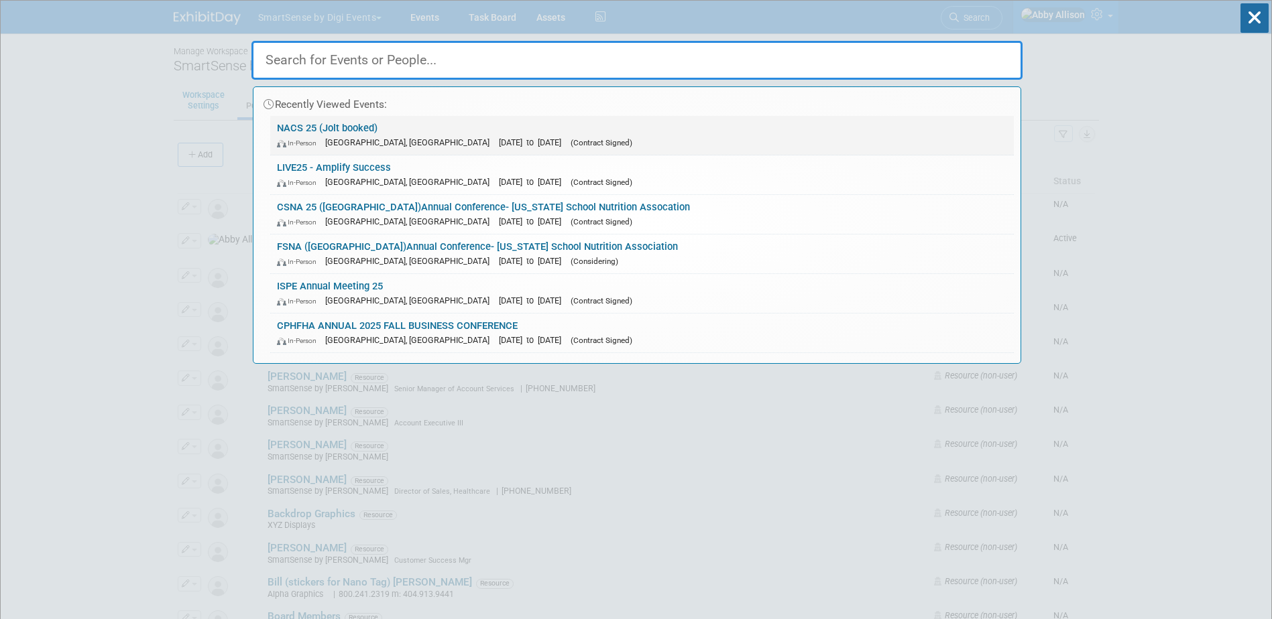
click at [314, 131] on link "NACS 25 (Jolt booked) In-Person [GEOGRAPHIC_DATA], [GEOGRAPHIC_DATA] [DATE] to …" at bounding box center [642, 135] width 744 height 39
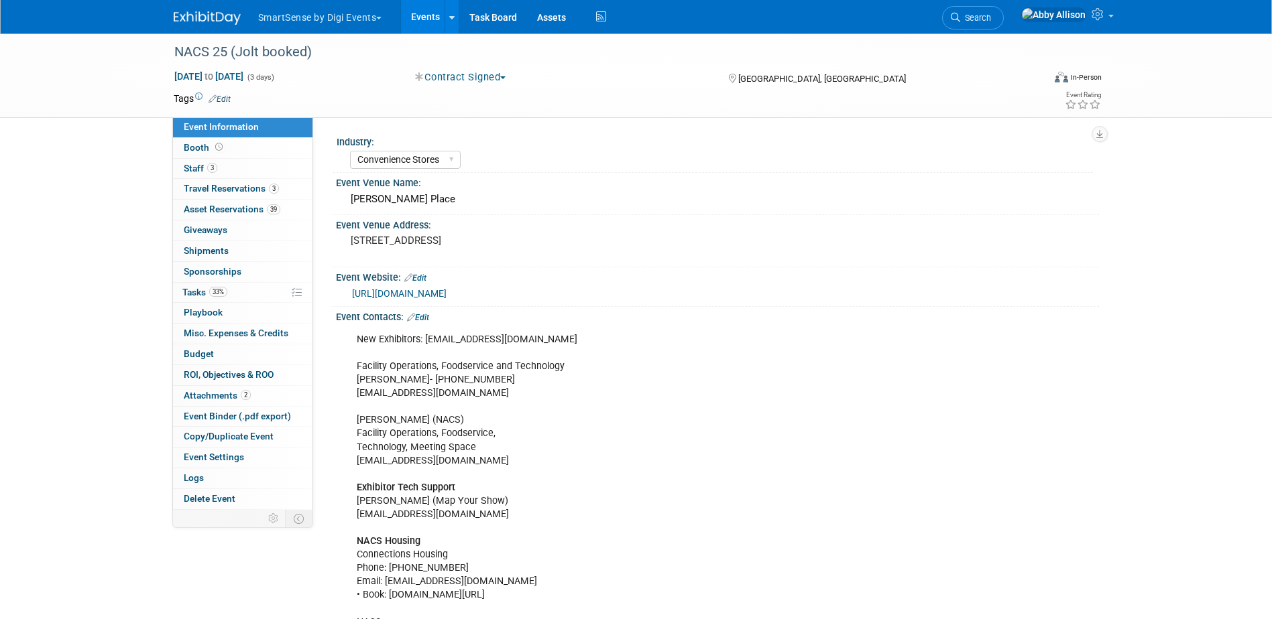
select select "Convenience Stores"
click at [187, 154] on link "Booth" at bounding box center [242, 148] width 139 height 20
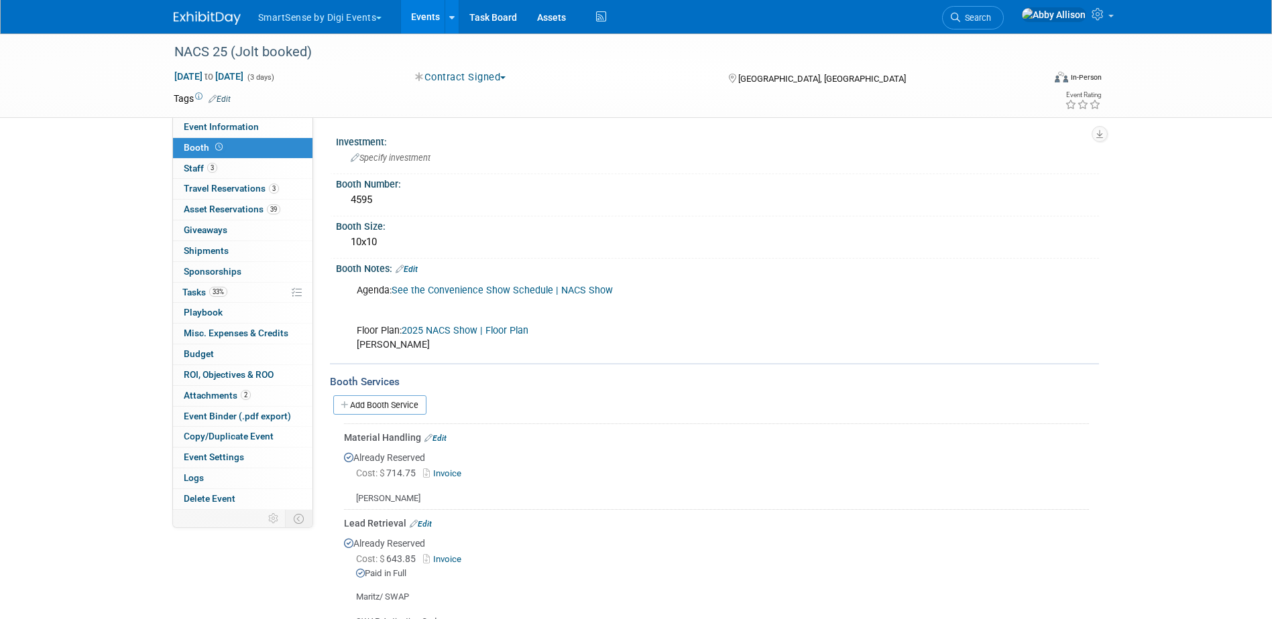
click at [408, 265] on link "Edit" at bounding box center [407, 269] width 22 height 9
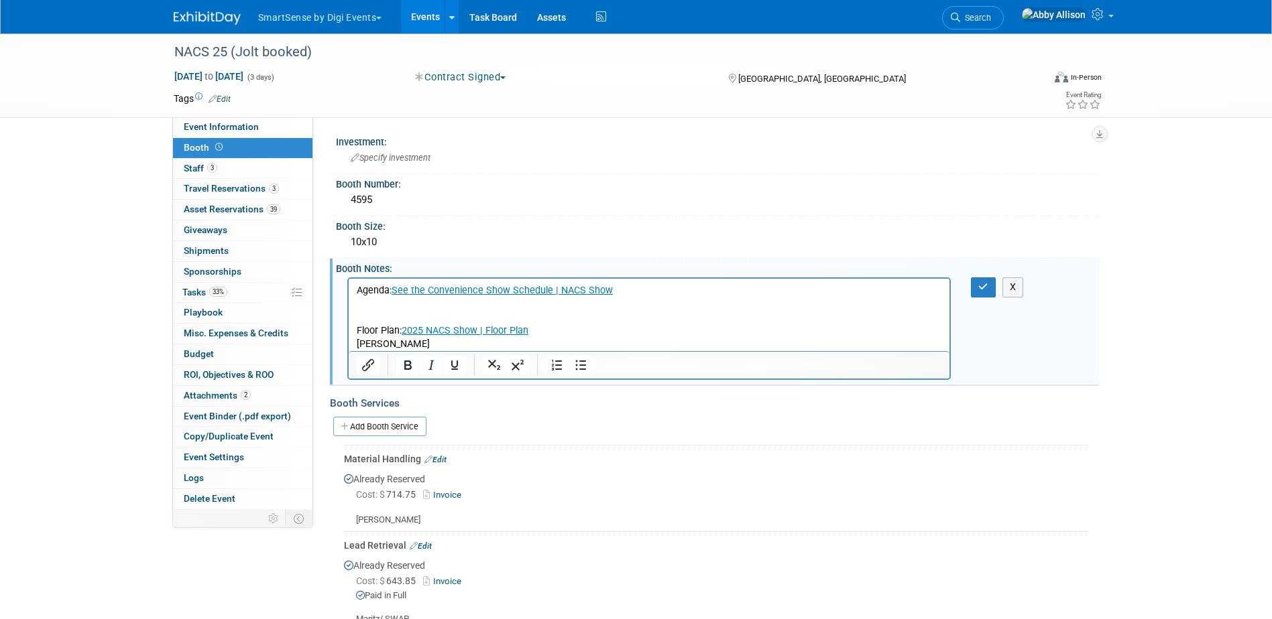
click at [436, 349] on p "Agenda: See the Convenience Show Schedule | NACS Show Floor Plan: 2025 NACS Sho…" at bounding box center [649, 317] width 586 height 67
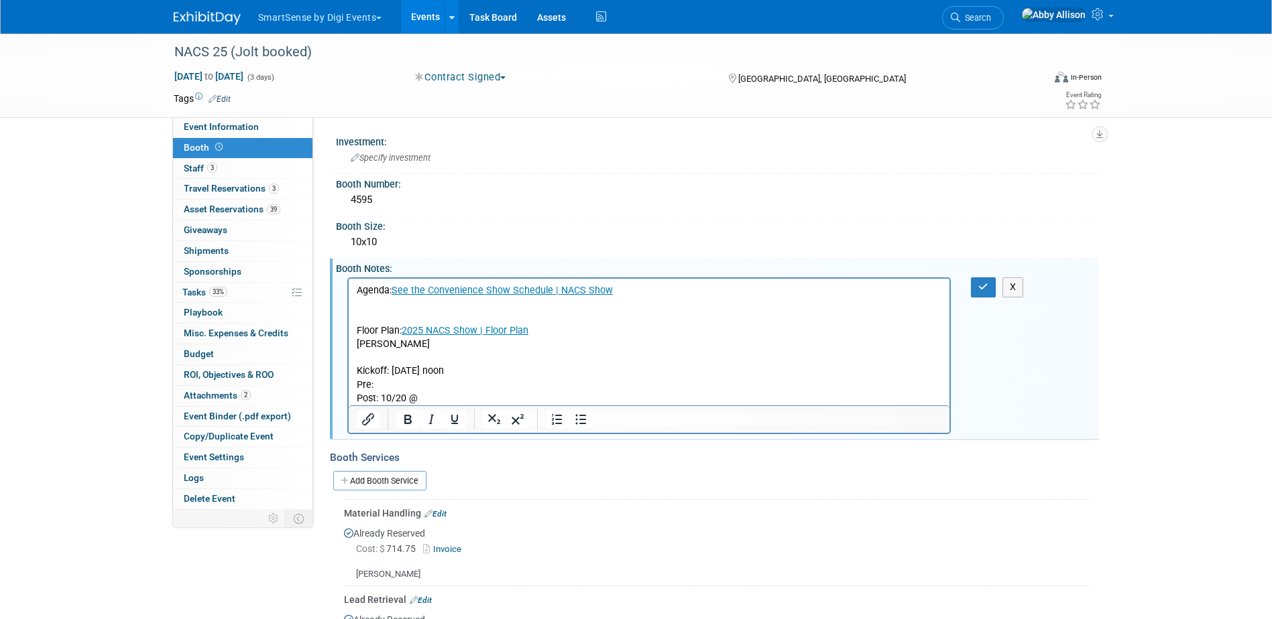
click at [427, 398] on p "Post: 10/20 @" at bounding box center [649, 398] width 586 height 13
click at [385, 383] on p "Pre:" at bounding box center [649, 385] width 586 height 13
click at [978, 288] on icon "button" at bounding box center [983, 286] width 10 height 9
